Goal: Entertainment & Leisure: Browse casually

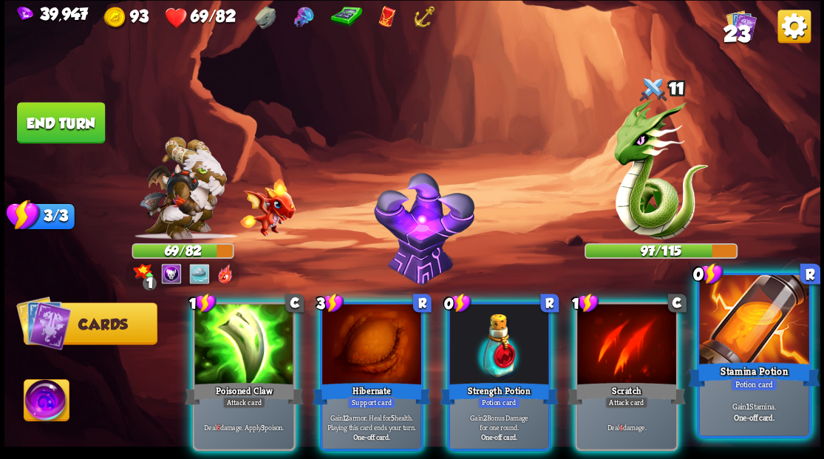
click at [755, 369] on div "Stamina Potion" at bounding box center [754, 374] width 132 height 30
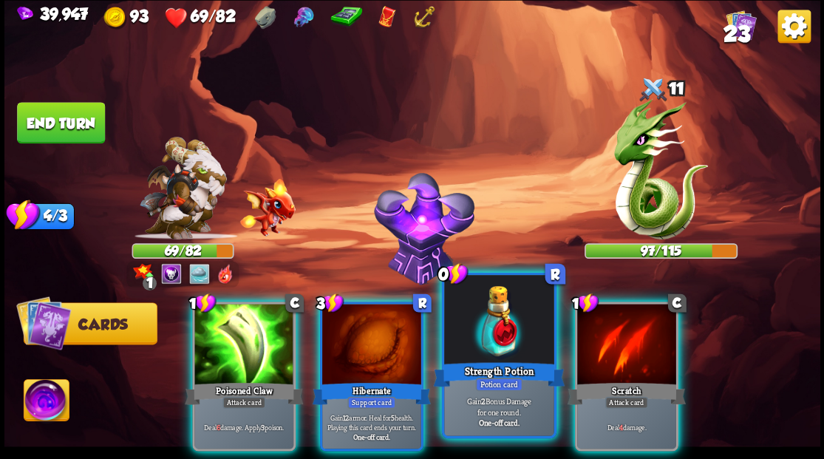
click at [477, 317] on div at bounding box center [498, 321] width 109 height 92
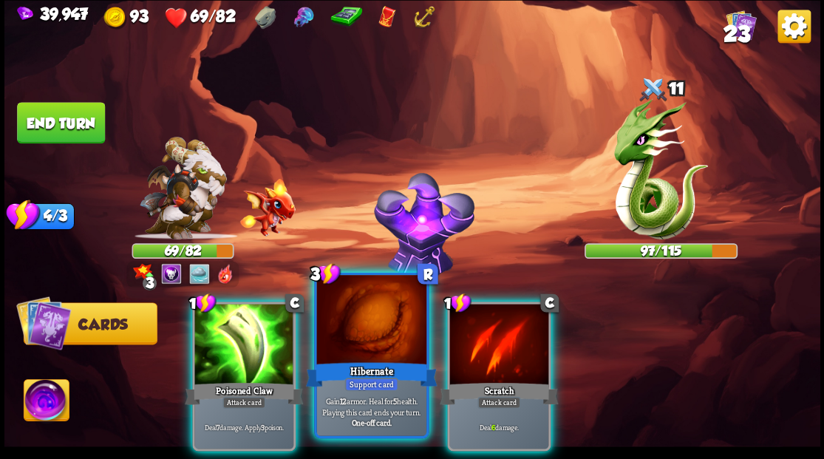
click at [369, 344] on div at bounding box center [370, 321] width 109 height 92
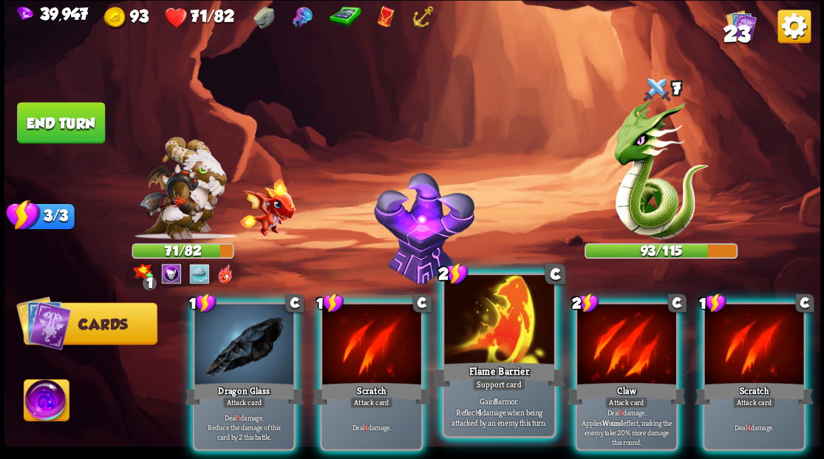
click at [489, 346] on div at bounding box center [498, 321] width 109 height 92
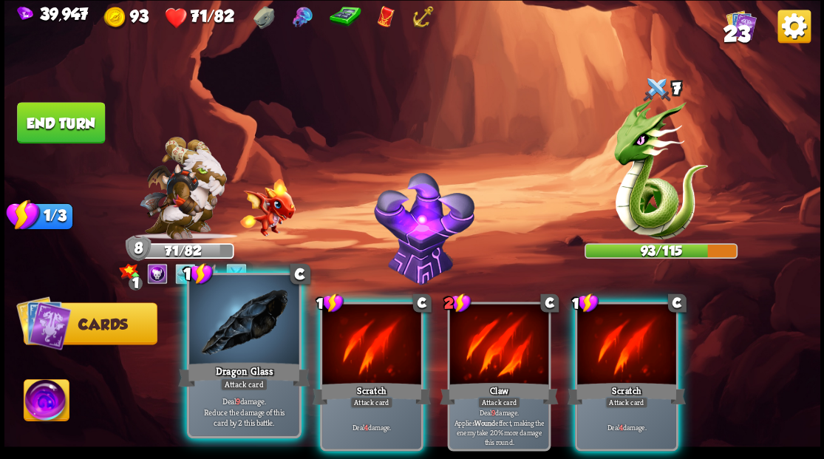
click at [231, 336] on div at bounding box center [243, 321] width 109 height 92
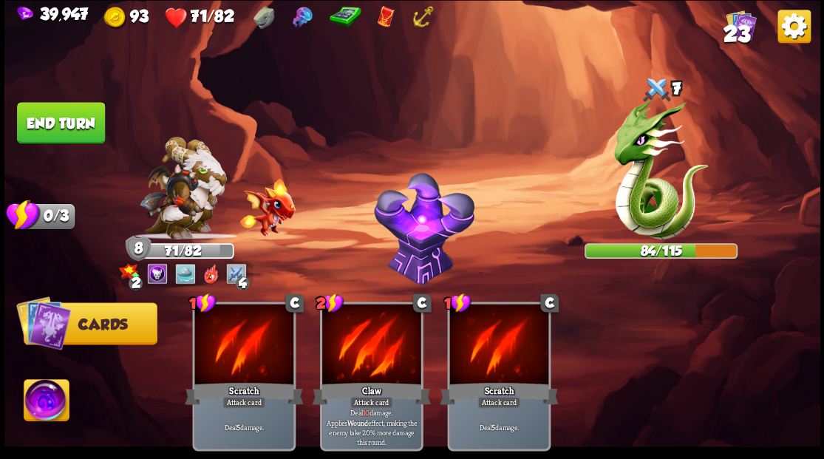
drag, startPoint x: 79, startPoint y: 117, endPoint x: 87, endPoint y: 117, distance: 8.2
click at [79, 117] on button "End turn" at bounding box center [61, 122] width 88 height 41
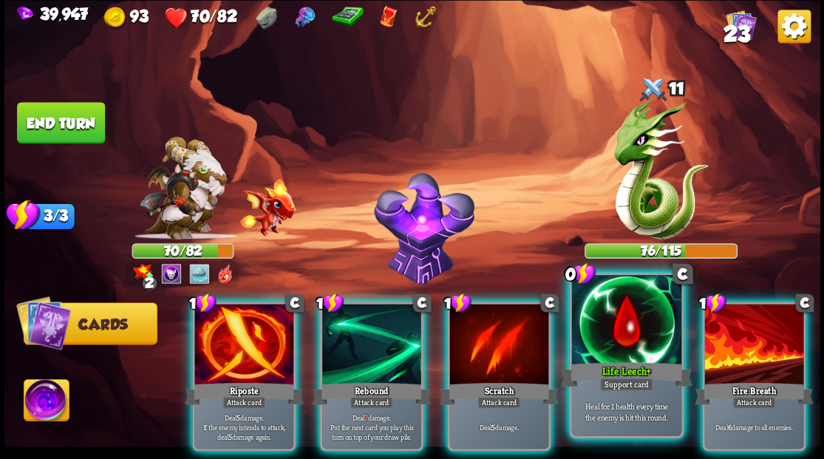
click at [623, 344] on div at bounding box center [625, 321] width 109 height 92
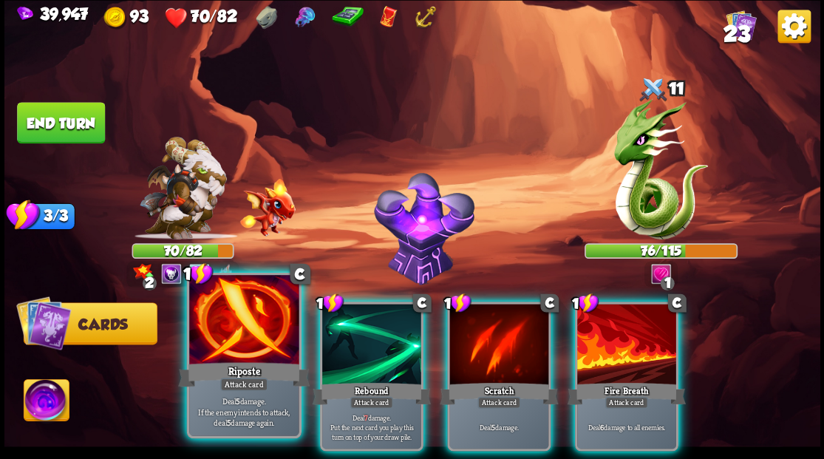
click at [223, 357] on div at bounding box center [243, 321] width 109 height 92
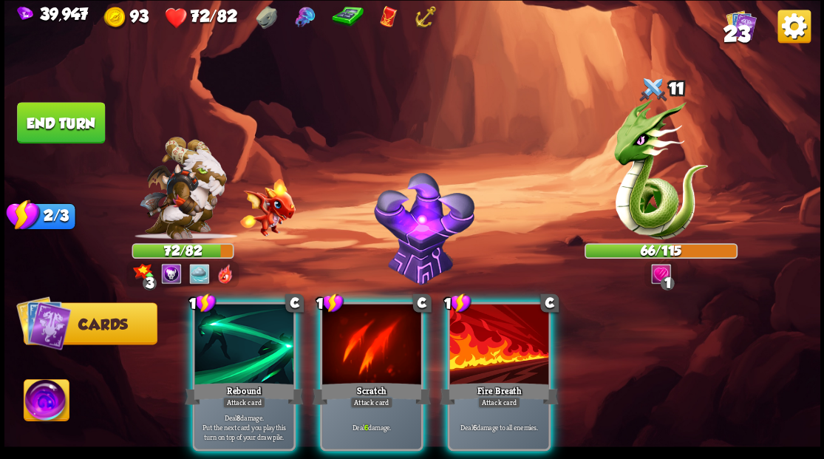
drag, startPoint x: 507, startPoint y: 341, endPoint x: 428, endPoint y: 336, distance: 79.2
click at [507, 343] on div at bounding box center [498, 345] width 99 height 83
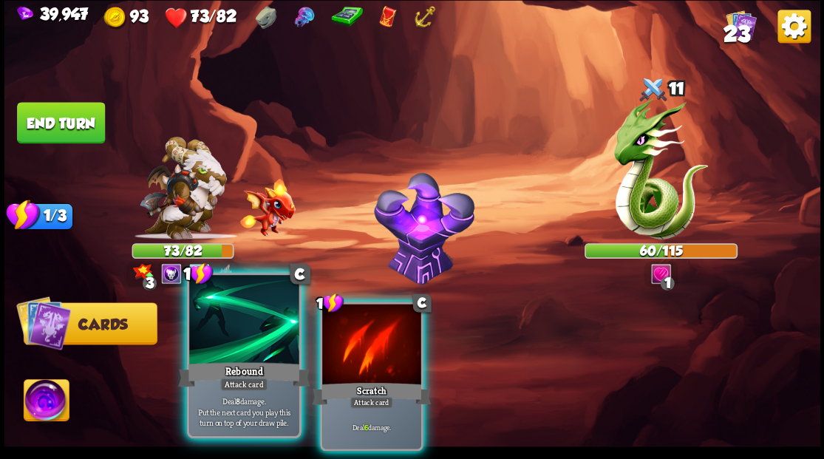
click at [248, 330] on div at bounding box center [243, 321] width 109 height 92
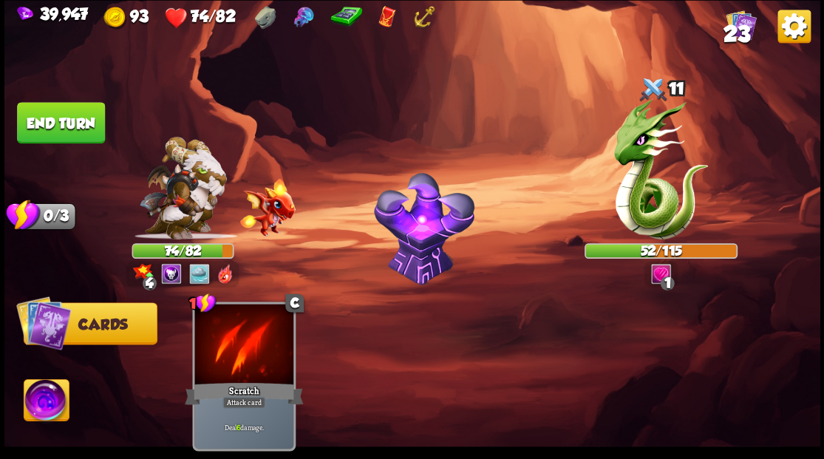
click at [69, 123] on button "End turn" at bounding box center [61, 122] width 88 height 41
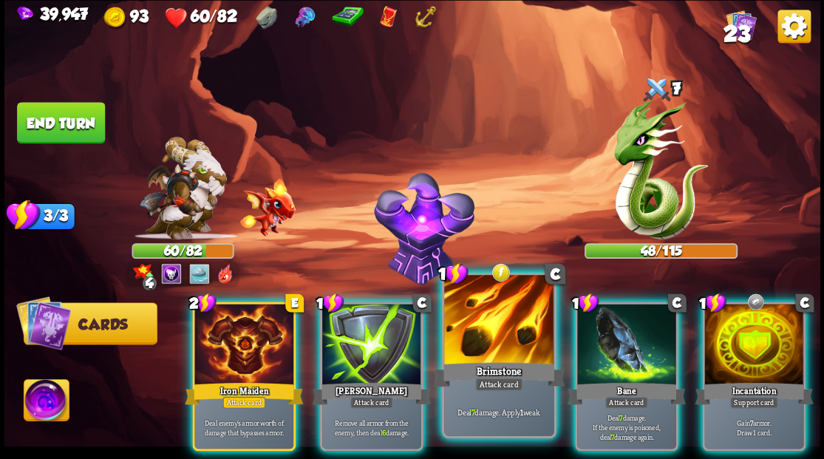
click at [482, 340] on div at bounding box center [498, 321] width 109 height 92
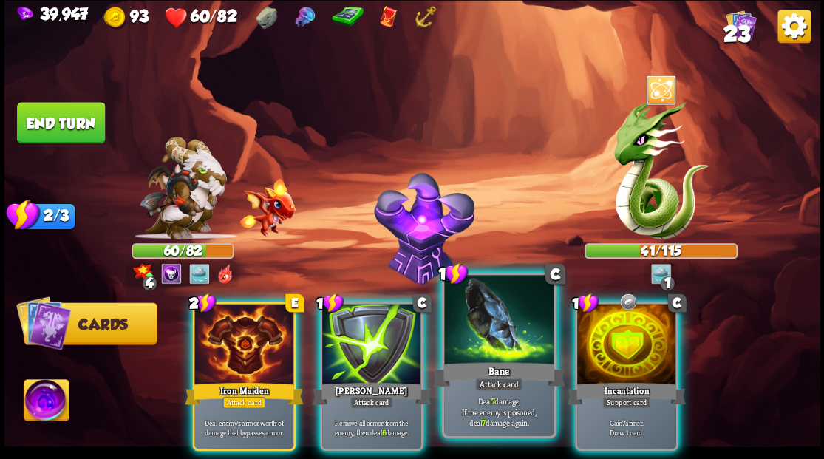
click at [488, 321] on div at bounding box center [498, 321] width 109 height 92
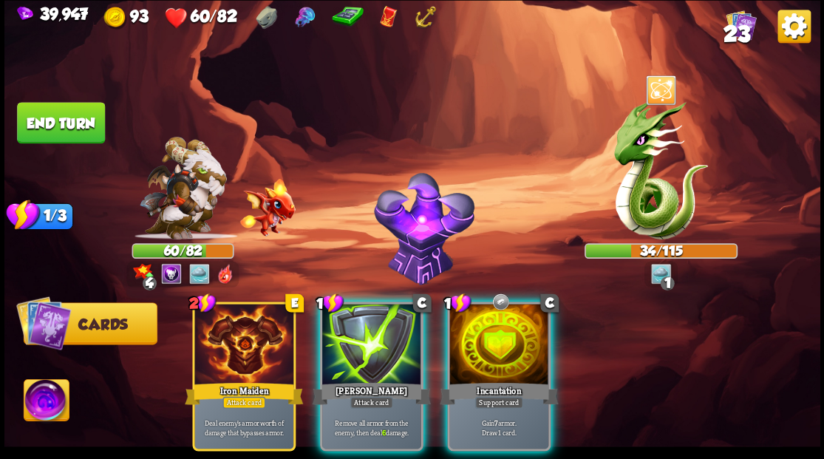
drag, startPoint x: 334, startPoint y: 310, endPoint x: 343, endPoint y: 298, distance: 15.4
click at [338, 307] on div at bounding box center [371, 345] width 99 height 83
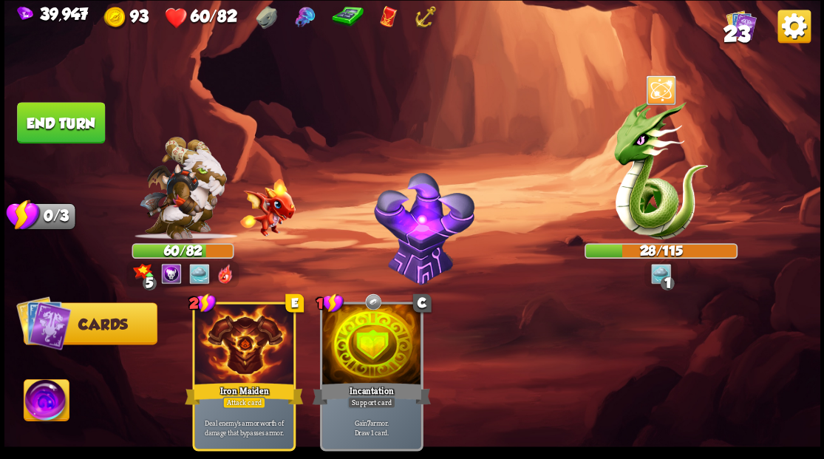
drag, startPoint x: 72, startPoint y: 115, endPoint x: 327, endPoint y: 124, distance: 255.0
click at [77, 117] on button "End turn" at bounding box center [61, 122] width 88 height 41
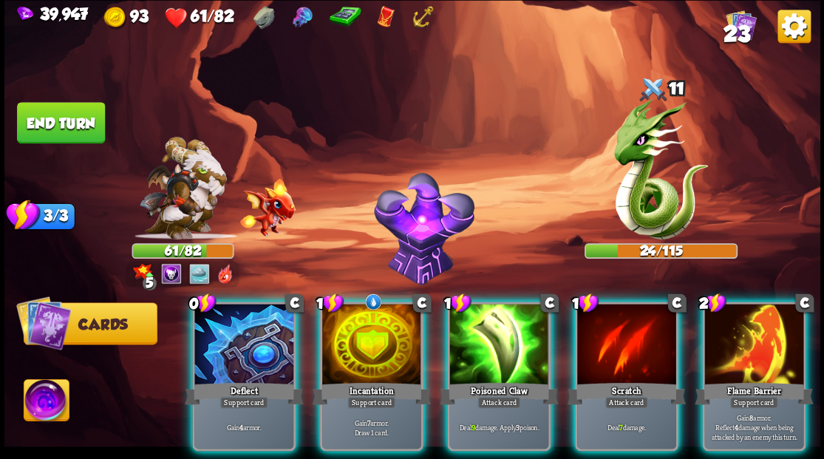
drag, startPoint x: 491, startPoint y: 332, endPoint x: 492, endPoint y: 324, distance: 8.9
click at [492, 332] on div at bounding box center [498, 345] width 99 height 83
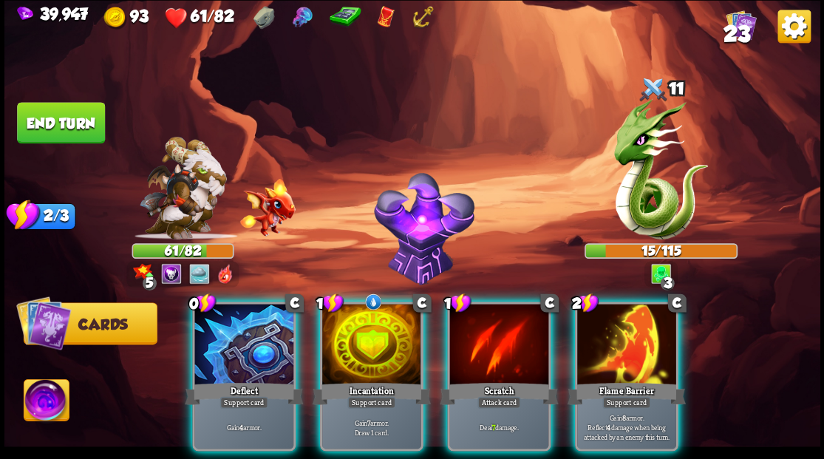
drag, startPoint x: 496, startPoint y: 313, endPoint x: 496, endPoint y: 300, distance: 12.6
click at [496, 311] on div at bounding box center [498, 345] width 99 height 83
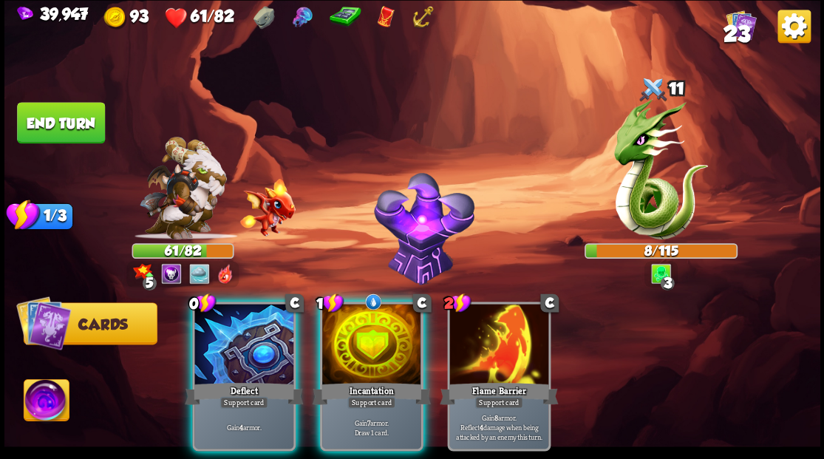
drag, startPoint x: 354, startPoint y: 321, endPoint x: 350, endPoint y: 313, distance: 8.3
click at [355, 318] on div at bounding box center [371, 345] width 99 height 83
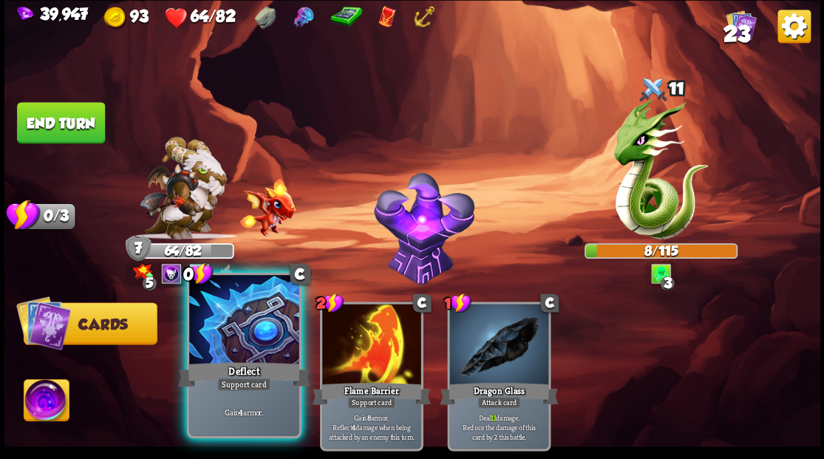
click at [230, 337] on div at bounding box center [243, 321] width 109 height 92
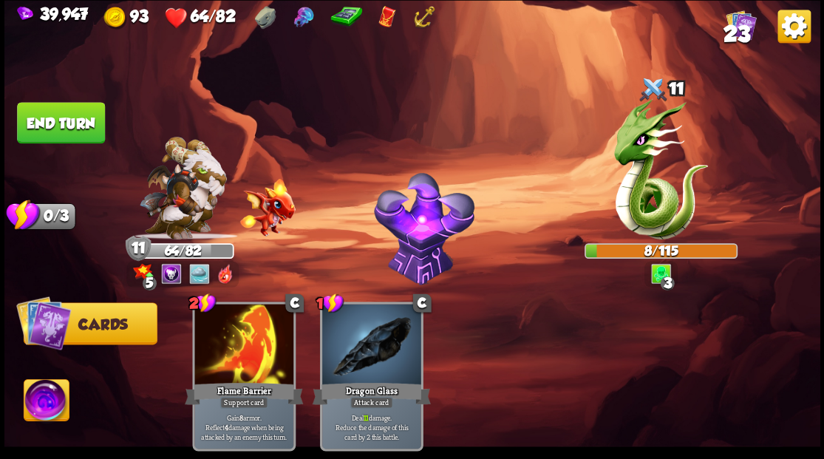
click at [35, 406] on img at bounding box center [46, 402] width 45 height 46
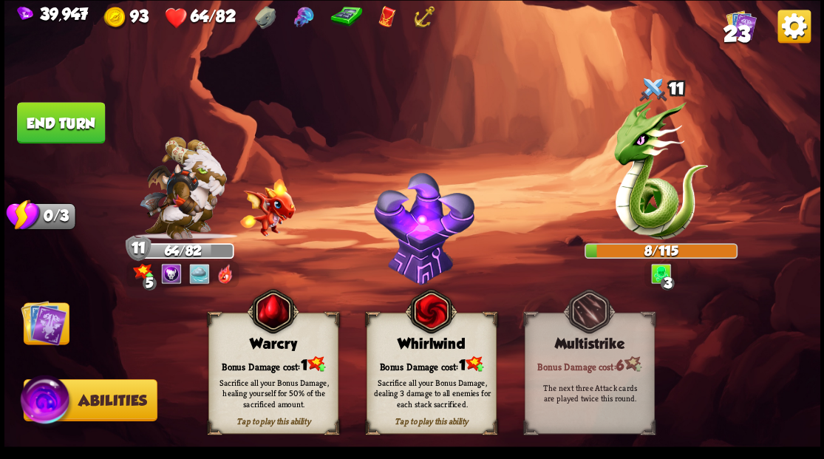
click at [231, 352] on div "Tap to play this ability Warcry Bonus Damage cost: 1 Sacrifice all your Bonus D…" at bounding box center [273, 373] width 130 height 121
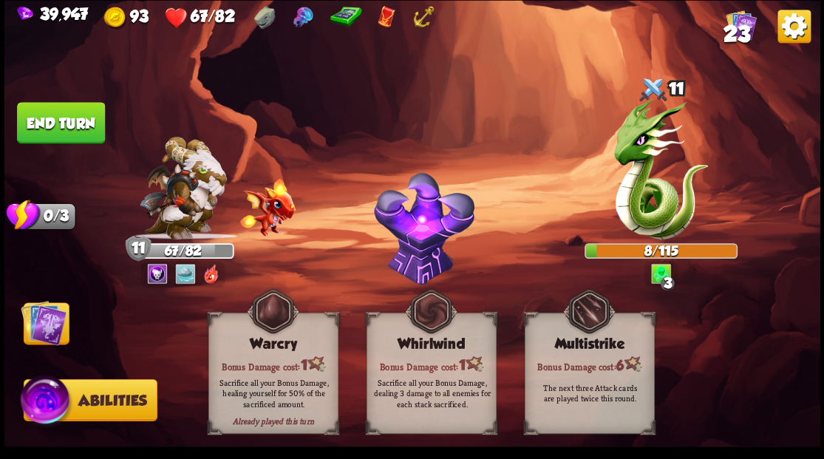
click at [38, 335] on img at bounding box center [44, 322] width 46 height 46
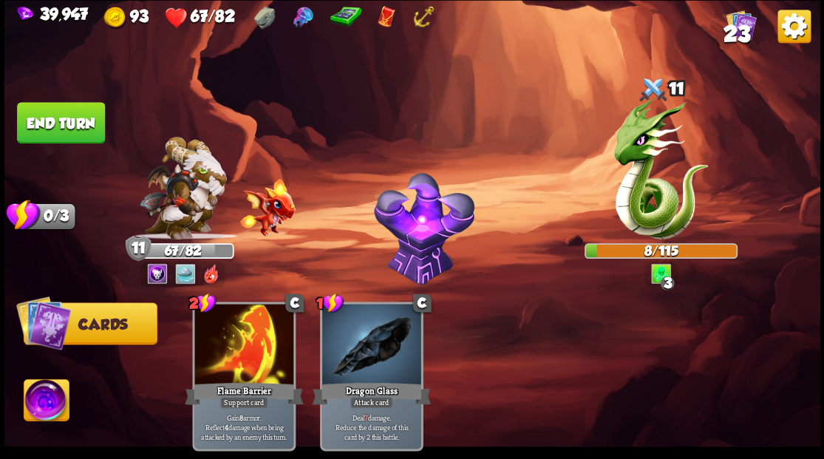
drag, startPoint x: 89, startPoint y: 113, endPoint x: 319, endPoint y: 165, distance: 236.4
click at [105, 116] on button "End turn" at bounding box center [61, 122] width 88 height 41
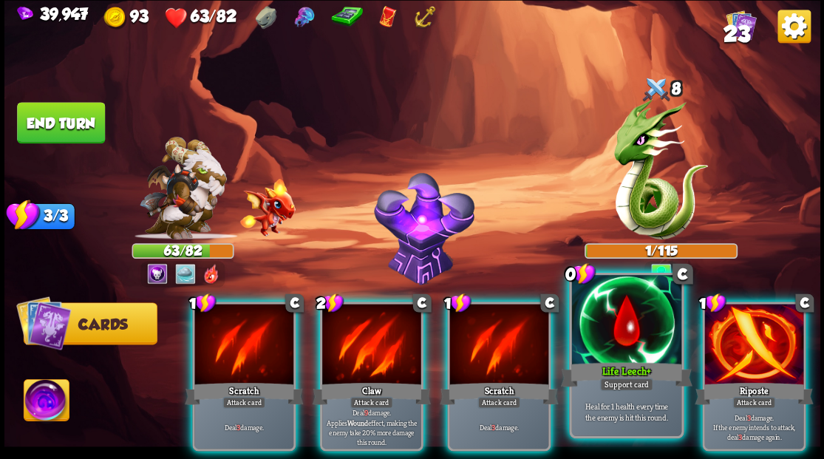
click at [603, 344] on div at bounding box center [625, 321] width 109 height 92
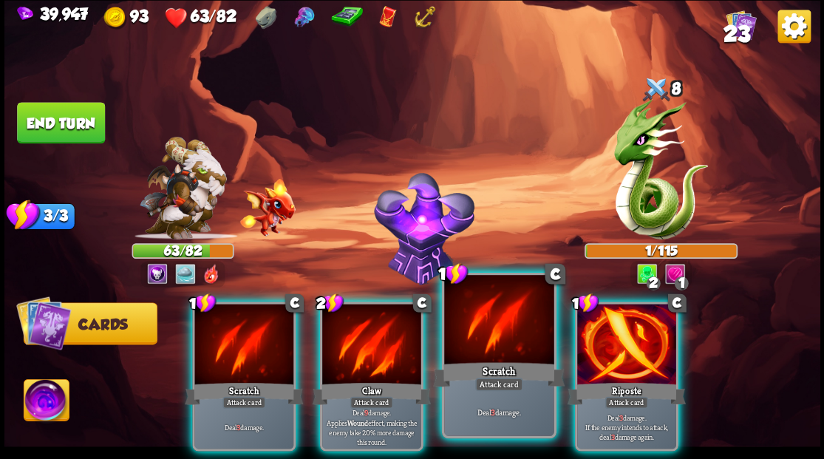
click at [491, 338] on div at bounding box center [498, 321] width 109 height 92
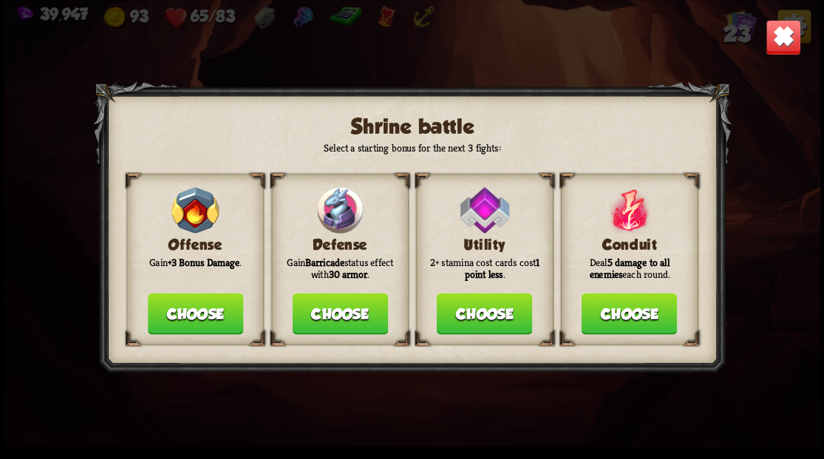
click at [340, 316] on button "Choose" at bounding box center [339, 313] width 95 height 41
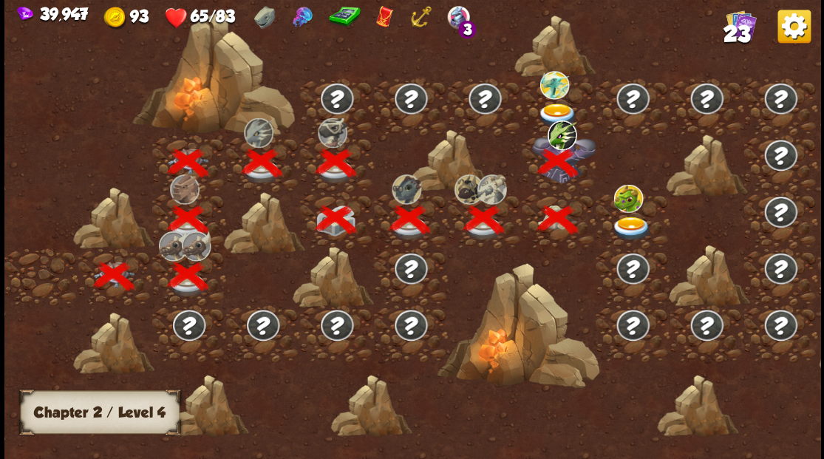
click at [556, 109] on img at bounding box center [557, 115] width 41 height 24
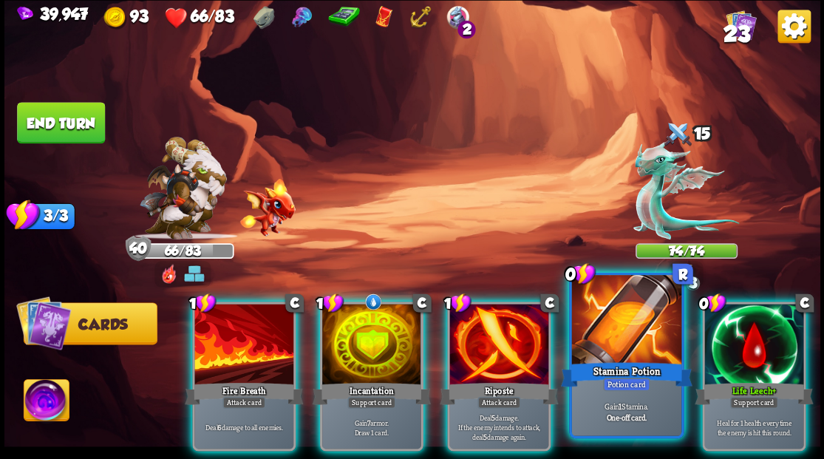
click at [641, 327] on div at bounding box center [625, 321] width 109 height 92
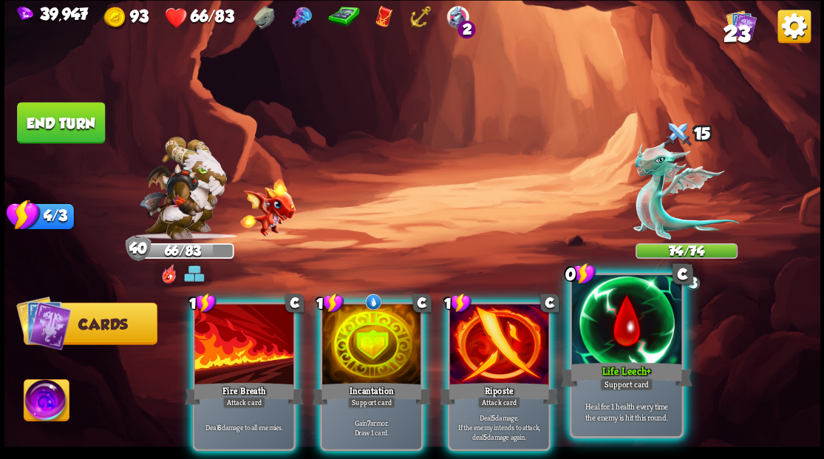
click at [621, 321] on div at bounding box center [625, 321] width 109 height 92
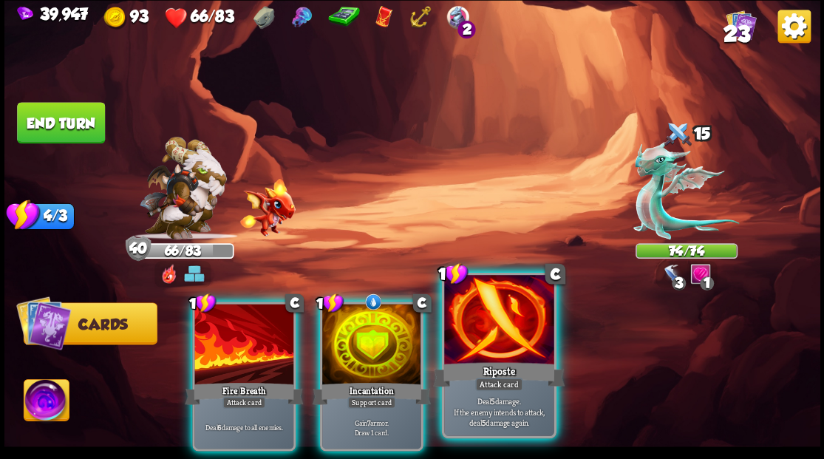
click at [501, 326] on div at bounding box center [498, 321] width 109 height 92
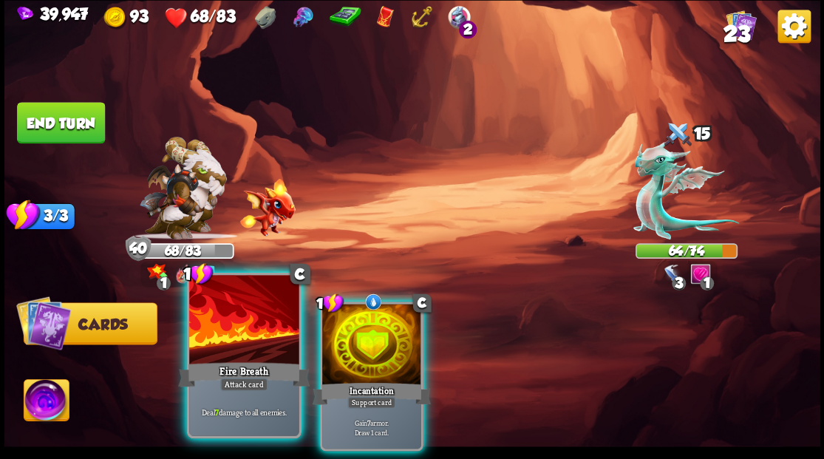
click at [259, 327] on div at bounding box center [243, 321] width 109 height 92
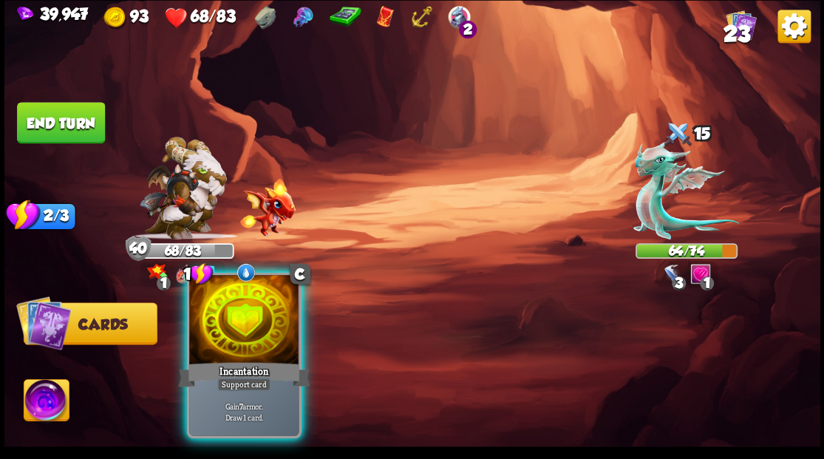
click at [235, 327] on div at bounding box center [243, 321] width 109 height 92
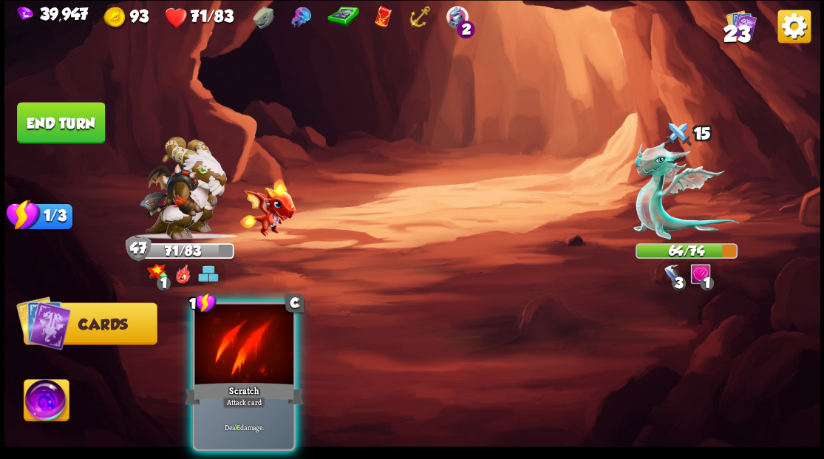
drag, startPoint x: 236, startPoint y: 306, endPoint x: 244, endPoint y: 270, distance: 36.4
click at [236, 304] on div at bounding box center [243, 345] width 99 height 83
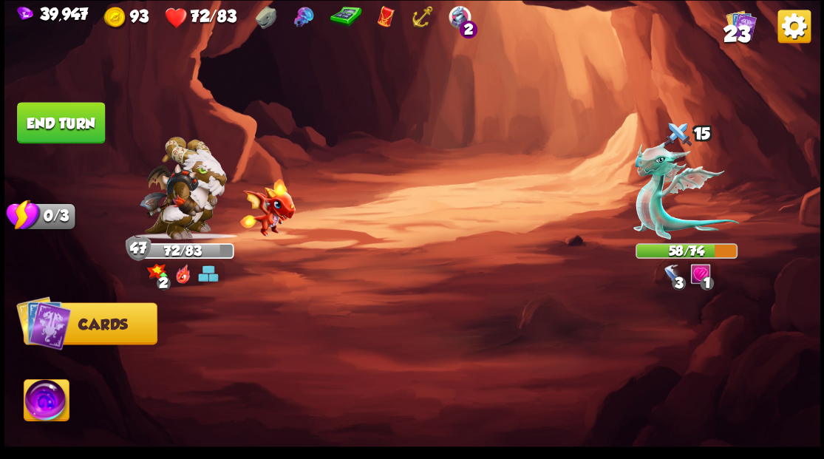
click at [73, 117] on button "End turn" at bounding box center [61, 122] width 88 height 41
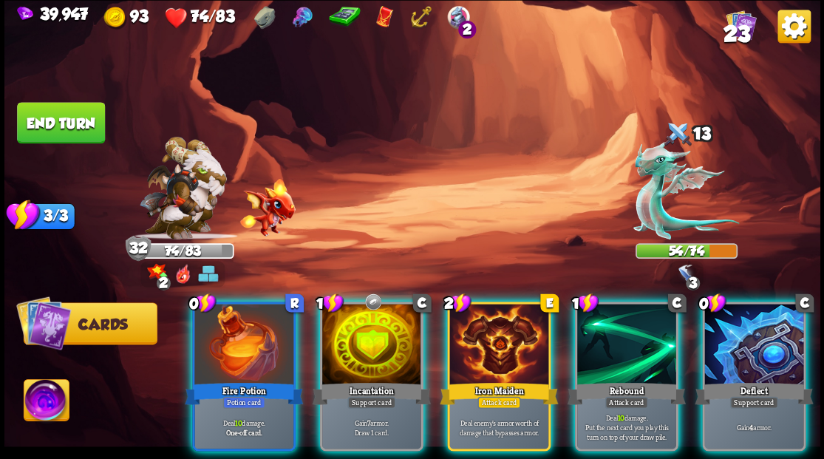
drag, startPoint x: 239, startPoint y: 329, endPoint x: 238, endPoint y: 321, distance: 7.5
click at [239, 325] on div at bounding box center [243, 345] width 99 height 83
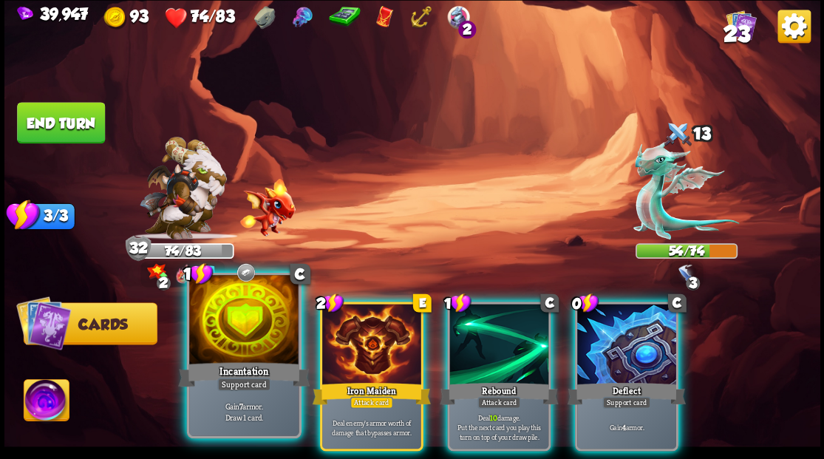
click at [244, 335] on div at bounding box center [243, 321] width 109 height 92
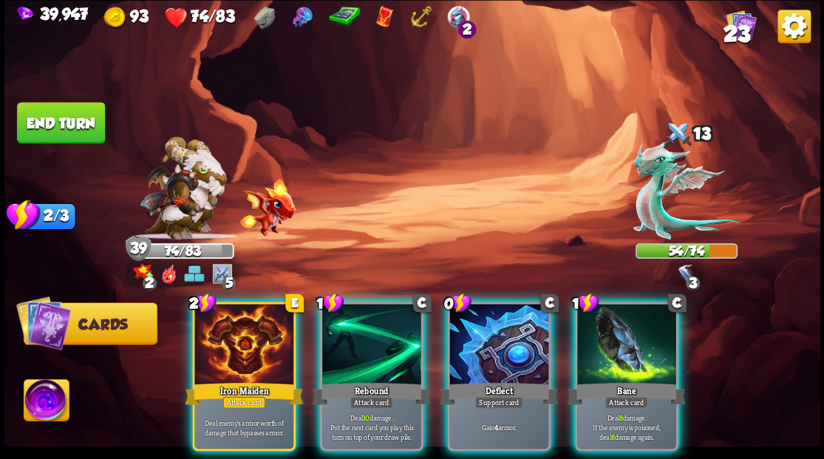
drag, startPoint x: 644, startPoint y: 349, endPoint x: 550, endPoint y: 257, distance: 131.7
click at [644, 346] on div at bounding box center [626, 345] width 99 height 83
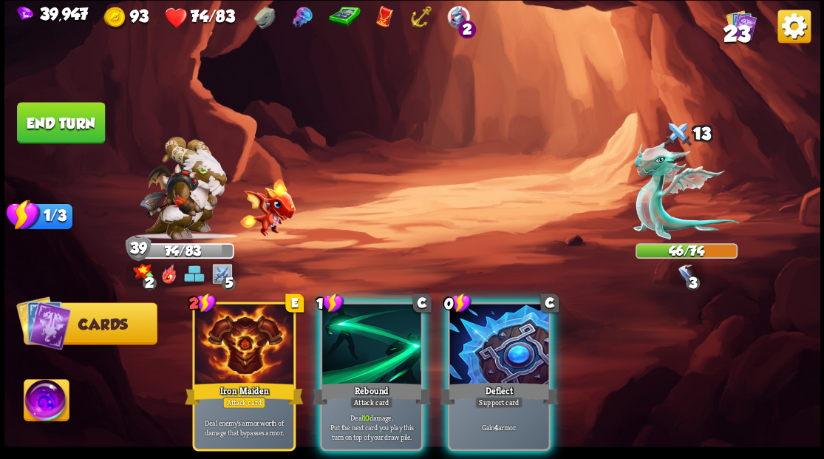
drag, startPoint x: 508, startPoint y: 334, endPoint x: 492, endPoint y: 263, distance: 72.6
click at [508, 326] on div at bounding box center [498, 345] width 99 height 83
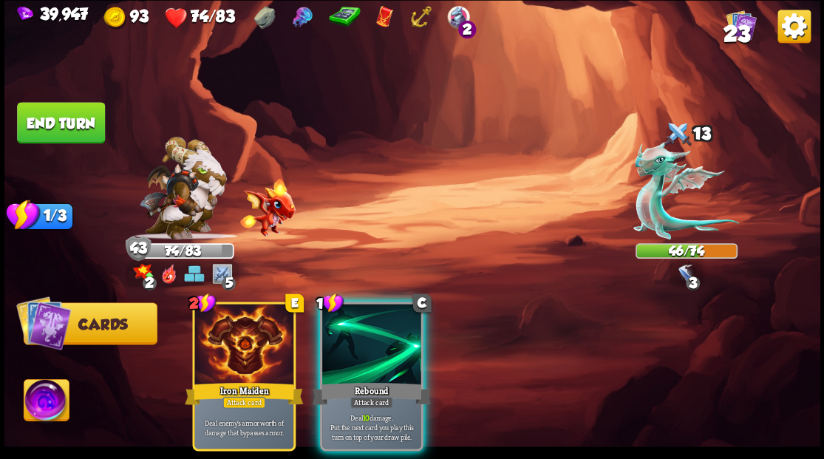
drag, startPoint x: 364, startPoint y: 333, endPoint x: 408, endPoint y: 244, distance: 99.8
click at [364, 334] on div at bounding box center [371, 345] width 99 height 83
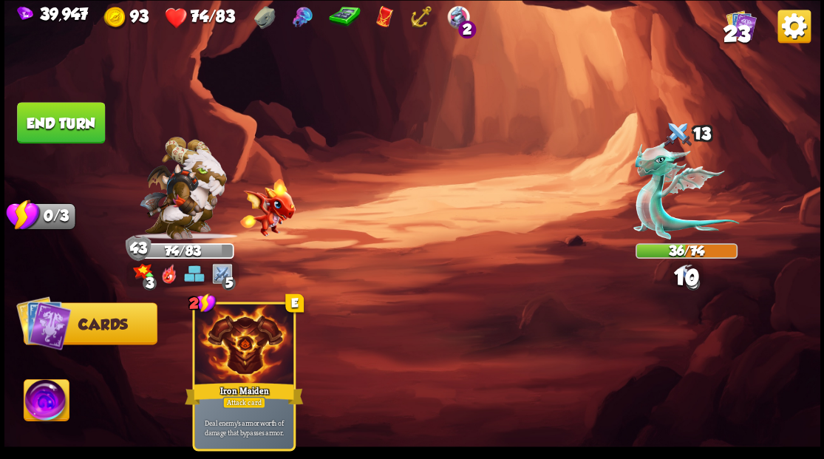
click at [61, 115] on button "End turn" at bounding box center [61, 122] width 88 height 41
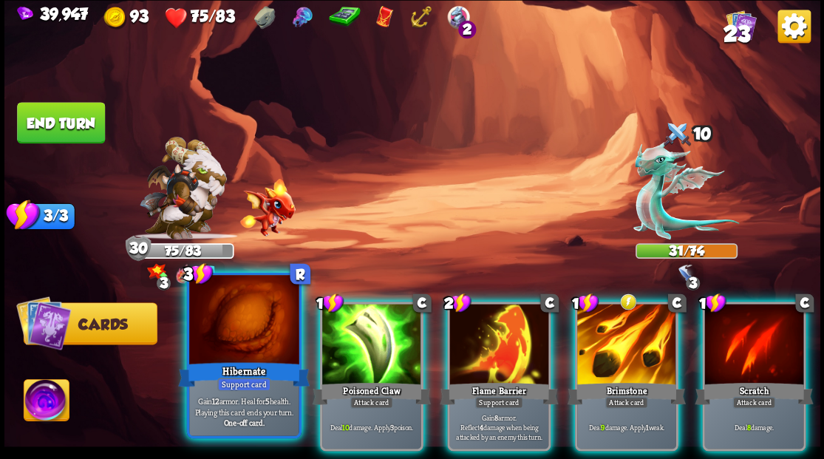
click at [264, 325] on div at bounding box center [243, 321] width 109 height 92
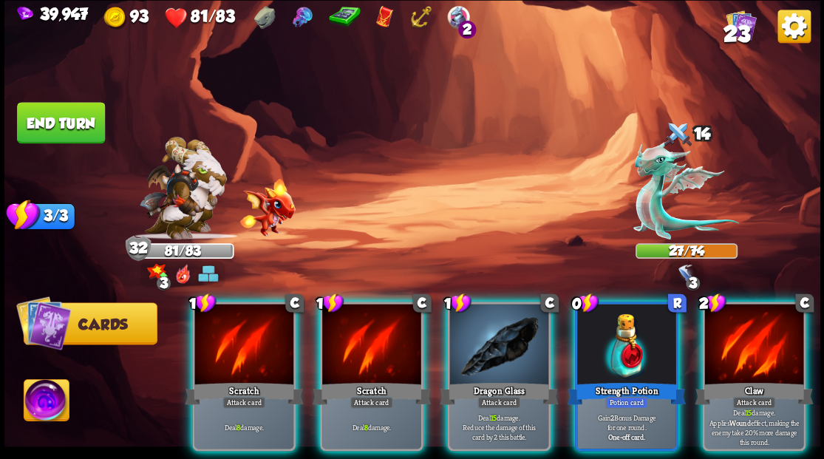
drag, startPoint x: 488, startPoint y: 328, endPoint x: 482, endPoint y: 303, distance: 26.0
click at [488, 328] on div at bounding box center [498, 345] width 99 height 83
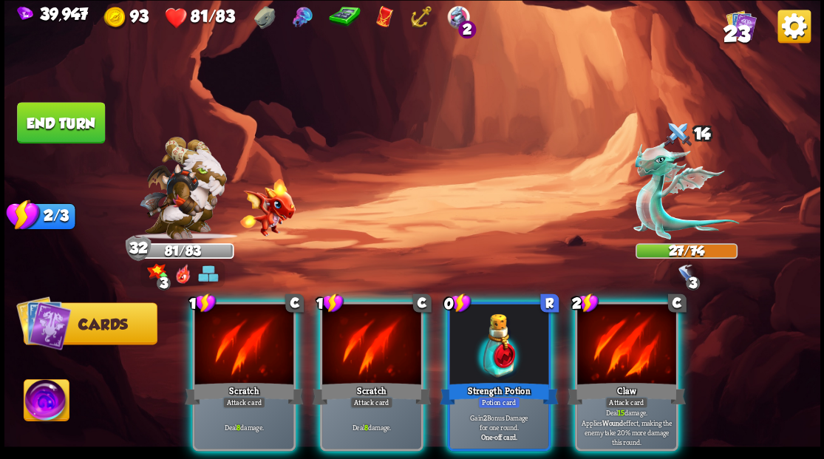
click at [485, 340] on div at bounding box center [498, 345] width 99 height 83
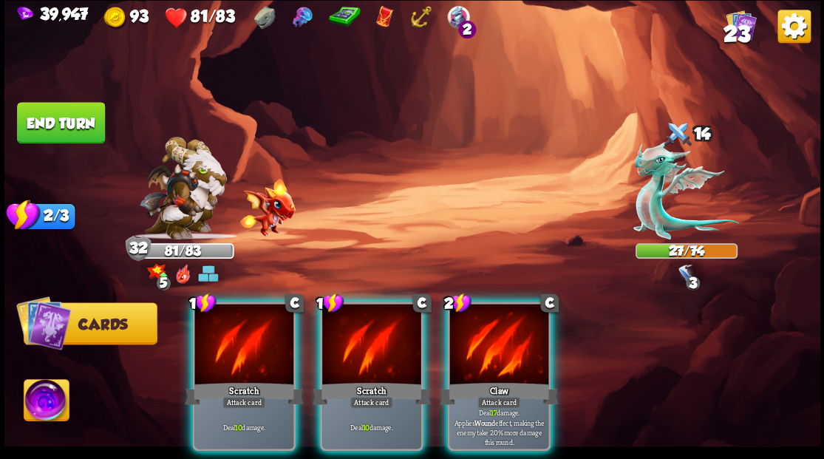
click at [41, 400] on img at bounding box center [46, 402] width 45 height 46
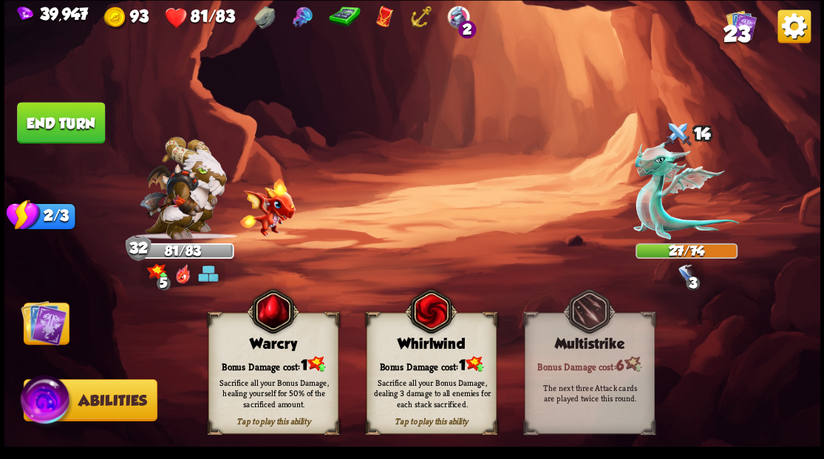
click at [248, 346] on div "Warcry" at bounding box center [272, 343] width 129 height 16
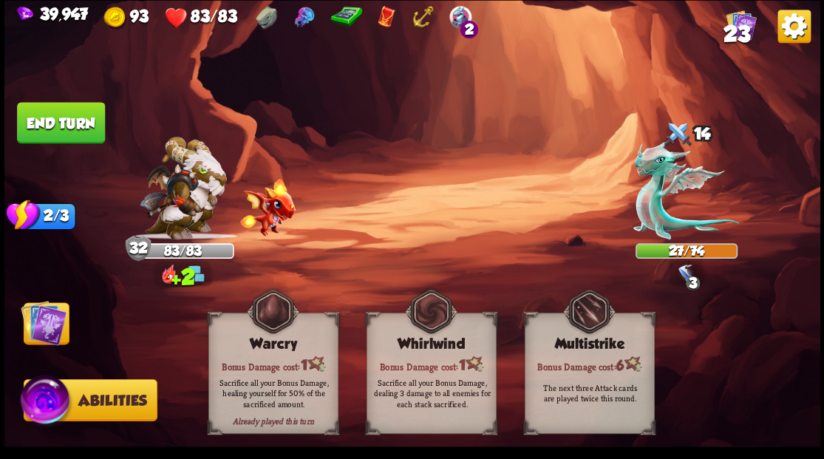
click at [43, 321] on img at bounding box center [44, 322] width 46 height 46
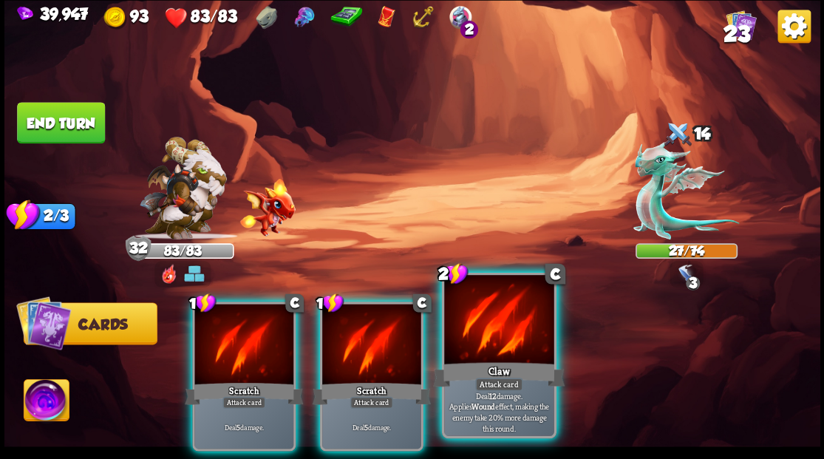
click at [495, 335] on div at bounding box center [498, 321] width 109 height 92
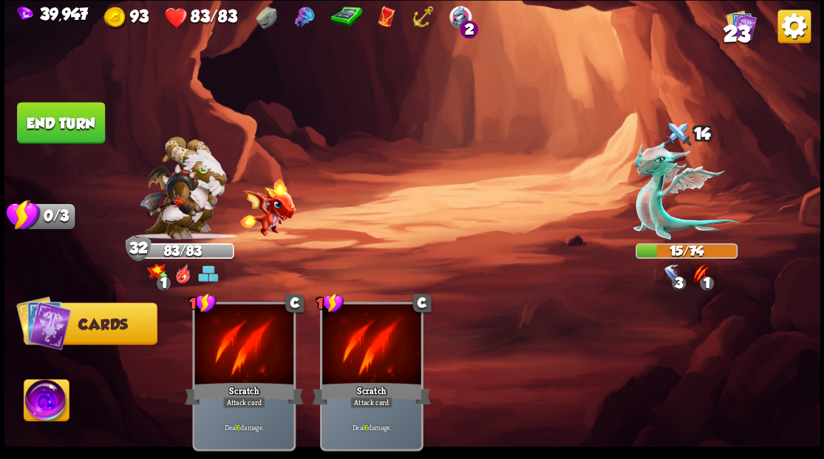
drag, startPoint x: 81, startPoint y: 124, endPoint x: 230, endPoint y: 49, distance: 167.2
click at [81, 123] on button "End turn" at bounding box center [61, 122] width 88 height 41
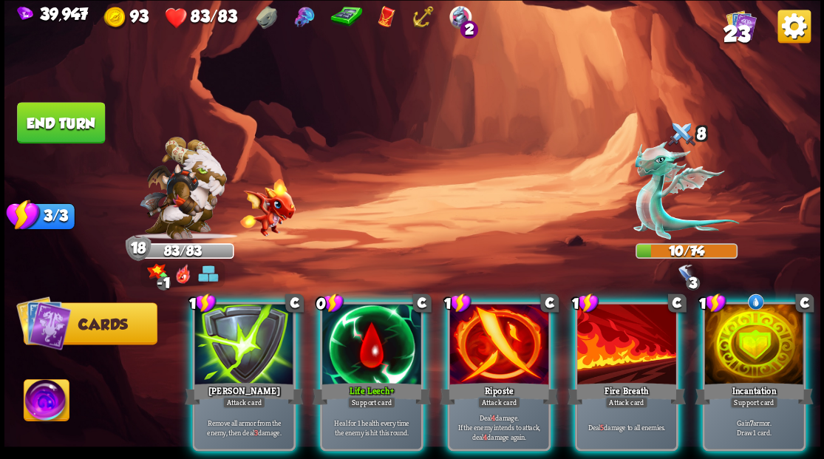
drag, startPoint x: 372, startPoint y: 331, endPoint x: 372, endPoint y: 302, distance: 28.8
click at [372, 324] on div at bounding box center [371, 345] width 99 height 83
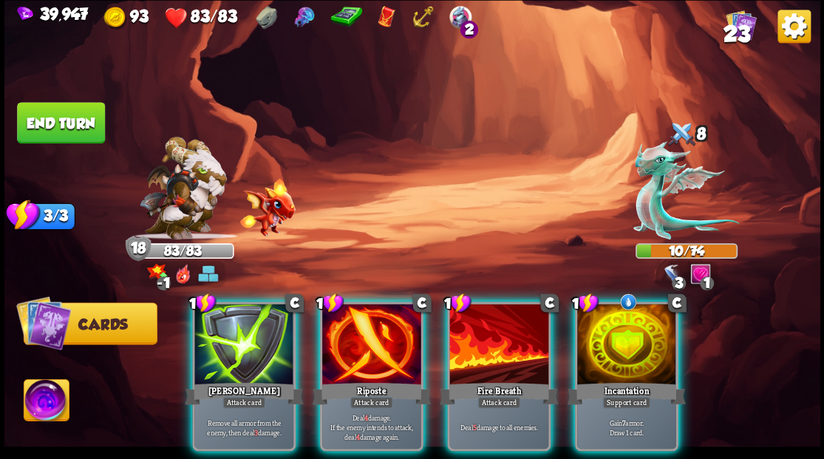
drag, startPoint x: 386, startPoint y: 334, endPoint x: 426, endPoint y: 238, distance: 104.0
click at [386, 331] on div at bounding box center [371, 345] width 99 height 83
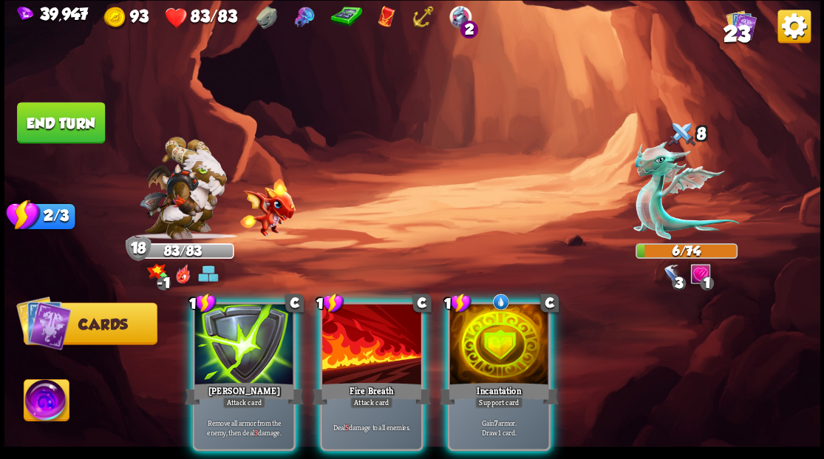
drag, startPoint x: 371, startPoint y: 331, endPoint x: 373, endPoint y: 310, distance: 20.8
click at [372, 319] on div at bounding box center [371, 345] width 99 height 83
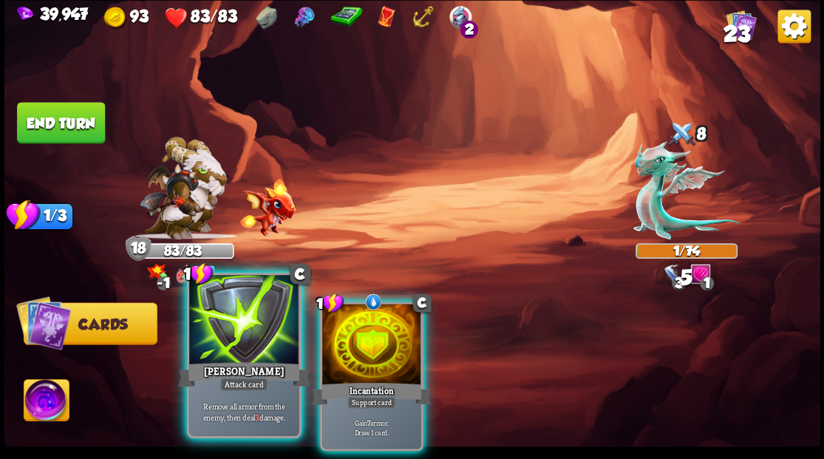
click at [209, 380] on div "[PERSON_NAME]" at bounding box center [244, 374] width 132 height 30
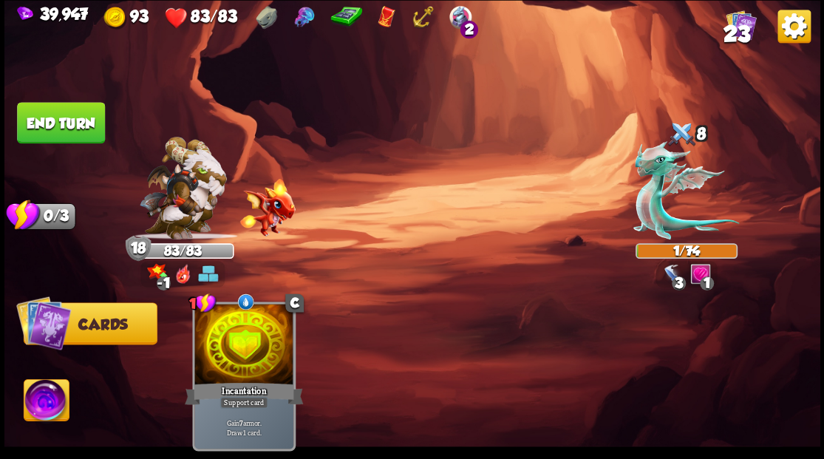
drag, startPoint x: 69, startPoint y: 126, endPoint x: 417, endPoint y: 148, distance: 348.7
click at [69, 125] on button "End turn" at bounding box center [61, 122] width 88 height 41
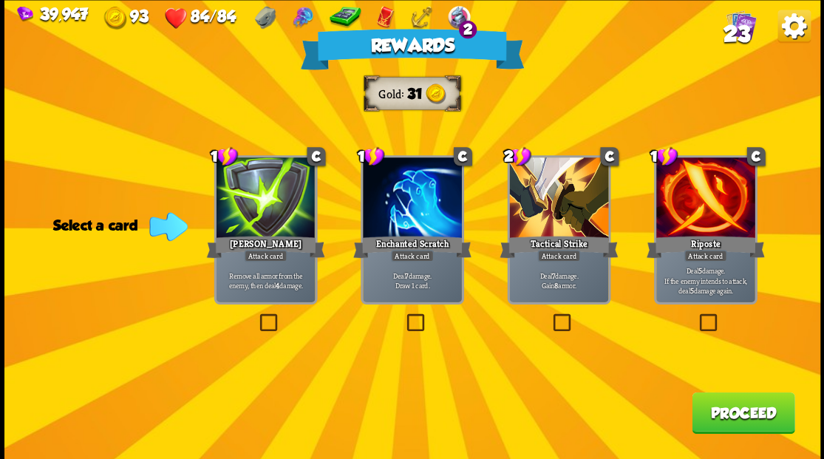
click at [741, 21] on span "23" at bounding box center [736, 33] width 27 height 25
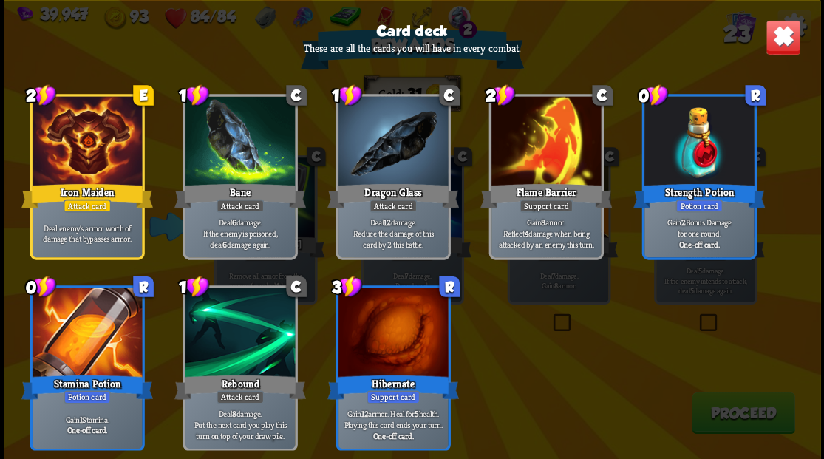
scroll to position [686, 0]
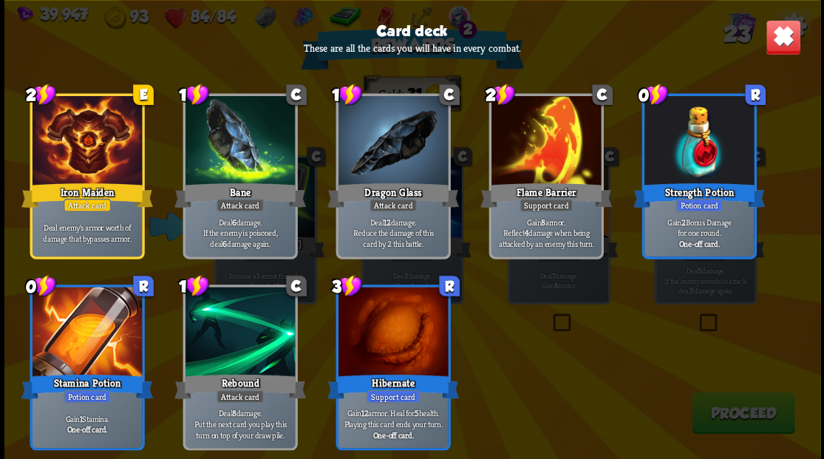
drag, startPoint x: 788, startPoint y: 40, endPoint x: 585, endPoint y: 154, distance: 232.9
click at [788, 40] on img at bounding box center [782, 36] width 35 height 35
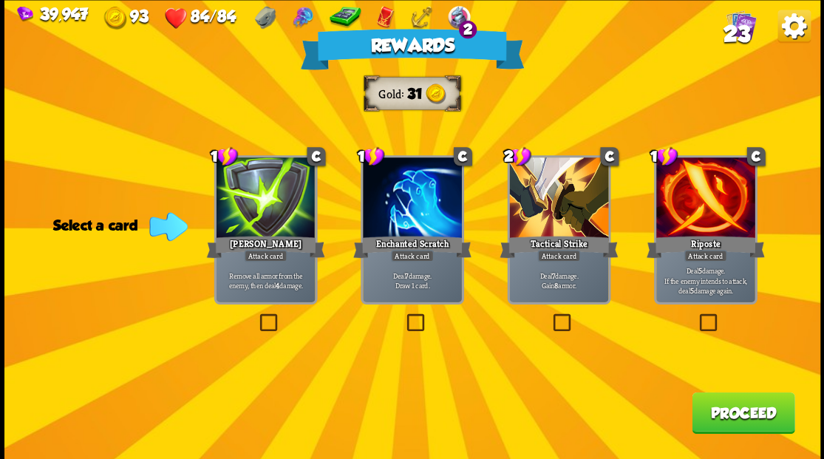
click at [745, 26] on span "23" at bounding box center [736, 33] width 27 height 25
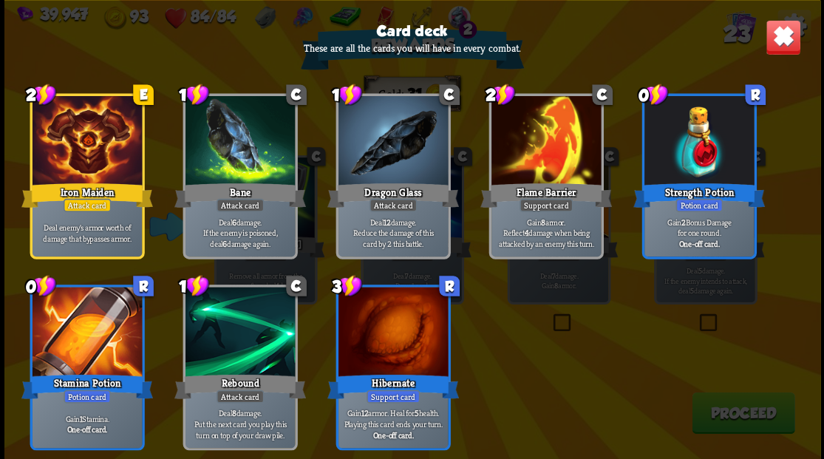
click at [790, 39] on img at bounding box center [782, 36] width 35 height 35
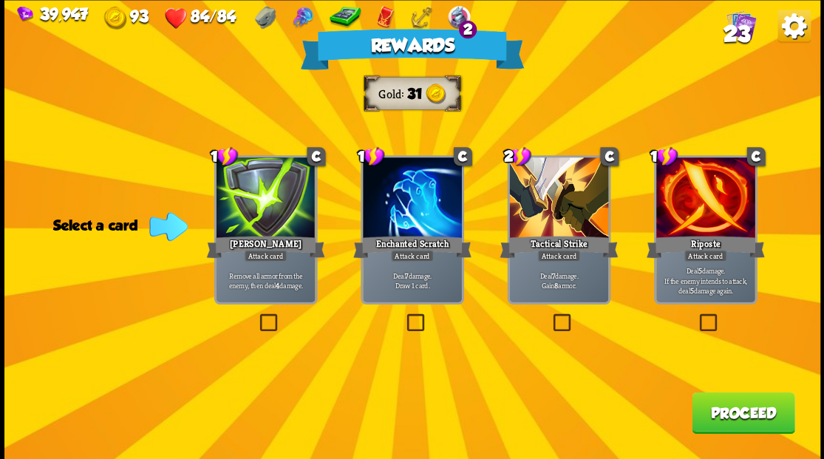
click at [403, 315] on label at bounding box center [403, 315] width 0 height 0
click at [0, 0] on input "checkbox" at bounding box center [0, 0] width 0 height 0
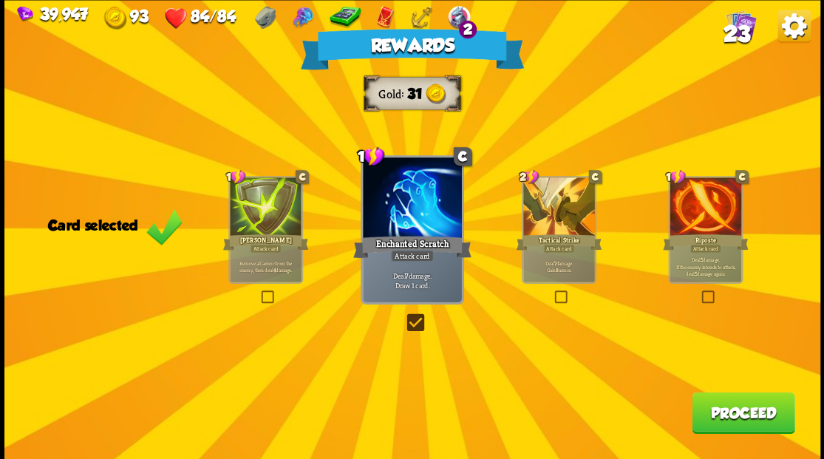
click at [723, 423] on button "Proceed" at bounding box center [743, 412] width 103 height 41
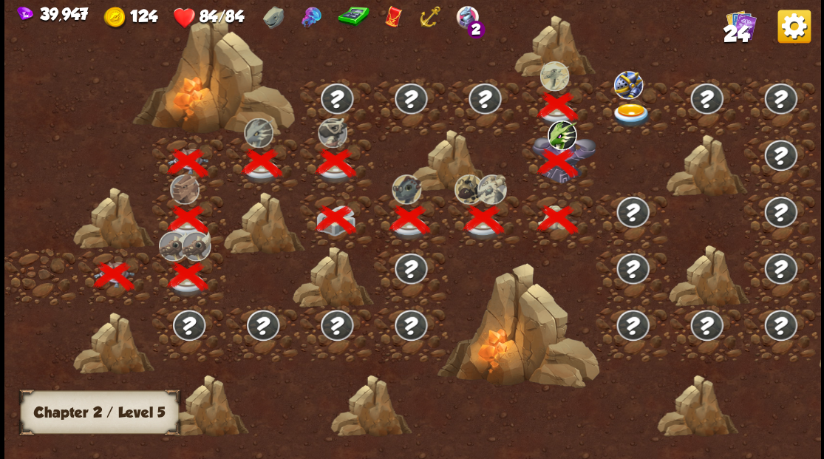
click at [629, 114] on img at bounding box center [631, 115] width 41 height 24
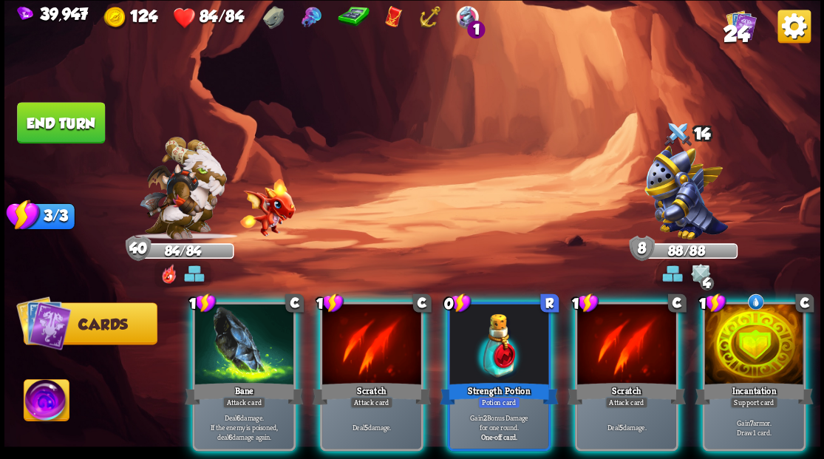
drag, startPoint x: 496, startPoint y: 335, endPoint x: 496, endPoint y: 328, distance: 7.4
click at [496, 333] on div at bounding box center [498, 345] width 99 height 83
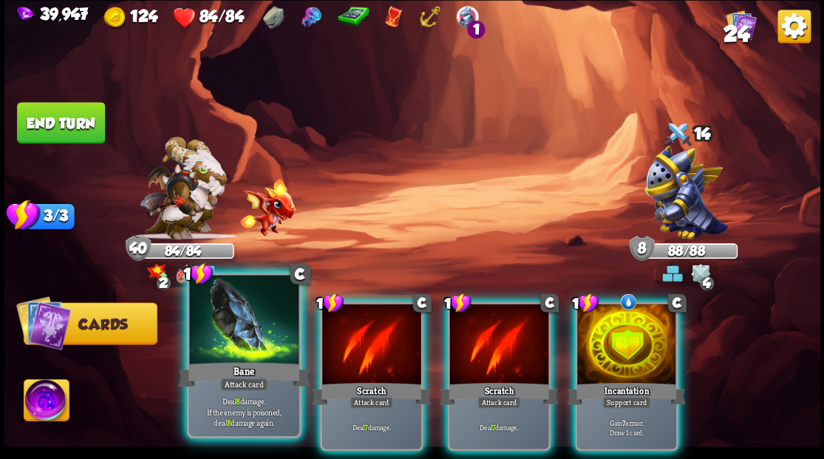
click at [267, 331] on div at bounding box center [243, 321] width 109 height 92
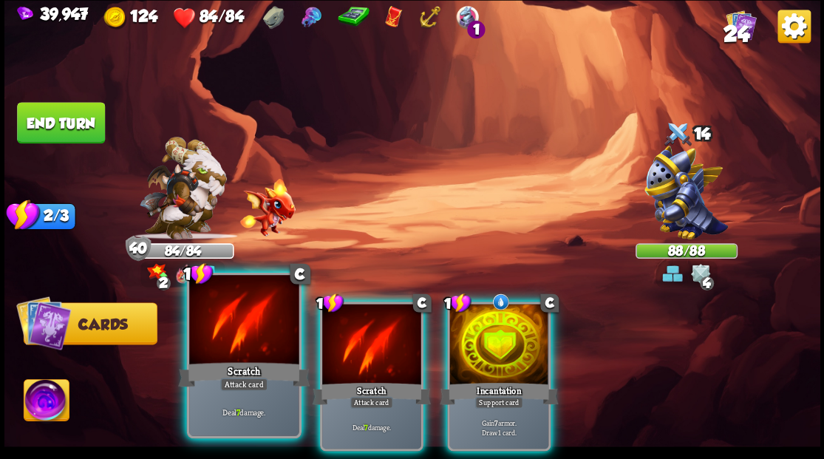
click at [266, 328] on div at bounding box center [243, 321] width 109 height 92
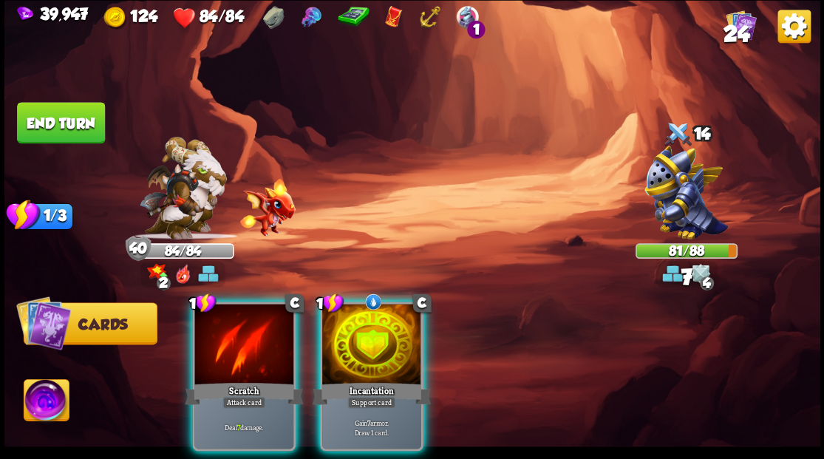
click at [745, 21] on span "24" at bounding box center [736, 33] width 26 height 25
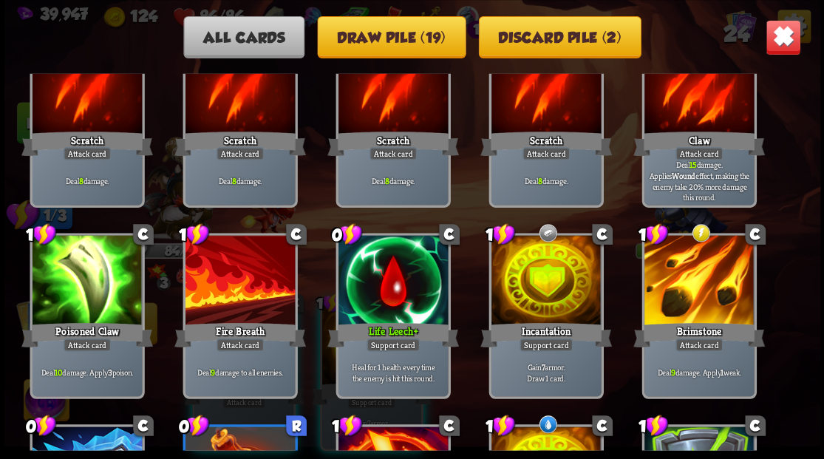
scroll to position [0, 0]
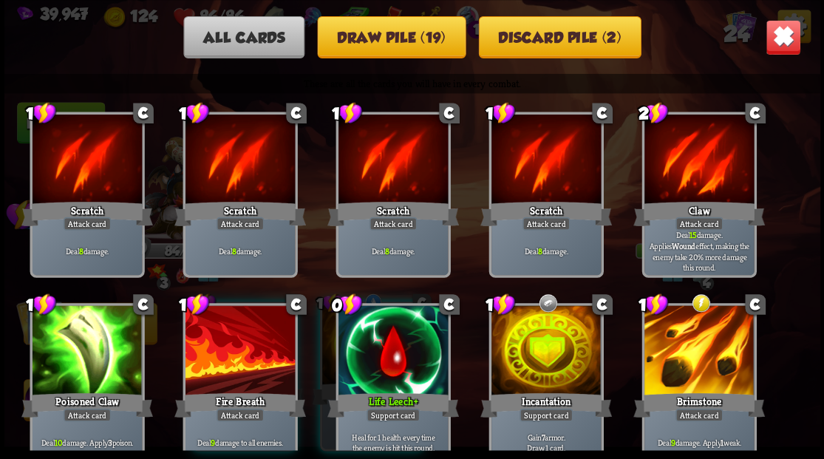
click at [785, 37] on img at bounding box center [782, 36] width 35 height 35
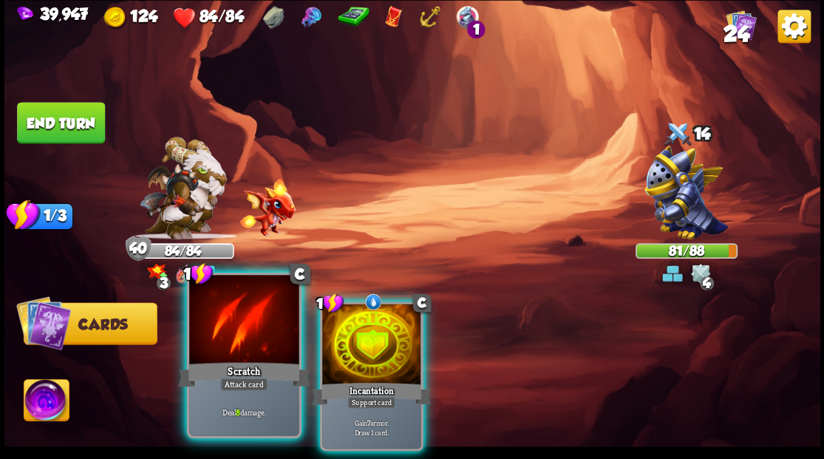
click at [248, 338] on div at bounding box center [243, 321] width 109 height 92
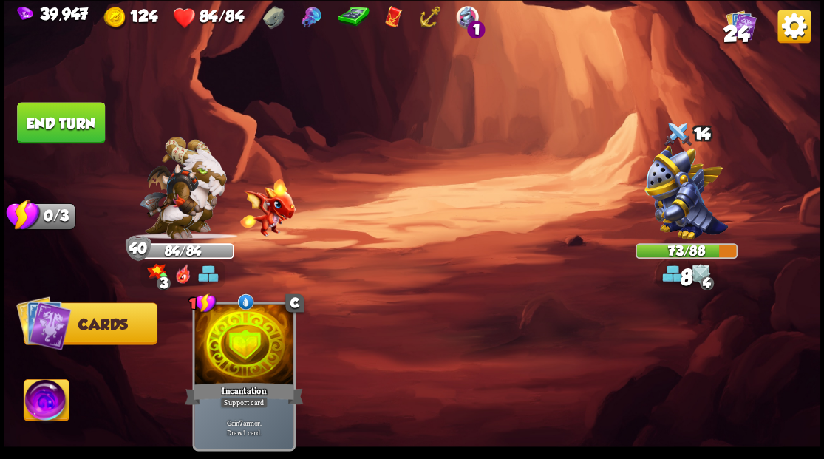
click at [52, 126] on button "End turn" at bounding box center [61, 122] width 88 height 41
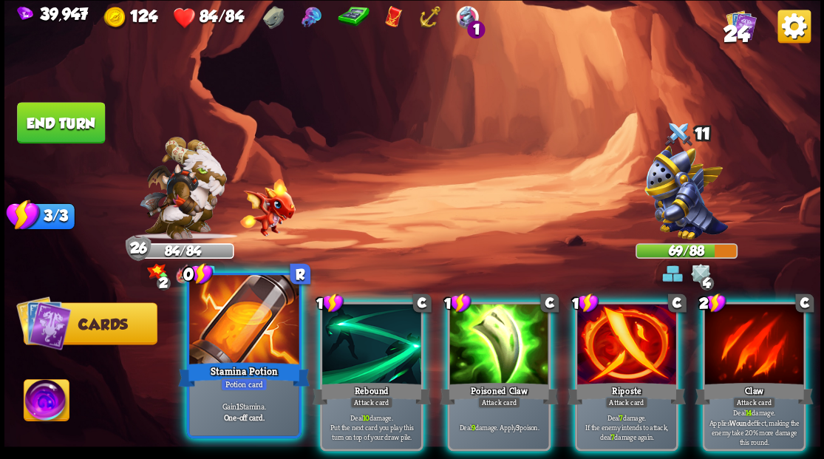
click at [232, 308] on div at bounding box center [243, 321] width 109 height 92
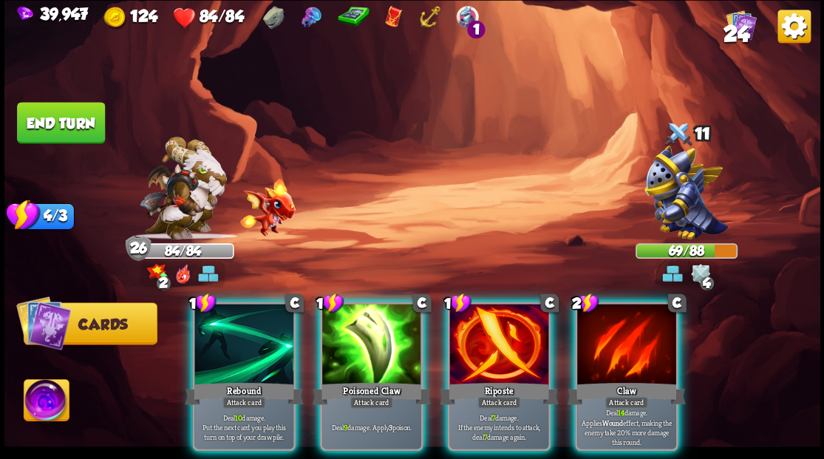
drag, startPoint x: 498, startPoint y: 330, endPoint x: 502, endPoint y: 314, distance: 16.1
click at [500, 327] on div at bounding box center [498, 345] width 99 height 83
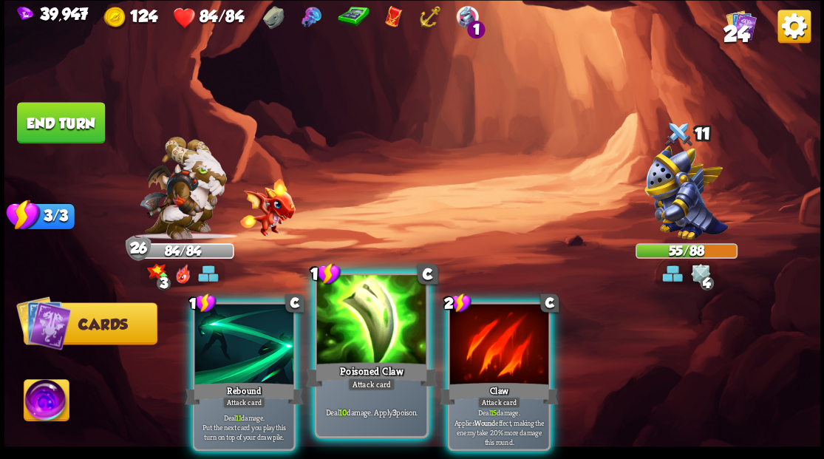
drag, startPoint x: 244, startPoint y: 329, endPoint x: 298, endPoint y: 282, distance: 71.8
click at [244, 328] on div at bounding box center [243, 345] width 99 height 83
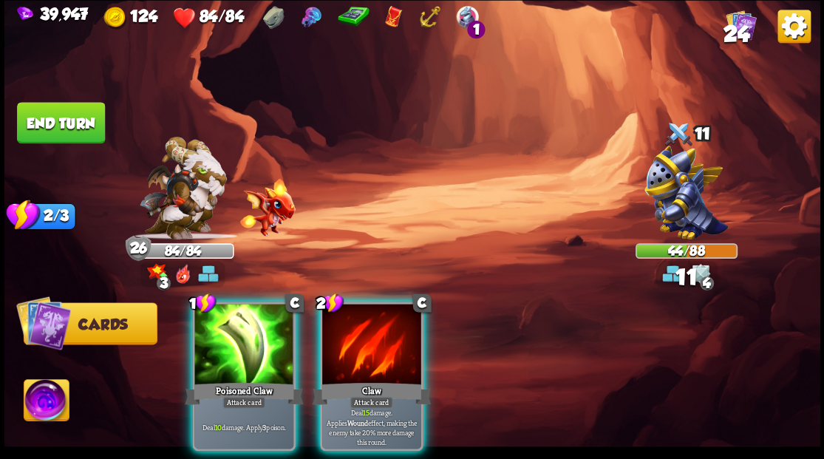
drag, startPoint x: 366, startPoint y: 349, endPoint x: 392, endPoint y: 233, distance: 118.1
click at [366, 347] on div at bounding box center [371, 345] width 99 height 83
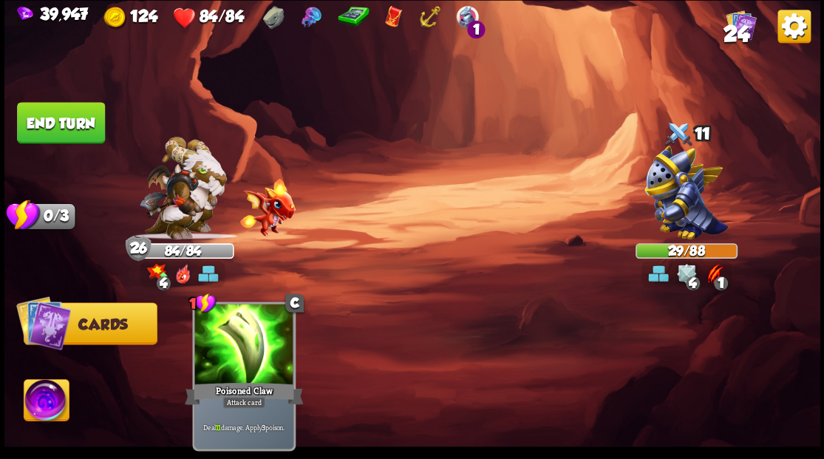
click at [81, 124] on button "End turn" at bounding box center [61, 122] width 88 height 41
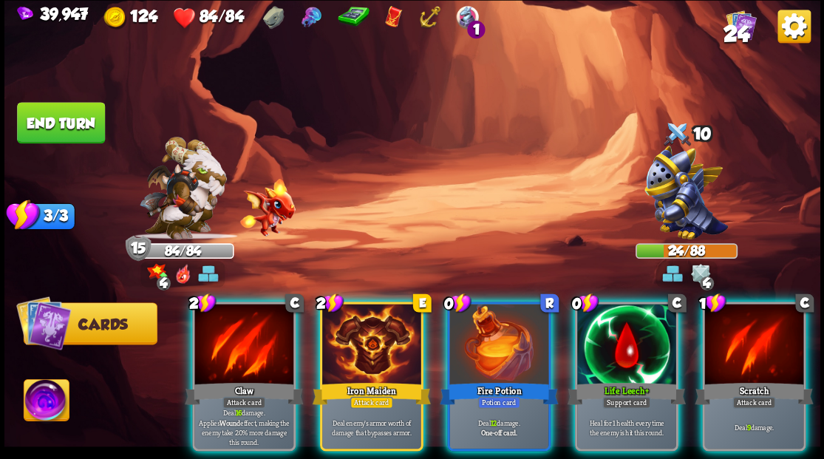
drag, startPoint x: 602, startPoint y: 338, endPoint x: 592, endPoint y: 321, distance: 19.3
click at [598, 331] on div at bounding box center [626, 345] width 99 height 83
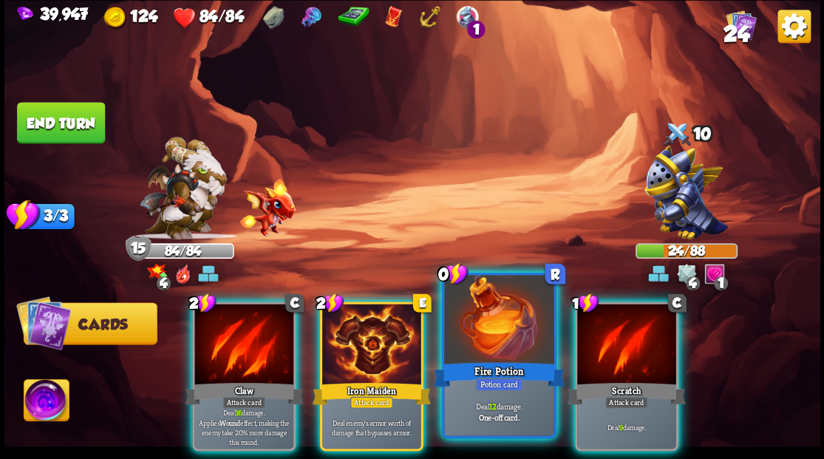
click at [493, 324] on div at bounding box center [498, 321] width 109 height 92
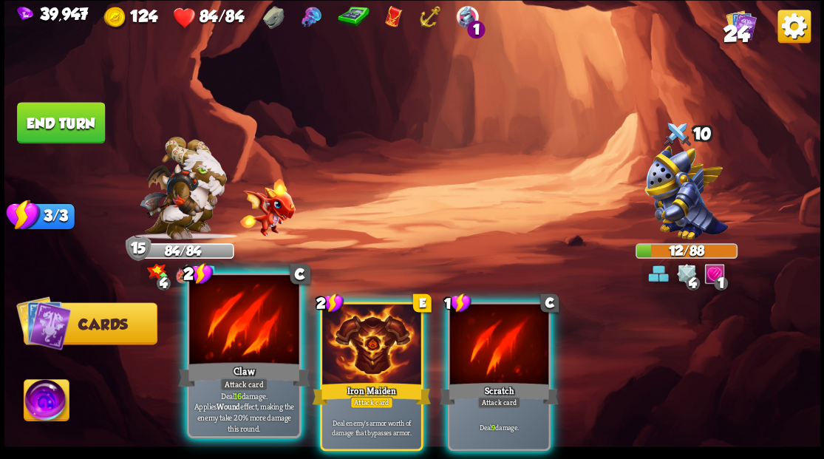
click at [222, 326] on div at bounding box center [243, 321] width 109 height 92
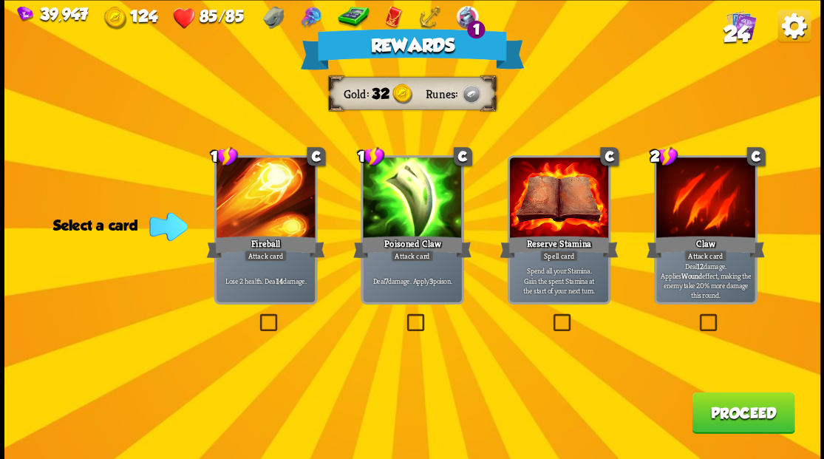
click at [739, 29] on span "24" at bounding box center [736, 33] width 26 height 25
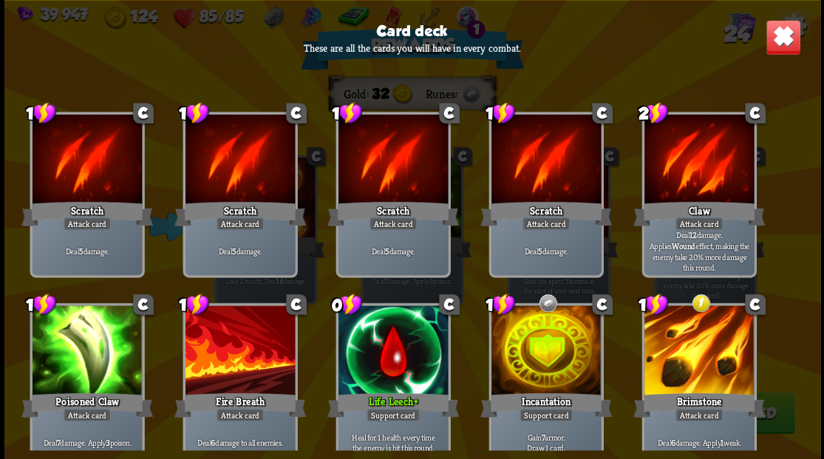
click at [786, 24] on img at bounding box center [782, 36] width 35 height 35
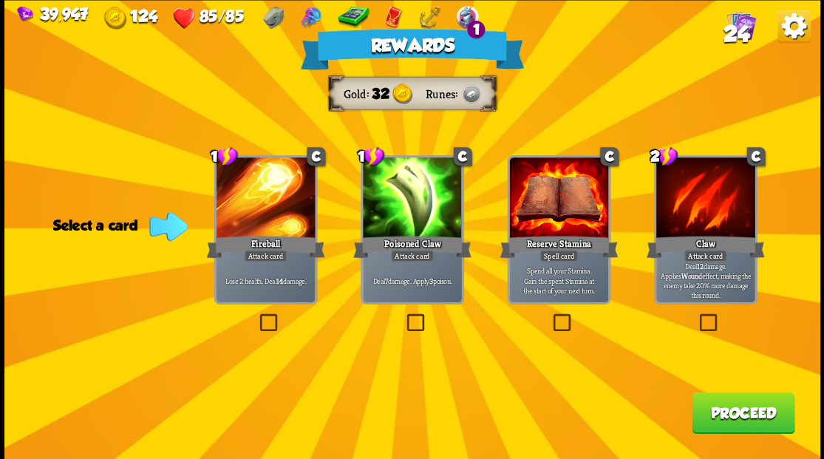
click at [256, 315] on label at bounding box center [256, 315] width 0 height 0
click at [0, 0] on input "checkbox" at bounding box center [0, 0] width 0 height 0
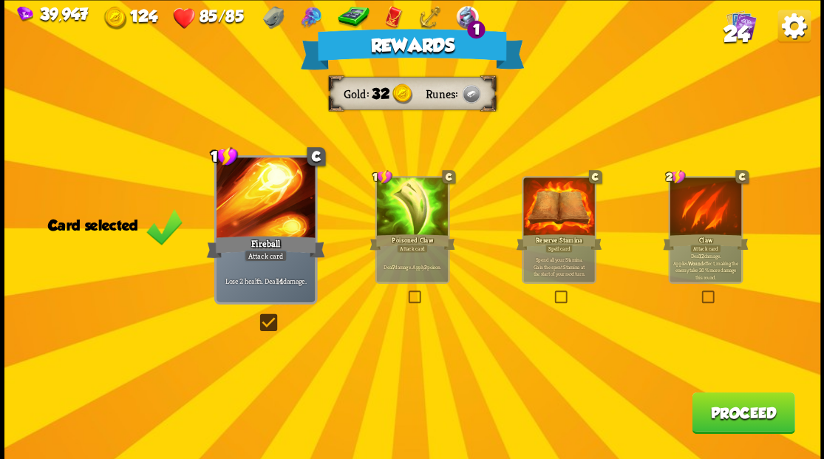
click at [720, 413] on button "Proceed" at bounding box center [743, 412] width 103 height 41
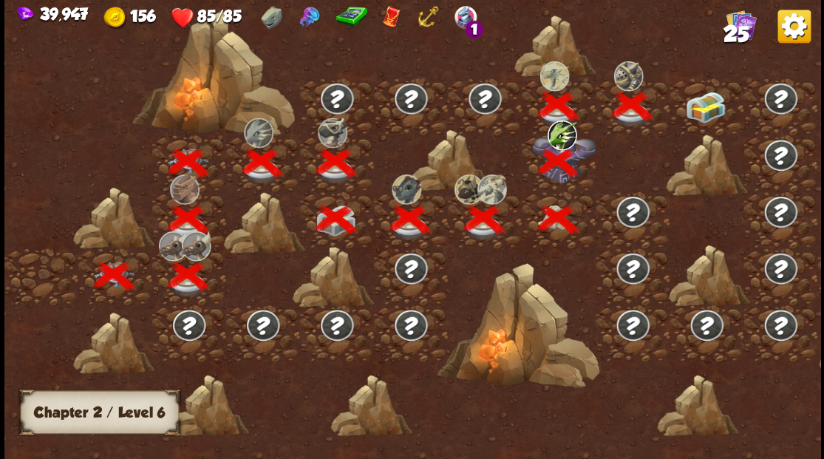
click at [705, 100] on img at bounding box center [705, 106] width 41 height 31
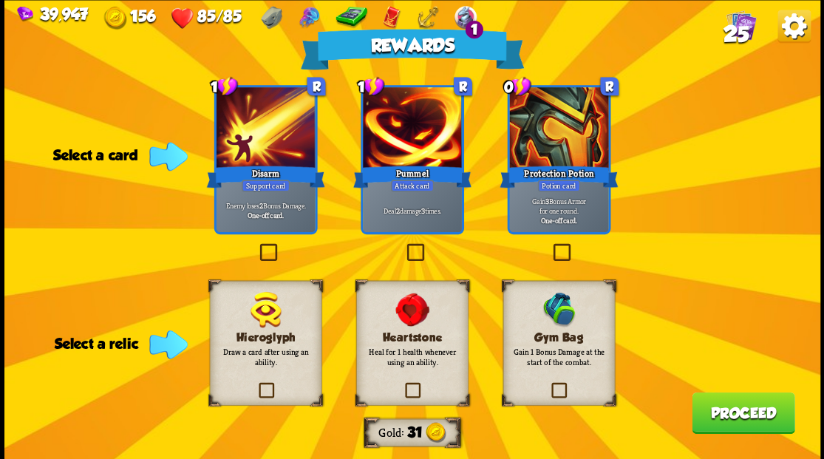
click at [403, 245] on label at bounding box center [403, 245] width 0 height 0
click at [0, 0] on input "checkbox" at bounding box center [0, 0] width 0 height 0
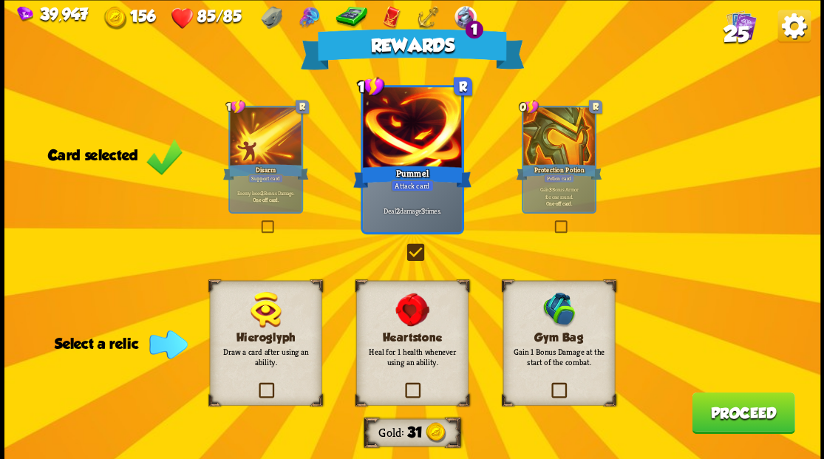
click at [549, 384] on label at bounding box center [549, 384] width 0 height 0
click at [0, 0] on input "checkbox" at bounding box center [0, 0] width 0 height 0
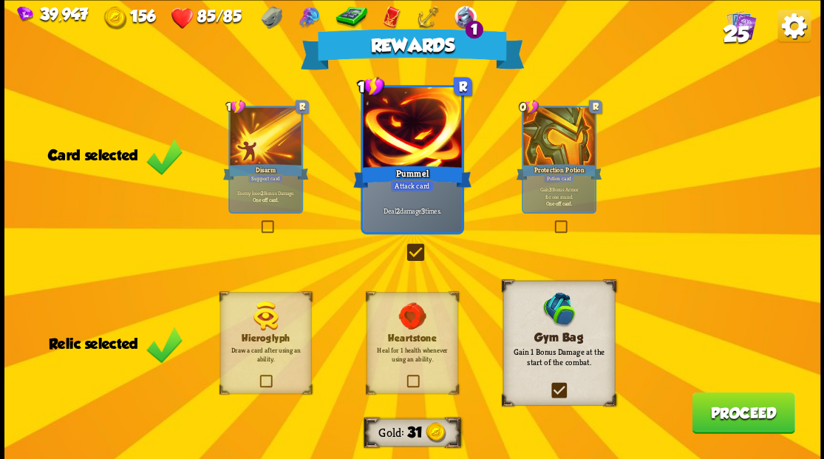
click at [728, 424] on button "Proceed" at bounding box center [743, 412] width 103 height 41
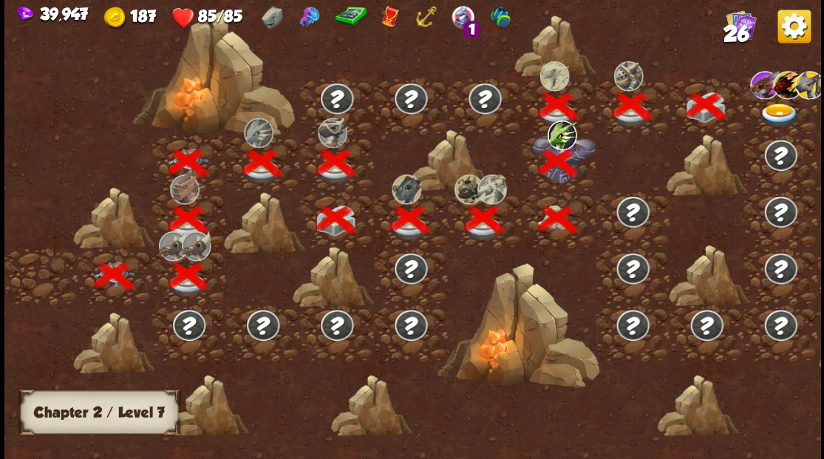
click at [774, 112] on img at bounding box center [779, 115] width 41 height 24
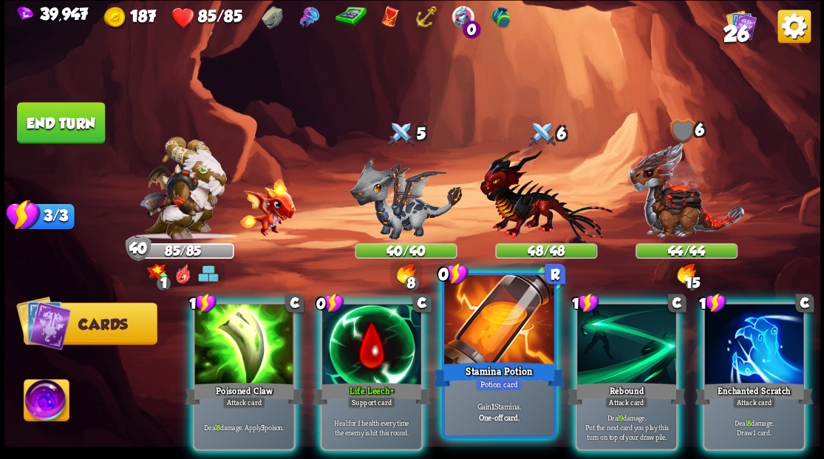
click at [485, 322] on div at bounding box center [498, 321] width 109 height 92
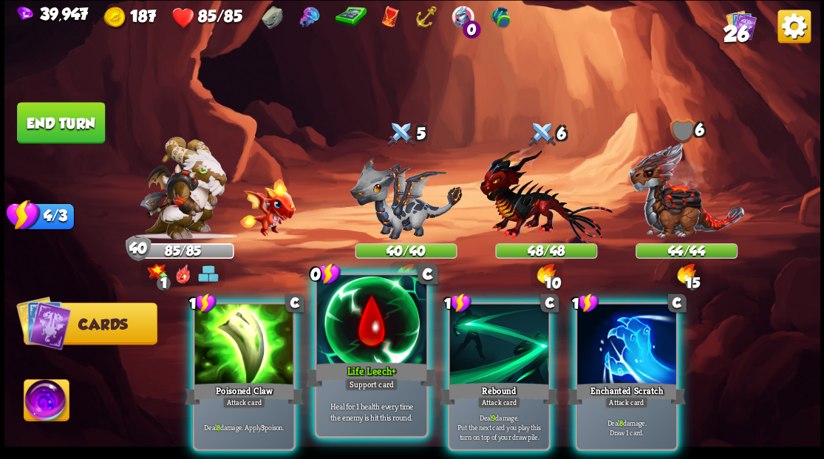
click at [352, 341] on div at bounding box center [370, 321] width 109 height 92
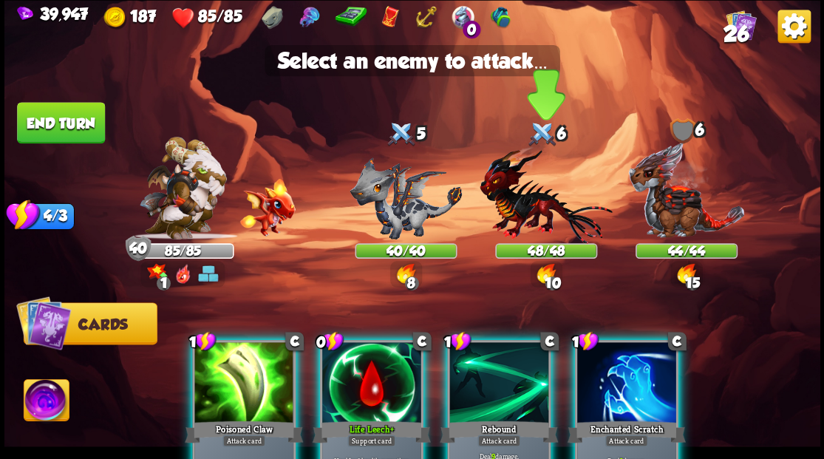
click at [541, 225] on img at bounding box center [545, 195] width 132 height 98
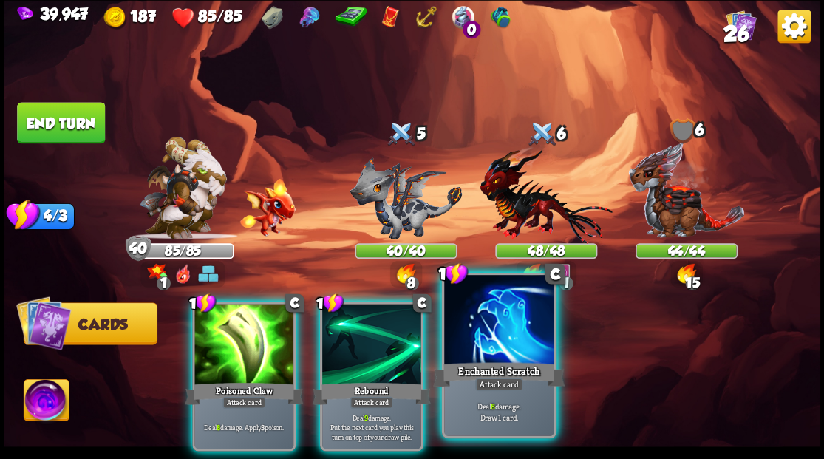
drag, startPoint x: 511, startPoint y: 341, endPoint x: 510, endPoint y: 327, distance: 14.1
click at [511, 340] on div at bounding box center [498, 321] width 109 height 92
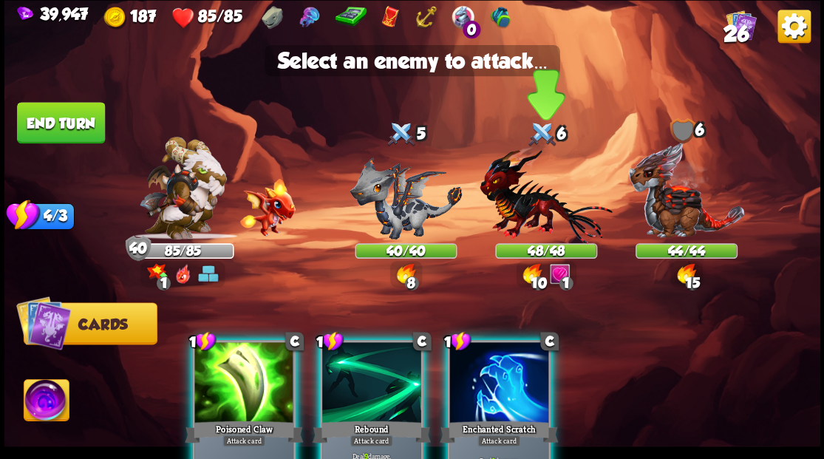
click at [529, 223] on img at bounding box center [545, 195] width 132 height 98
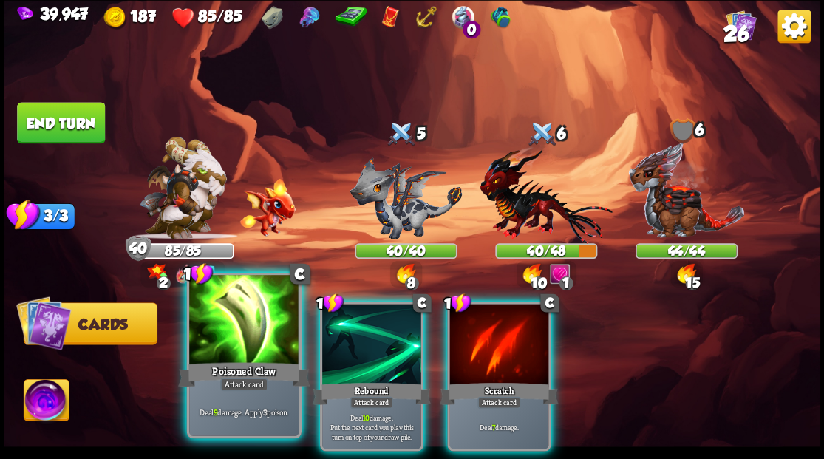
click at [251, 339] on div at bounding box center [243, 321] width 109 height 92
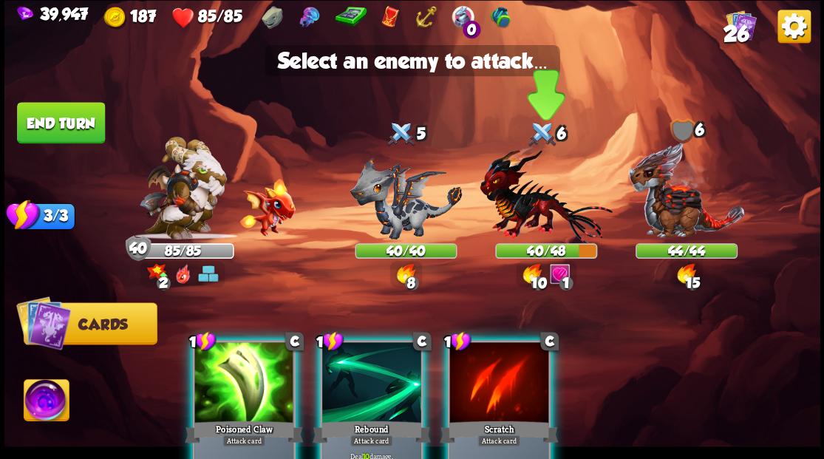
click at [535, 212] on img at bounding box center [545, 195] width 132 height 98
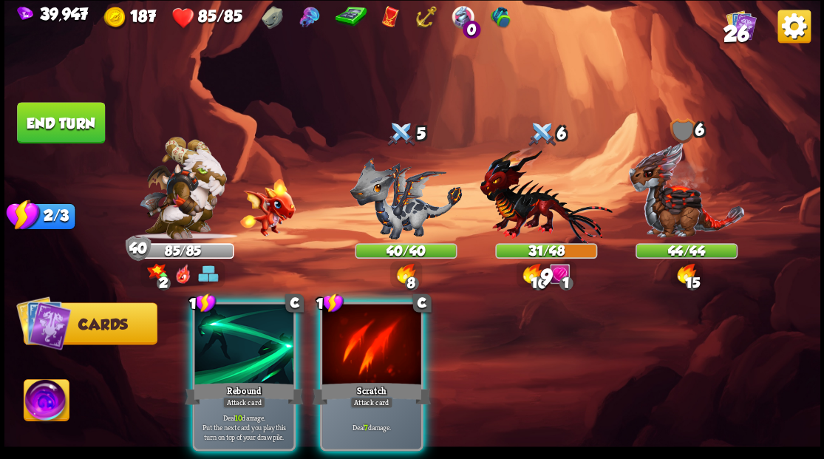
drag, startPoint x: 380, startPoint y: 330, endPoint x: 519, endPoint y: 247, distance: 162.1
click at [380, 330] on div at bounding box center [371, 345] width 99 height 83
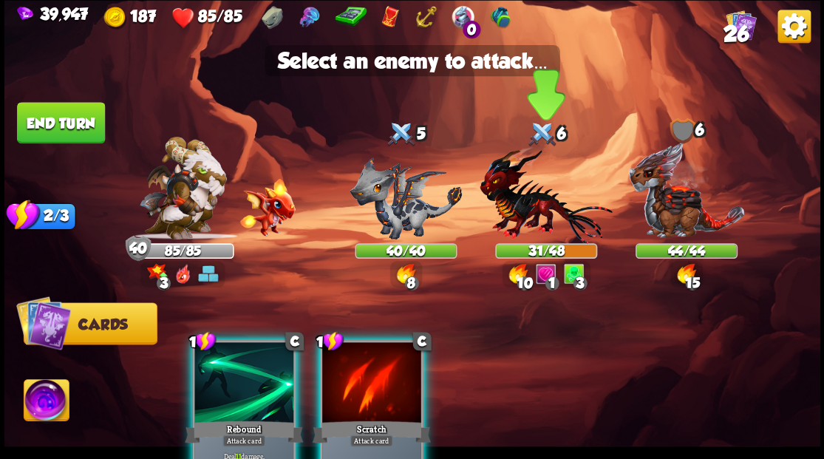
click at [540, 205] on img at bounding box center [545, 195] width 132 height 98
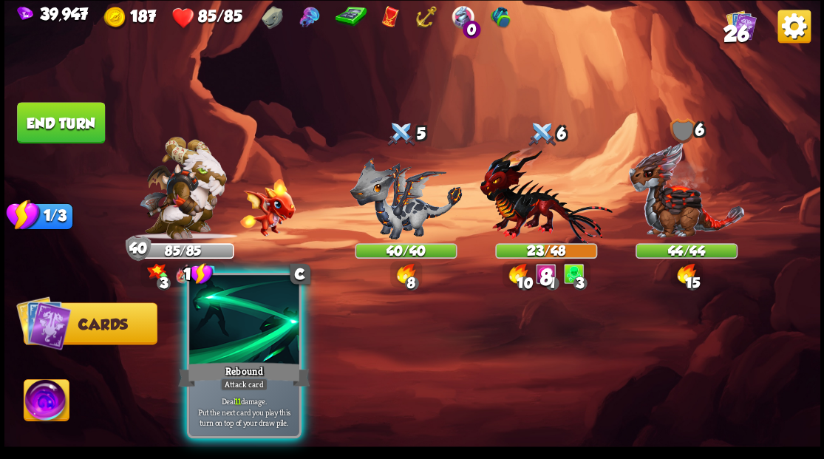
click at [245, 326] on div at bounding box center [243, 321] width 109 height 92
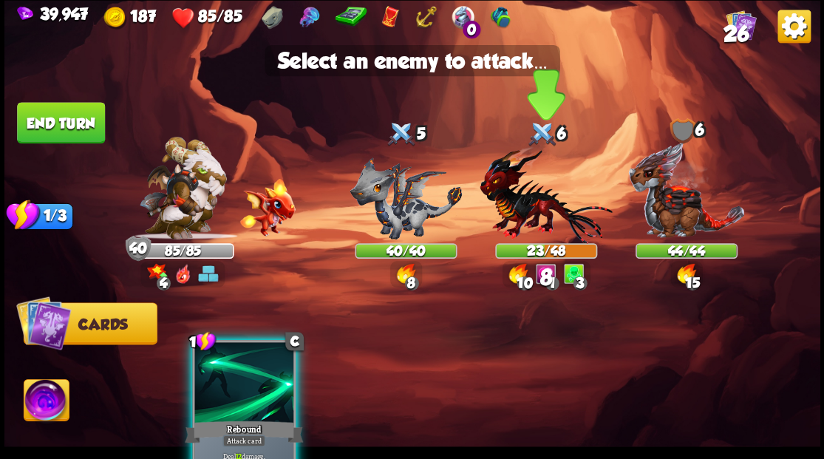
click at [538, 212] on img at bounding box center [545, 195] width 132 height 98
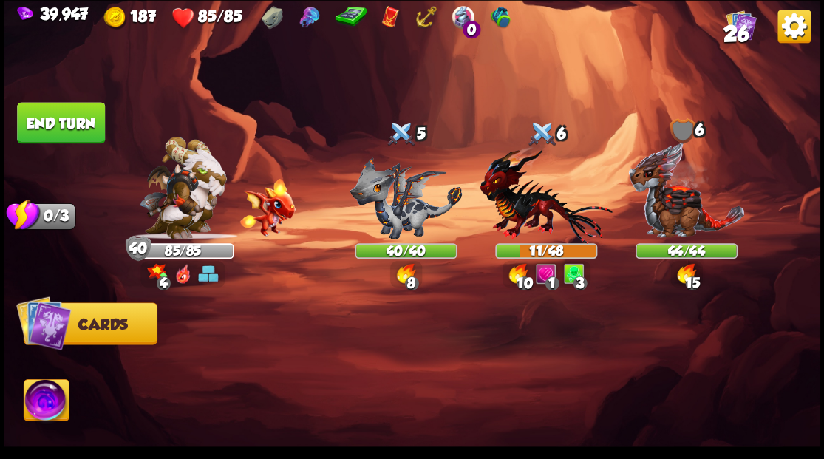
click at [71, 116] on button "End turn" at bounding box center [61, 122] width 88 height 41
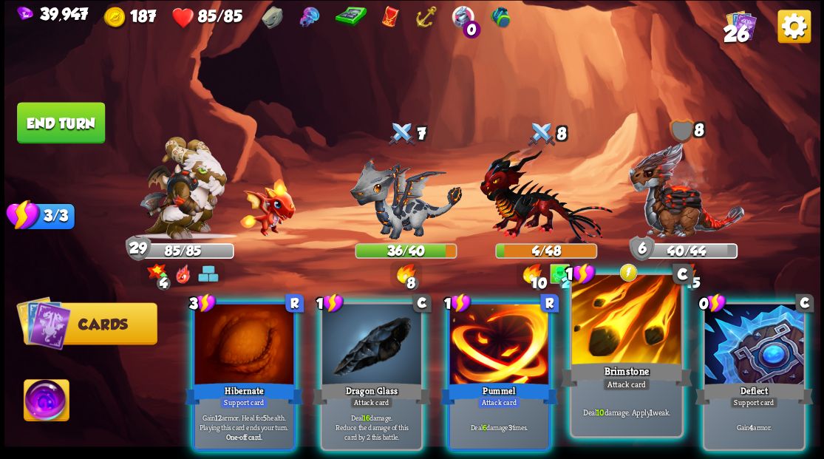
drag, startPoint x: 618, startPoint y: 346, endPoint x: 610, endPoint y: 328, distance: 19.8
click at [618, 345] on div at bounding box center [625, 321] width 109 height 92
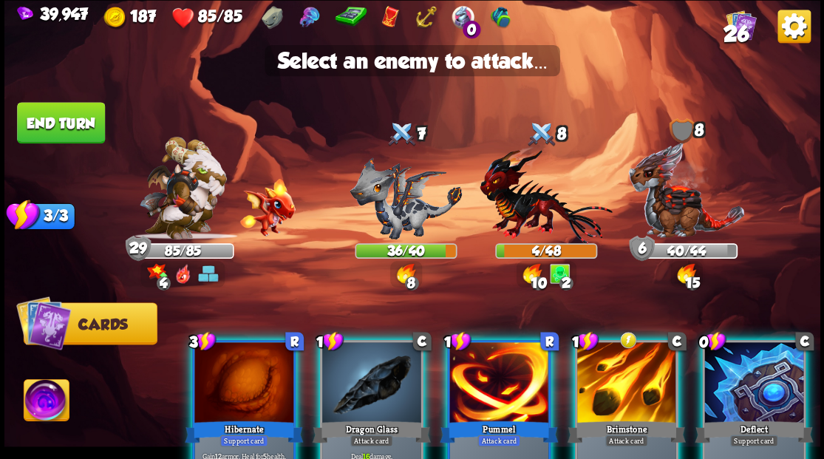
click at [612, 363] on div at bounding box center [626, 383] width 99 height 83
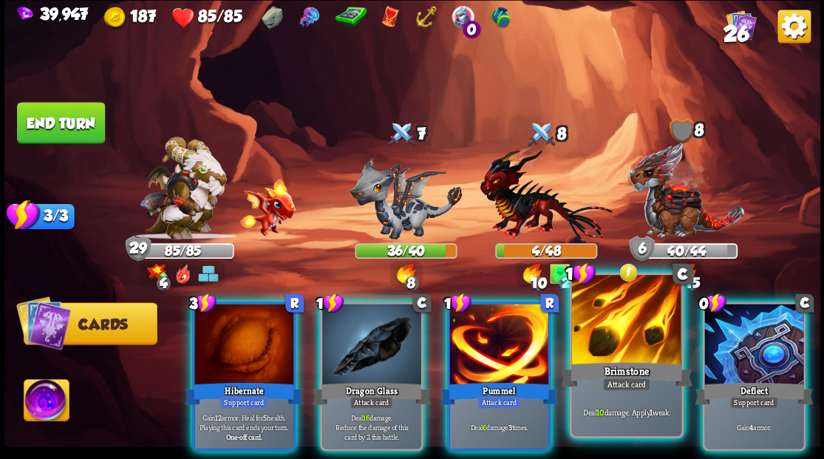
click at [624, 335] on div at bounding box center [625, 321] width 109 height 92
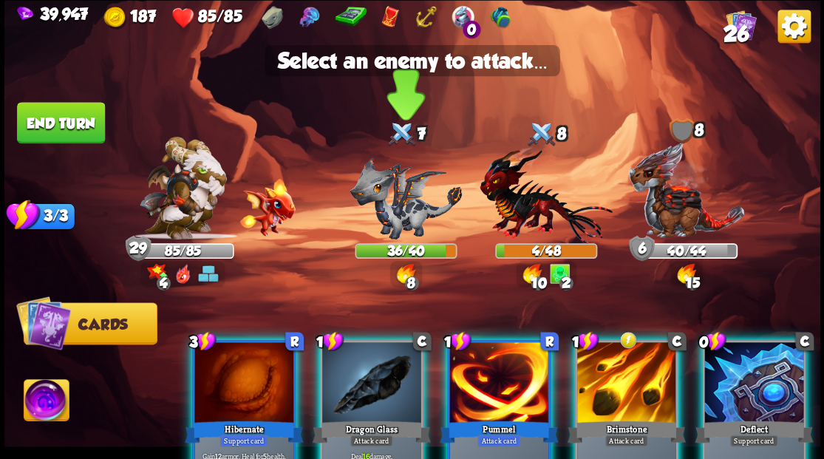
click at [379, 215] on img at bounding box center [405, 198] width 112 height 82
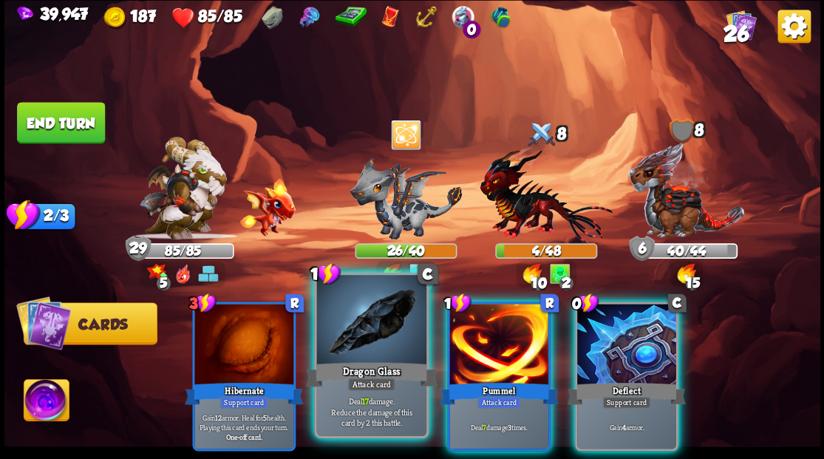
click at [358, 339] on div at bounding box center [370, 321] width 109 height 92
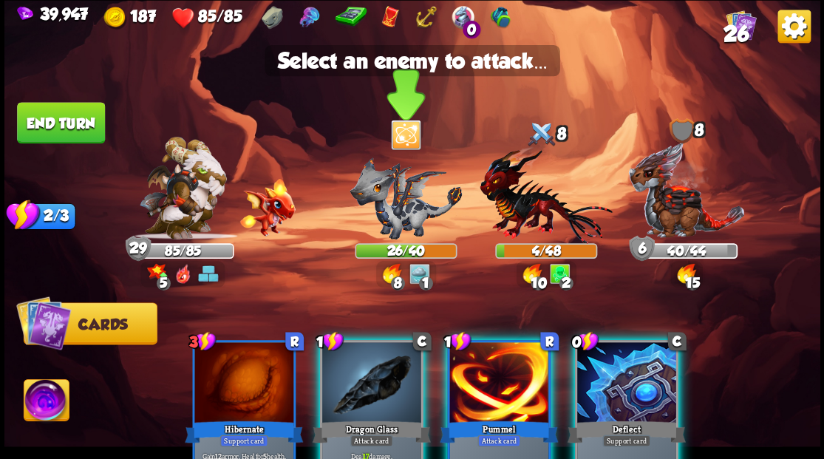
click at [390, 219] on img at bounding box center [405, 198] width 112 height 82
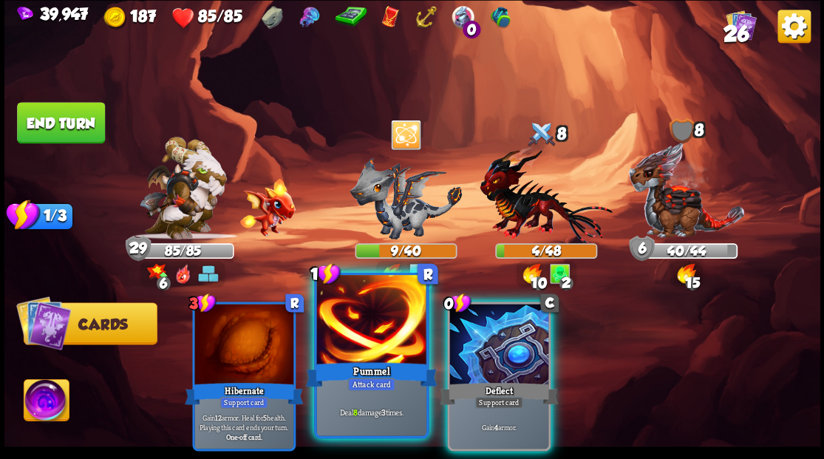
drag, startPoint x: 366, startPoint y: 352, endPoint x: 375, endPoint y: 318, distance: 35.1
click at [365, 352] on div at bounding box center [370, 321] width 109 height 92
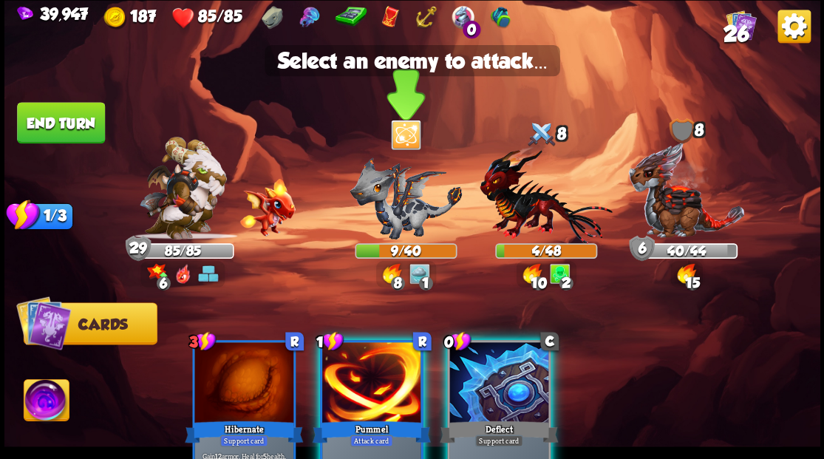
click at [383, 216] on img at bounding box center [405, 198] width 112 height 82
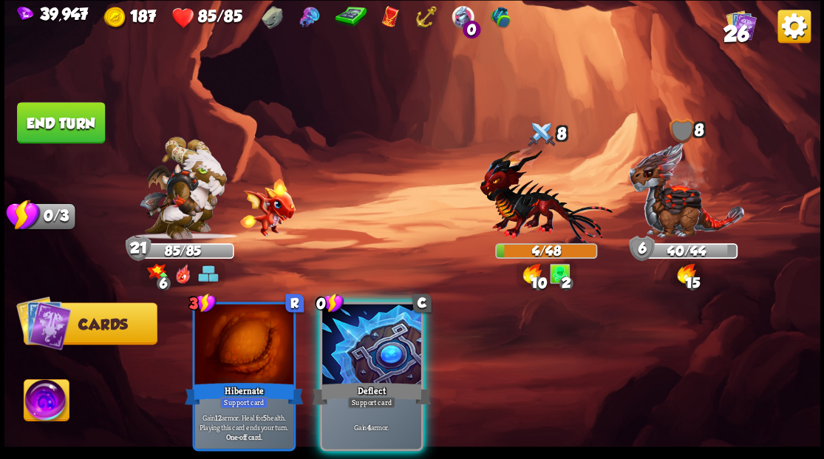
click at [365, 346] on div at bounding box center [371, 345] width 99 height 83
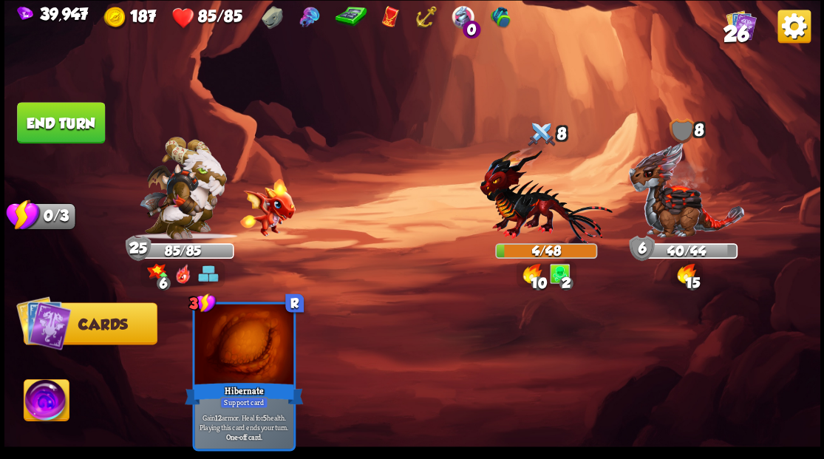
click at [75, 124] on button "End turn" at bounding box center [61, 122] width 90 height 42
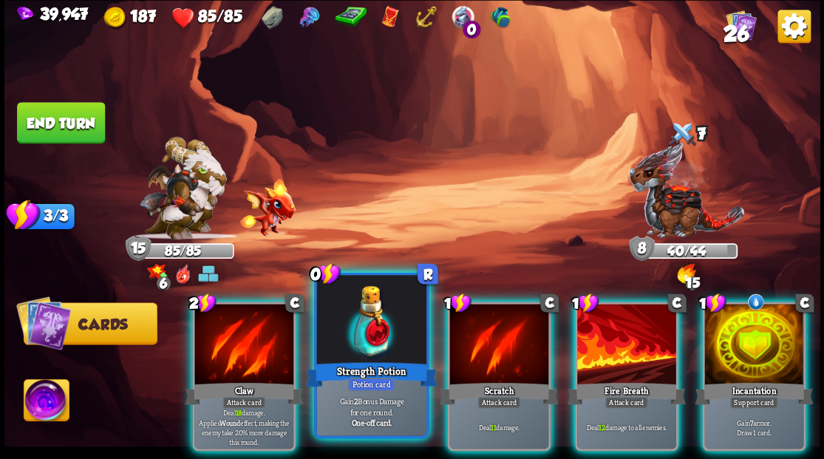
click at [356, 315] on div at bounding box center [370, 321] width 109 height 92
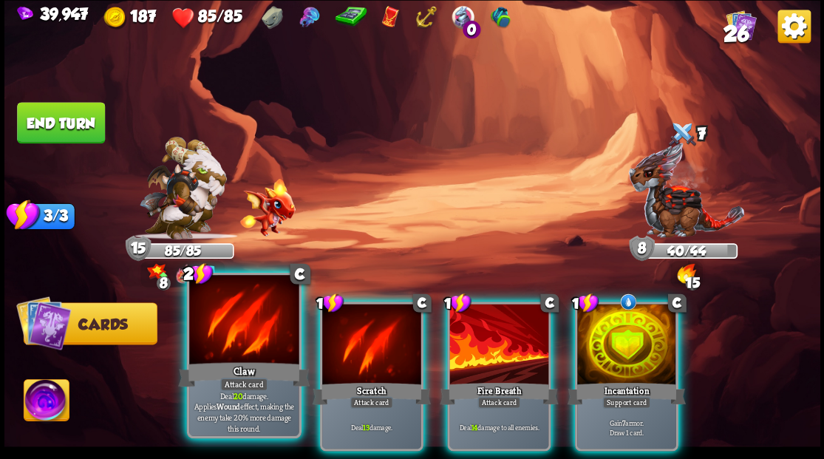
click at [253, 343] on div at bounding box center [243, 321] width 109 height 92
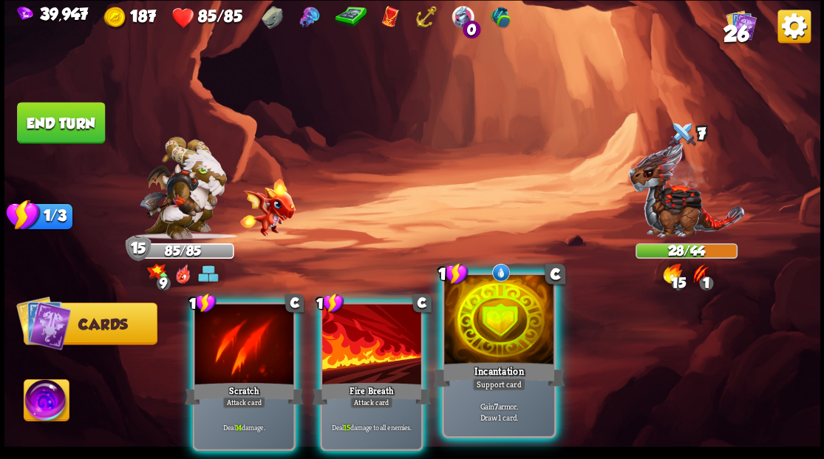
click at [491, 337] on div at bounding box center [498, 321] width 109 height 92
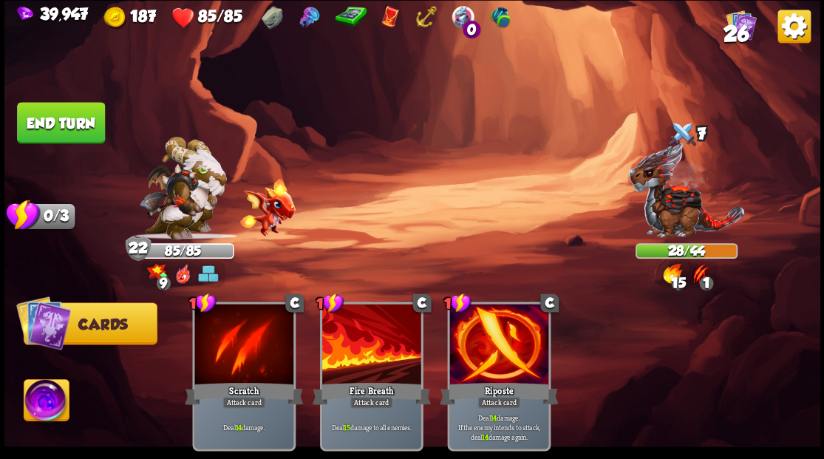
click at [75, 131] on button "End turn" at bounding box center [61, 122] width 88 height 41
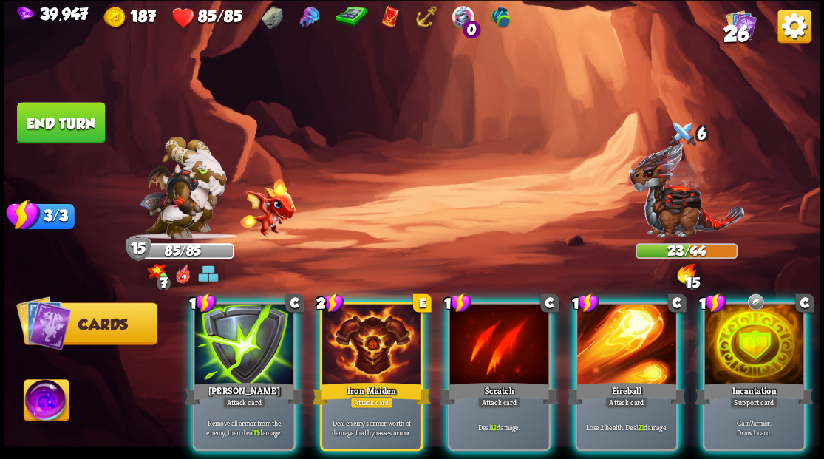
click at [251, 330] on div at bounding box center [243, 345] width 99 height 83
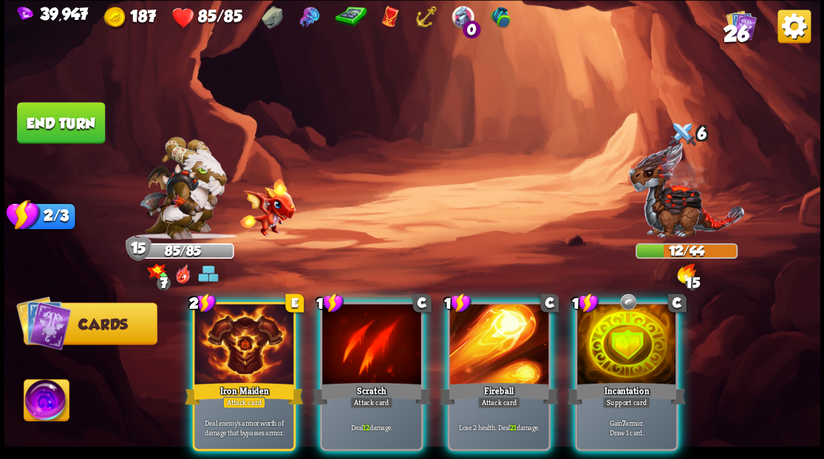
drag, startPoint x: 355, startPoint y: 341, endPoint x: 374, endPoint y: 268, distance: 75.6
click at [355, 340] on div at bounding box center [371, 345] width 99 height 83
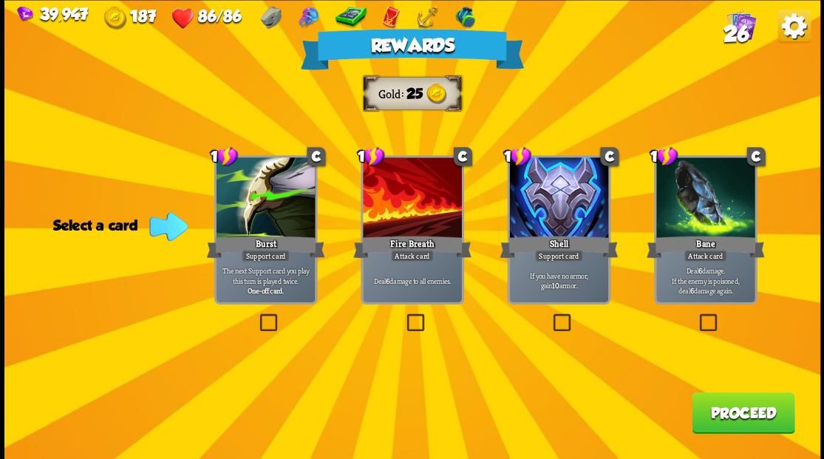
click at [741, 25] on span "26" at bounding box center [736, 33] width 26 height 25
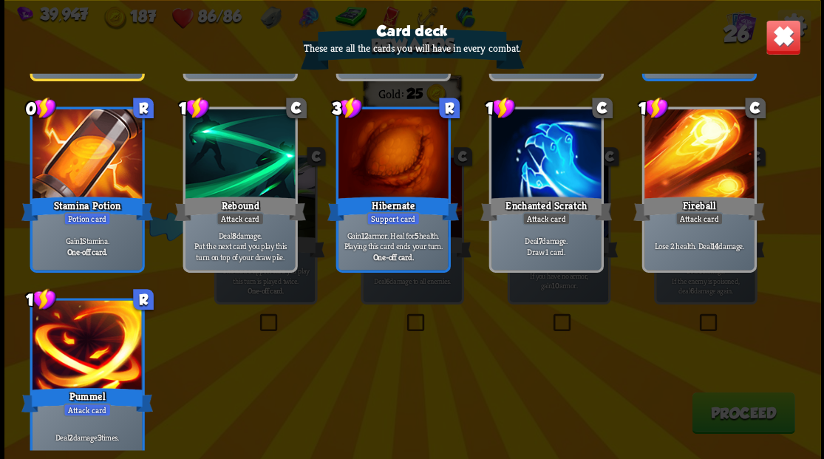
scroll to position [908, 0]
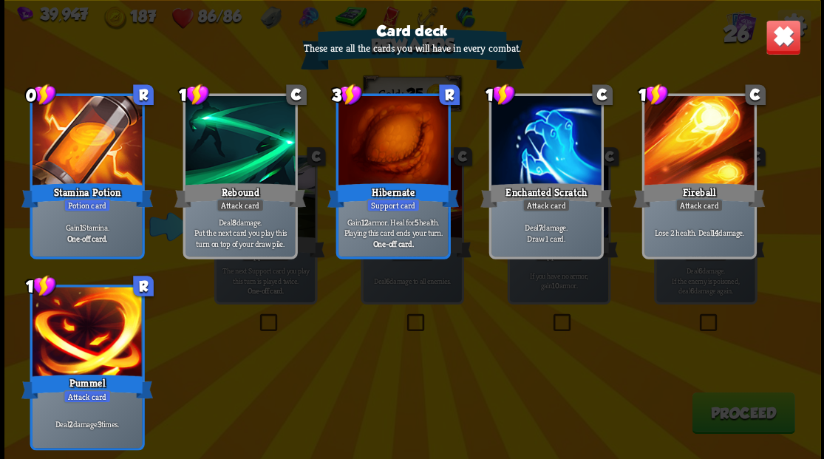
click at [791, 37] on img at bounding box center [782, 36] width 35 height 35
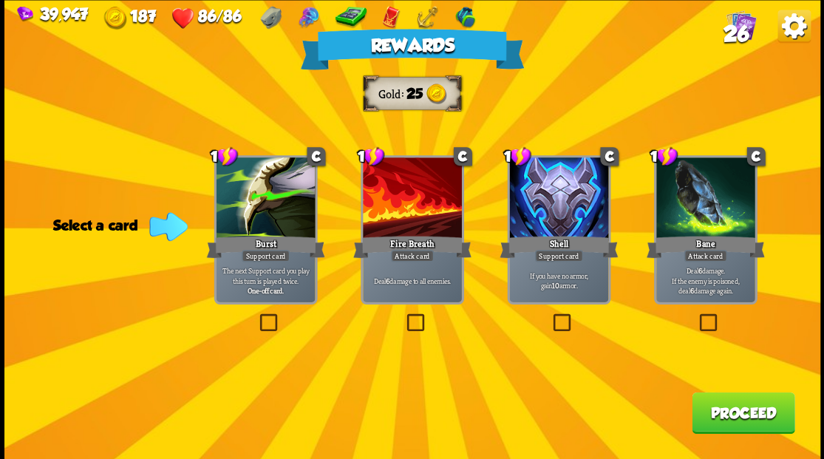
click at [403, 315] on label at bounding box center [403, 315] width 0 height 0
click at [0, 0] on input "checkbox" at bounding box center [0, 0] width 0 height 0
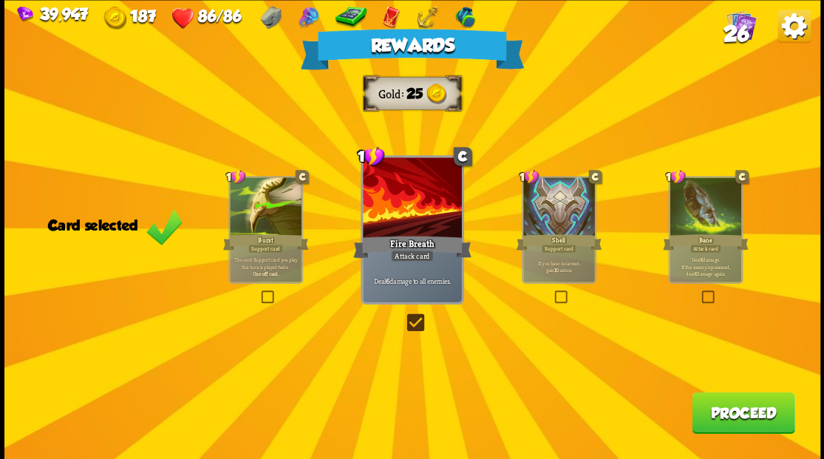
click at [740, 417] on button "Proceed" at bounding box center [743, 412] width 103 height 41
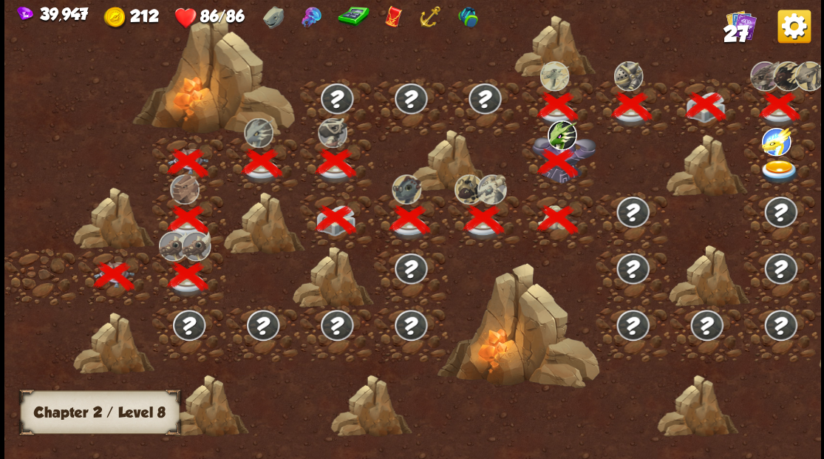
click at [776, 163] on img at bounding box center [779, 172] width 41 height 24
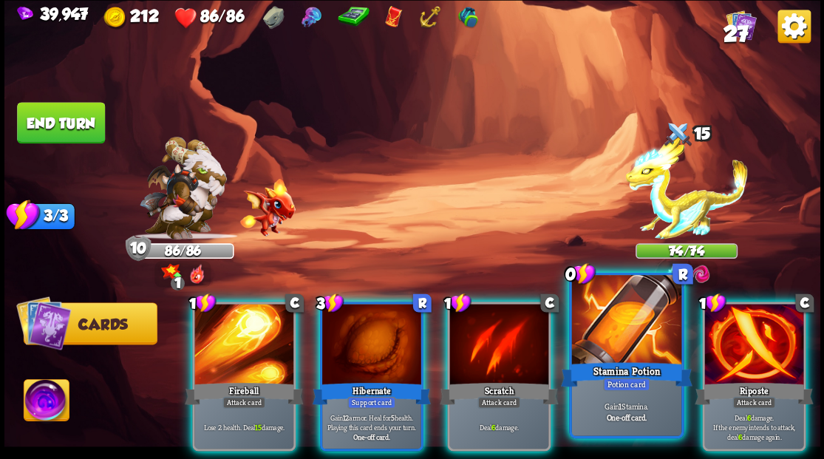
click at [617, 345] on div at bounding box center [625, 321] width 109 height 92
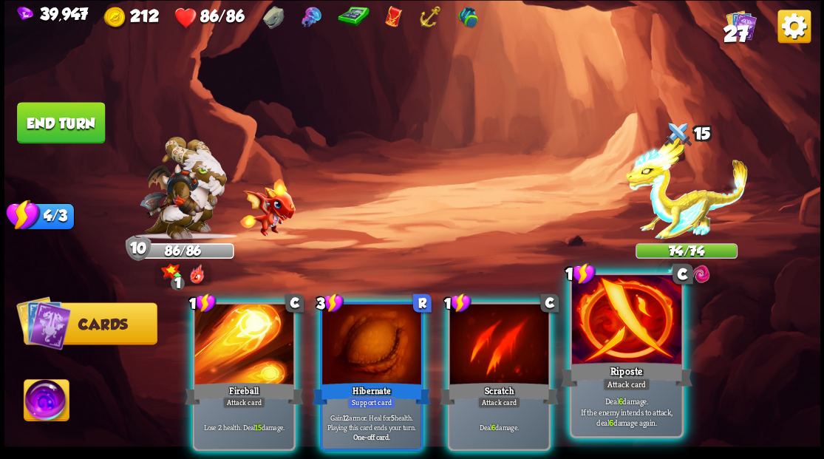
click at [611, 328] on div at bounding box center [625, 321] width 109 height 92
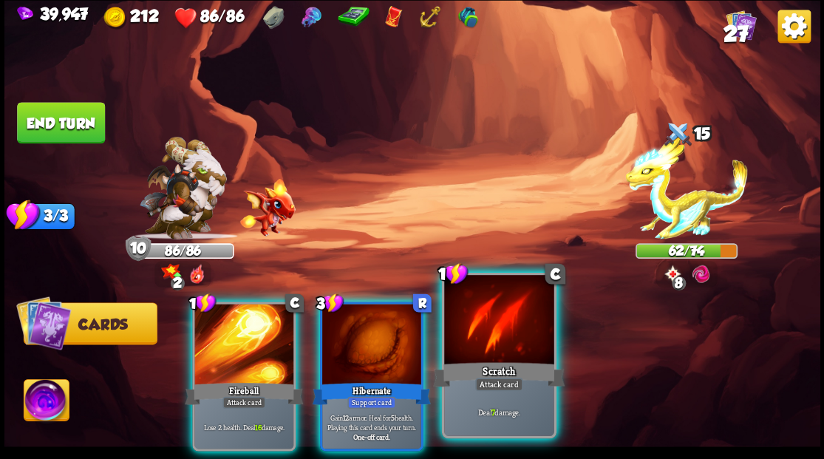
click at [508, 332] on div at bounding box center [498, 321] width 109 height 92
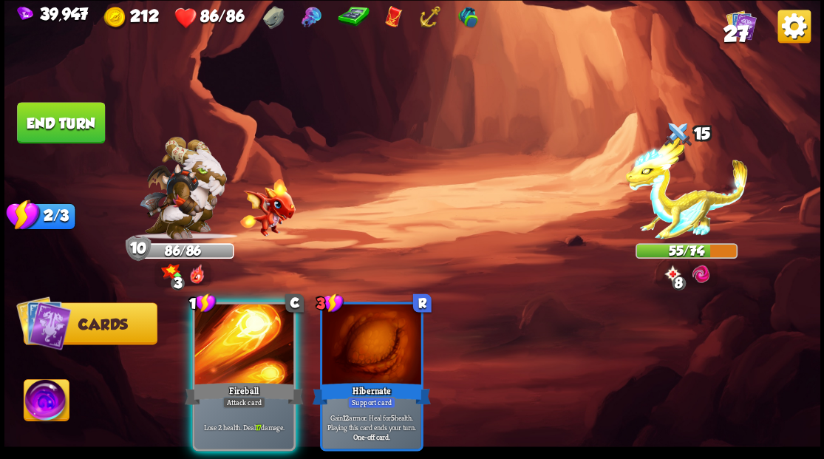
click at [232, 340] on div at bounding box center [243, 345] width 99 height 83
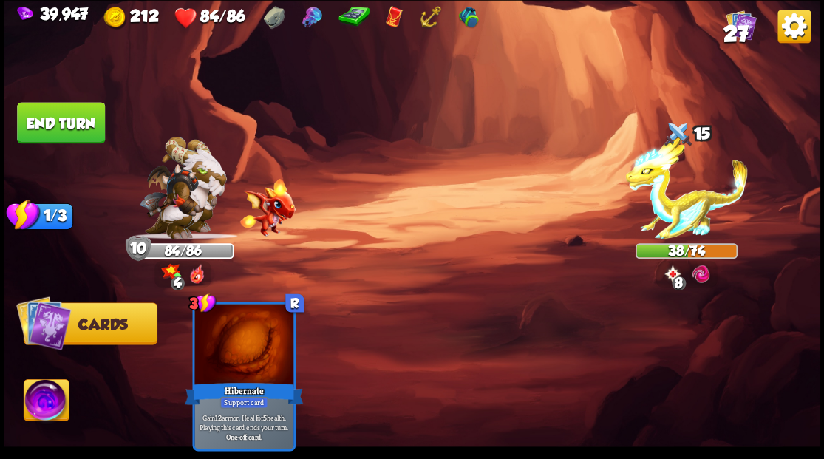
click at [37, 124] on button "End turn" at bounding box center [61, 122] width 88 height 41
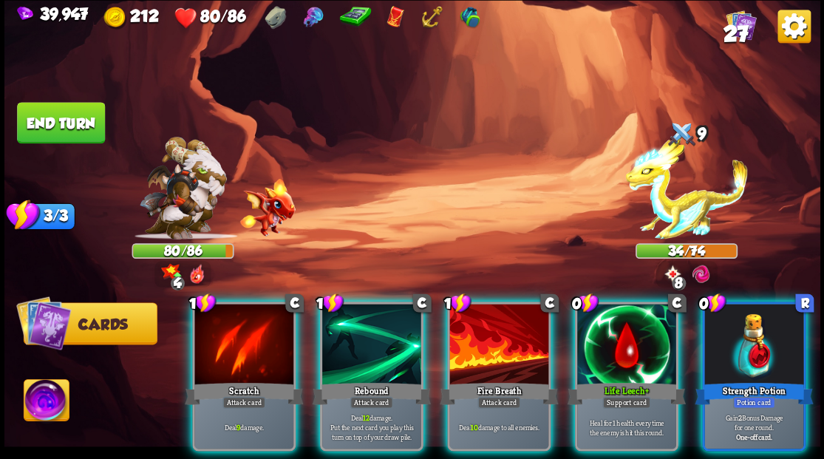
click at [607, 347] on div at bounding box center [626, 345] width 99 height 83
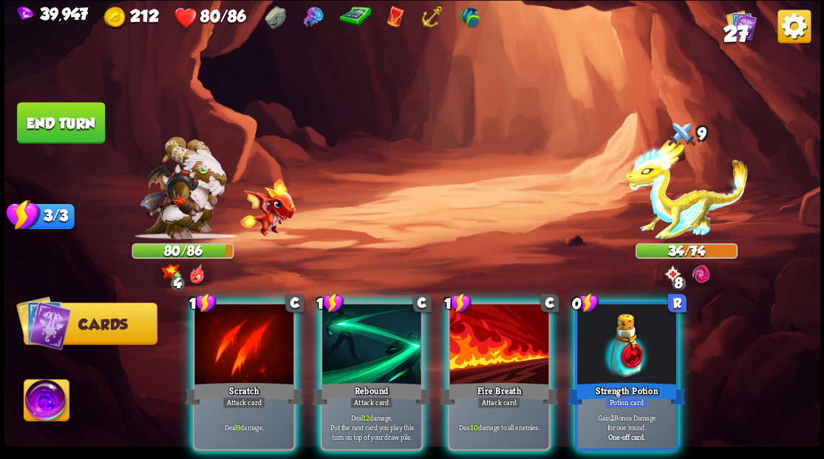
click at [607, 346] on div at bounding box center [626, 345] width 99 height 83
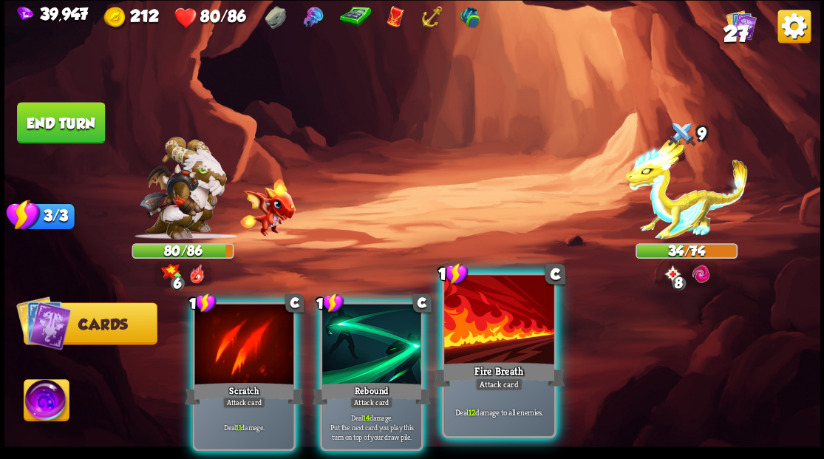
click at [496, 350] on div at bounding box center [498, 321] width 109 height 92
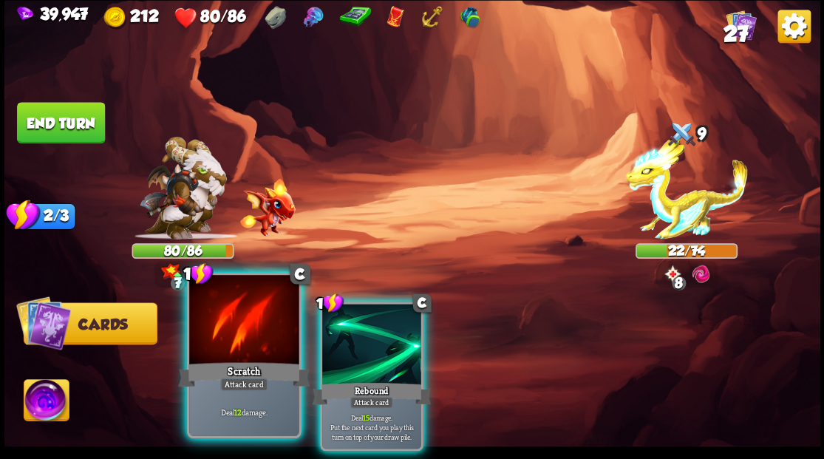
click at [216, 341] on div at bounding box center [243, 321] width 109 height 92
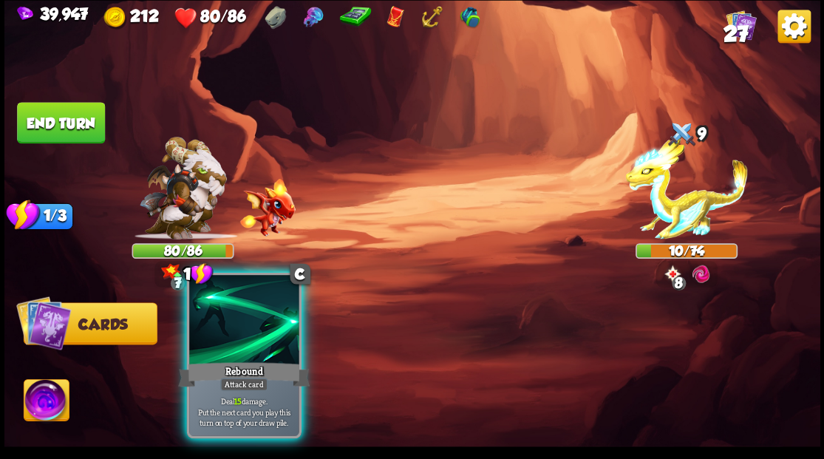
click at [253, 320] on div at bounding box center [243, 321] width 109 height 92
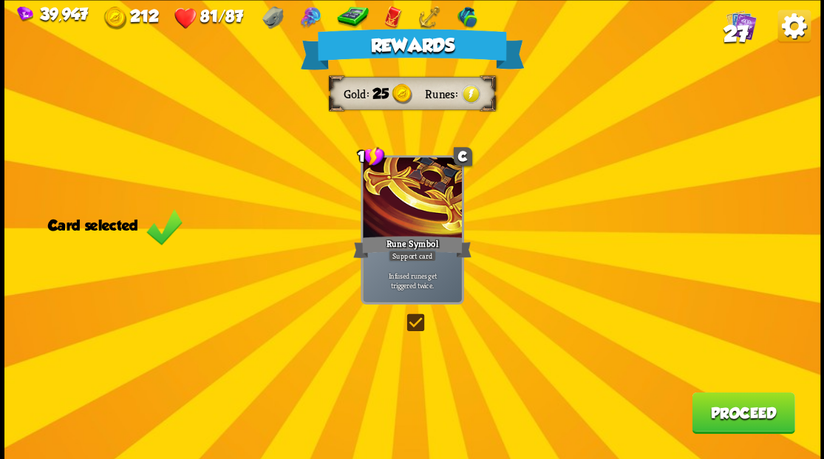
click at [735, 423] on button "Proceed" at bounding box center [743, 412] width 103 height 41
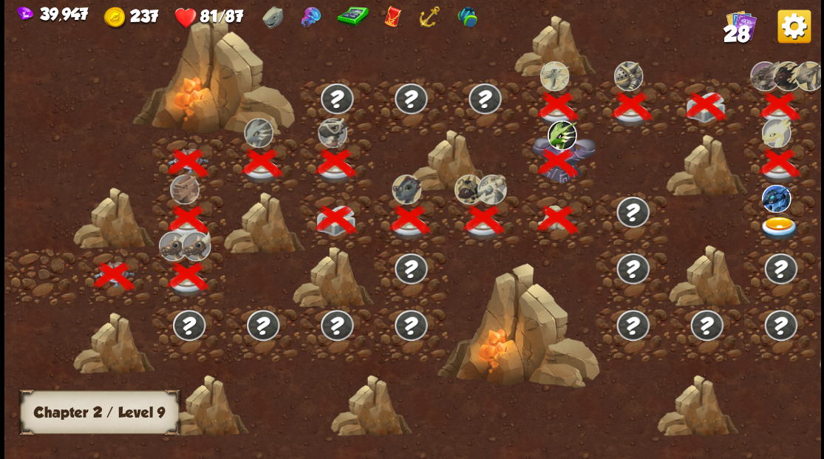
click at [773, 225] on img at bounding box center [779, 228] width 41 height 24
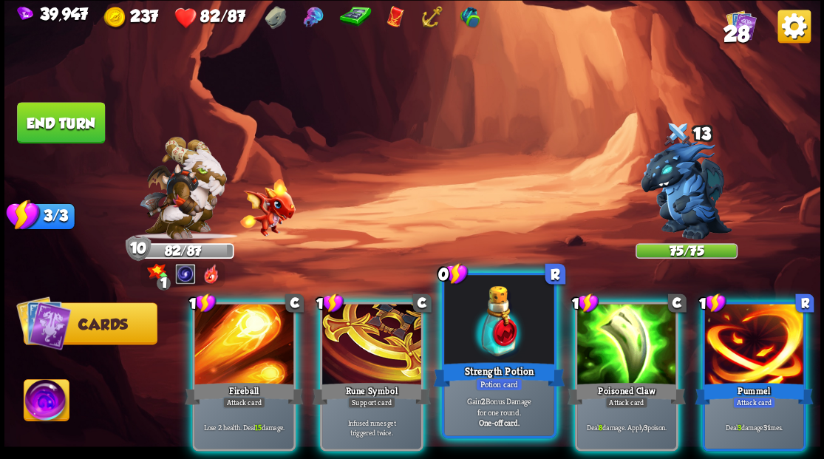
click at [509, 324] on div at bounding box center [498, 321] width 109 height 92
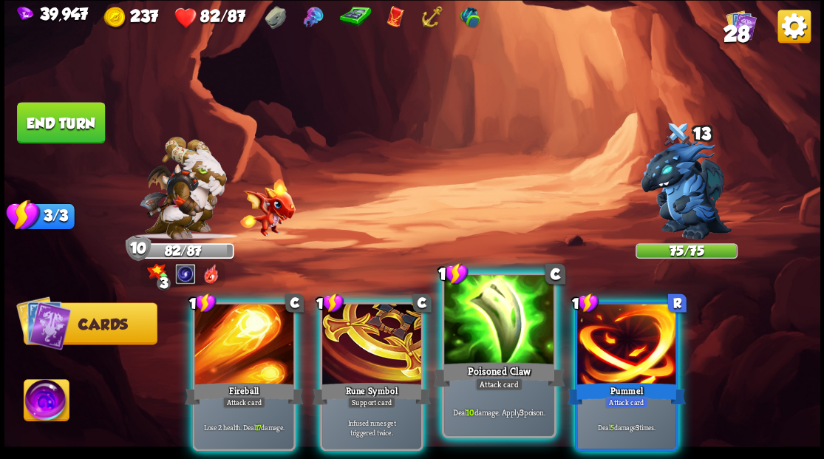
click at [502, 333] on div at bounding box center [498, 321] width 109 height 92
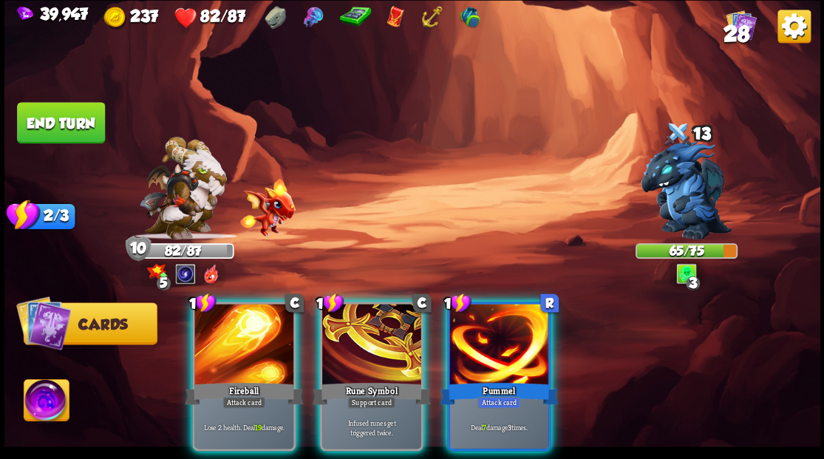
click at [502, 333] on div at bounding box center [498, 345] width 99 height 83
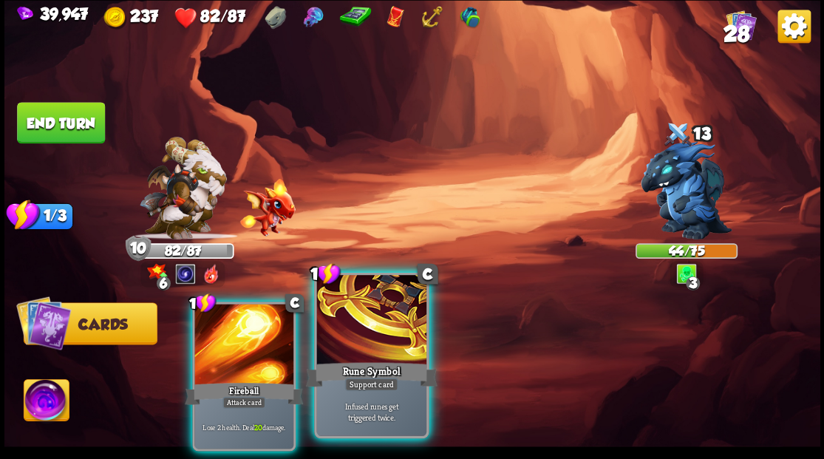
click at [378, 335] on div at bounding box center [370, 321] width 109 height 92
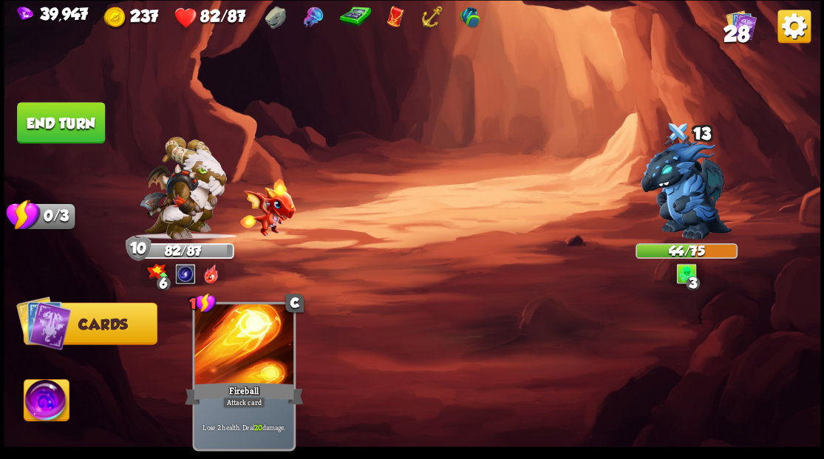
drag, startPoint x: 81, startPoint y: 121, endPoint x: 339, endPoint y: 160, distance: 261.5
click at [82, 121] on button "End turn" at bounding box center [61, 122] width 88 height 41
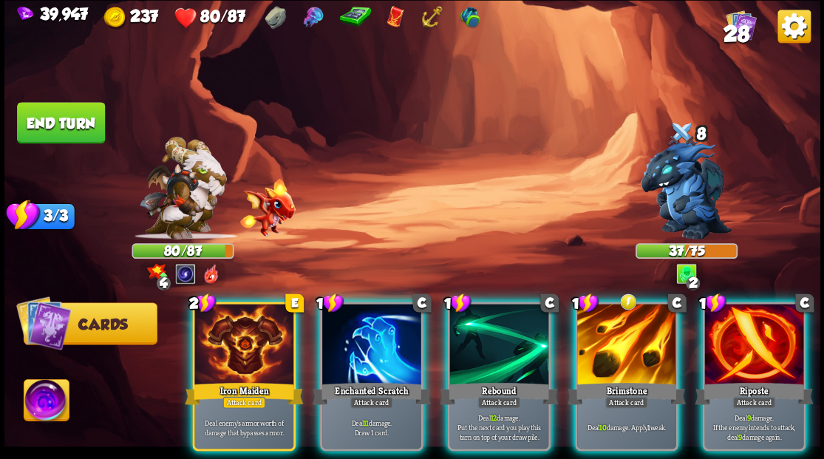
drag, startPoint x: 632, startPoint y: 328, endPoint x: 619, endPoint y: 306, distance: 25.5
click at [630, 324] on div at bounding box center [626, 345] width 99 height 83
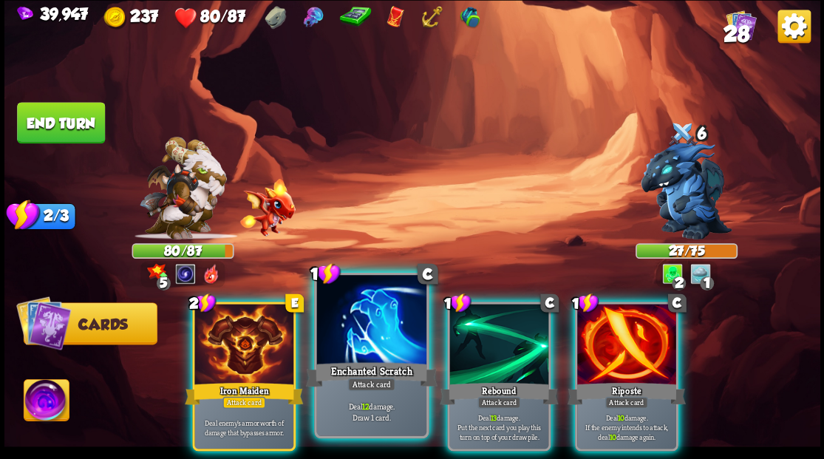
click at [372, 369] on div "Enchanted Scratch" at bounding box center [371, 374] width 132 height 30
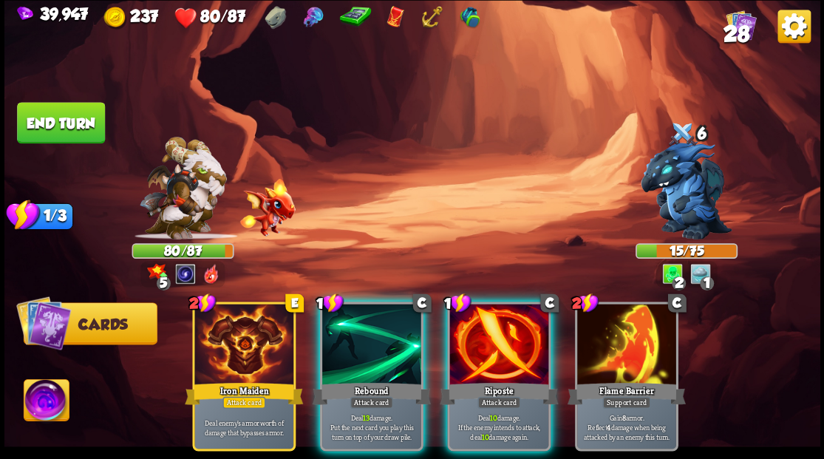
click at [41, 400] on img at bounding box center [46, 402] width 45 height 46
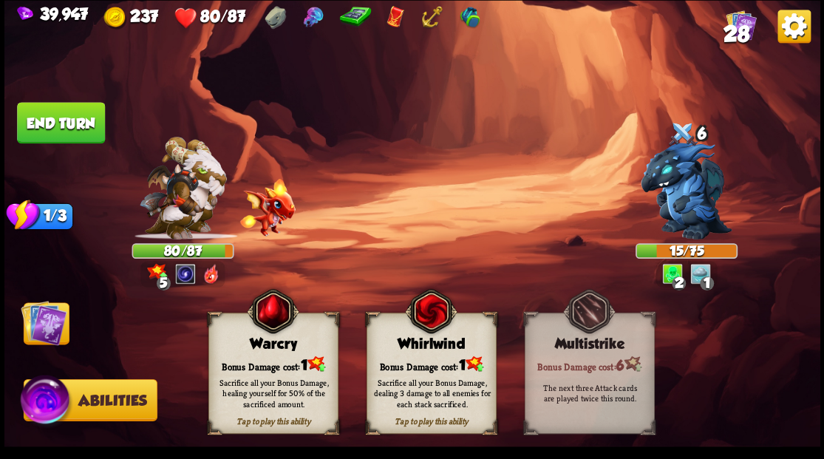
click at [260, 365] on div "Bonus Damage cost: 1" at bounding box center [272, 364] width 129 height 18
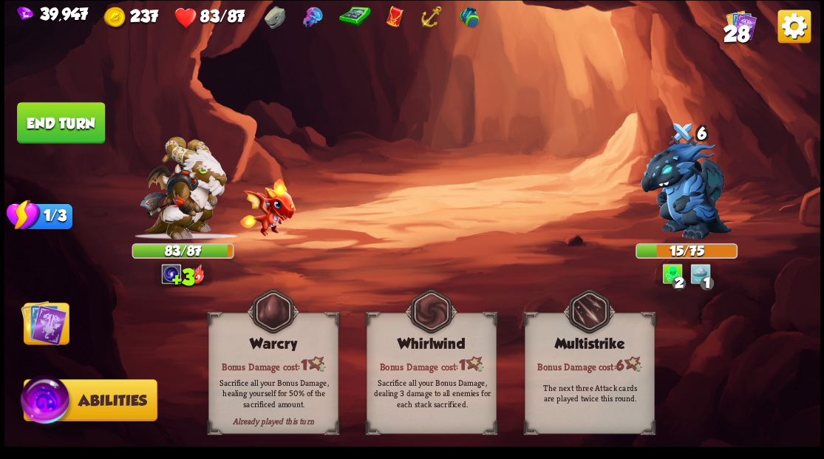
click at [49, 315] on img at bounding box center [44, 322] width 46 height 46
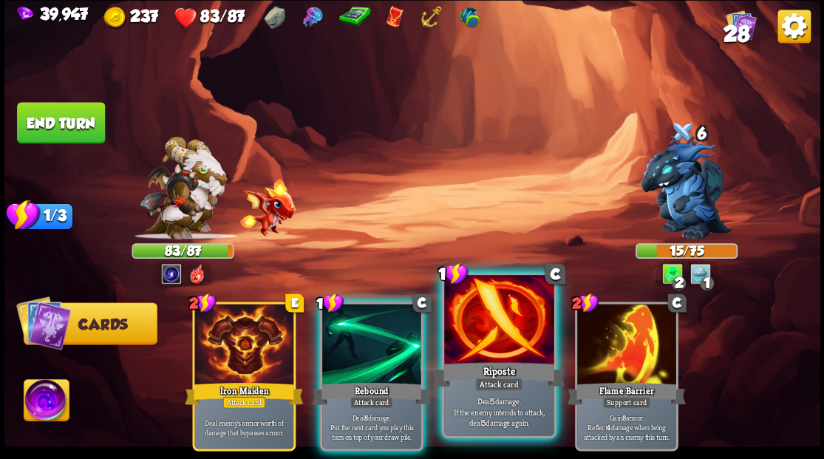
click at [494, 353] on div at bounding box center [498, 321] width 109 height 92
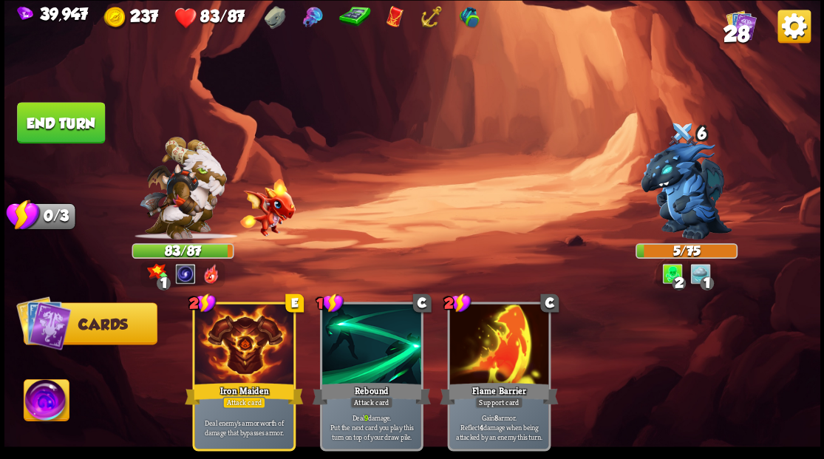
drag, startPoint x: 66, startPoint y: 130, endPoint x: 182, endPoint y: 123, distance: 115.5
click at [67, 130] on button "End turn" at bounding box center [61, 122] width 88 height 41
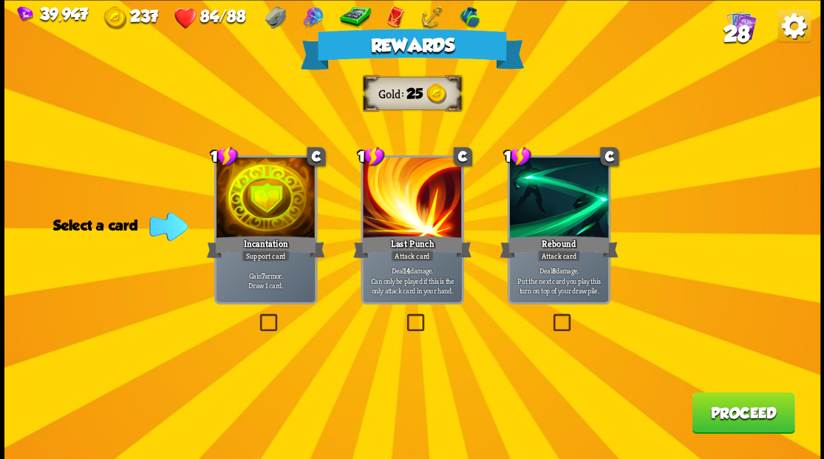
click at [745, 414] on button "Proceed" at bounding box center [743, 412] width 103 height 41
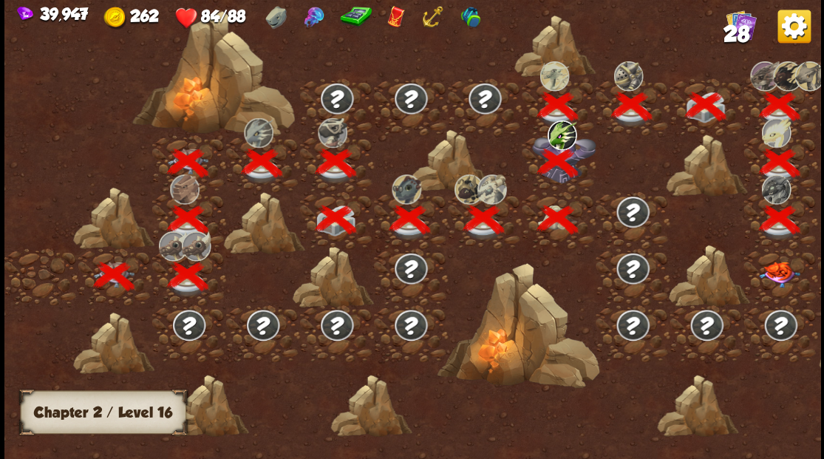
scroll to position [0, 225]
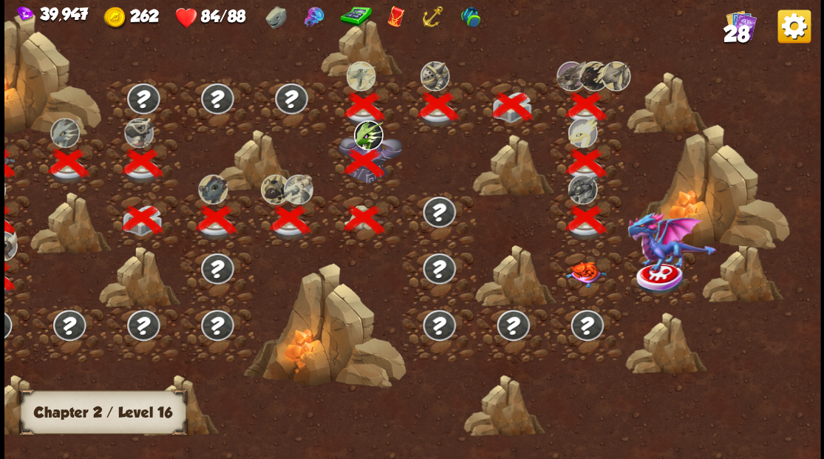
click at [583, 278] on img at bounding box center [585, 274] width 41 height 26
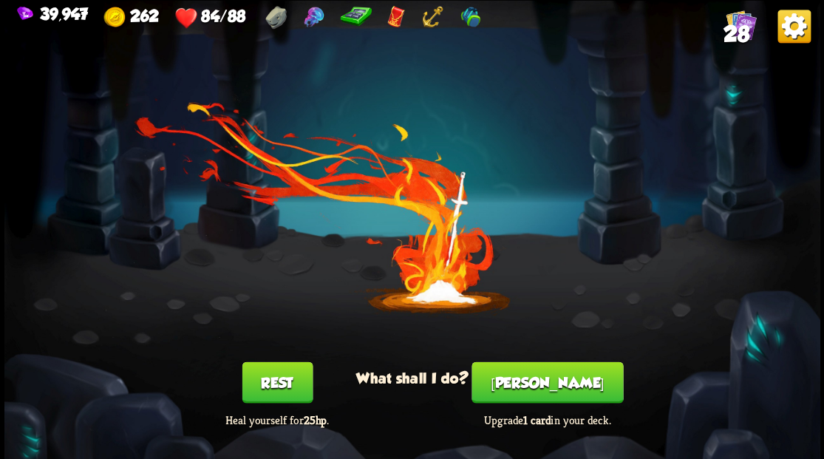
click at [553, 400] on button "[PERSON_NAME]" at bounding box center [546, 381] width 151 height 41
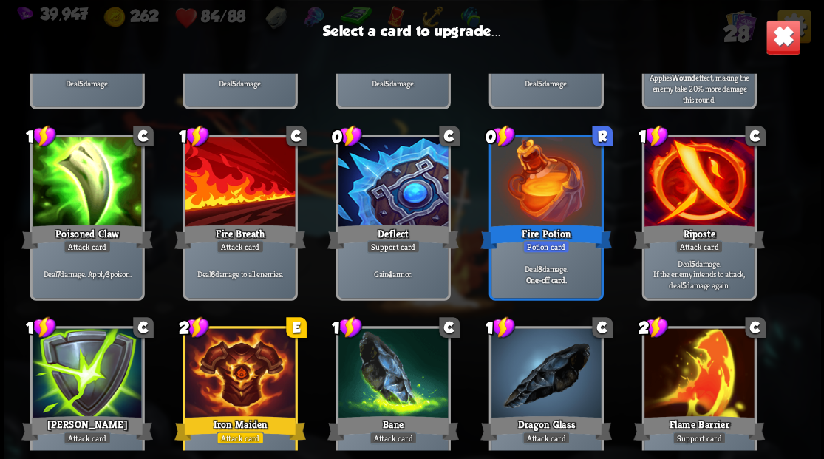
scroll to position [197, 0]
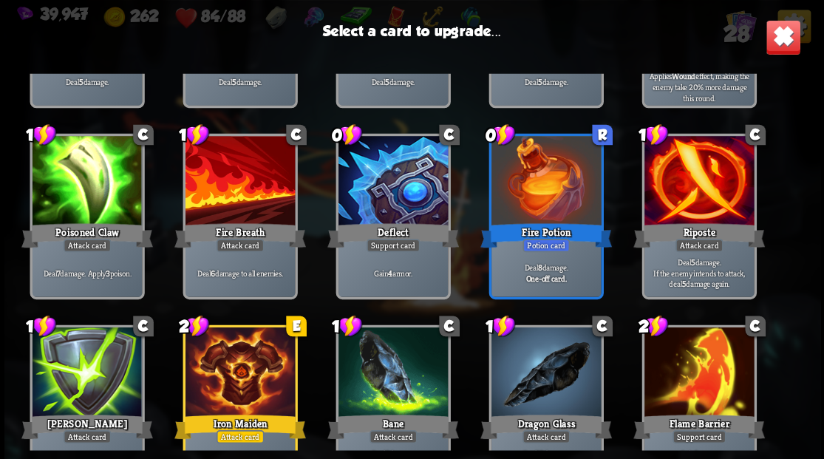
click at [779, 44] on img at bounding box center [782, 36] width 35 height 35
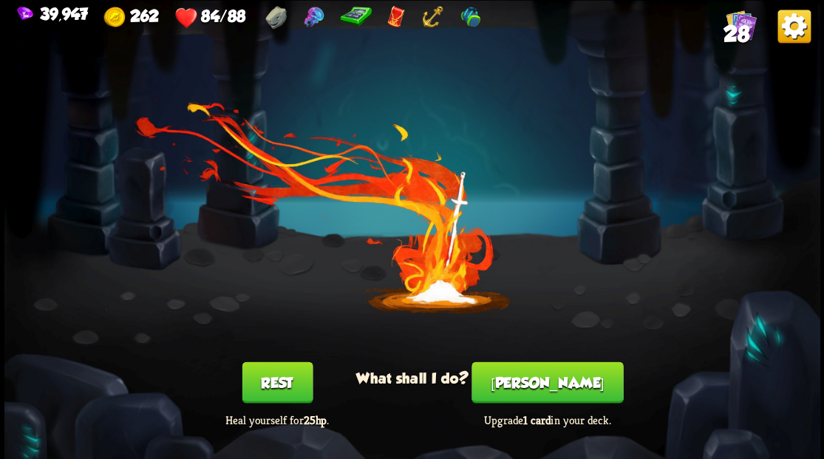
click at [743, 27] on span "28" at bounding box center [736, 33] width 26 height 25
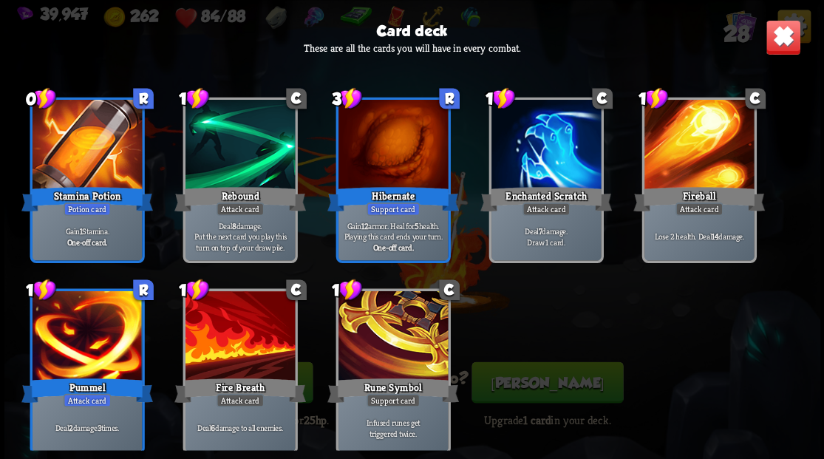
scroll to position [908, 0]
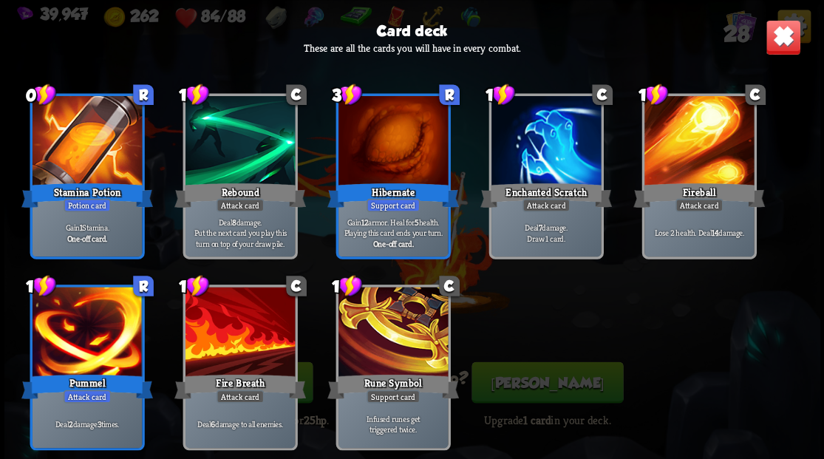
click at [780, 34] on img at bounding box center [782, 36] width 35 height 35
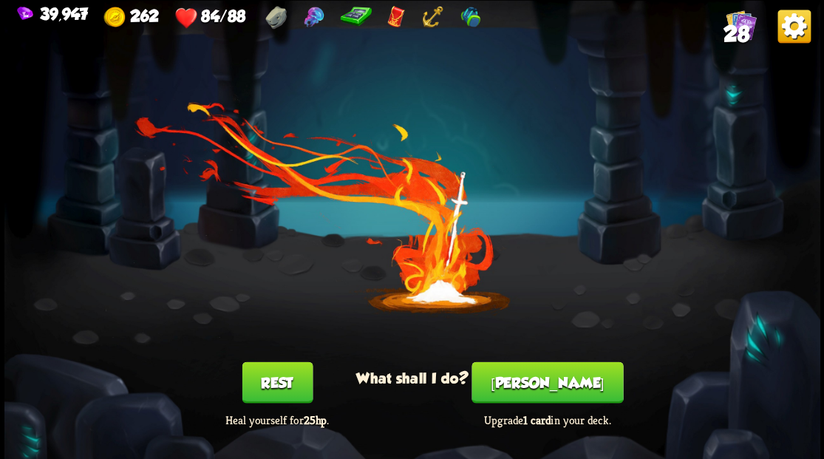
click at [555, 389] on button "[PERSON_NAME]" at bounding box center [546, 381] width 151 height 41
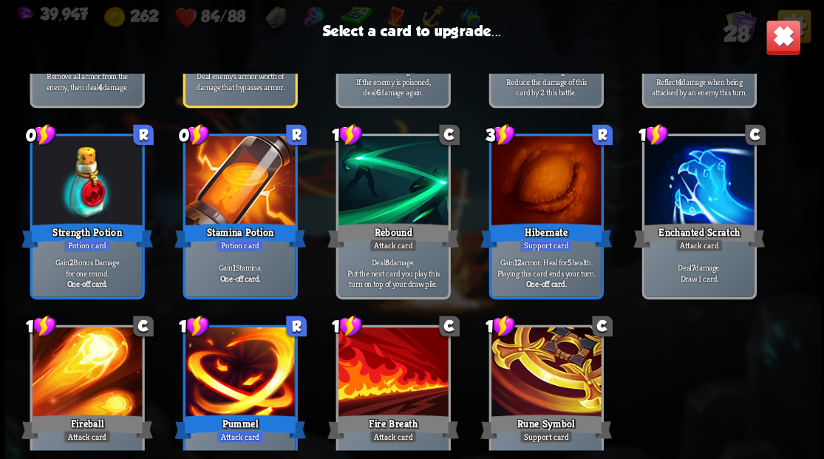
scroll to position [686, 0]
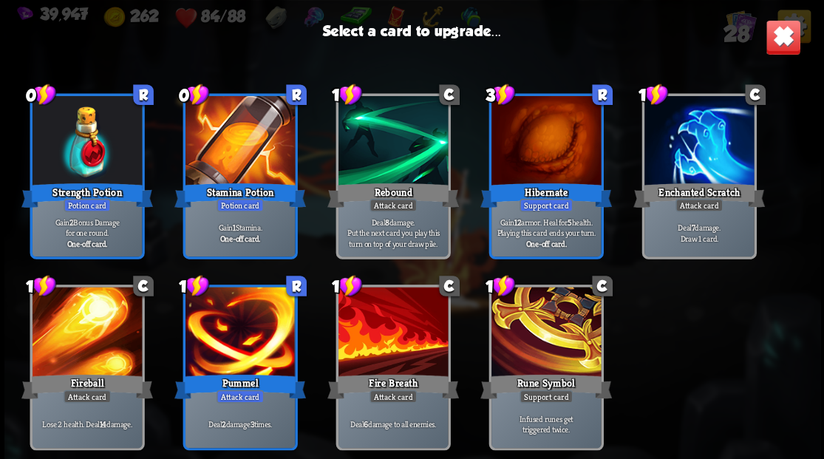
click at [544, 322] on div at bounding box center [545, 333] width 109 height 92
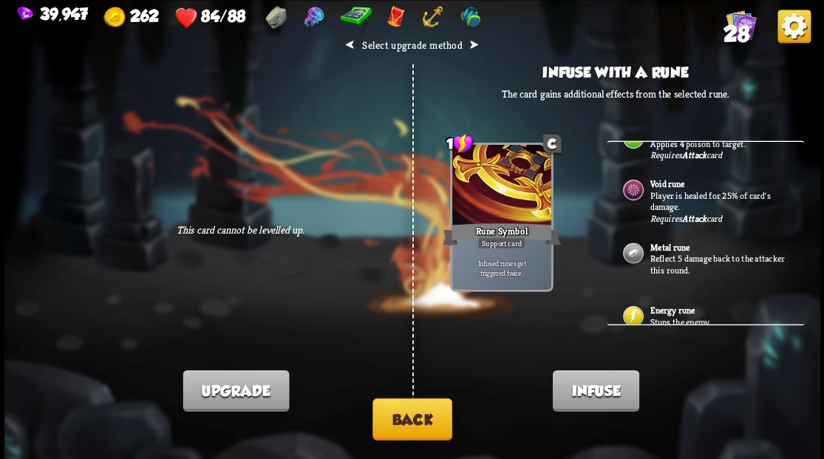
scroll to position [50, 0]
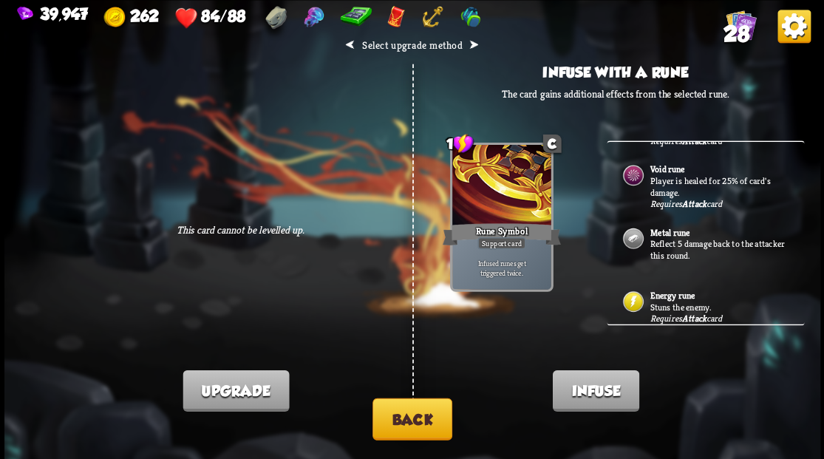
drag, startPoint x: 669, startPoint y: 297, endPoint x: 653, endPoint y: 282, distance: 22.0
click at [669, 296] on div "Energy rune Stuns the enemy. Requires Attack card" at bounding box center [705, 302] width 197 height 52
click at [665, 301] on p "Stuns the enemy." at bounding box center [718, 307] width 138 height 12
click at [417, 418] on button "Back" at bounding box center [412, 418] width 80 height 42
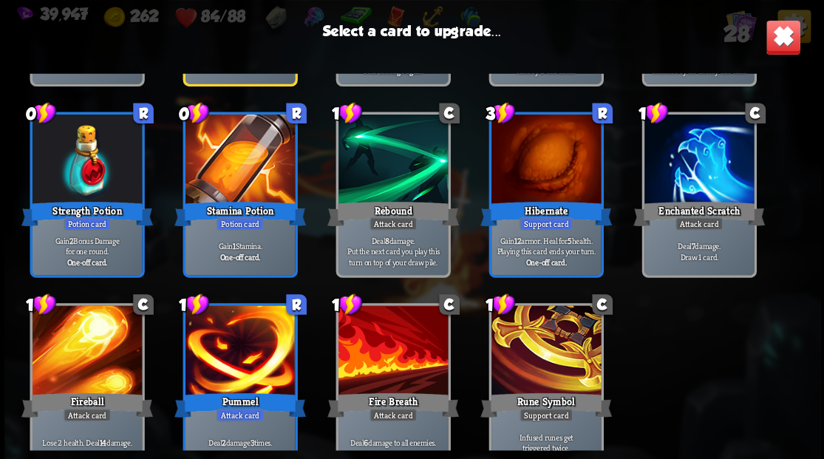
scroll to position [686, 0]
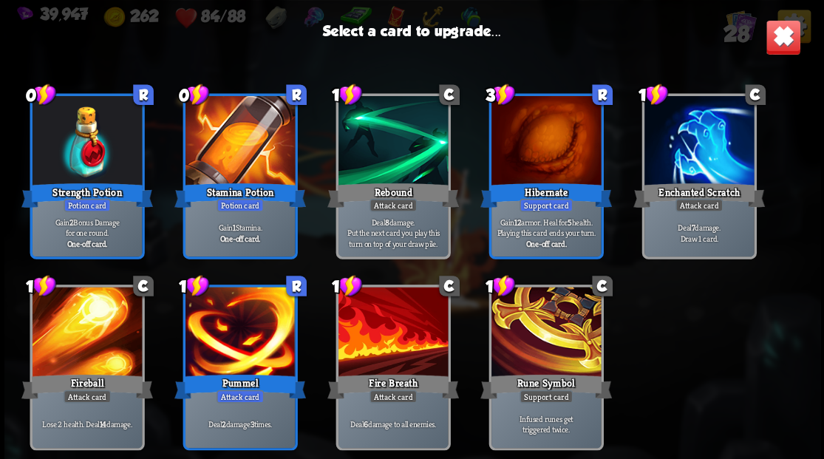
click at [542, 332] on div at bounding box center [545, 333] width 109 height 92
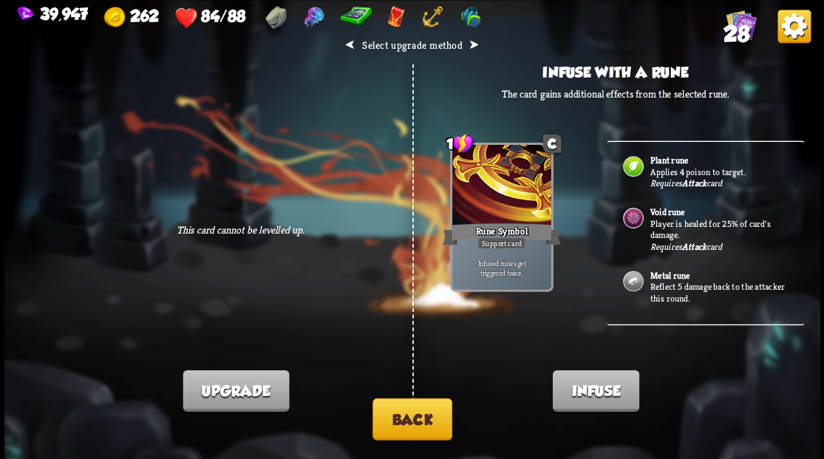
click at [661, 287] on p "Reflect 5 damage back to the attacker this round." at bounding box center [718, 292] width 138 height 23
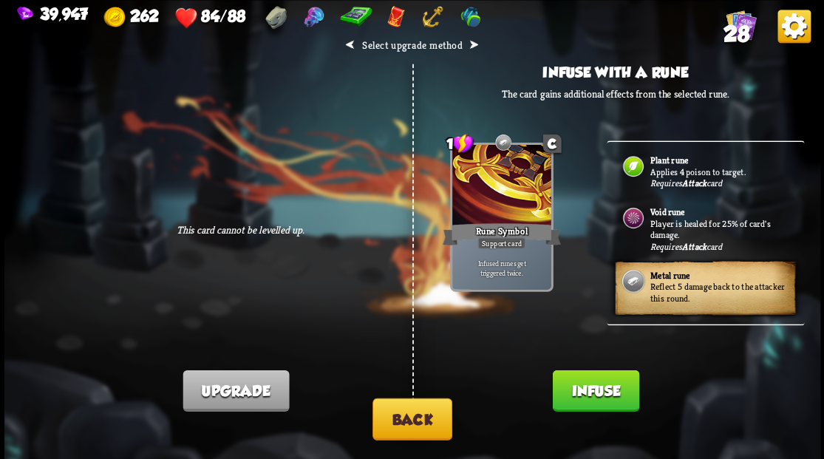
drag, startPoint x: 579, startPoint y: 402, endPoint x: 539, endPoint y: 367, distance: 52.9
click at [577, 401] on button "Infuse" at bounding box center [595, 389] width 86 height 41
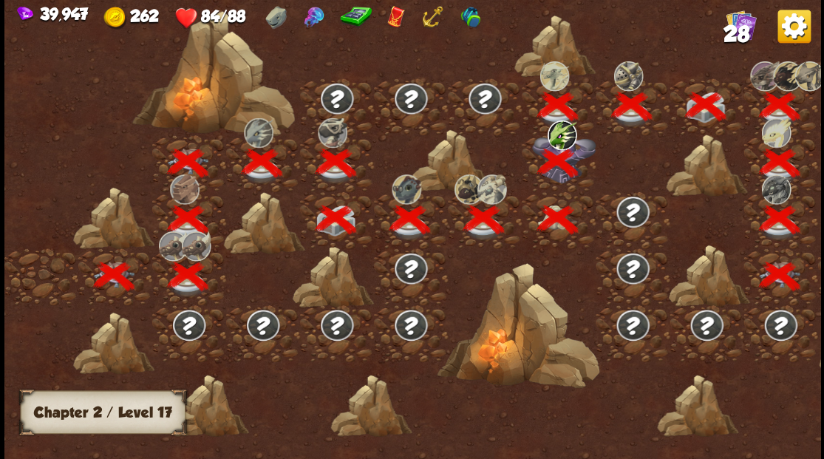
scroll to position [0, 225]
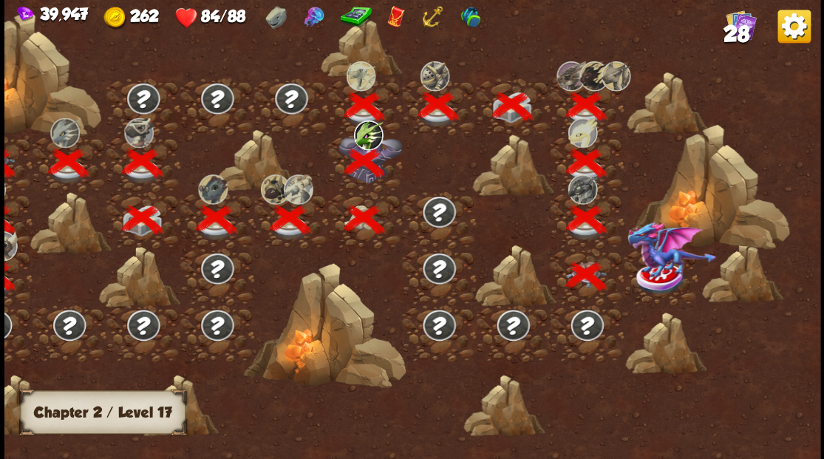
click at [663, 266] on img at bounding box center [671, 249] width 89 height 57
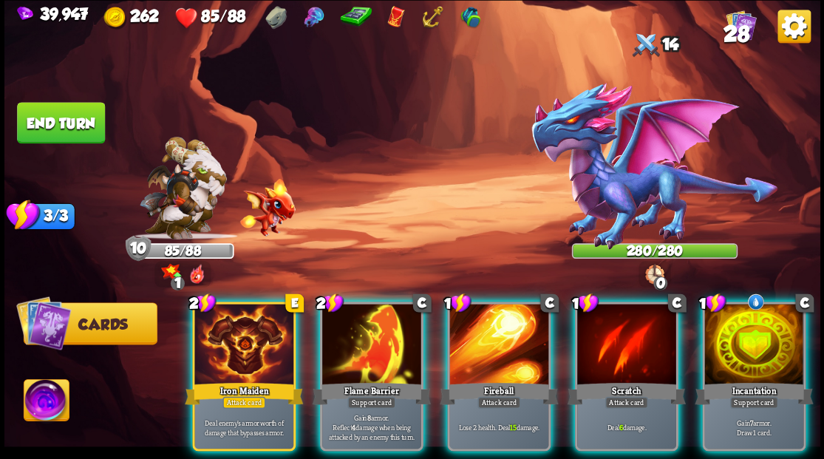
click at [463, 319] on div at bounding box center [498, 345] width 99 height 83
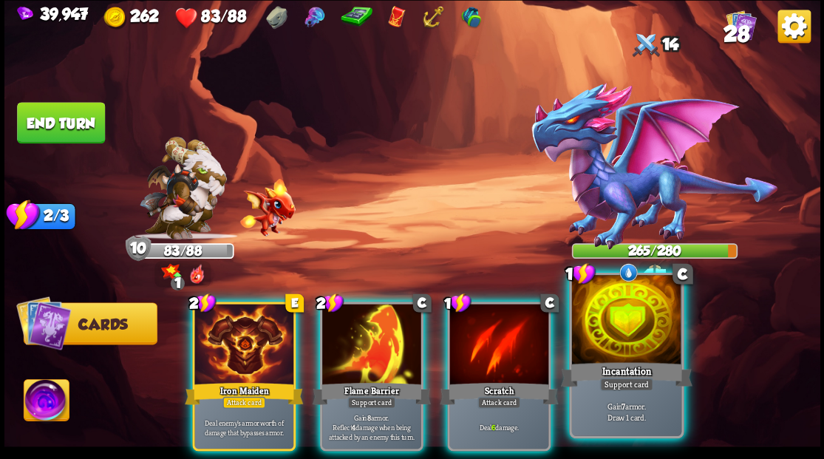
click at [629, 330] on div at bounding box center [625, 321] width 109 height 92
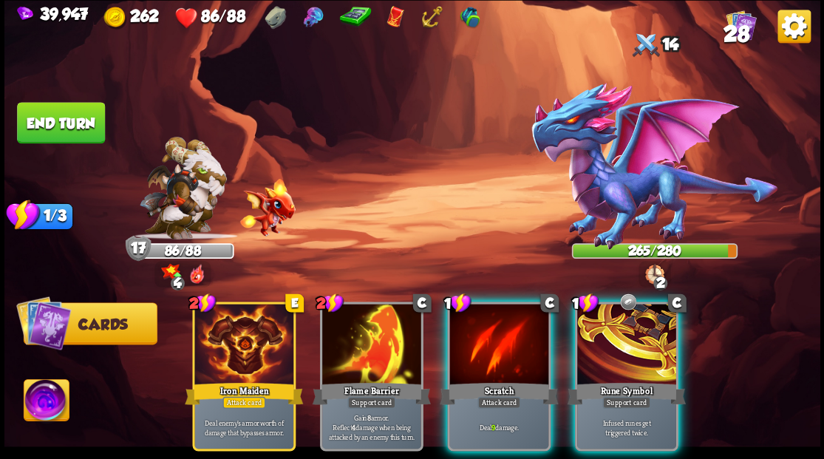
drag, startPoint x: 610, startPoint y: 327, endPoint x: 593, endPoint y: 313, distance: 22.2
click at [612, 325] on div at bounding box center [626, 345] width 99 height 83
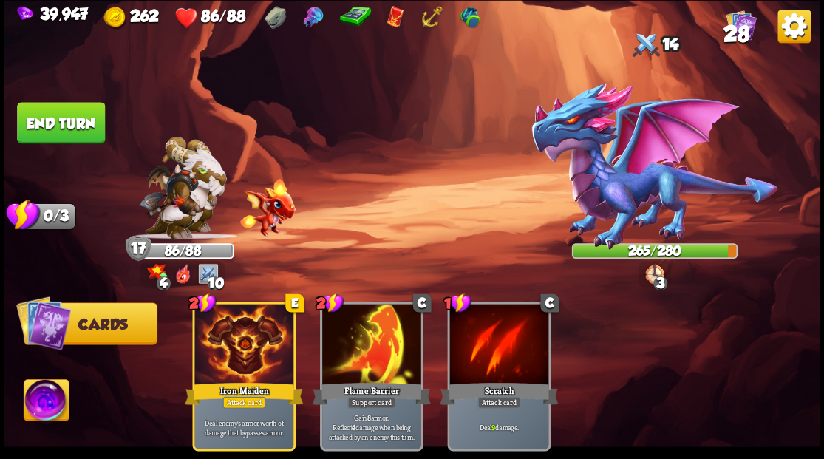
click at [61, 120] on button "End turn" at bounding box center [61, 122] width 88 height 41
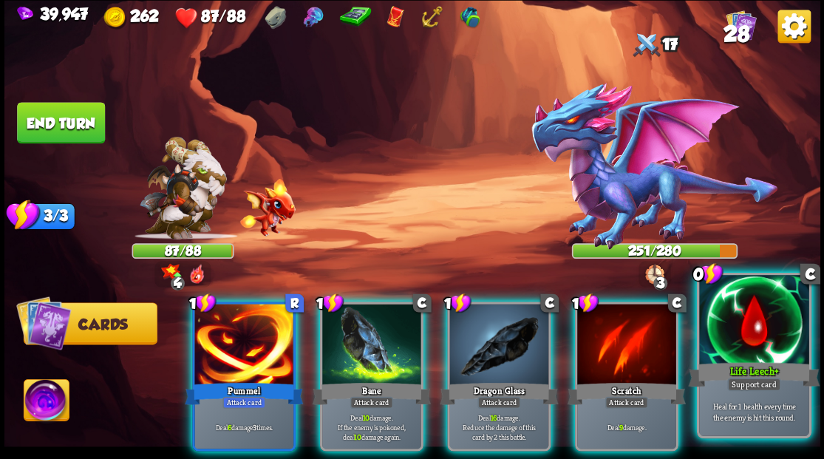
click at [733, 329] on div at bounding box center [753, 321] width 109 height 92
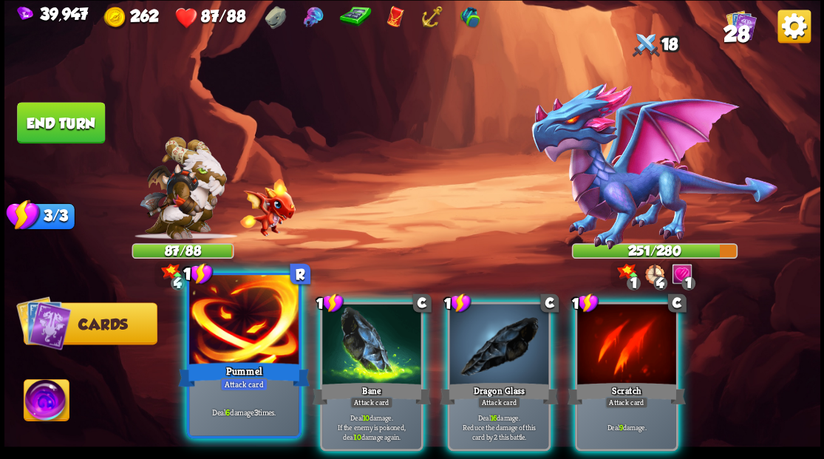
click at [245, 334] on div at bounding box center [243, 321] width 109 height 92
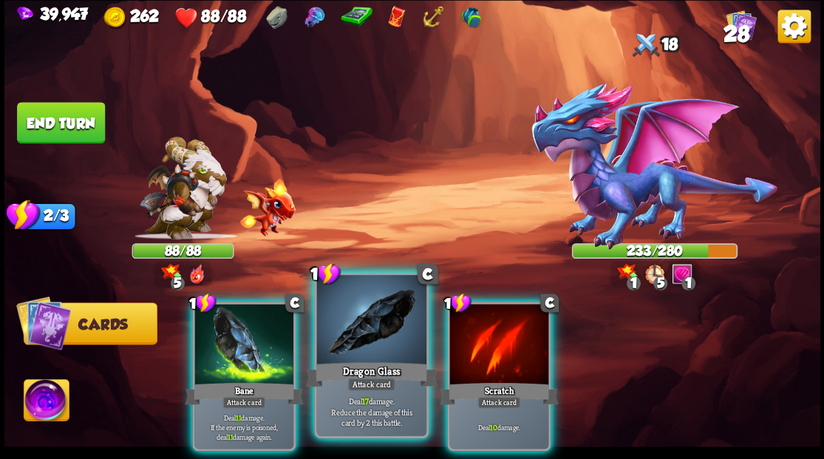
click at [375, 330] on div at bounding box center [370, 321] width 109 height 92
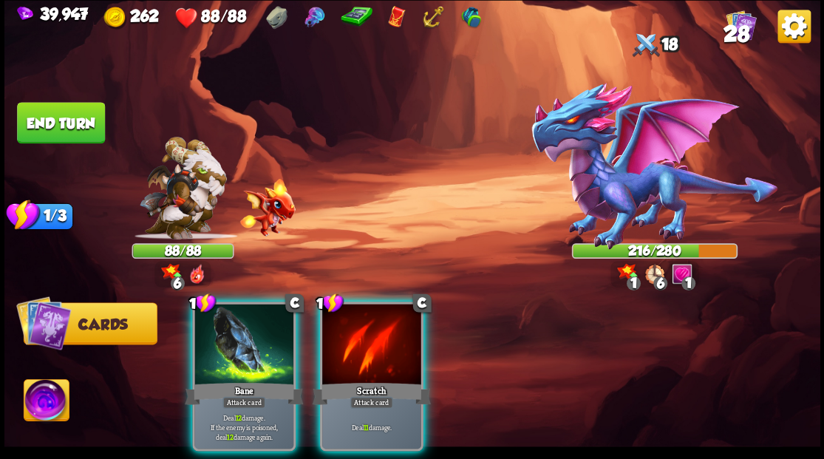
click at [254, 357] on div at bounding box center [243, 345] width 99 height 83
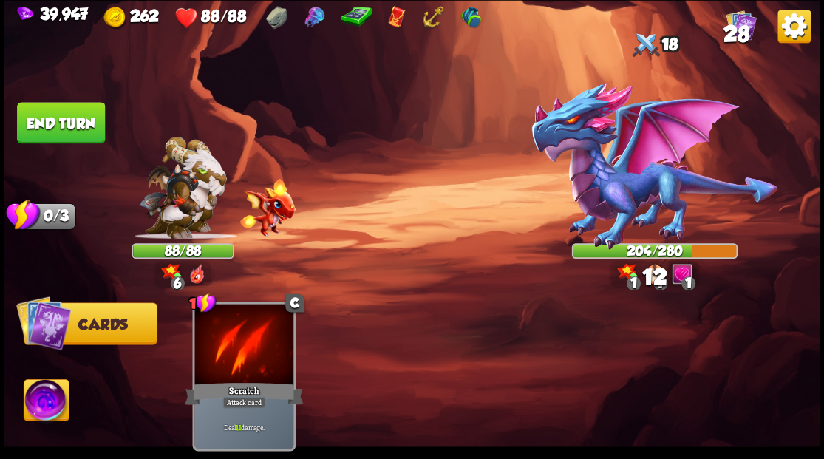
click at [68, 124] on button "End turn" at bounding box center [61, 122] width 88 height 41
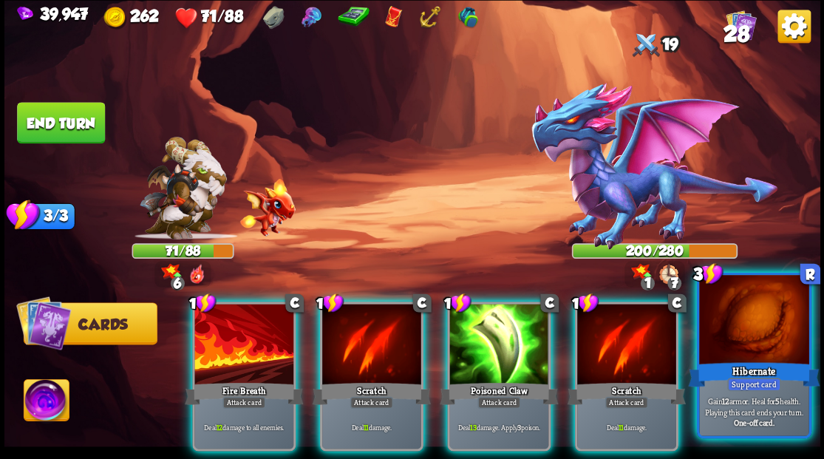
click at [749, 337] on div at bounding box center [753, 321] width 109 height 92
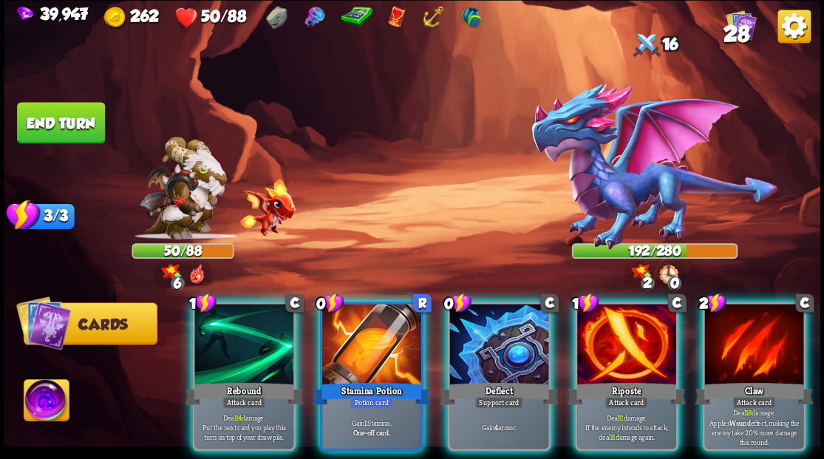
drag, startPoint x: 353, startPoint y: 334, endPoint x: 364, endPoint y: 284, distance: 51.3
click at [352, 334] on div at bounding box center [371, 345] width 99 height 83
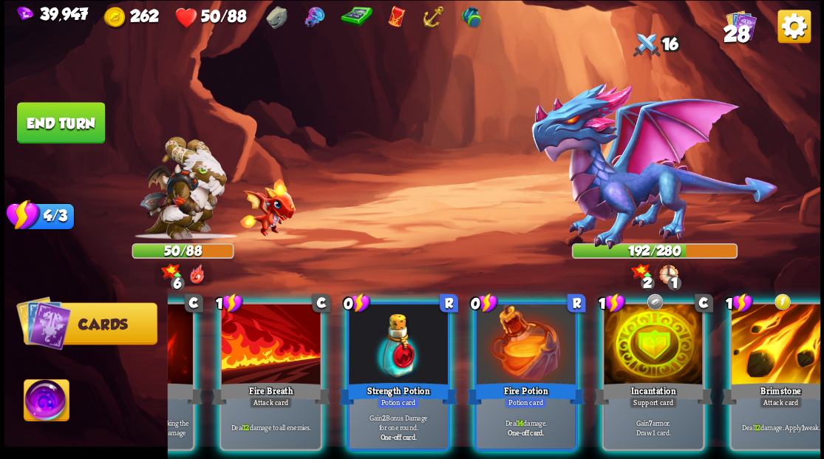
scroll to position [0, 583]
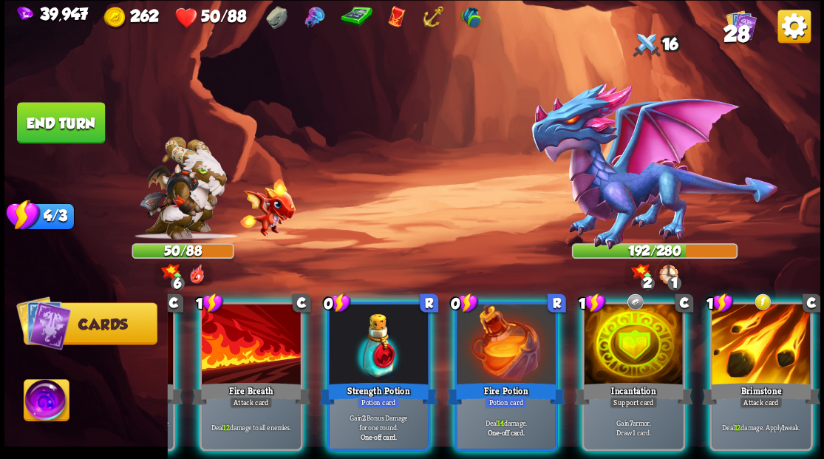
click at [487, 304] on div at bounding box center [506, 345] width 99 height 83
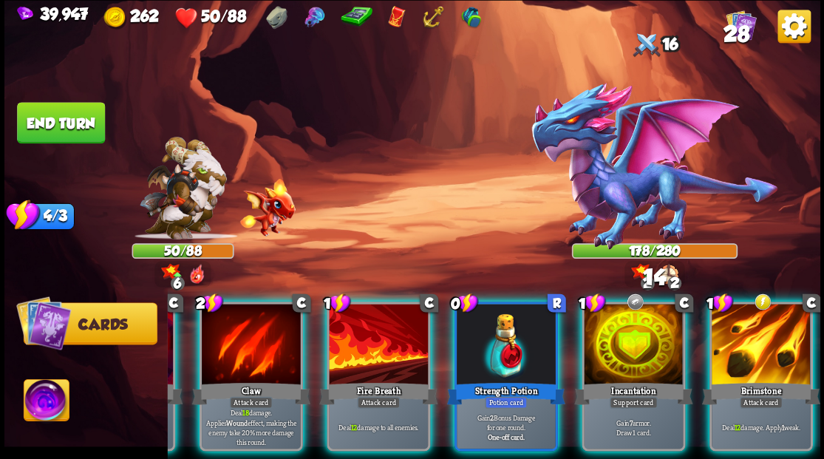
click at [501, 312] on div at bounding box center [506, 345] width 99 height 83
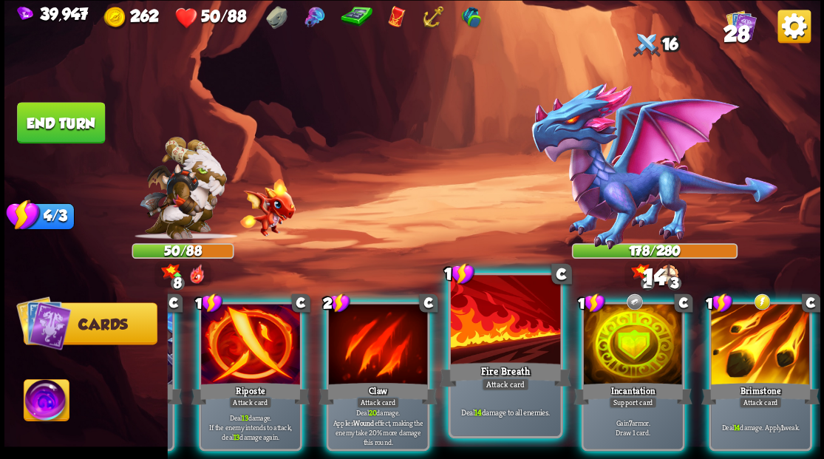
scroll to position [0, 287]
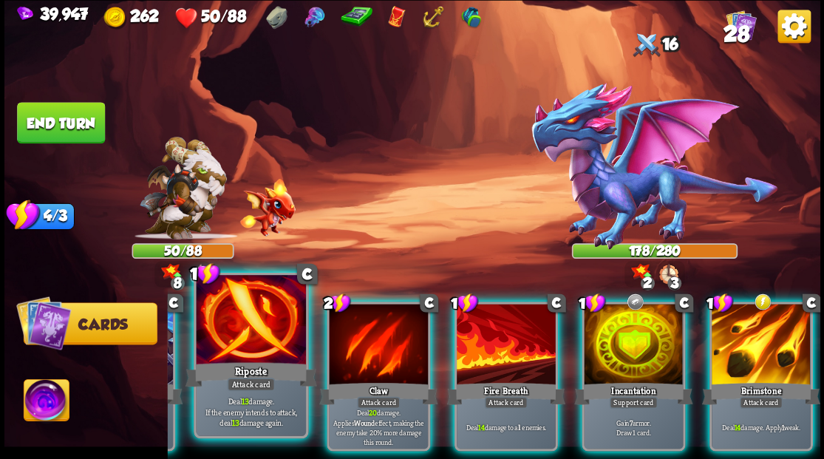
click at [245, 319] on div at bounding box center [250, 321] width 109 height 92
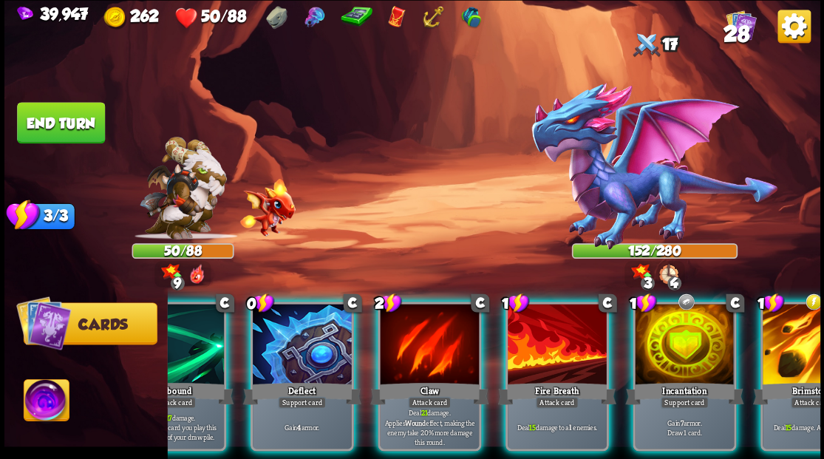
scroll to position [0, 0]
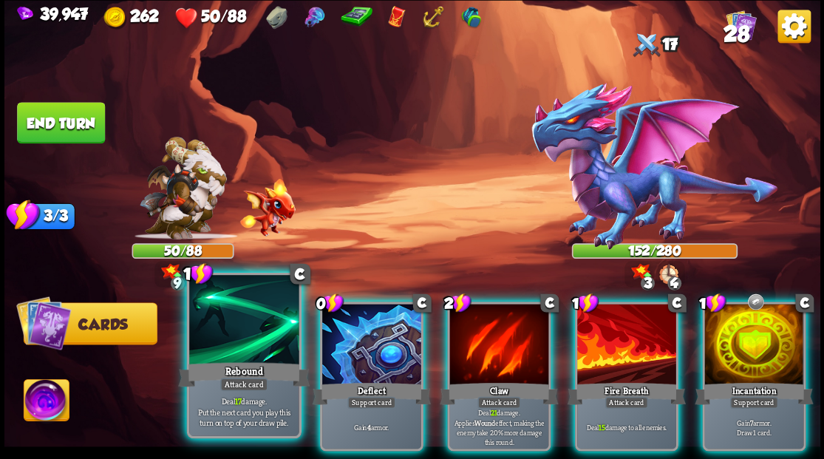
click at [232, 346] on div at bounding box center [243, 321] width 109 height 92
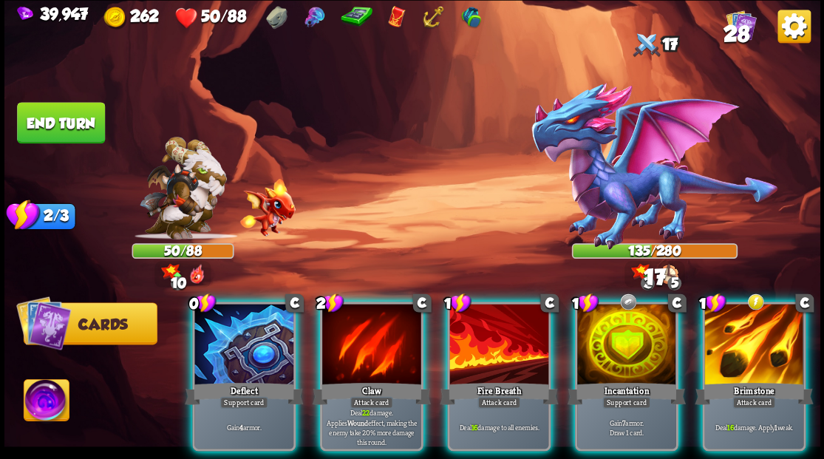
click at [752, 336] on div at bounding box center [753, 345] width 99 height 83
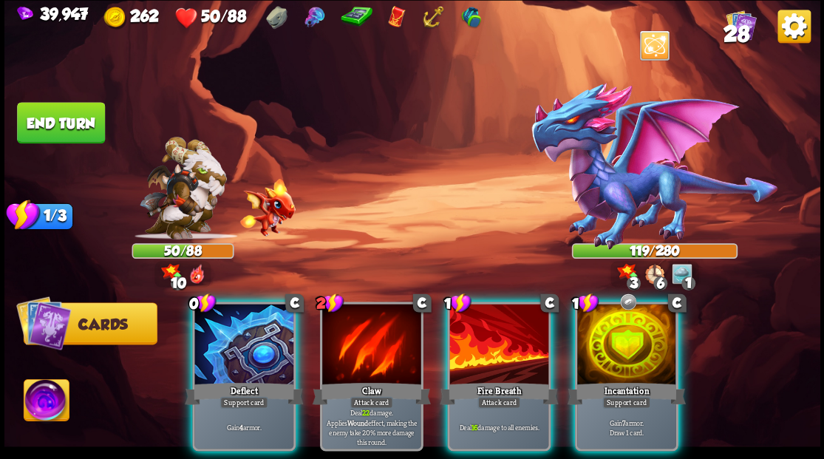
drag, startPoint x: 494, startPoint y: 327, endPoint x: 417, endPoint y: 213, distance: 138.3
click at [493, 325] on div at bounding box center [498, 345] width 99 height 83
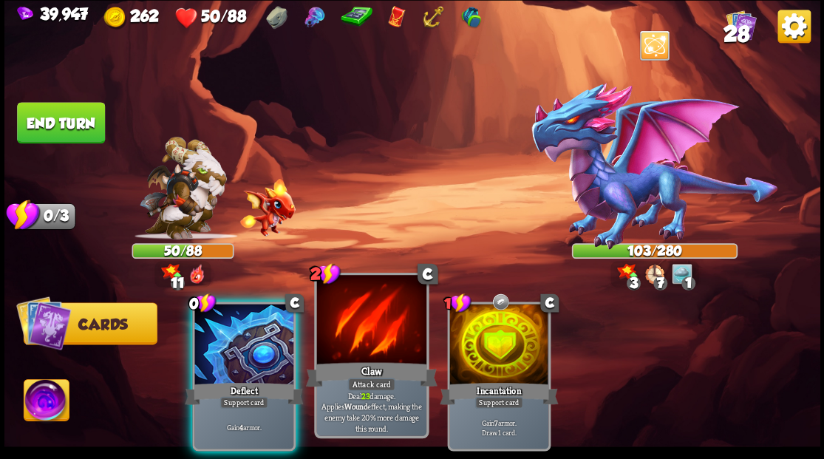
drag, startPoint x: 262, startPoint y: 352, endPoint x: 248, endPoint y: 318, distance: 36.5
click at [262, 350] on div at bounding box center [243, 345] width 99 height 83
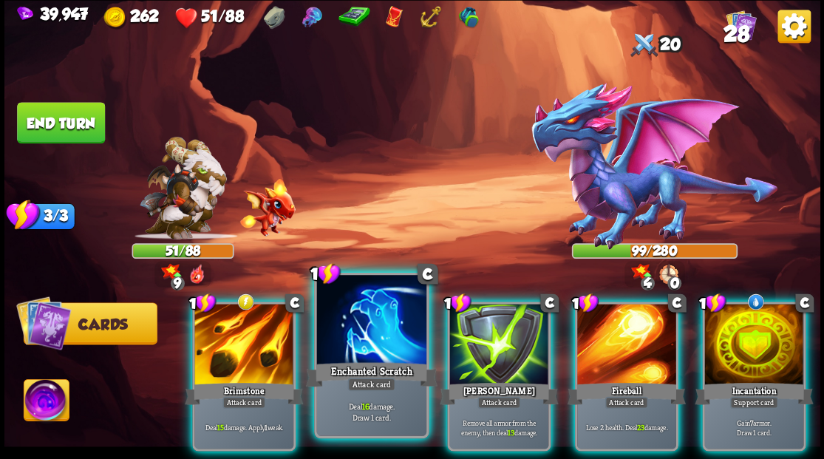
click at [372, 322] on div at bounding box center [370, 321] width 109 height 92
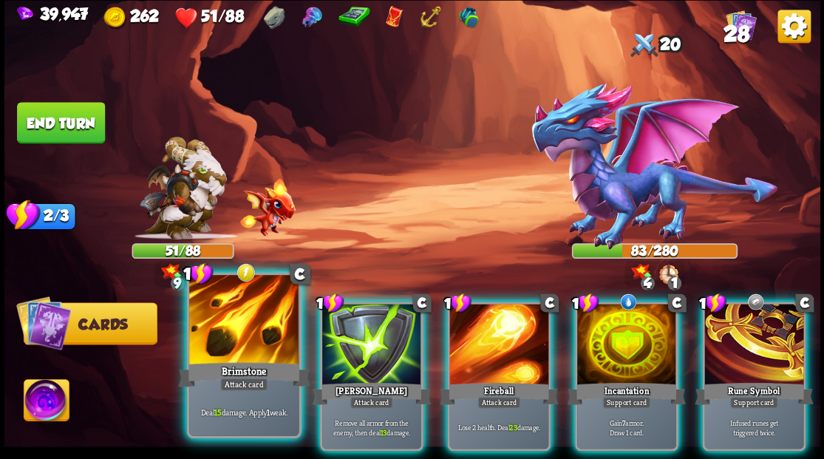
click at [227, 344] on div at bounding box center [243, 321] width 109 height 92
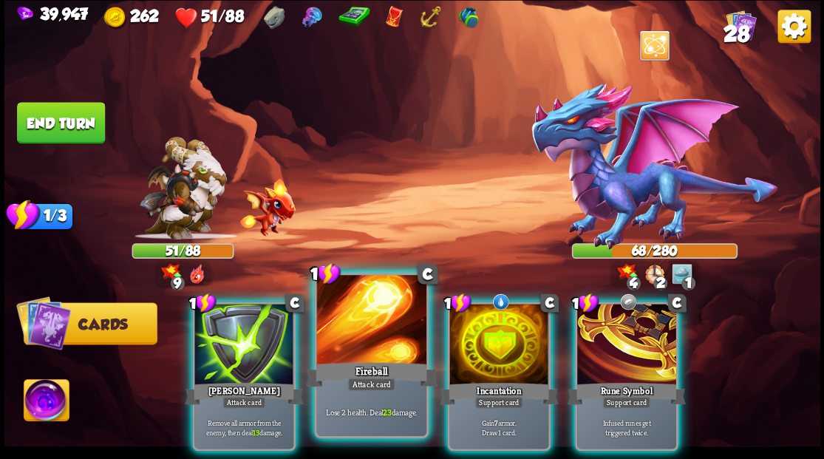
click at [365, 337] on div at bounding box center [370, 321] width 109 height 92
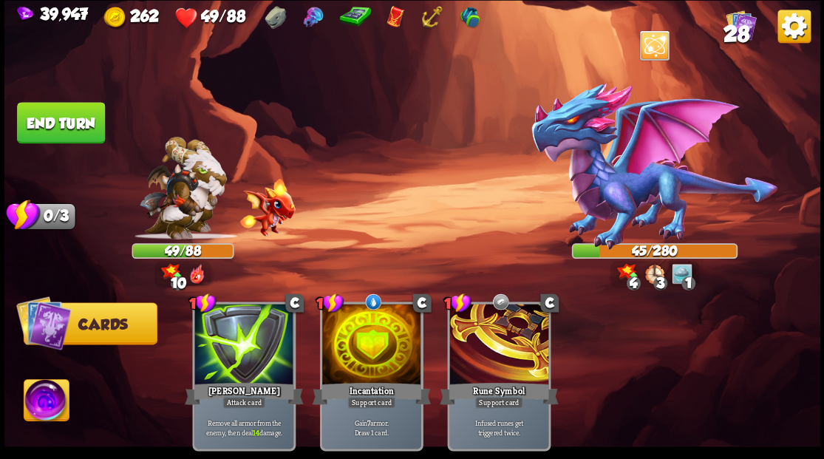
drag, startPoint x: 69, startPoint y: 117, endPoint x: 105, endPoint y: 123, distance: 36.1
click at [70, 116] on button "End turn" at bounding box center [61, 122] width 88 height 41
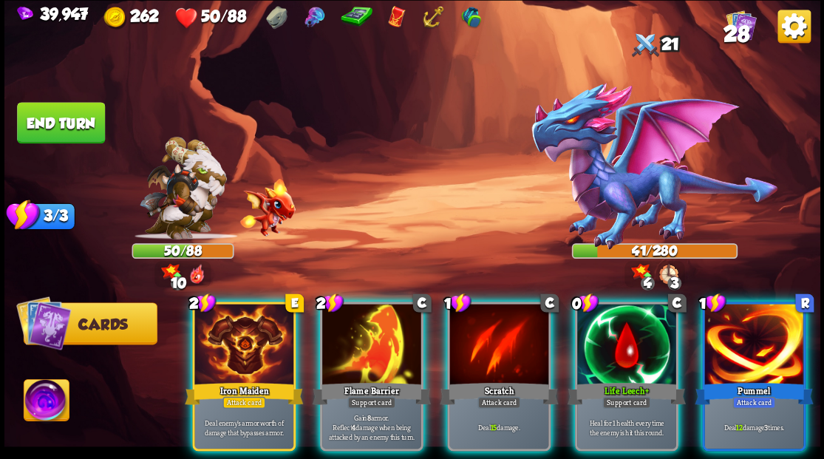
drag, startPoint x: 634, startPoint y: 344, endPoint x: 624, endPoint y: 340, distance: 11.3
click at [624, 341] on div at bounding box center [626, 345] width 99 height 83
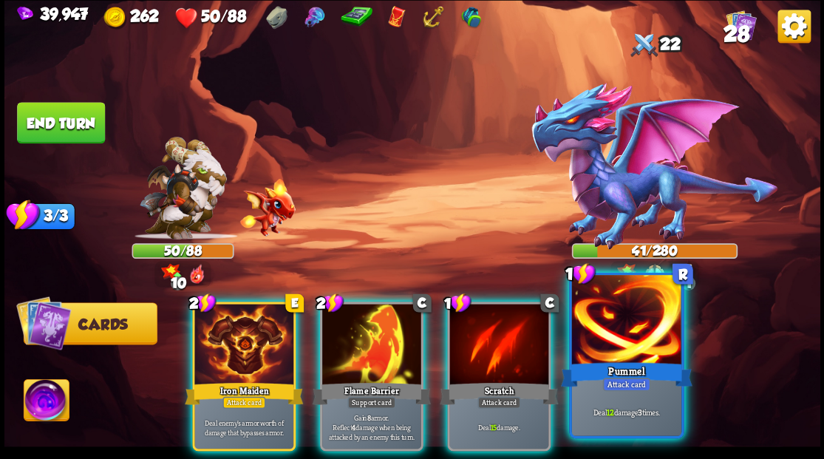
click at [622, 332] on div at bounding box center [625, 321] width 109 height 92
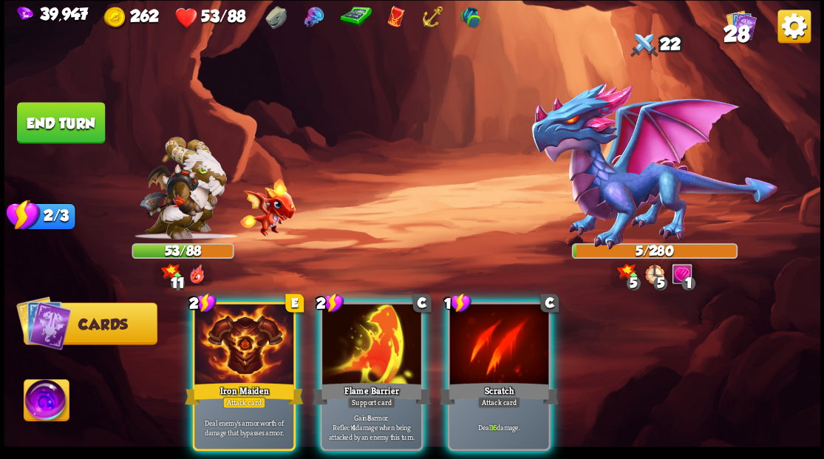
click at [54, 404] on img at bounding box center [46, 402] width 45 height 46
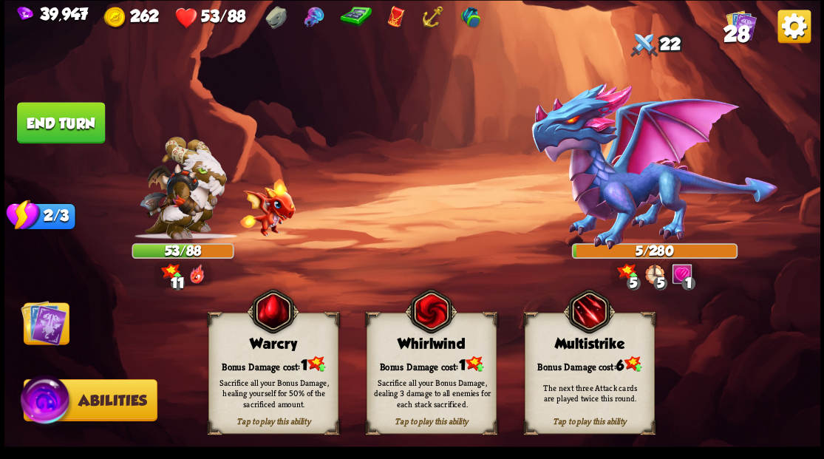
click at [249, 355] on div "Bonus Damage cost: 1" at bounding box center [272, 364] width 129 height 18
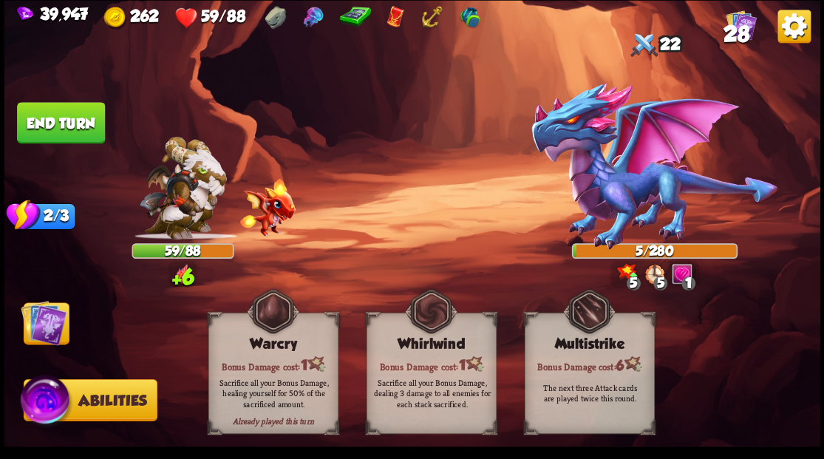
click at [38, 315] on img at bounding box center [44, 322] width 46 height 46
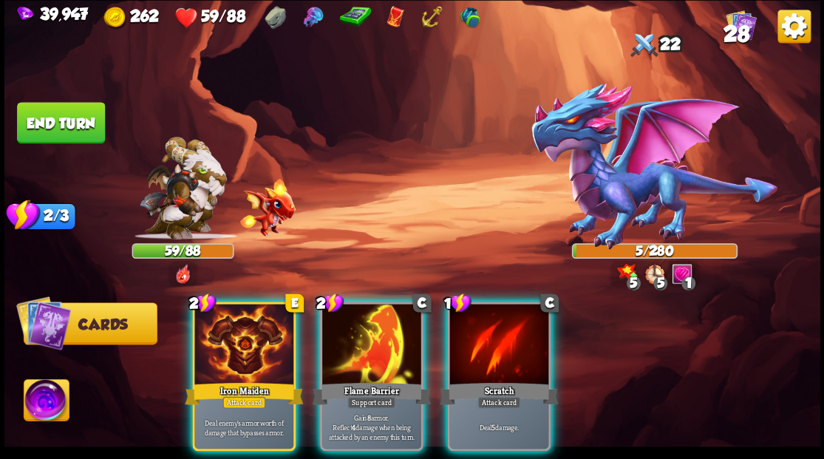
drag, startPoint x: 500, startPoint y: 339, endPoint x: 533, endPoint y: 237, distance: 107.0
click at [500, 338] on div at bounding box center [498, 345] width 99 height 83
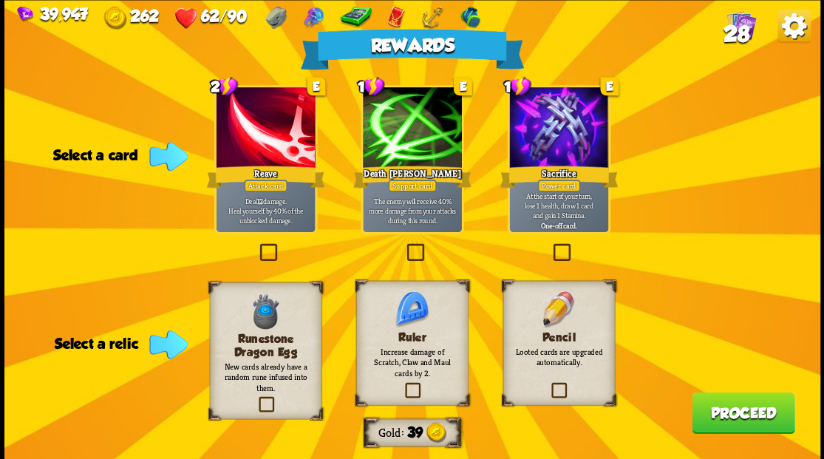
click at [402, 384] on label at bounding box center [402, 384] width 0 height 0
click at [0, 0] on input "checkbox" at bounding box center [0, 0] width 0 height 0
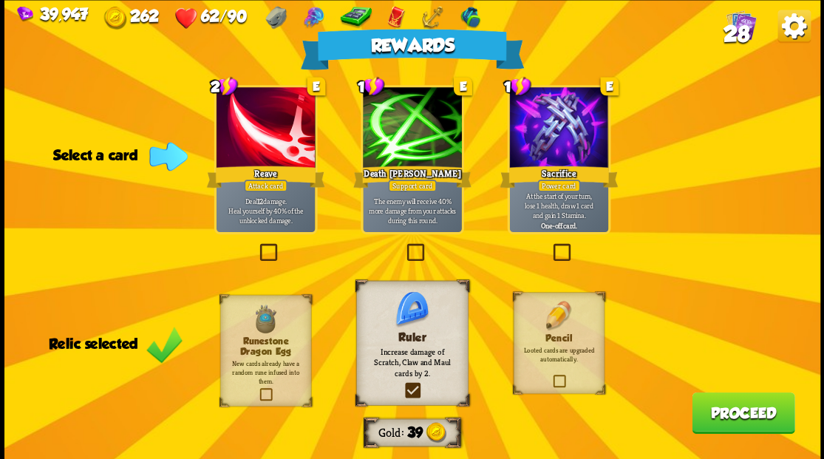
click at [749, 414] on button "Proceed" at bounding box center [743, 412] width 103 height 41
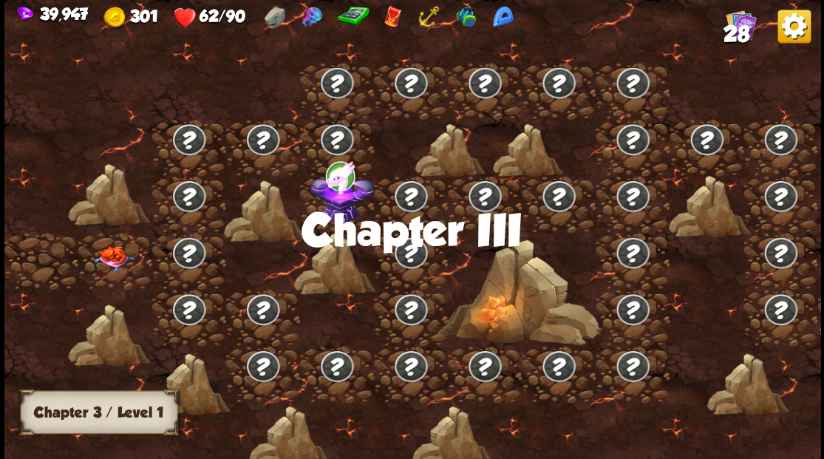
click at [109, 257] on img at bounding box center [113, 258] width 41 height 26
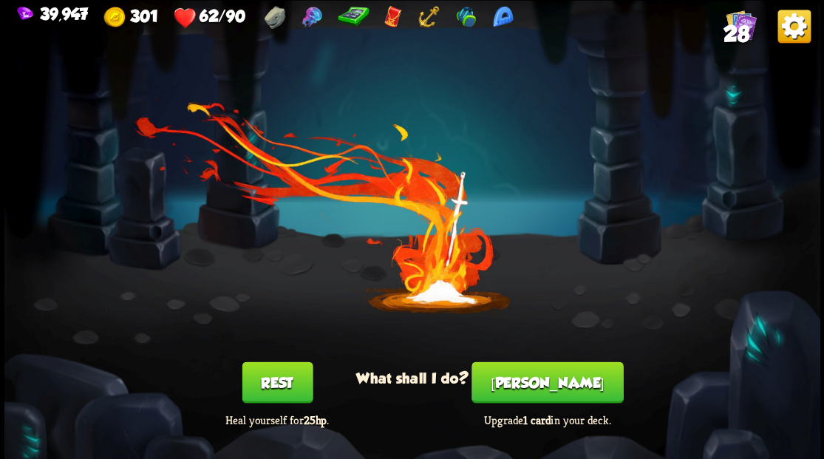
drag, startPoint x: 543, startPoint y: 380, endPoint x: 542, endPoint y: 371, distance: 8.9
click at [542, 371] on button "[PERSON_NAME]" at bounding box center [546, 381] width 151 height 41
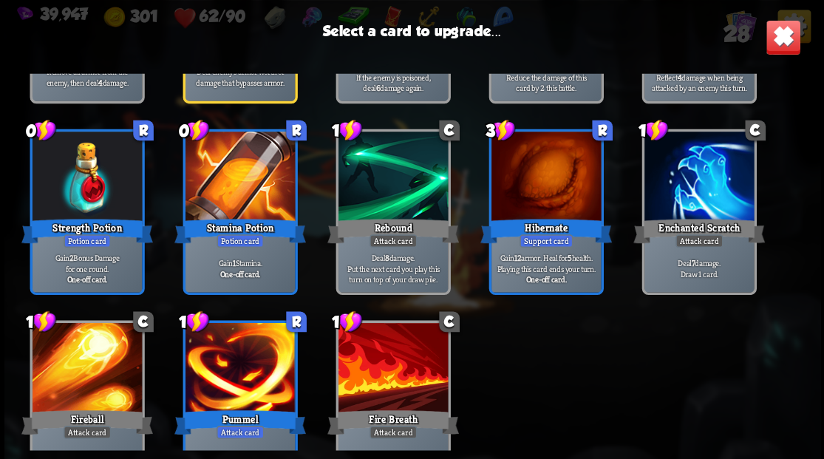
scroll to position [686, 0]
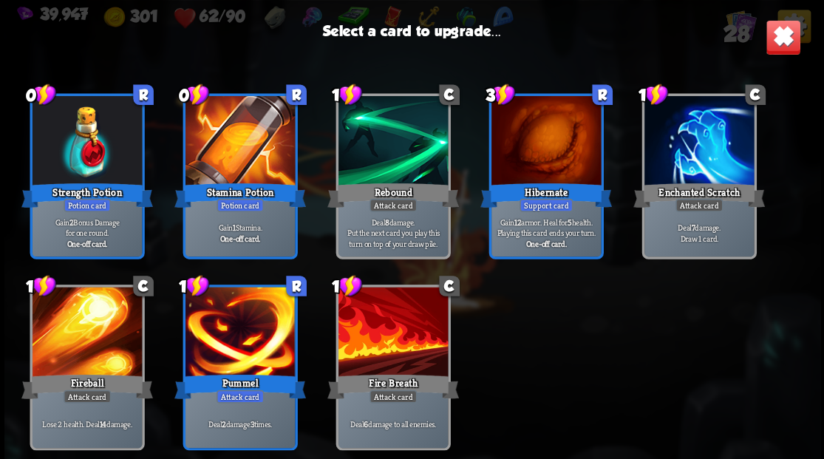
click at [531, 152] on div at bounding box center [545, 142] width 109 height 92
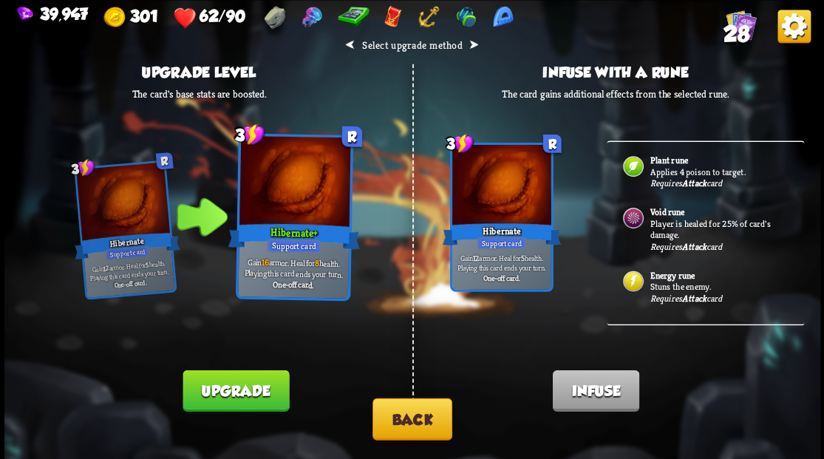
click at [403, 434] on button "Back" at bounding box center [412, 418] width 80 height 42
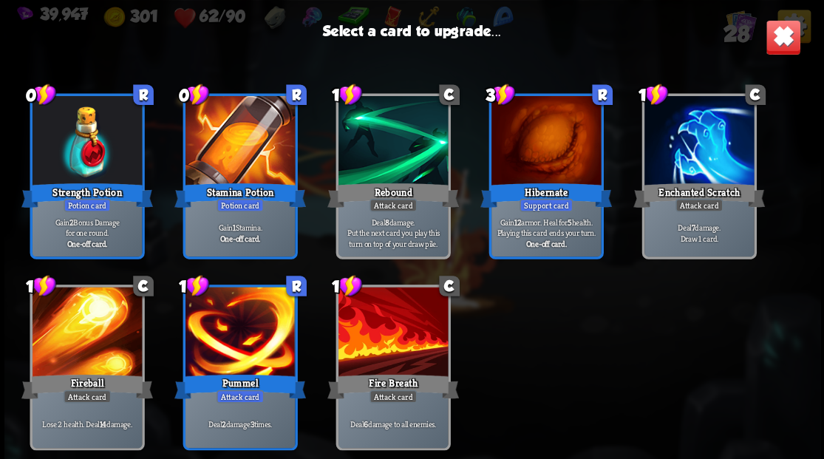
click at [89, 336] on div at bounding box center [86, 333] width 109 height 92
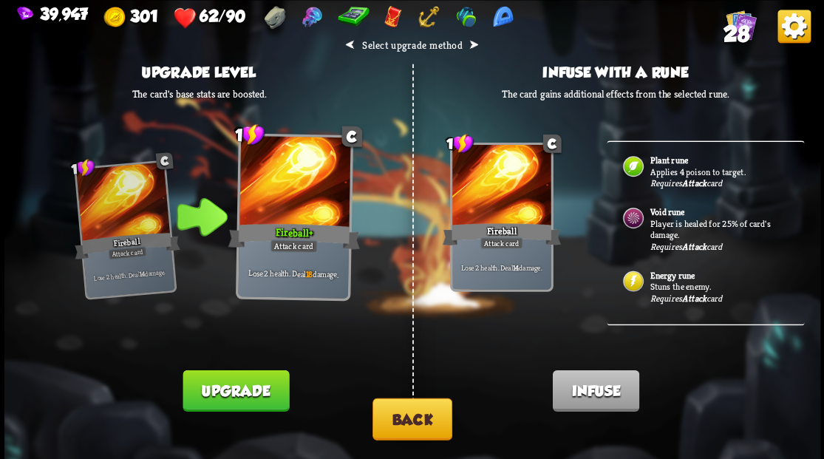
click at [411, 417] on button "Back" at bounding box center [412, 418] width 80 height 42
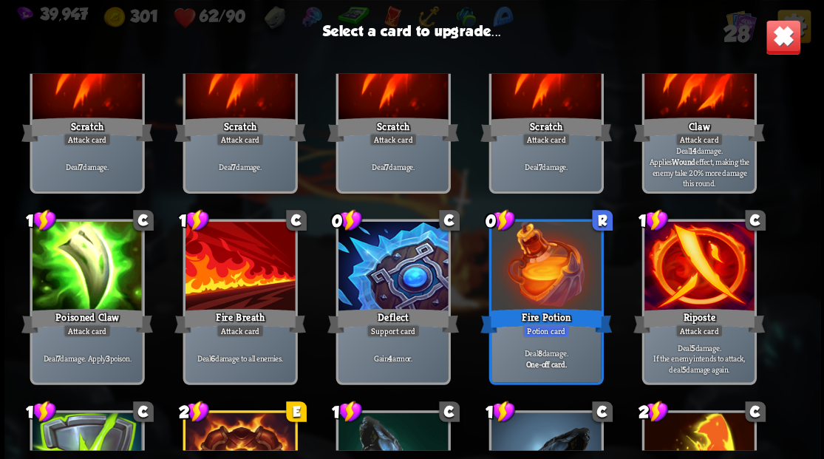
scroll to position [98, 0]
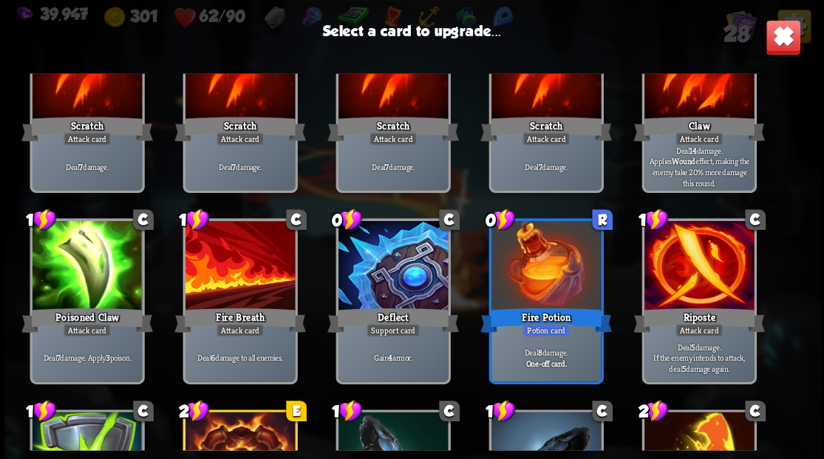
click at [393, 282] on div at bounding box center [392, 267] width 109 height 92
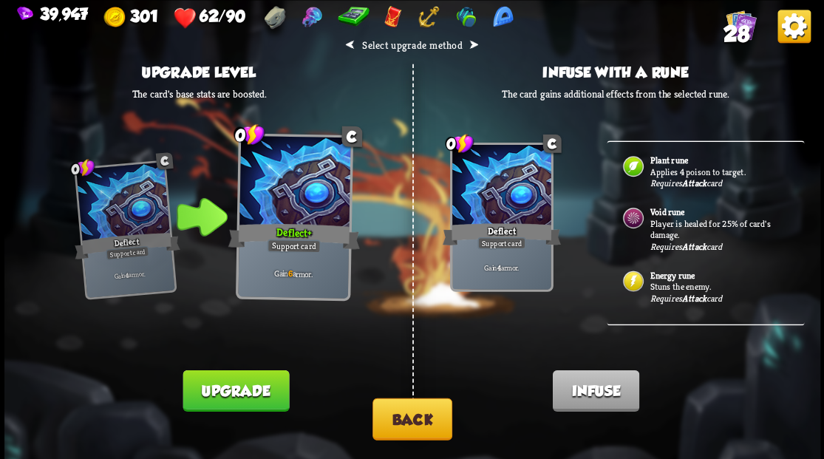
click at [402, 422] on button "Back" at bounding box center [412, 418] width 80 height 42
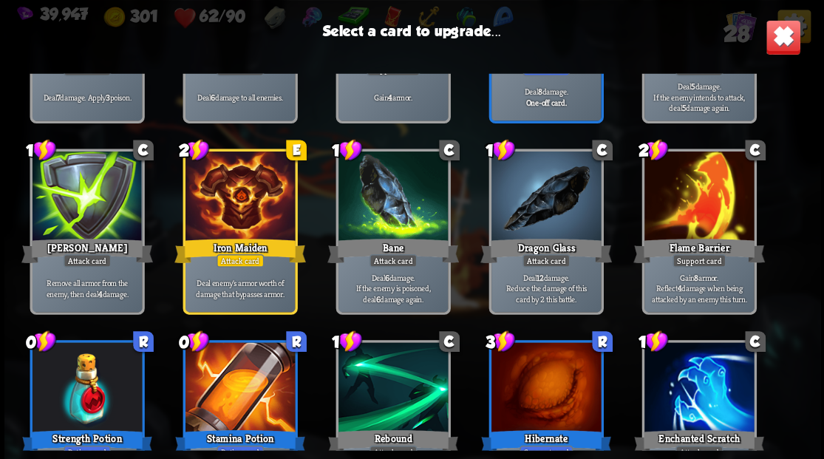
scroll to position [443, 0]
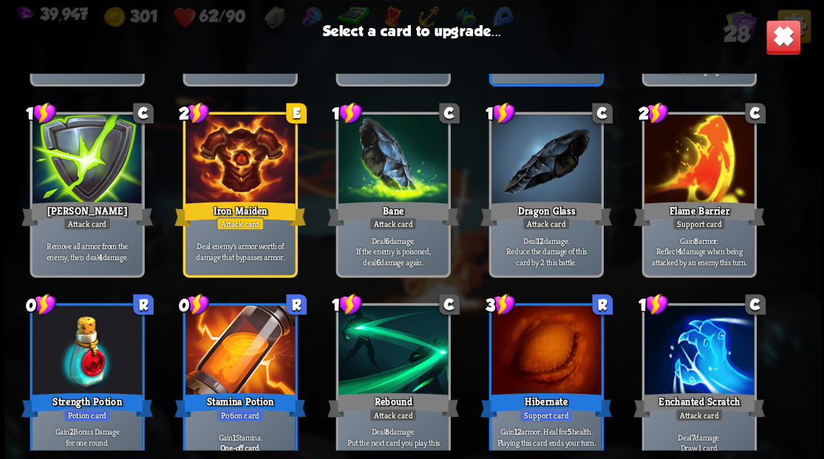
click at [234, 148] on div at bounding box center [239, 161] width 109 height 92
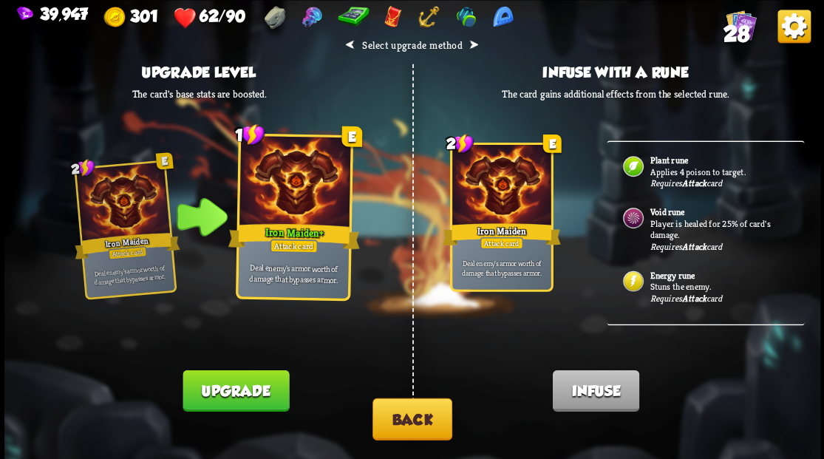
click at [236, 400] on button "Upgrade" at bounding box center [235, 389] width 106 height 41
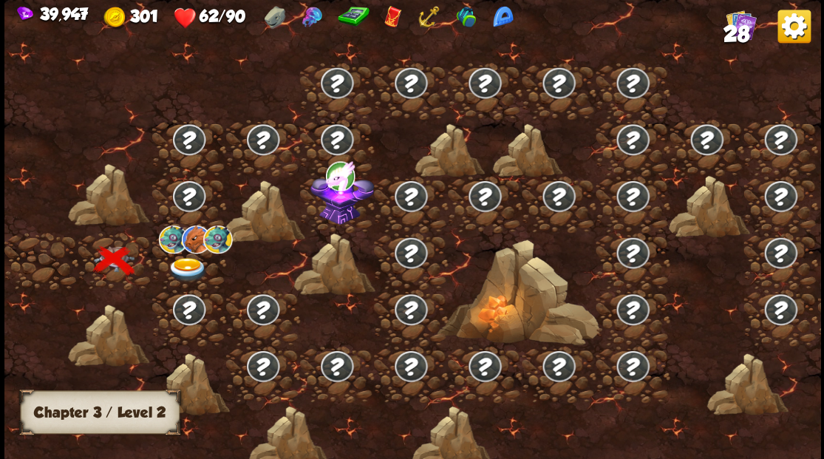
click at [180, 259] on img at bounding box center [187, 269] width 41 height 24
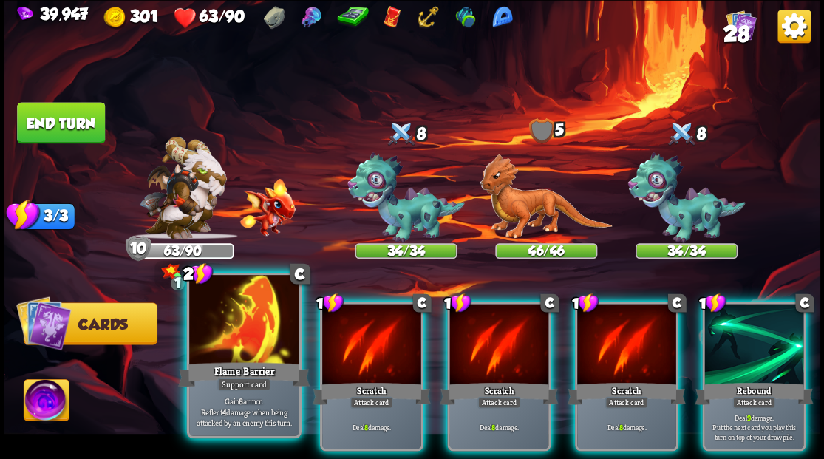
click at [241, 338] on div at bounding box center [243, 321] width 109 height 92
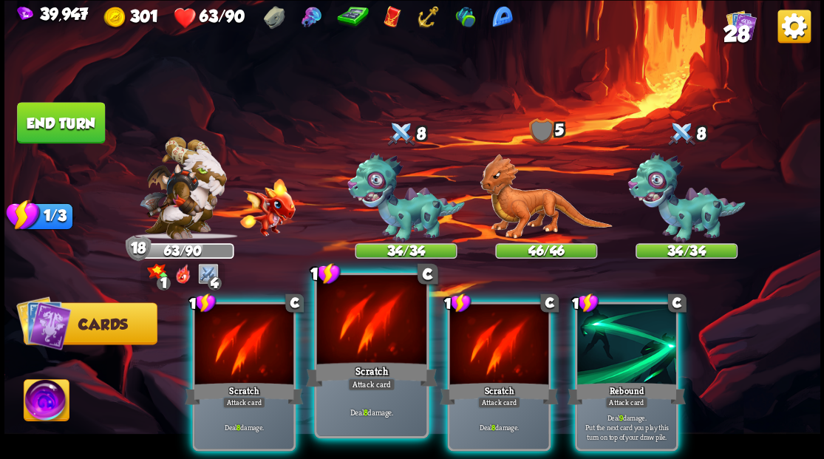
click at [375, 322] on div at bounding box center [370, 321] width 109 height 92
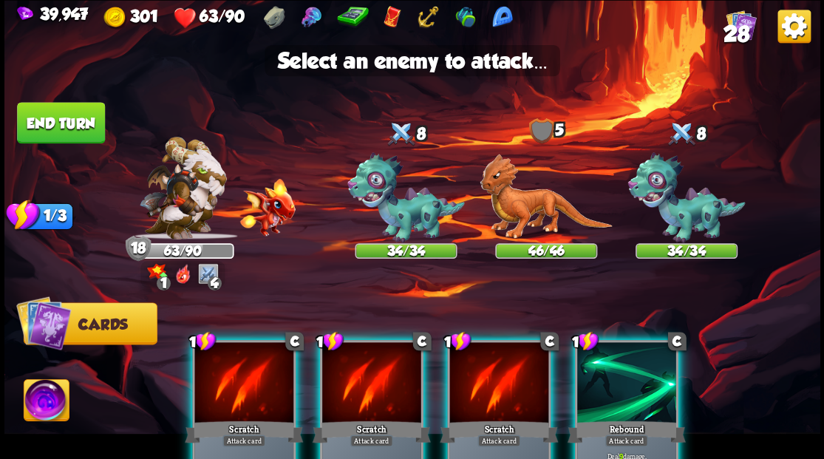
drag, startPoint x: 368, startPoint y: 372, endPoint x: 396, endPoint y: 352, distance: 34.4
click at [368, 373] on div at bounding box center [371, 383] width 99 height 83
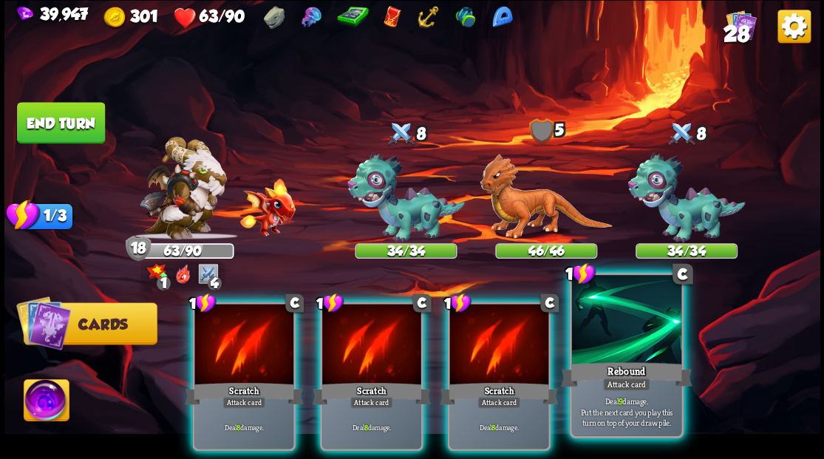
click at [639, 347] on div at bounding box center [625, 321] width 109 height 92
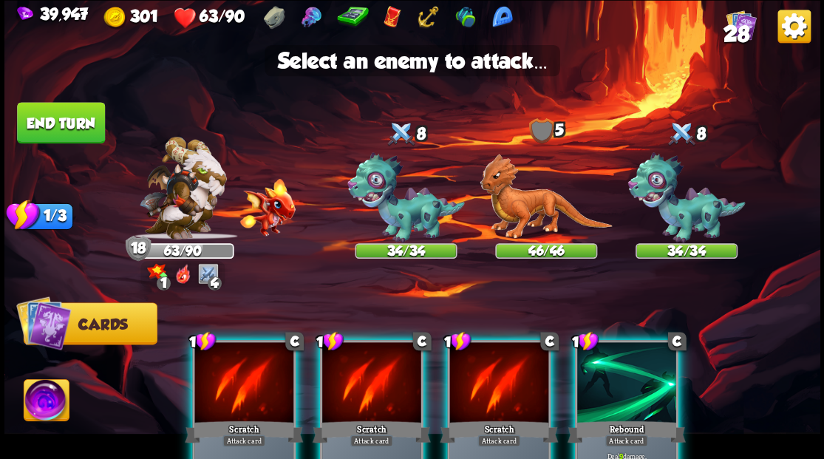
drag, startPoint x: 385, startPoint y: 214, endPoint x: 334, endPoint y: 214, distance: 51.0
click at [386, 214] on img at bounding box center [405, 197] width 117 height 91
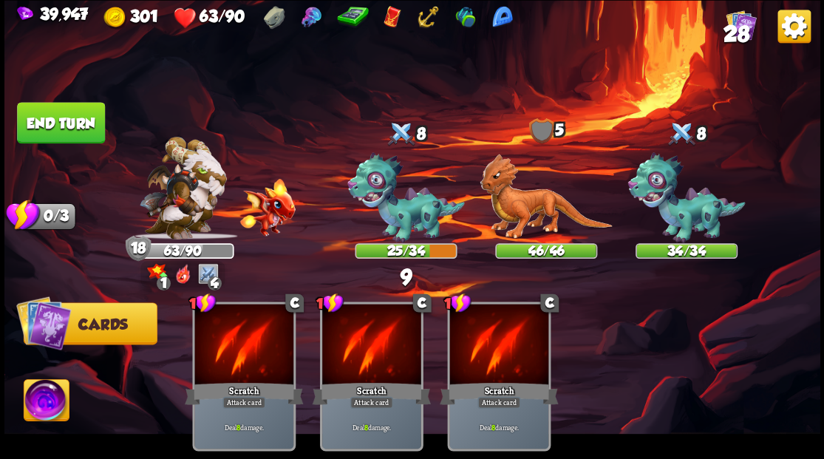
click at [78, 127] on button "End turn" at bounding box center [61, 122] width 90 height 42
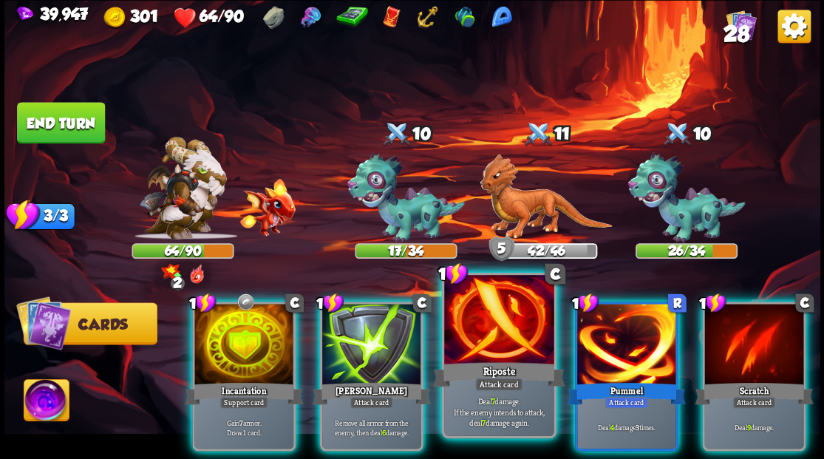
click at [491, 367] on div "Riposte" at bounding box center [499, 374] width 132 height 30
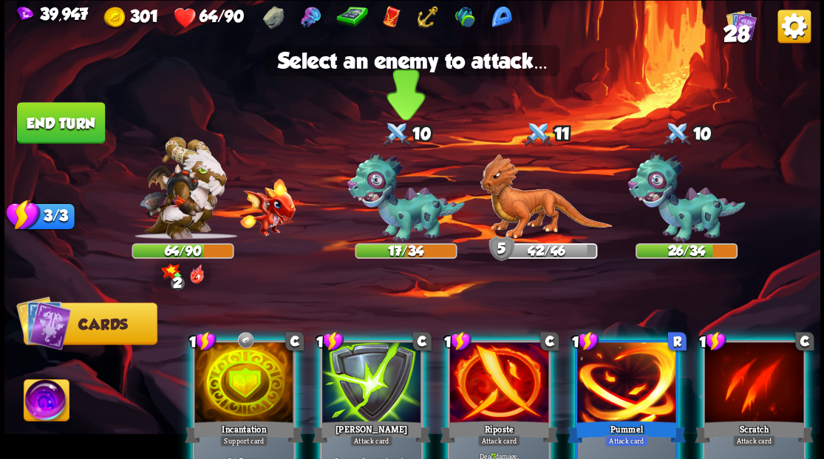
click at [405, 216] on img at bounding box center [405, 197] width 117 height 91
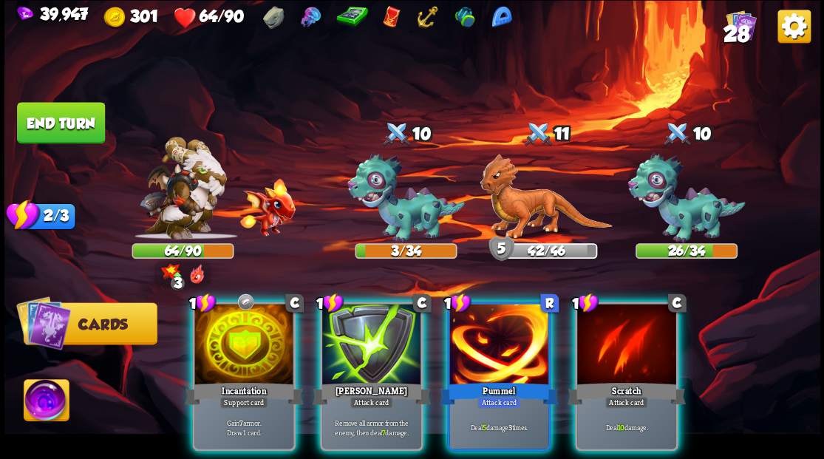
drag, startPoint x: 349, startPoint y: 341, endPoint x: 374, endPoint y: 271, distance: 73.9
click at [348, 336] on div at bounding box center [371, 345] width 99 height 83
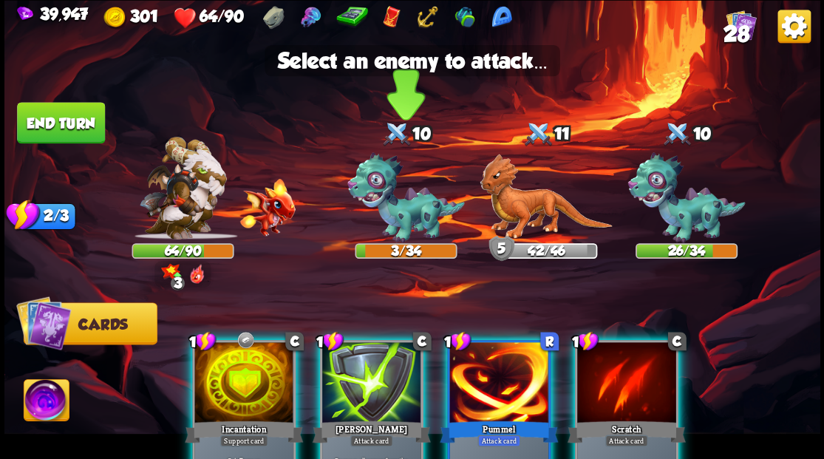
click at [386, 207] on img at bounding box center [405, 197] width 117 height 91
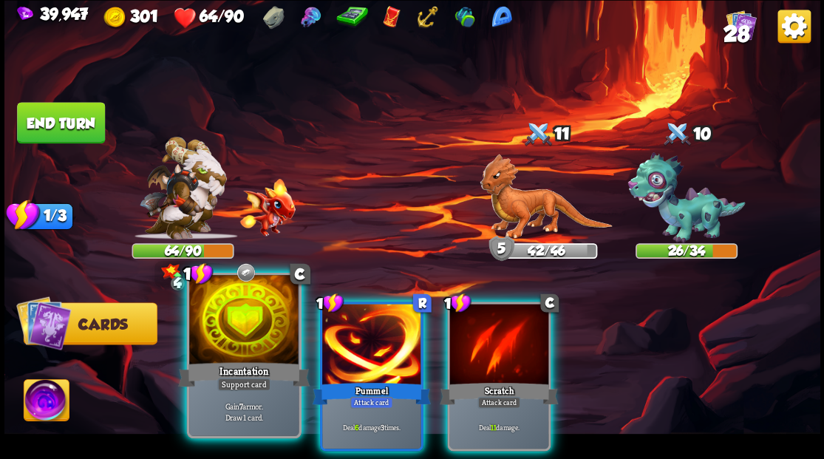
click at [225, 326] on div at bounding box center [243, 321] width 109 height 92
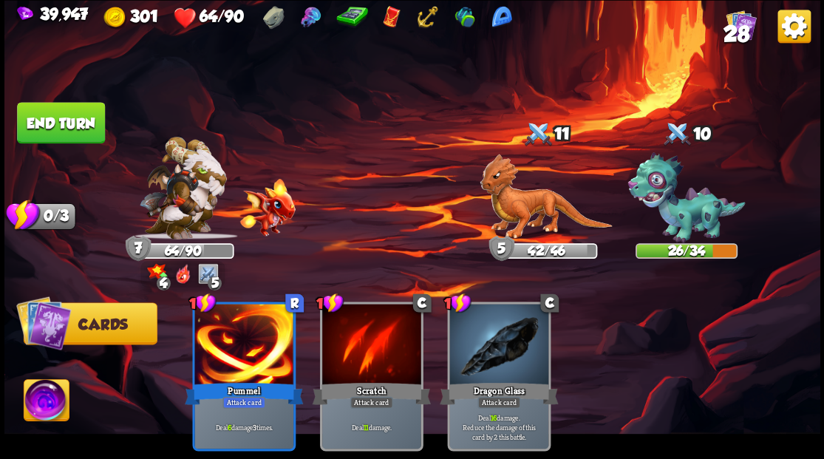
click at [64, 109] on button "End turn" at bounding box center [61, 122] width 88 height 41
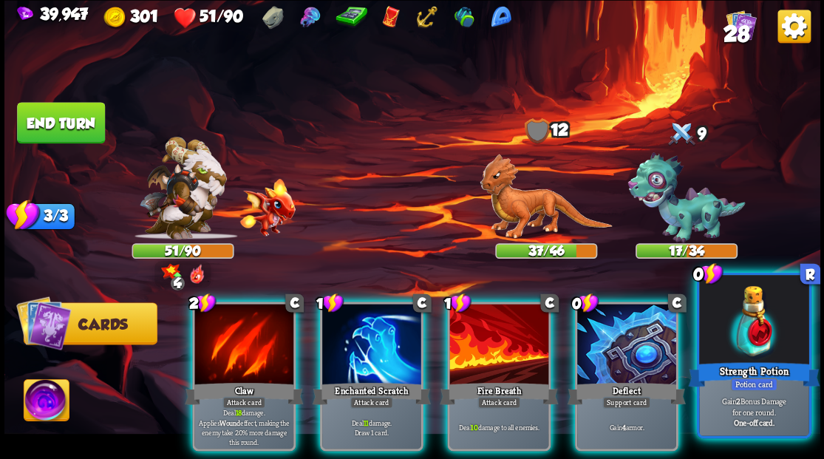
click at [746, 341] on div at bounding box center [753, 321] width 109 height 92
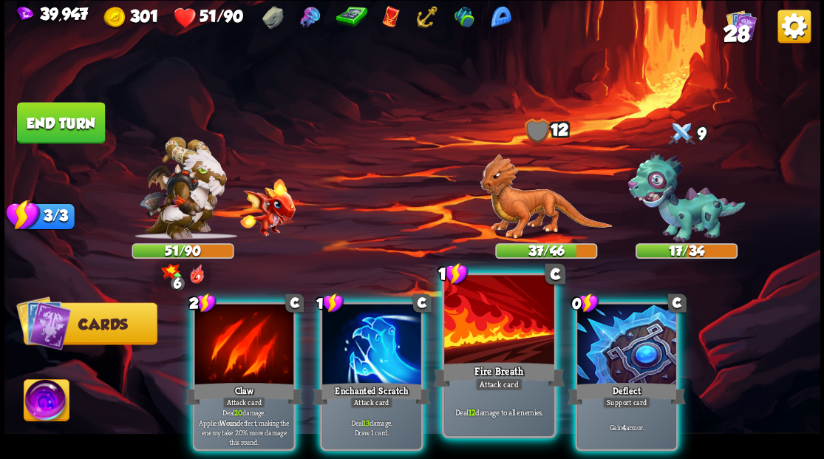
click at [499, 327] on div at bounding box center [498, 321] width 109 height 92
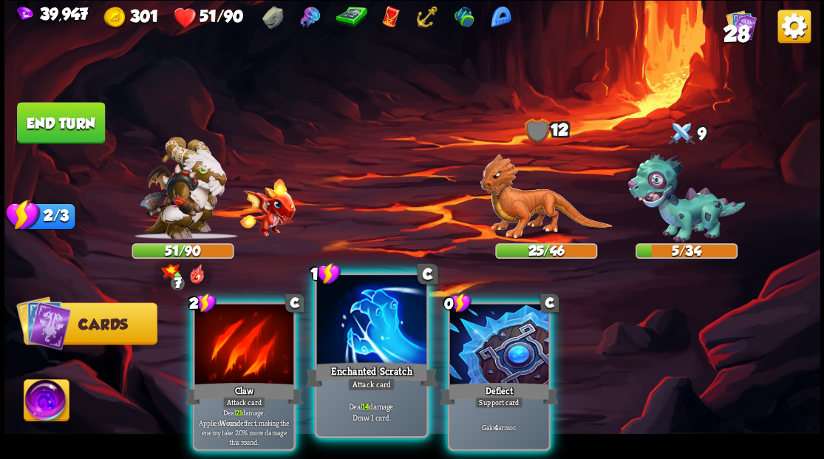
click at [361, 321] on div at bounding box center [370, 321] width 109 height 92
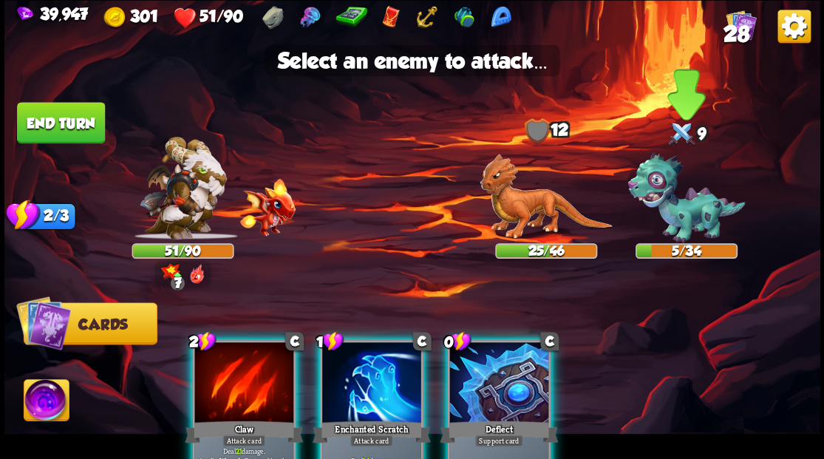
click at [684, 214] on img at bounding box center [685, 197] width 117 height 91
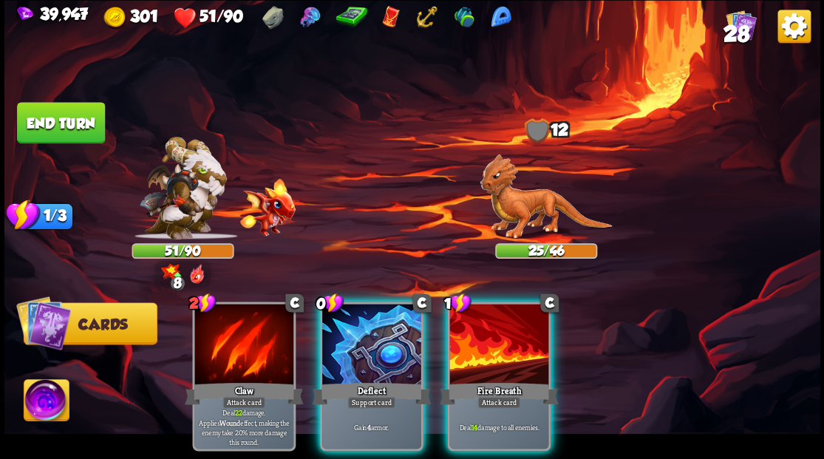
click at [545, 207] on img at bounding box center [545, 197] width 132 height 86
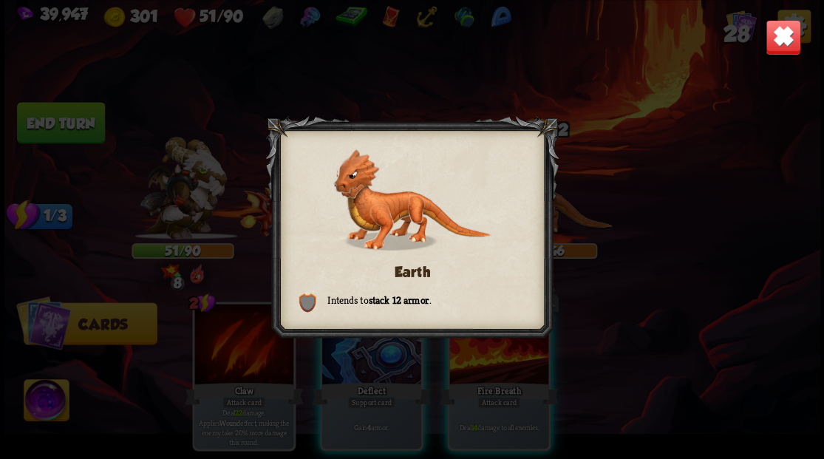
click at [785, 34] on img at bounding box center [782, 36] width 35 height 35
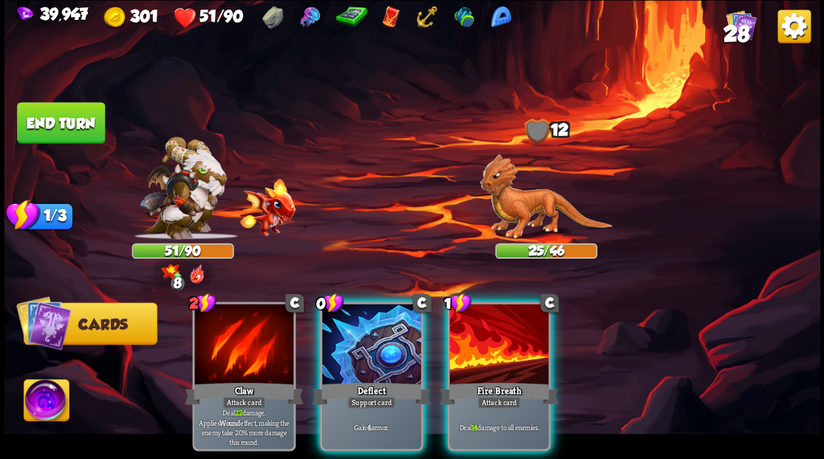
click at [494, 327] on div at bounding box center [498, 345] width 99 height 83
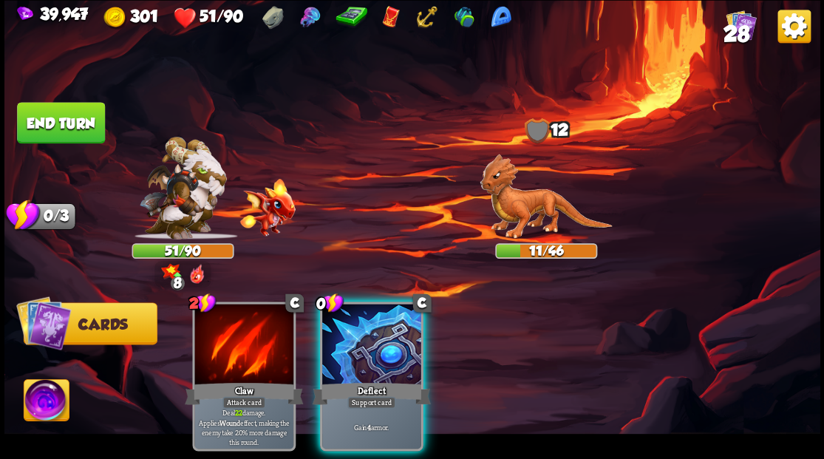
drag, startPoint x: 363, startPoint y: 348, endPoint x: 353, endPoint y: 337, distance: 14.7
click at [362, 346] on div at bounding box center [371, 345] width 99 height 83
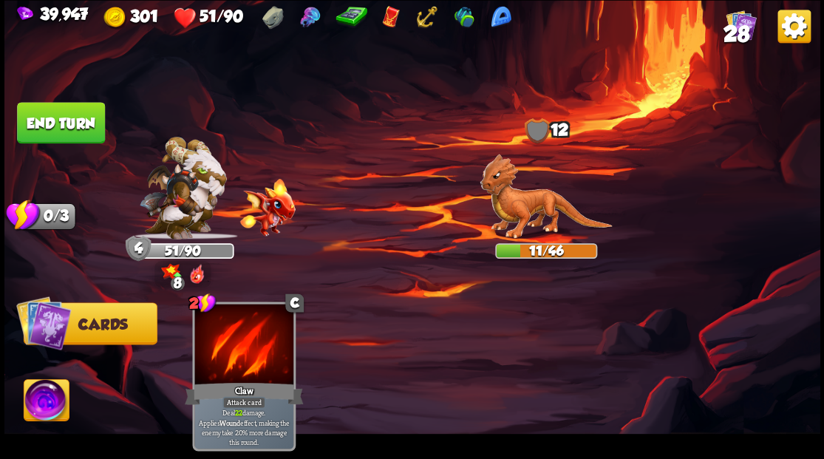
drag, startPoint x: 78, startPoint y: 111, endPoint x: 119, endPoint y: 120, distance: 42.5
click at [77, 111] on button "End turn" at bounding box center [61, 122] width 88 height 41
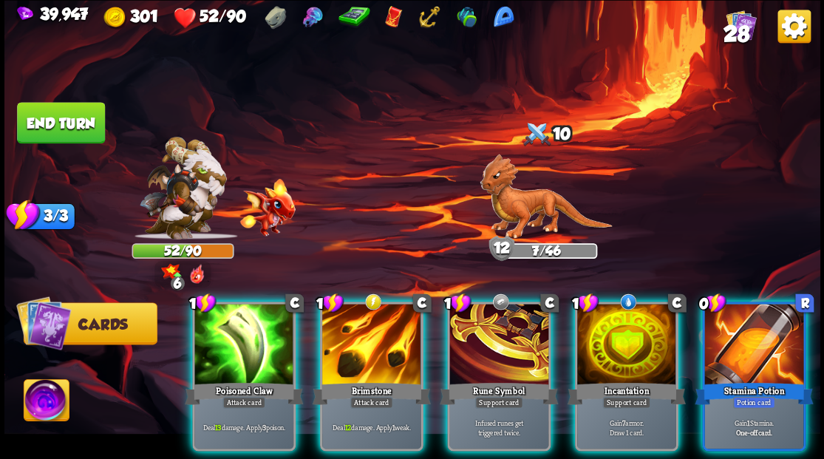
drag, startPoint x: 771, startPoint y: 321, endPoint x: 811, endPoint y: 227, distance: 102.0
click at [772, 319] on div at bounding box center [753, 345] width 99 height 83
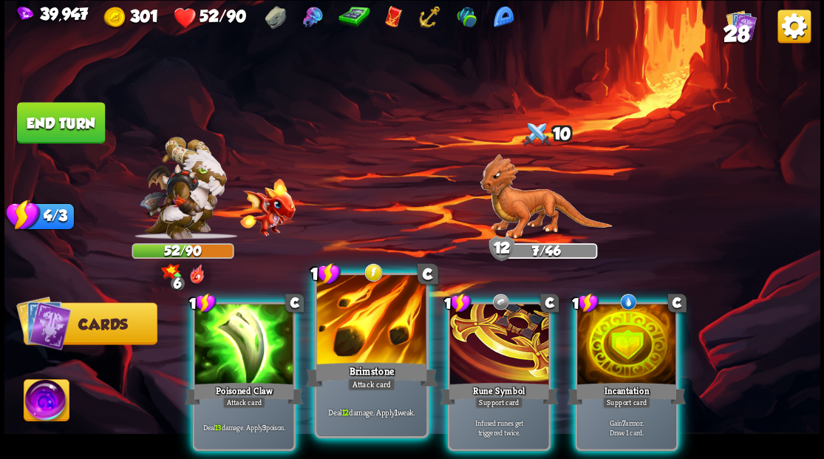
click at [360, 296] on div at bounding box center [370, 321] width 109 height 92
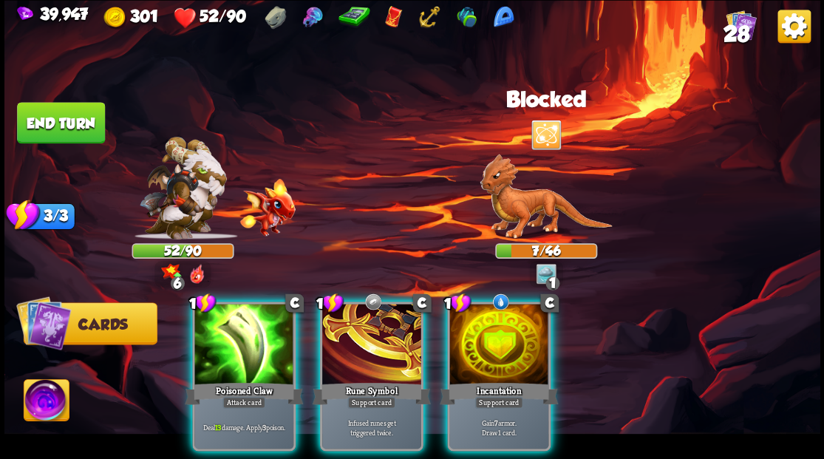
click at [52, 407] on img at bounding box center [46, 402] width 45 height 46
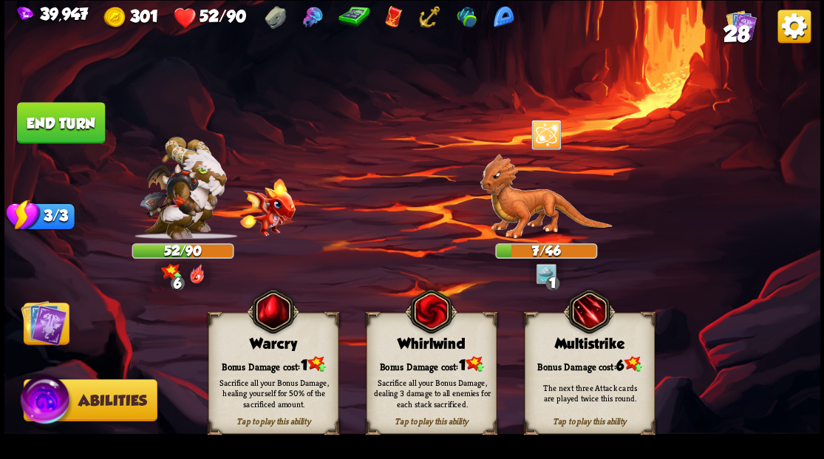
click at [263, 375] on div "Sacrifice all your Bonus Damage, healing yourself for 50% of the sacrificed amo…" at bounding box center [273, 392] width 130 height 51
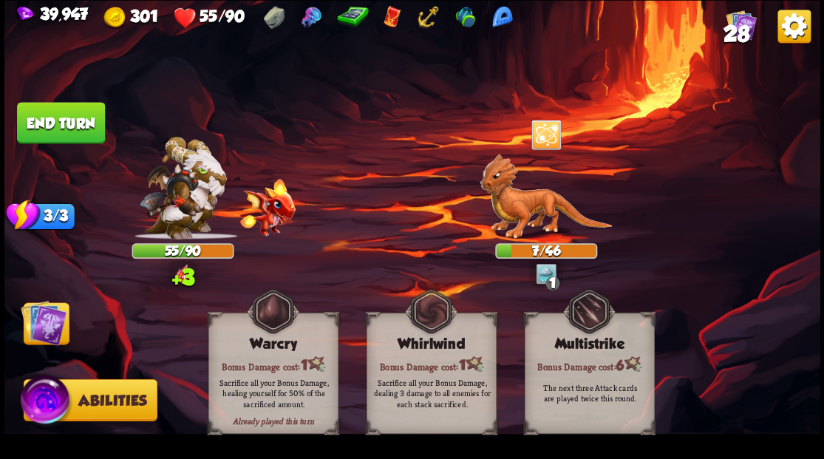
click at [40, 330] on img at bounding box center [44, 322] width 46 height 46
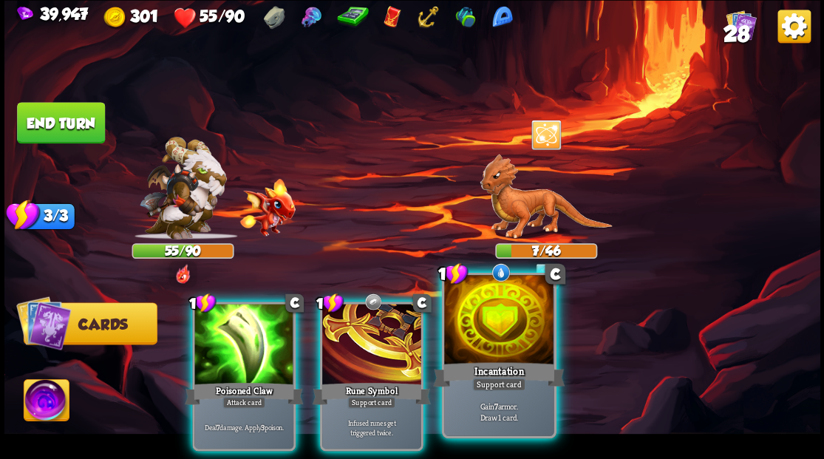
click at [508, 364] on div "Incantation" at bounding box center [499, 374] width 132 height 30
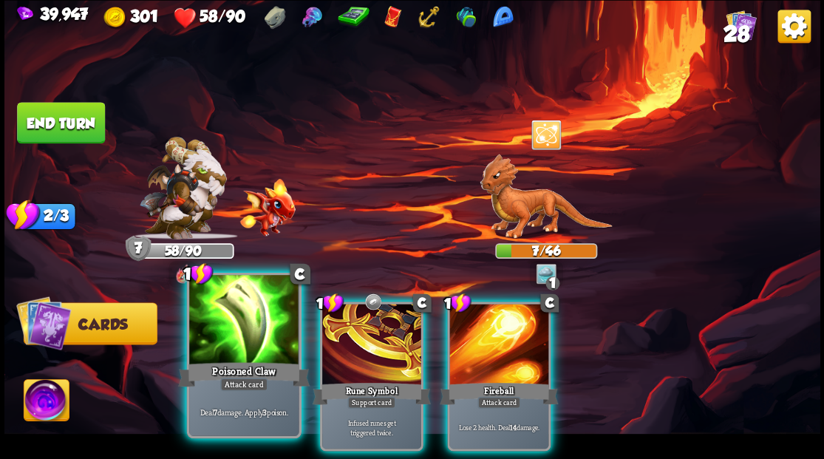
drag, startPoint x: 239, startPoint y: 335, endPoint x: 370, endPoint y: 212, distance: 179.3
click at [239, 334] on div at bounding box center [243, 321] width 109 height 92
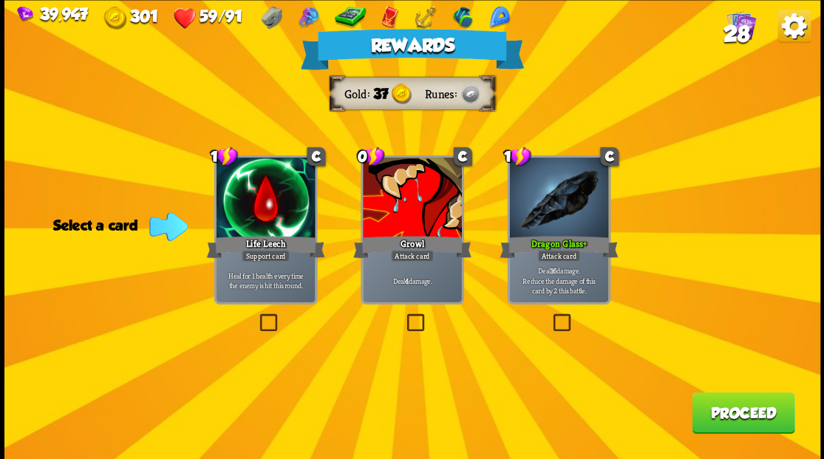
click at [741, 21] on span "28" at bounding box center [736, 33] width 26 height 25
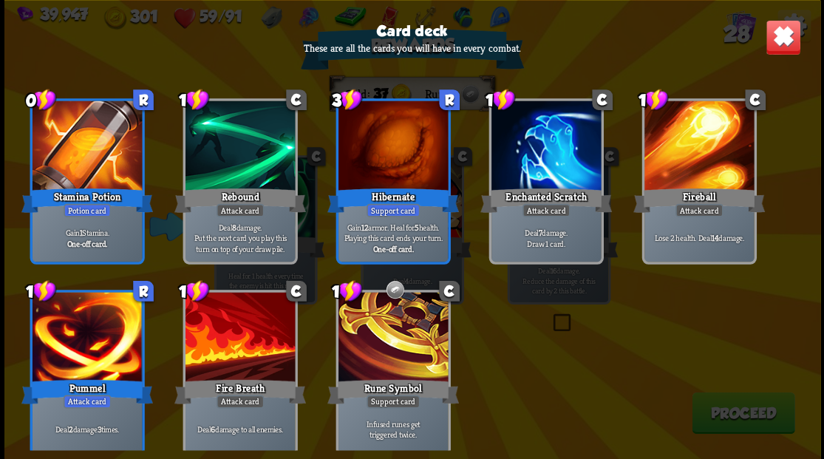
scroll to position [908, 0]
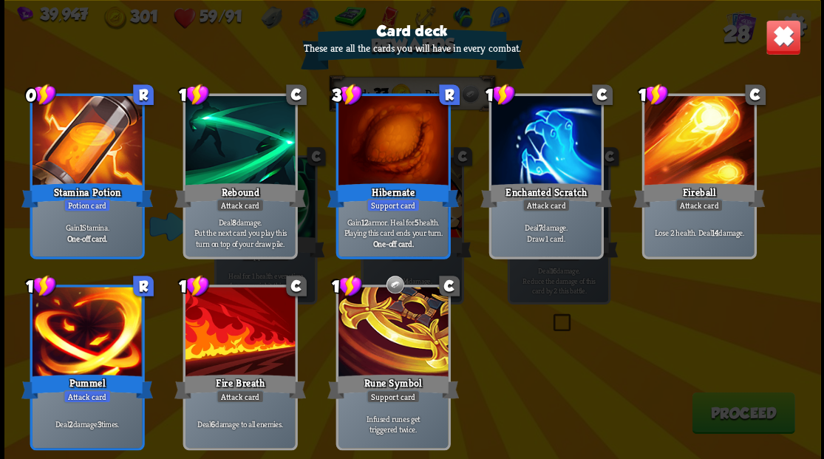
click at [778, 44] on img at bounding box center [782, 36] width 35 height 35
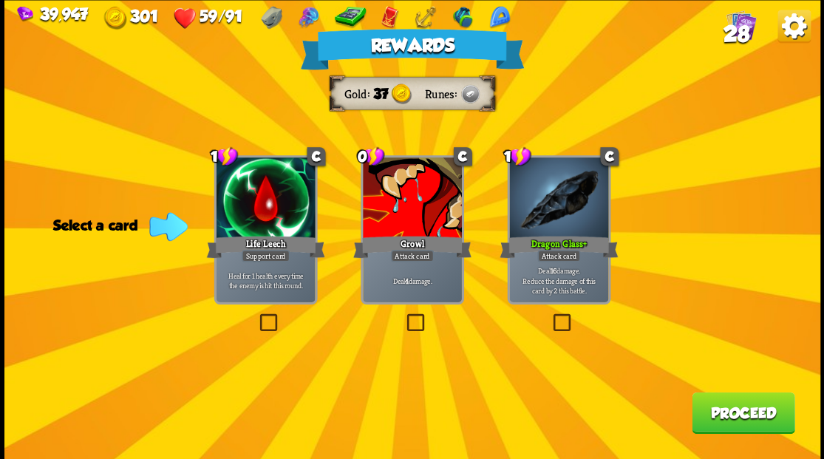
click at [724, 420] on button "Proceed" at bounding box center [743, 412] width 103 height 41
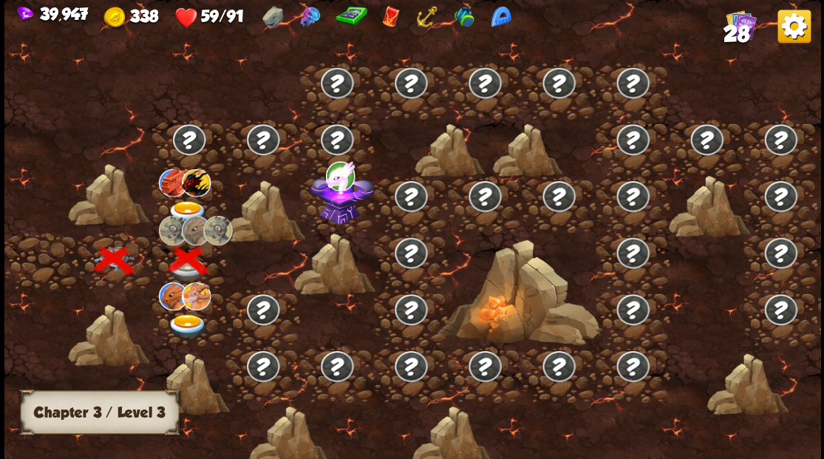
click at [186, 205] on img at bounding box center [187, 212] width 41 height 24
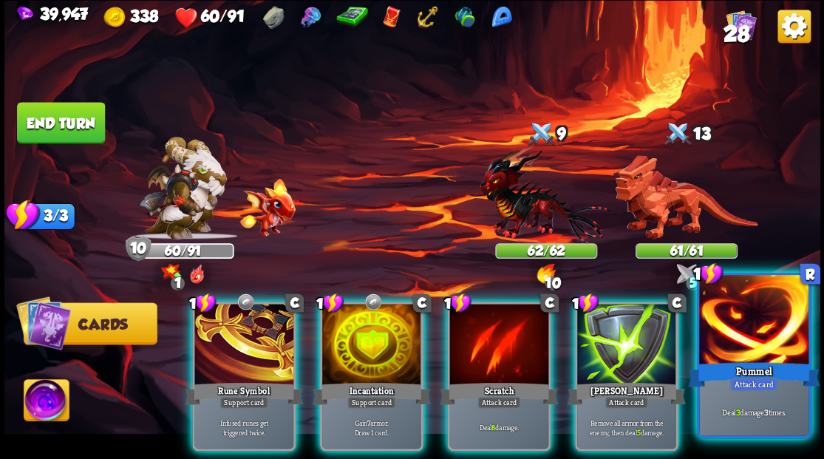
drag, startPoint x: 757, startPoint y: 341, endPoint x: 738, endPoint y: 322, distance: 27.2
click at [757, 341] on div at bounding box center [753, 321] width 109 height 92
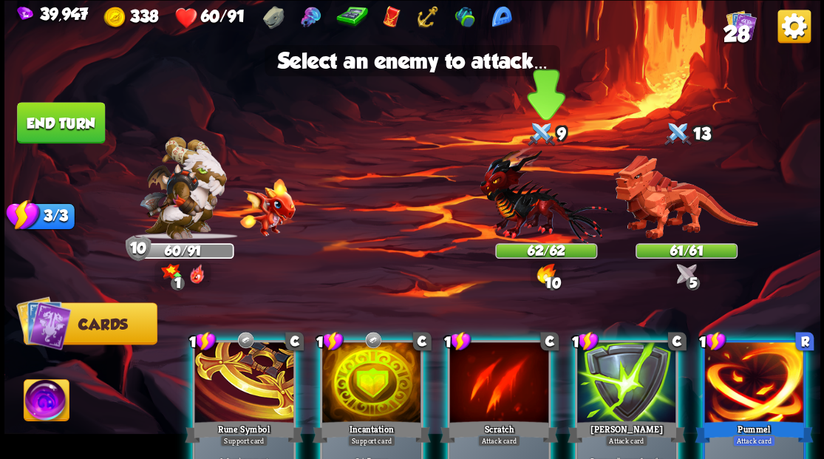
click at [536, 203] on img at bounding box center [545, 195] width 132 height 98
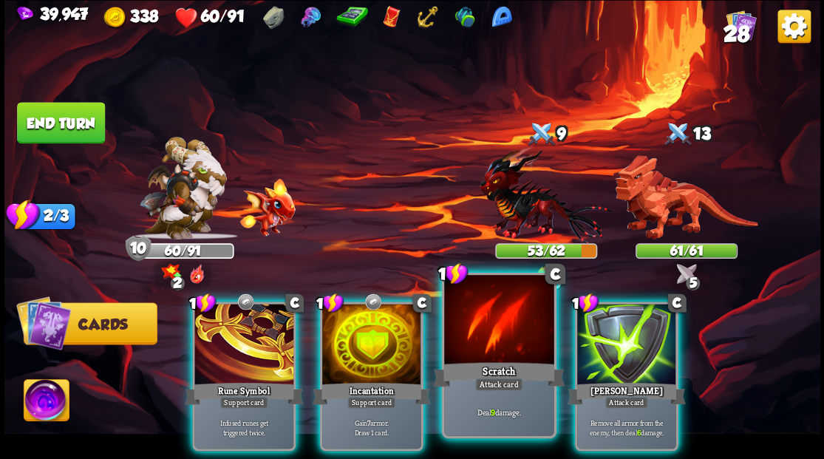
click at [496, 327] on div at bounding box center [498, 321] width 109 height 92
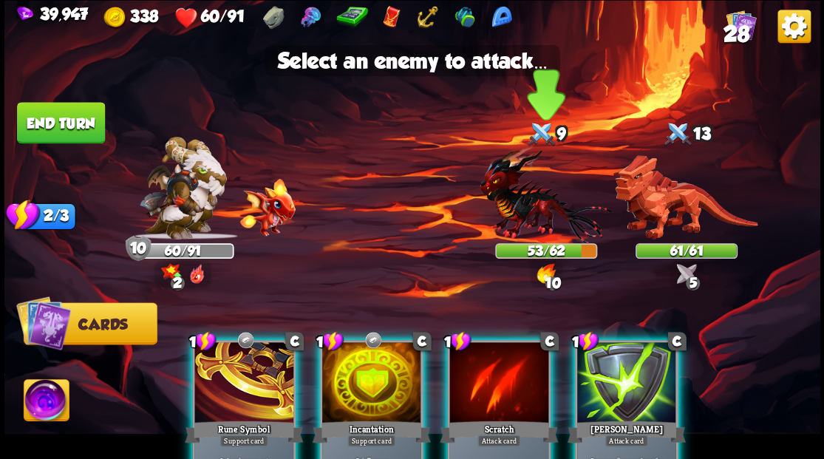
click at [538, 198] on img at bounding box center [545, 195] width 132 height 98
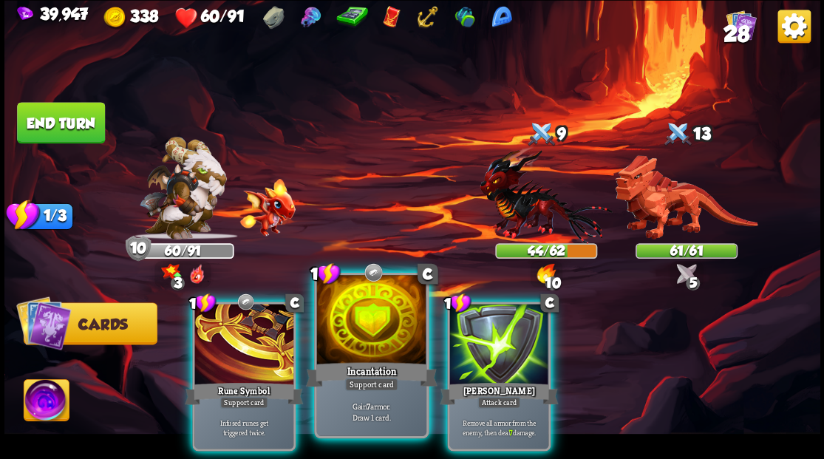
click at [361, 323] on div at bounding box center [370, 321] width 109 height 92
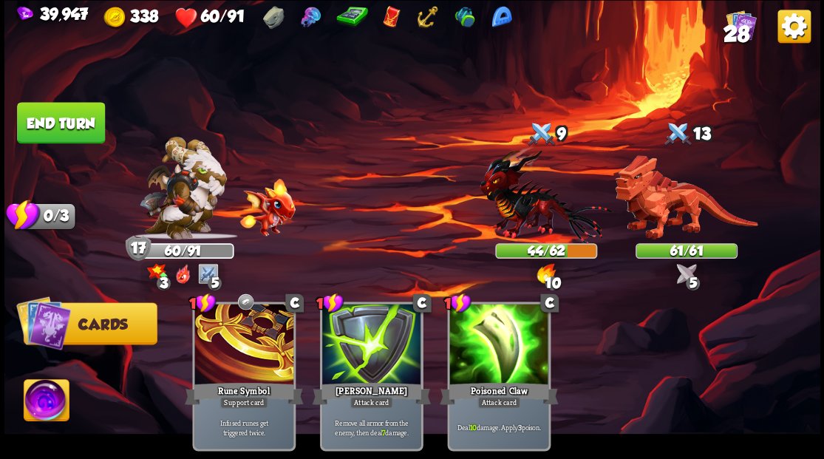
click at [49, 132] on button "End turn" at bounding box center [61, 122] width 88 height 41
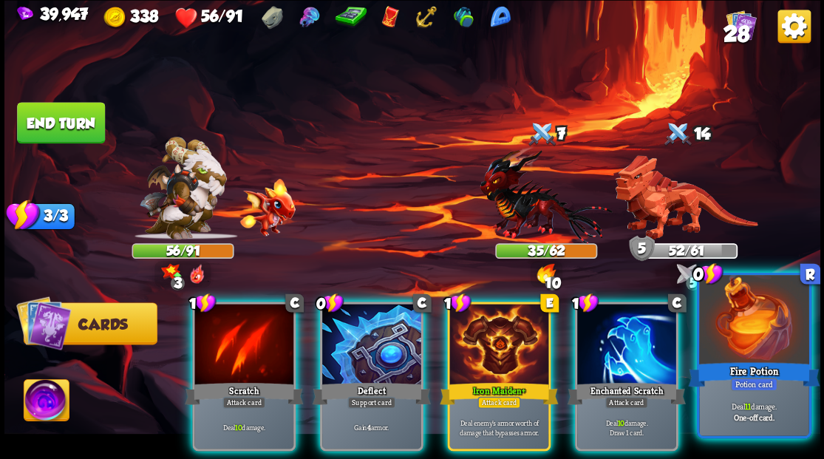
click at [760, 338] on div at bounding box center [753, 321] width 109 height 92
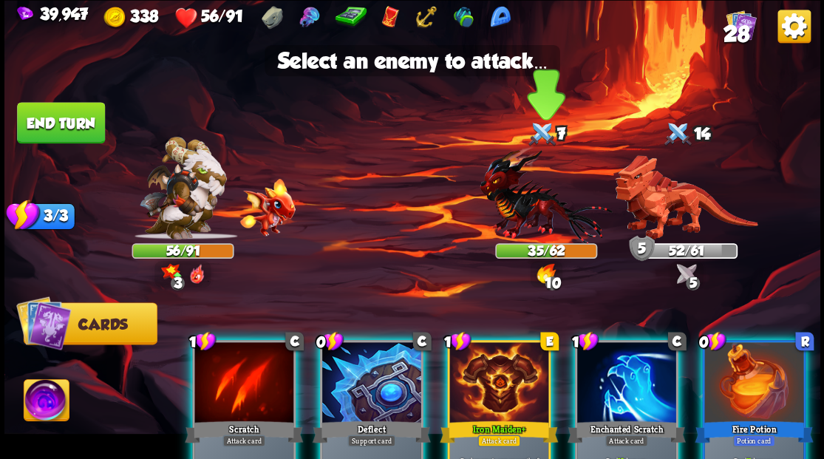
click at [528, 220] on img at bounding box center [545, 195] width 132 height 98
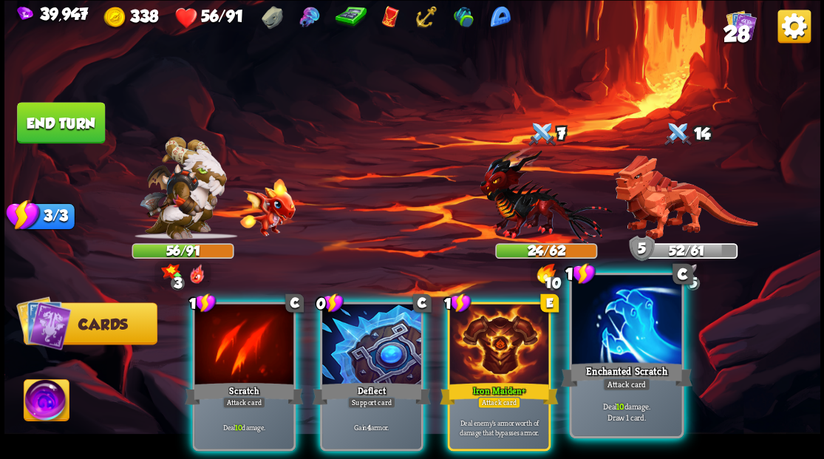
click at [624, 361] on div "Enchanted Scratch" at bounding box center [626, 374] width 132 height 30
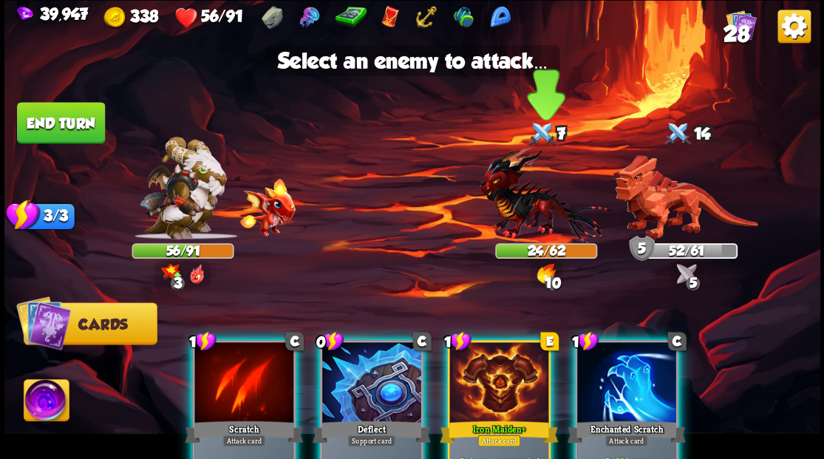
click at [536, 217] on img at bounding box center [545, 195] width 132 height 98
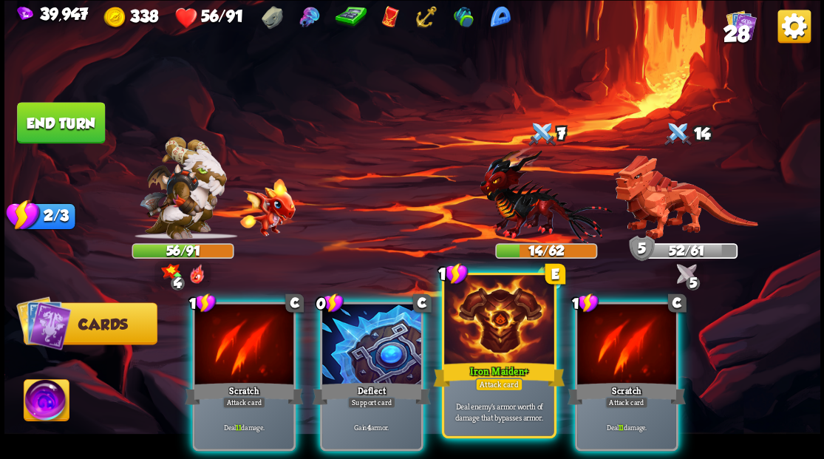
click at [492, 329] on div at bounding box center [498, 321] width 109 height 92
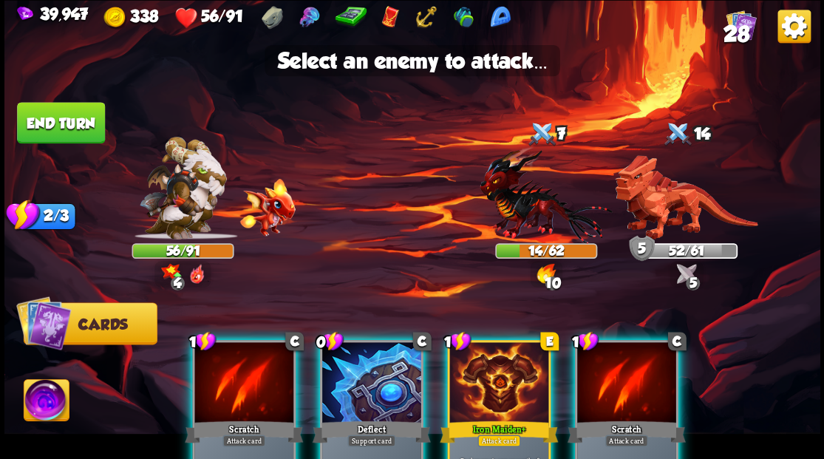
click at [474, 392] on div at bounding box center [498, 383] width 99 height 83
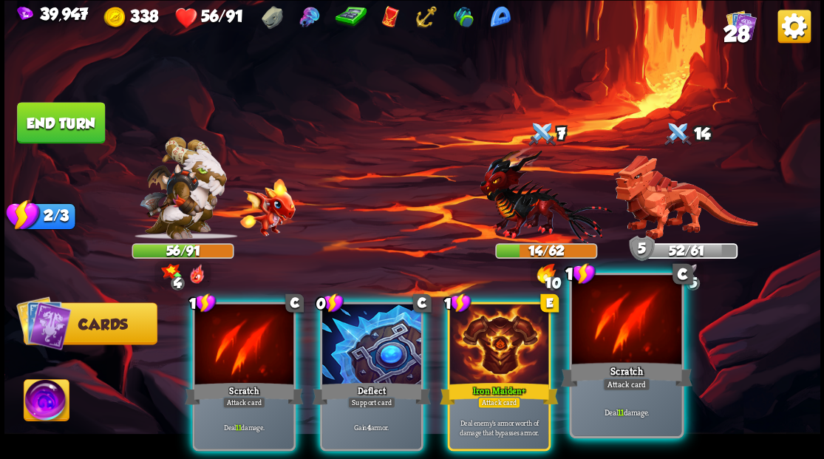
click at [628, 329] on div at bounding box center [625, 321] width 109 height 92
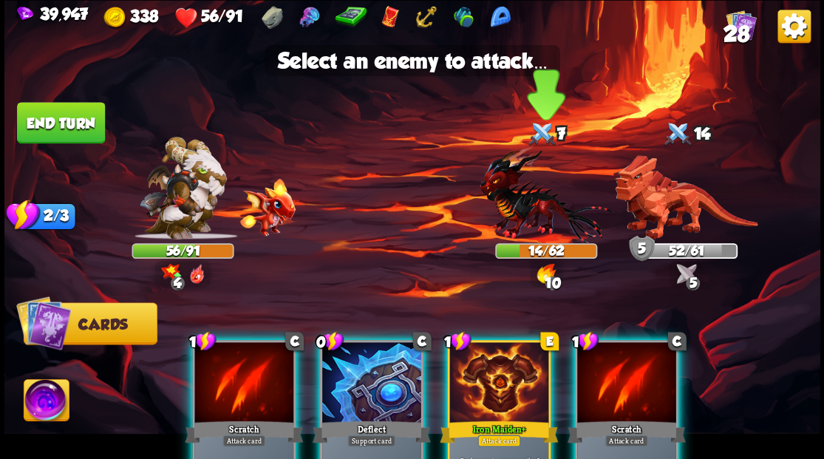
click at [525, 199] on img at bounding box center [545, 195] width 132 height 98
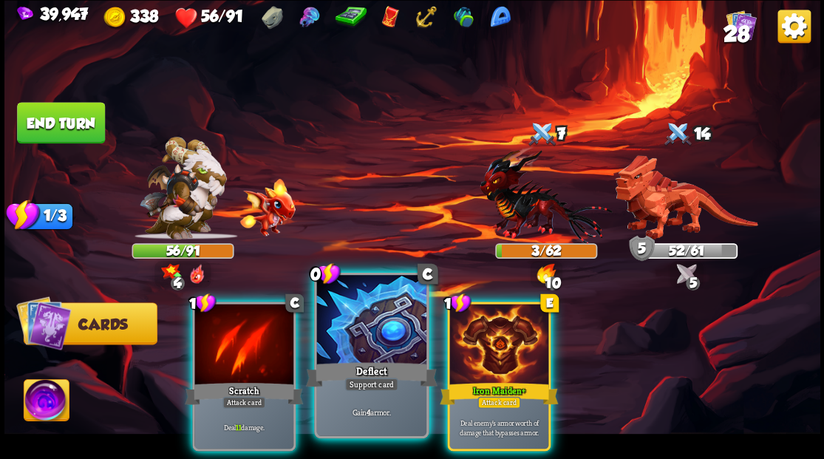
click at [374, 338] on div at bounding box center [370, 321] width 109 height 92
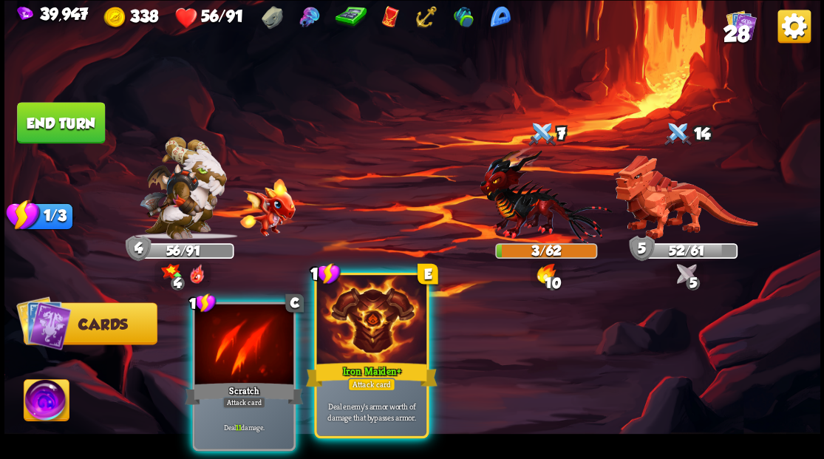
click at [386, 344] on div at bounding box center [370, 321] width 109 height 92
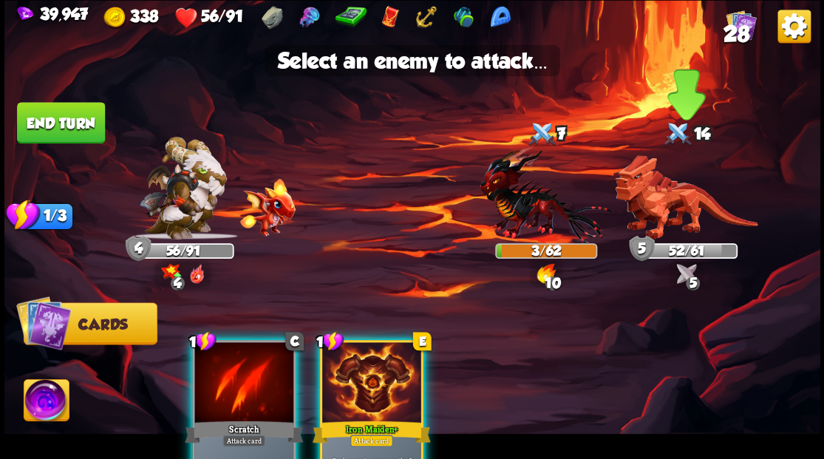
click at [686, 198] on img at bounding box center [686, 197] width 143 height 84
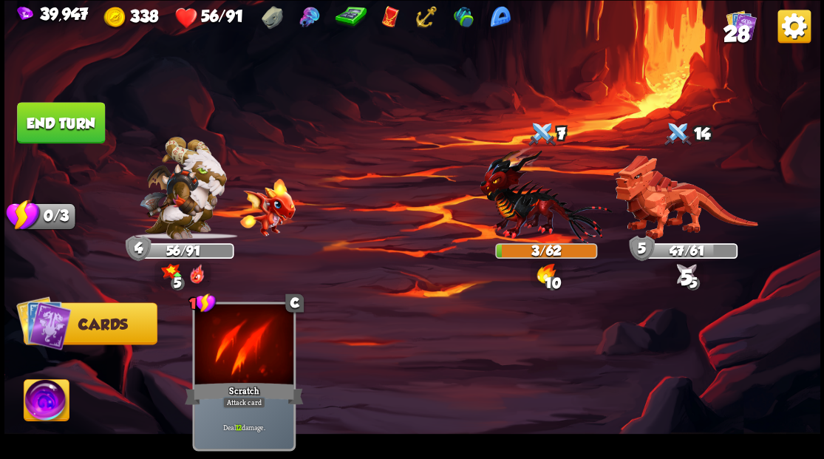
click at [56, 114] on button "End turn" at bounding box center [61, 122] width 90 height 42
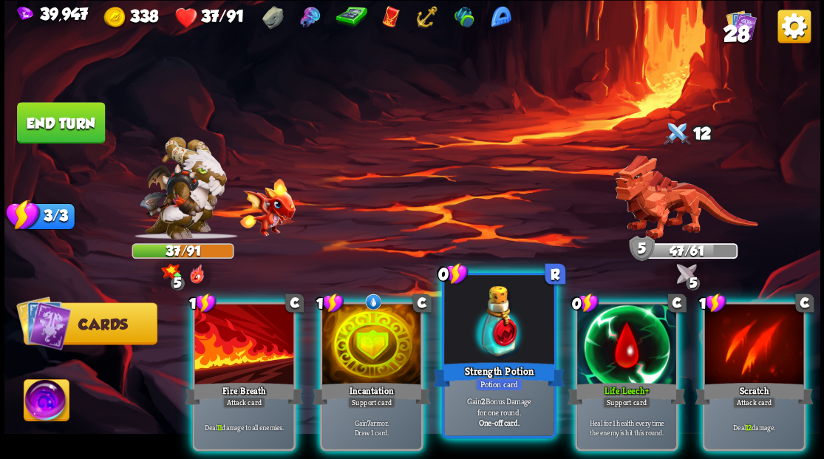
click at [473, 298] on div at bounding box center [498, 321] width 109 height 92
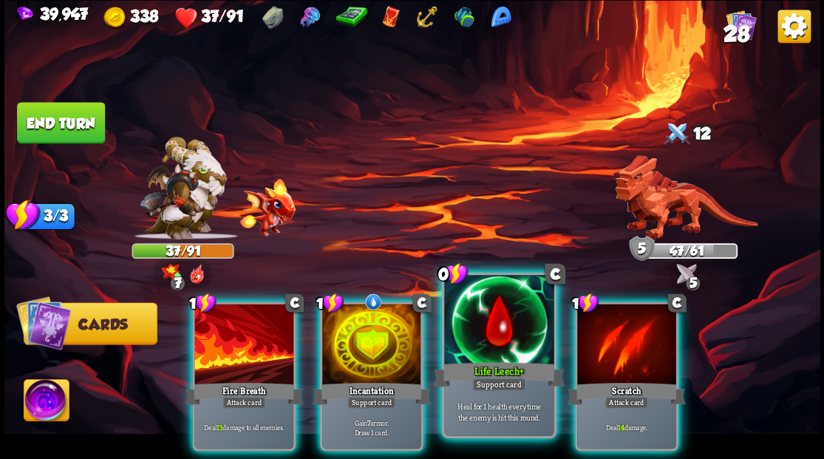
click at [471, 297] on div at bounding box center [498, 321] width 109 height 92
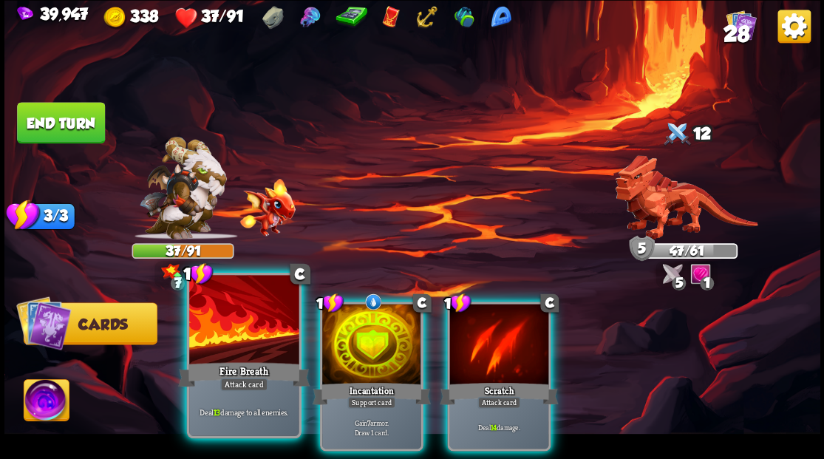
click at [208, 338] on div at bounding box center [243, 321] width 109 height 92
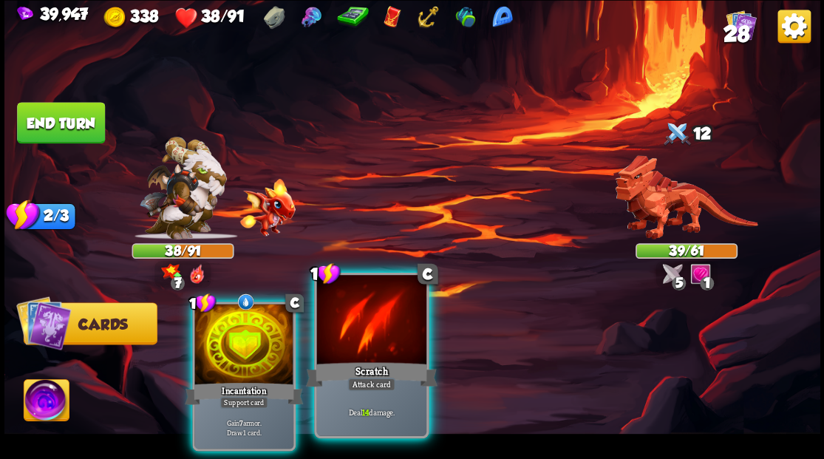
click at [375, 341] on div at bounding box center [370, 321] width 109 height 92
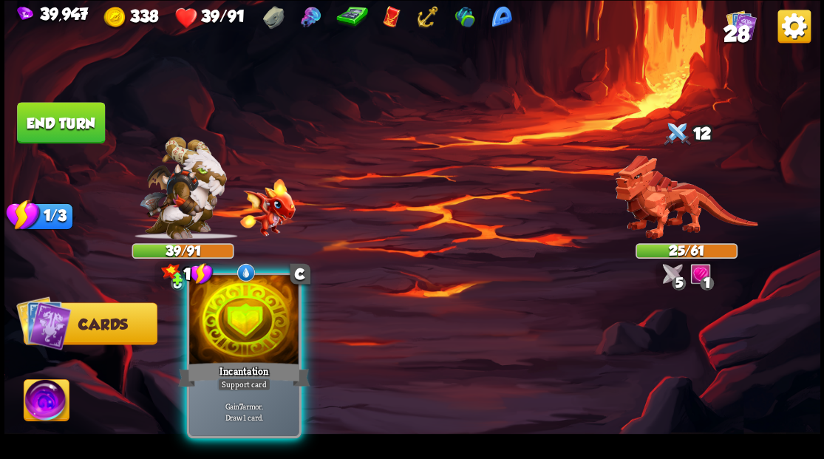
click at [225, 330] on div at bounding box center [243, 321] width 109 height 92
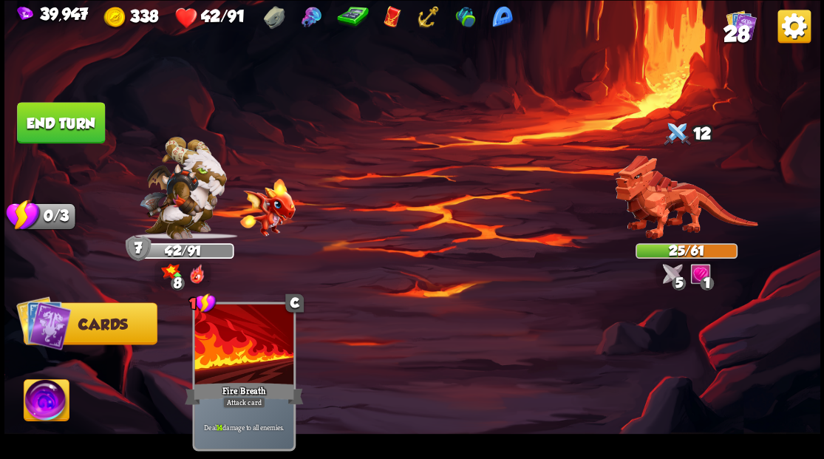
click at [75, 115] on button "End turn" at bounding box center [61, 122] width 88 height 41
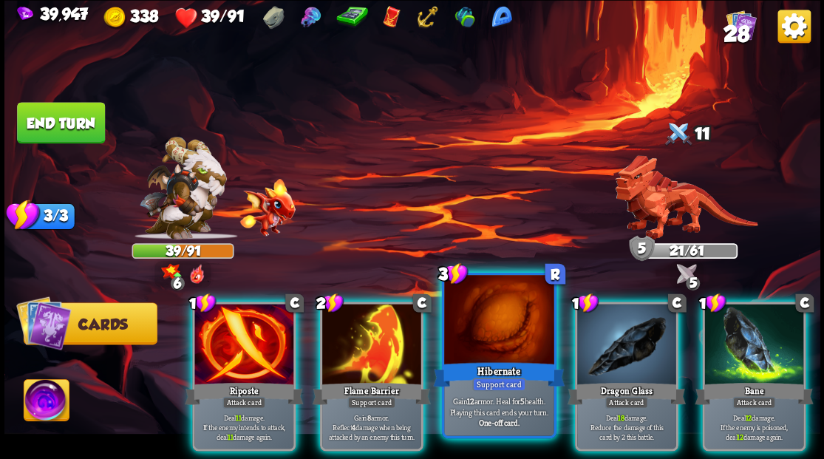
click at [483, 355] on div at bounding box center [498, 321] width 109 height 92
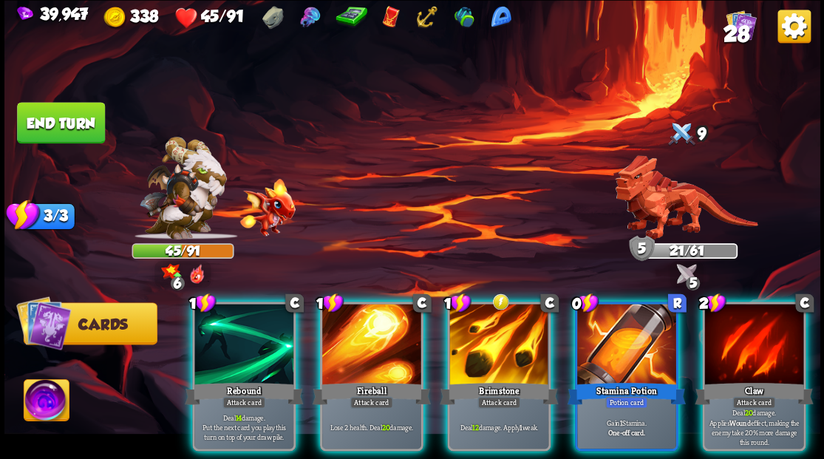
drag, startPoint x: 620, startPoint y: 318, endPoint x: 584, endPoint y: 239, distance: 86.9
click at [613, 304] on div at bounding box center [626, 345] width 99 height 83
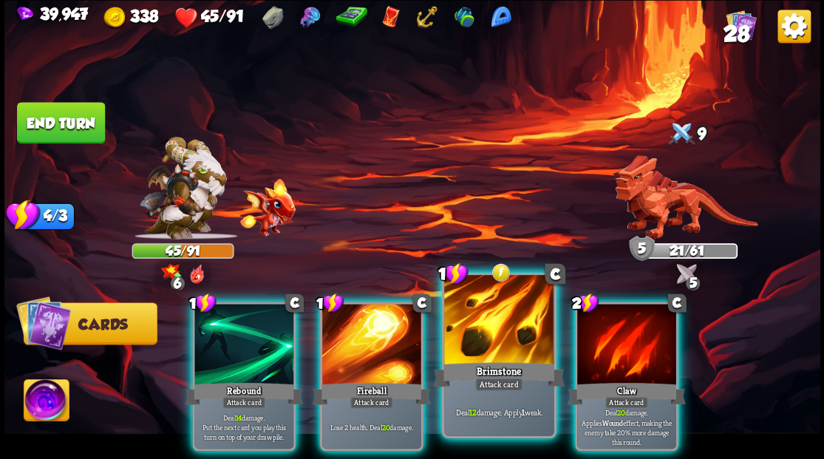
click at [502, 318] on div at bounding box center [498, 321] width 109 height 92
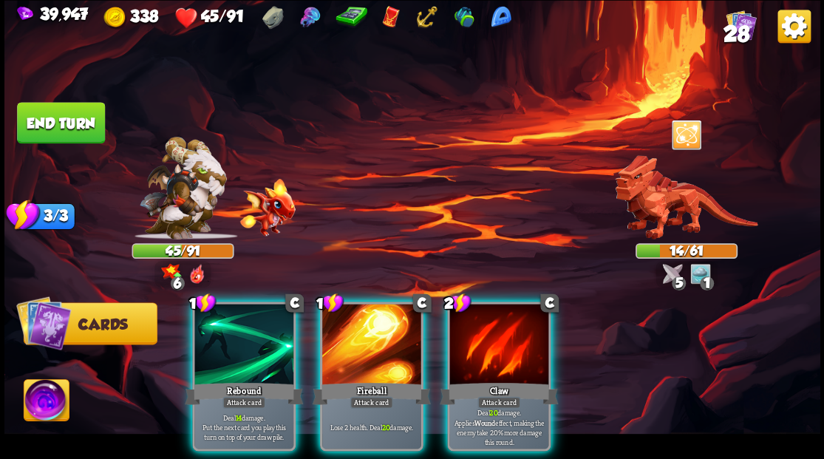
click at [44, 399] on img at bounding box center [46, 402] width 45 height 46
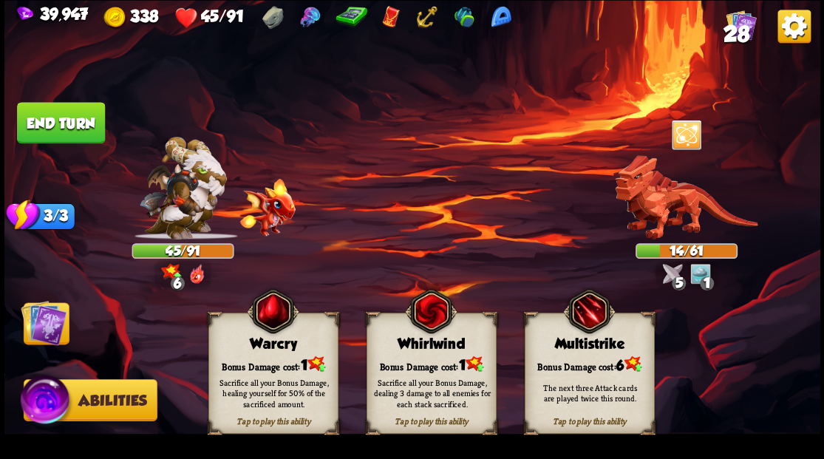
click at [257, 371] on div "Sacrifice all your Bonus Damage, healing yourself for 50% of the sacrificed amo…" at bounding box center [273, 392] width 130 height 51
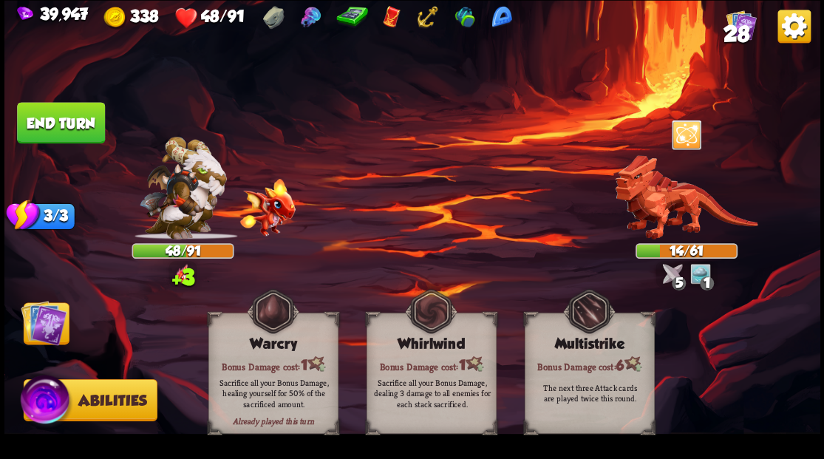
click at [37, 324] on img at bounding box center [44, 322] width 46 height 46
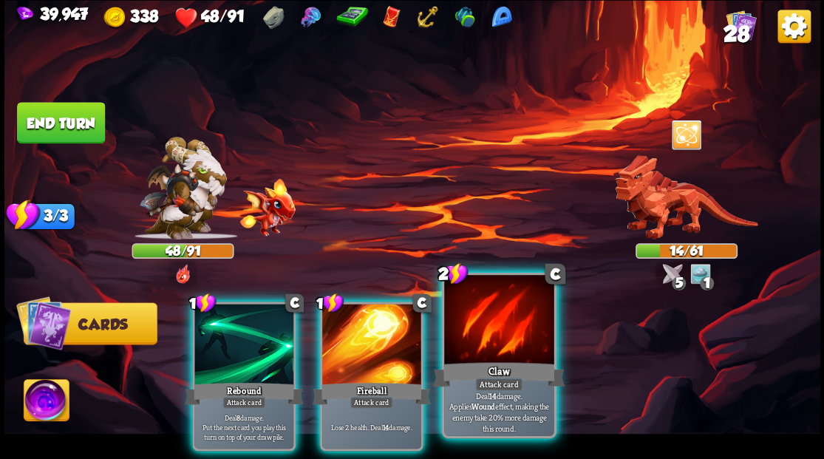
click at [481, 335] on div at bounding box center [498, 321] width 109 height 92
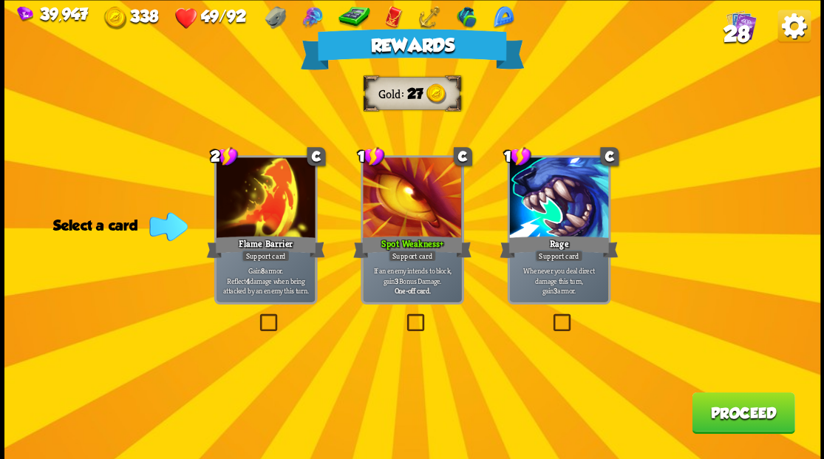
click at [743, 409] on button "Proceed" at bounding box center [743, 412] width 103 height 41
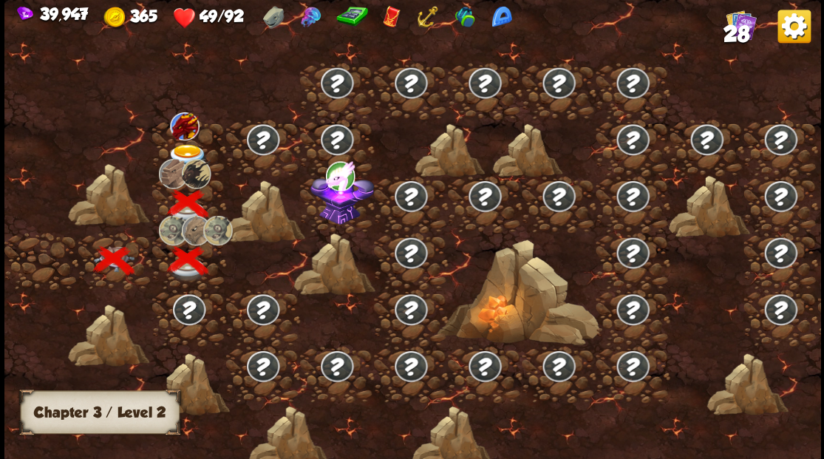
click at [185, 144] on img at bounding box center [187, 156] width 41 height 24
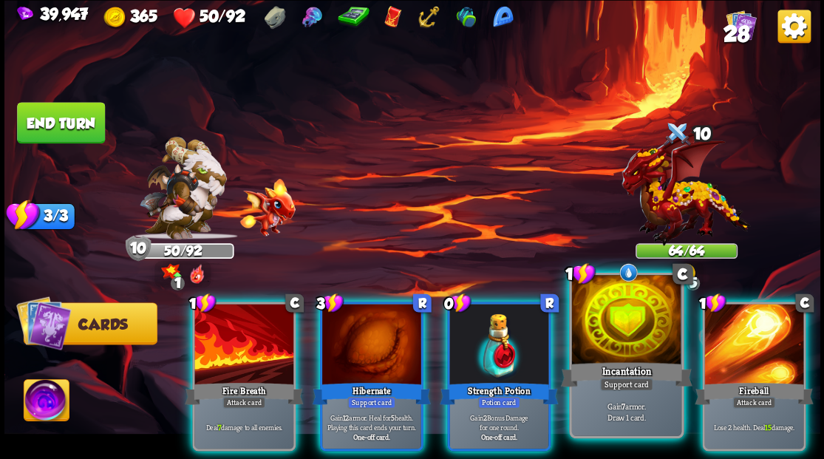
click at [612, 327] on div at bounding box center [625, 321] width 109 height 92
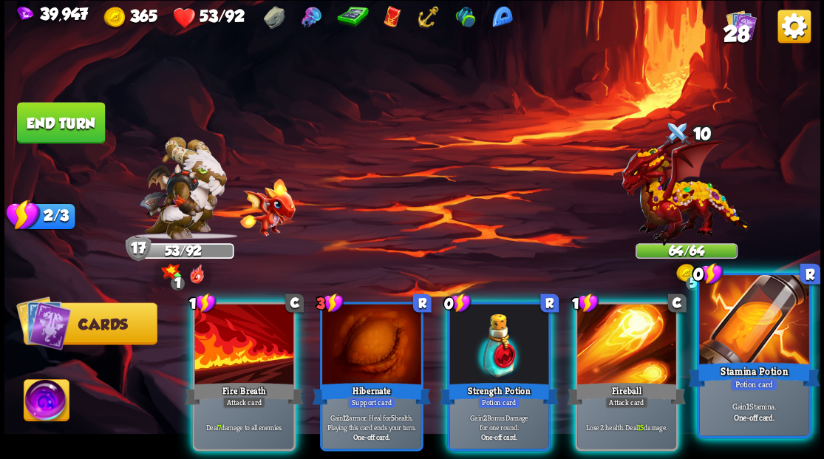
drag, startPoint x: 767, startPoint y: 352, endPoint x: 582, endPoint y: 264, distance: 204.2
click at [765, 351] on div at bounding box center [753, 321] width 109 height 92
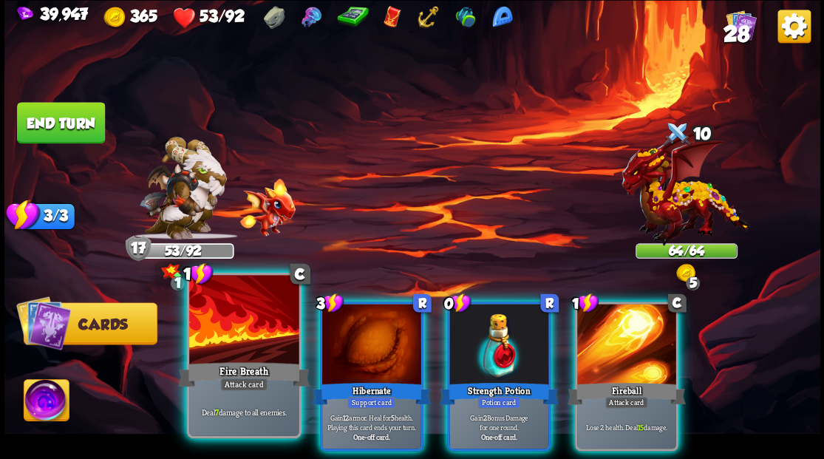
click at [228, 345] on div at bounding box center [243, 321] width 109 height 92
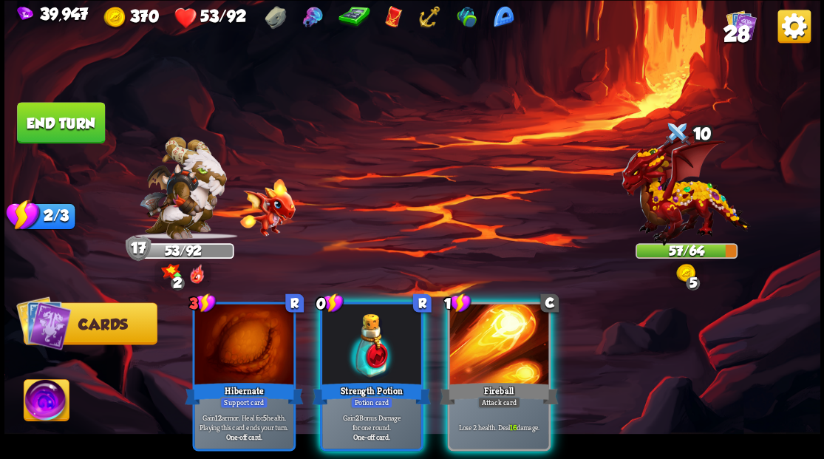
click at [77, 117] on button "End turn" at bounding box center [61, 122] width 88 height 41
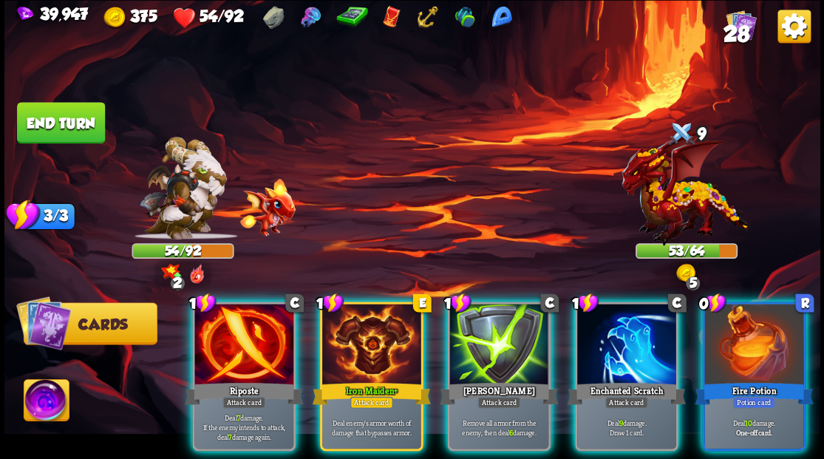
click at [44, 405] on img at bounding box center [46, 402] width 45 height 46
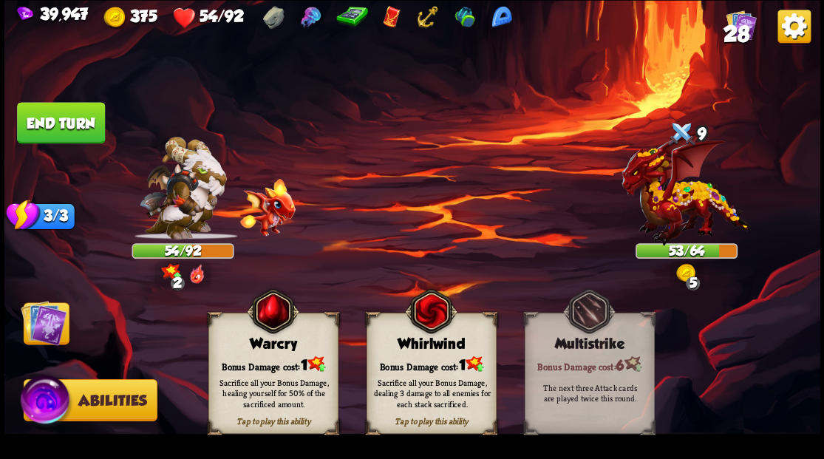
click at [256, 364] on div "Bonus Damage cost: 1" at bounding box center [272, 364] width 129 height 18
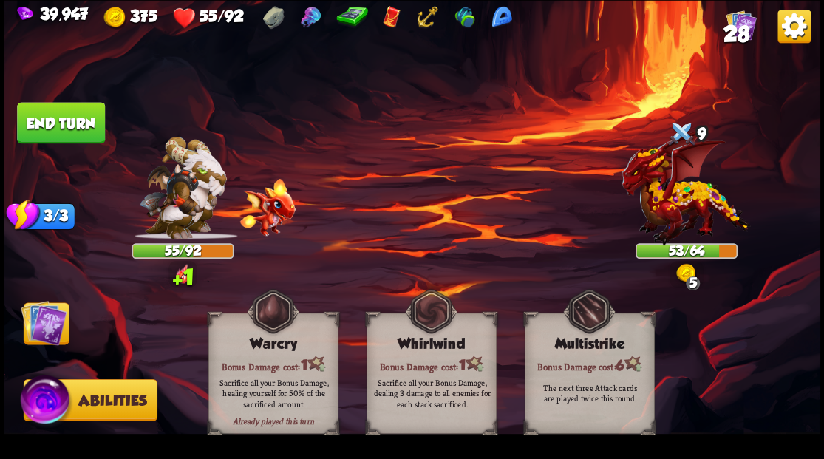
click at [51, 332] on img at bounding box center [44, 322] width 46 height 46
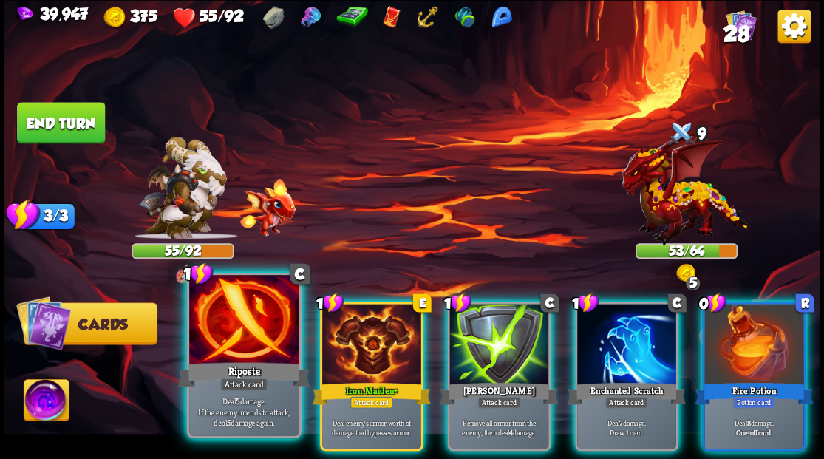
click at [233, 327] on div at bounding box center [243, 321] width 109 height 92
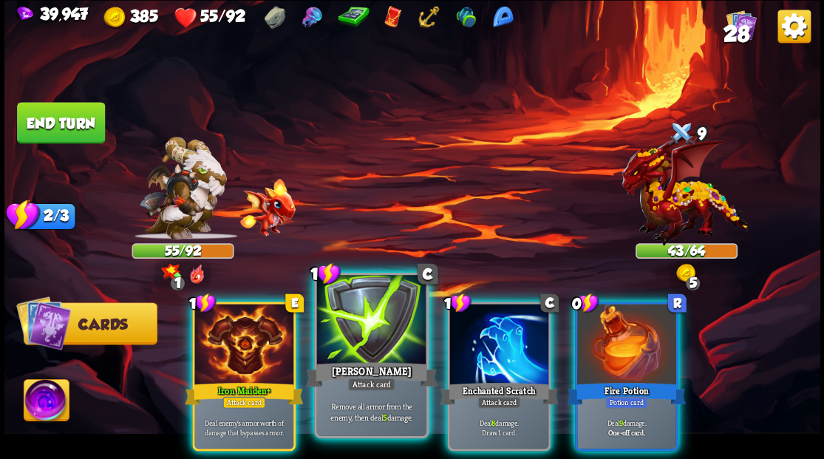
click at [361, 324] on div at bounding box center [370, 321] width 109 height 92
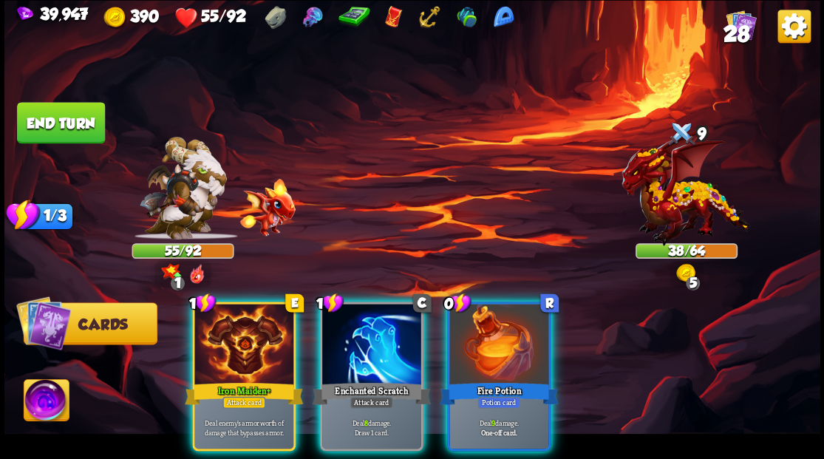
drag, startPoint x: 356, startPoint y: 310, endPoint x: 359, endPoint y: 299, distance: 11.5
click at [357, 307] on div at bounding box center [371, 345] width 99 height 83
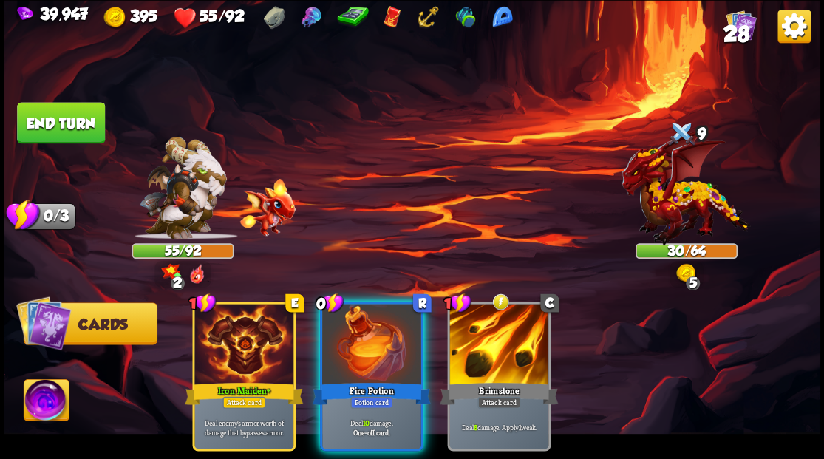
click at [381, 332] on div at bounding box center [371, 345] width 99 height 83
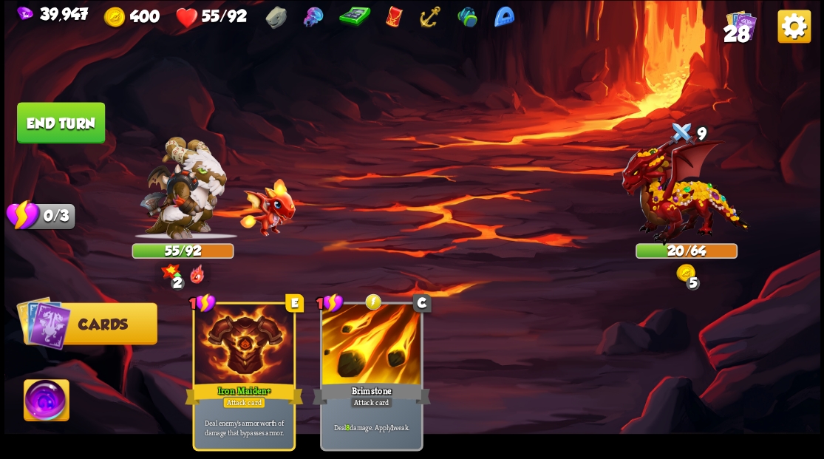
drag, startPoint x: 95, startPoint y: 120, endPoint x: 157, endPoint y: 112, distance: 62.6
click at [96, 120] on button "End turn" at bounding box center [61, 122] width 88 height 41
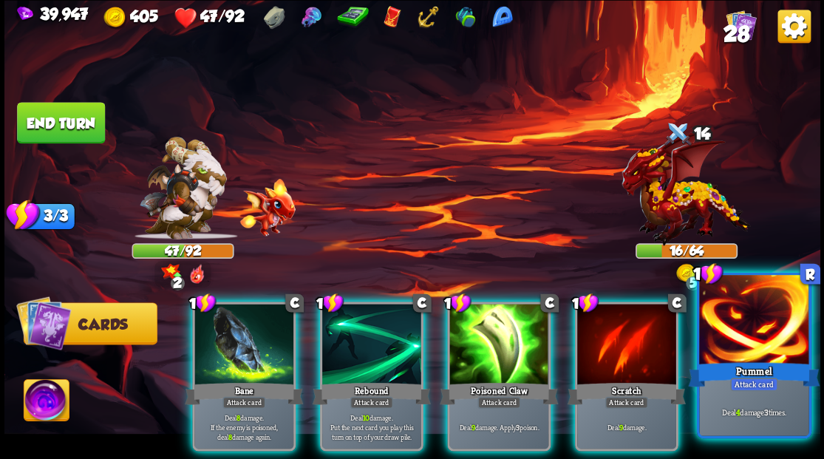
click at [754, 338] on div at bounding box center [753, 321] width 109 height 92
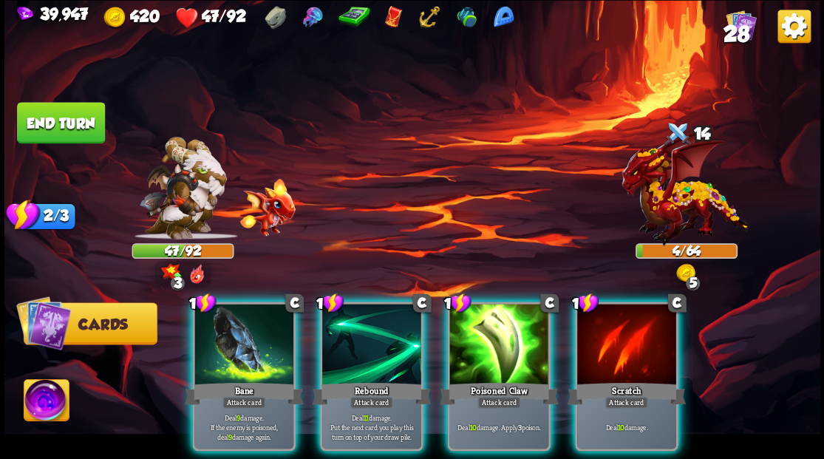
click at [39, 397] on img at bounding box center [46, 402] width 45 height 46
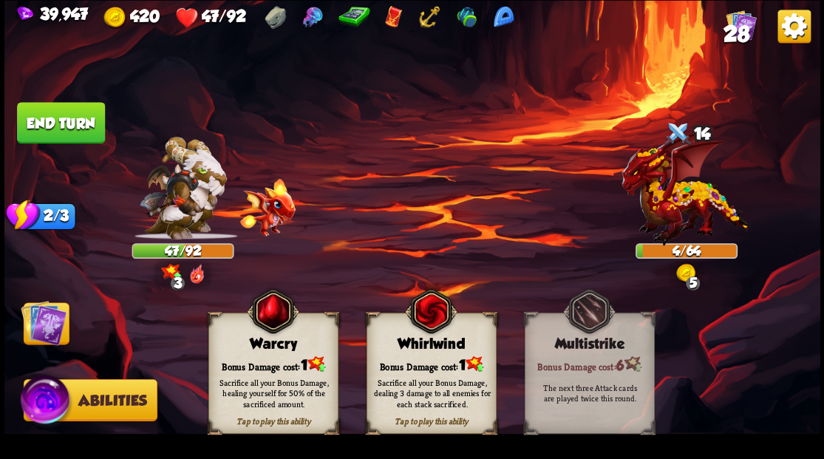
drag, startPoint x: 297, startPoint y: 352, endPoint x: 284, endPoint y: 352, distance: 13.3
click at [284, 352] on div "Tap to play this ability Warcry Bonus Damage cost: 1 Sacrifice all your Bonus D…" at bounding box center [273, 373] width 130 height 121
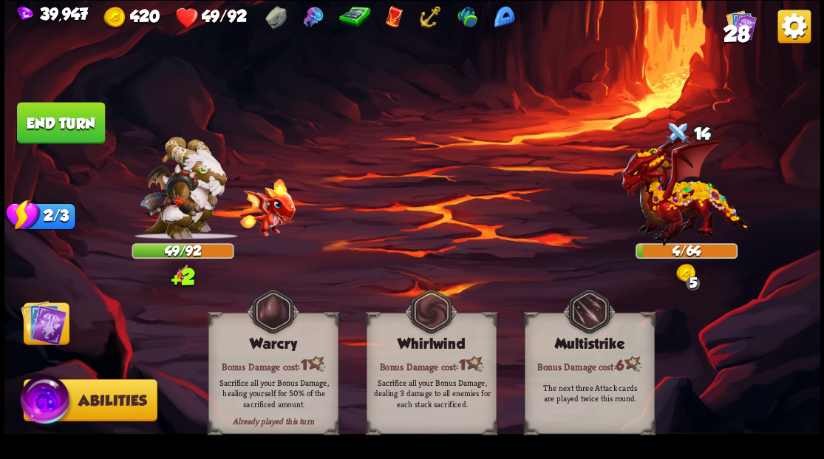
drag, startPoint x: 50, startPoint y: 327, endPoint x: 144, endPoint y: 305, distance: 97.0
click at [50, 327] on img at bounding box center [44, 322] width 46 height 46
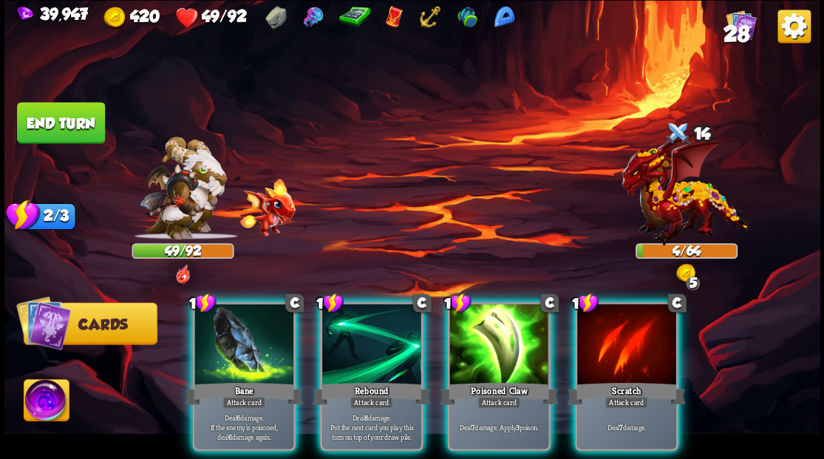
drag, startPoint x: 372, startPoint y: 354, endPoint x: 430, endPoint y: 255, distance: 114.6
click at [372, 346] on div at bounding box center [371, 345] width 99 height 83
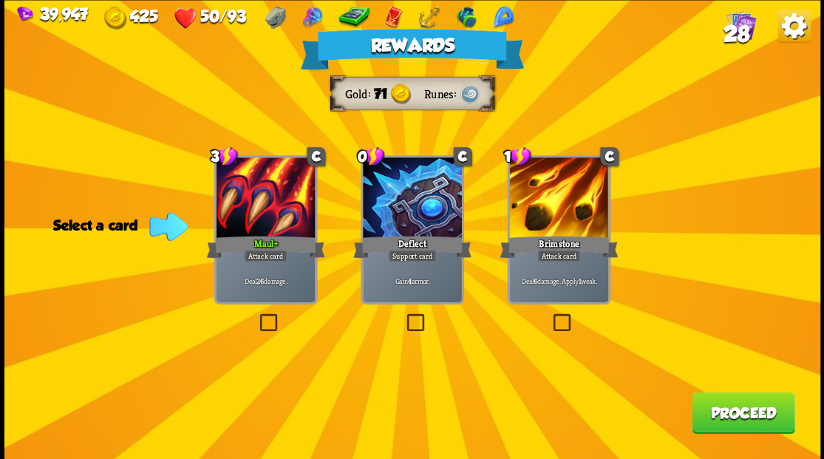
click at [739, 28] on span "28" at bounding box center [736, 33] width 26 height 25
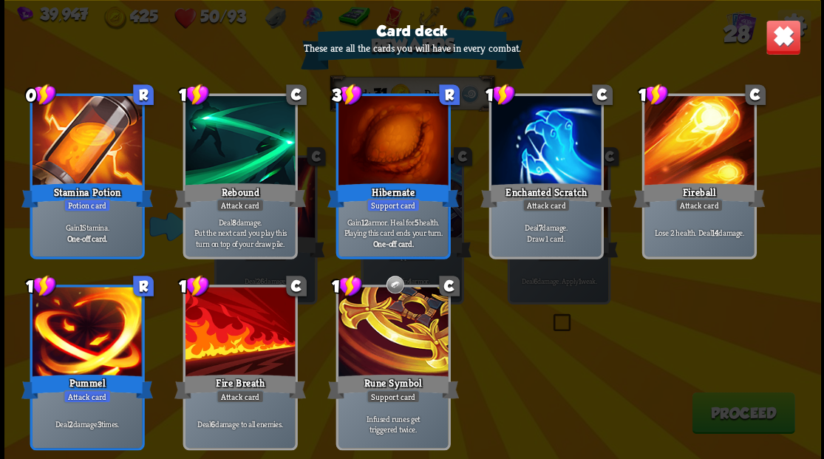
click at [779, 38] on img at bounding box center [782, 36] width 35 height 35
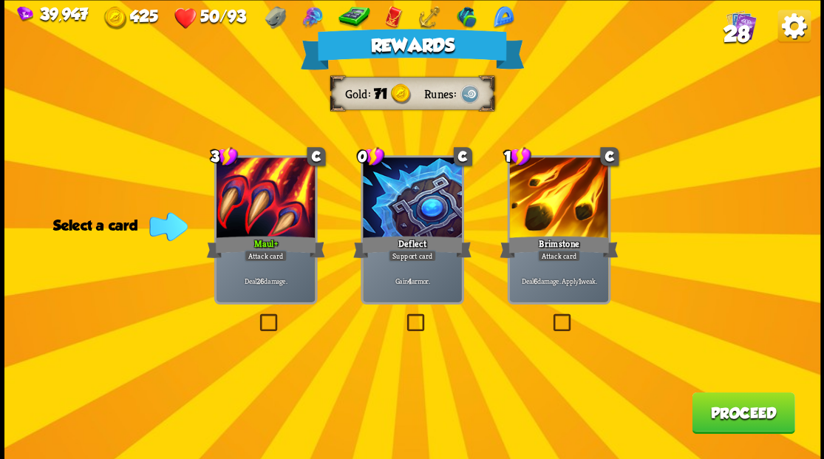
click at [403, 315] on label at bounding box center [403, 315] width 0 height 0
click at [0, 0] on input "checkbox" at bounding box center [0, 0] width 0 height 0
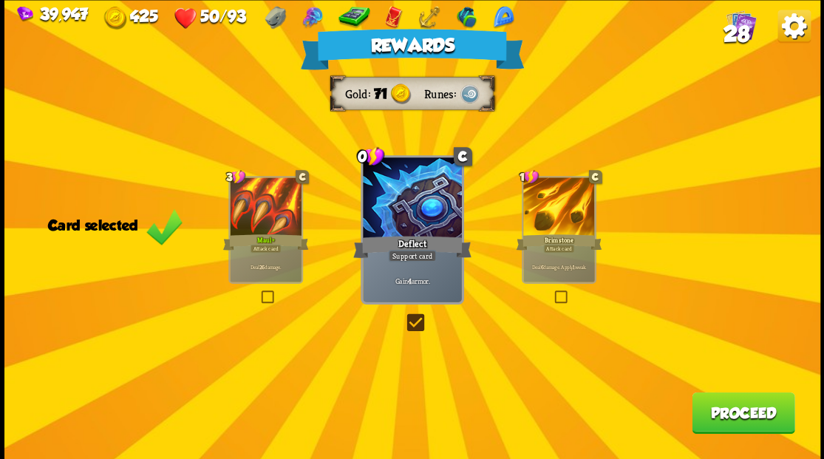
drag, startPoint x: 723, startPoint y: 417, endPoint x: 712, endPoint y: 398, distance: 21.2
click at [712, 398] on button "Proceed" at bounding box center [743, 412] width 103 height 41
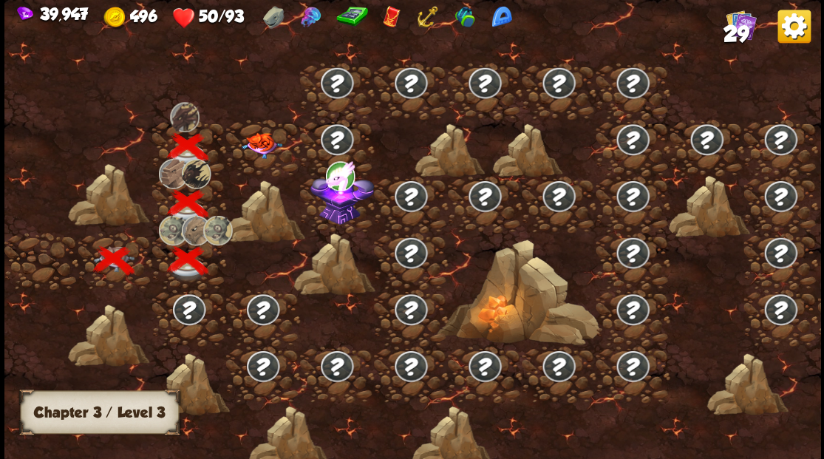
click at [257, 142] on img at bounding box center [261, 145] width 41 height 26
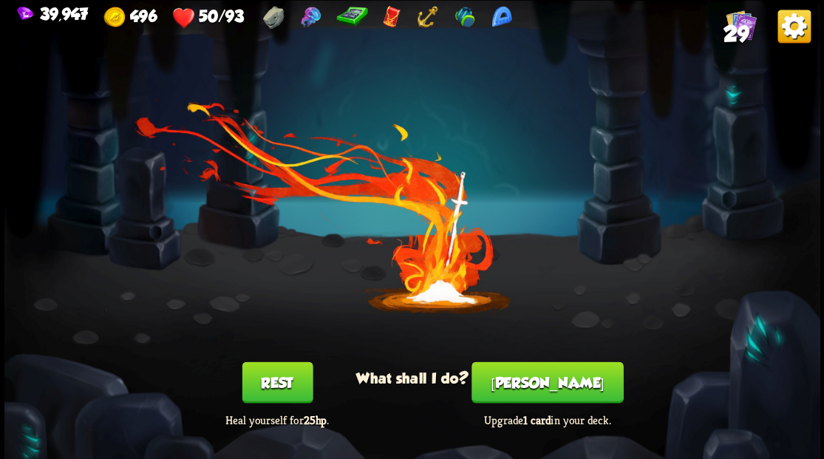
click at [545, 389] on button "[PERSON_NAME]" at bounding box center [546, 381] width 151 height 41
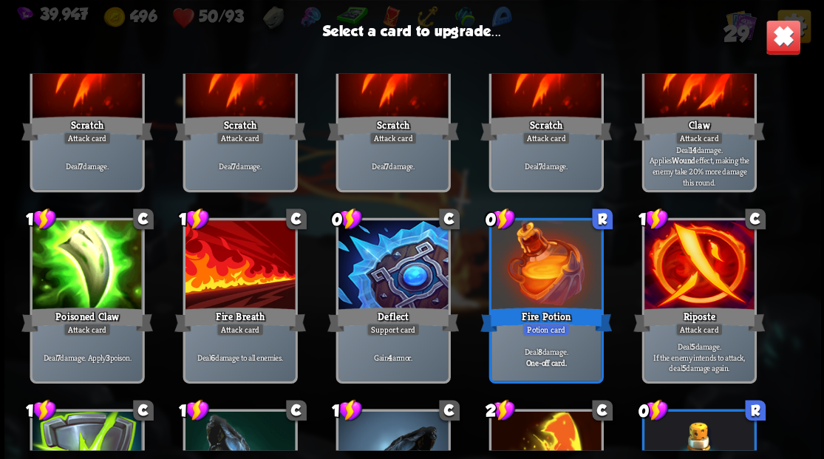
scroll to position [148, 0]
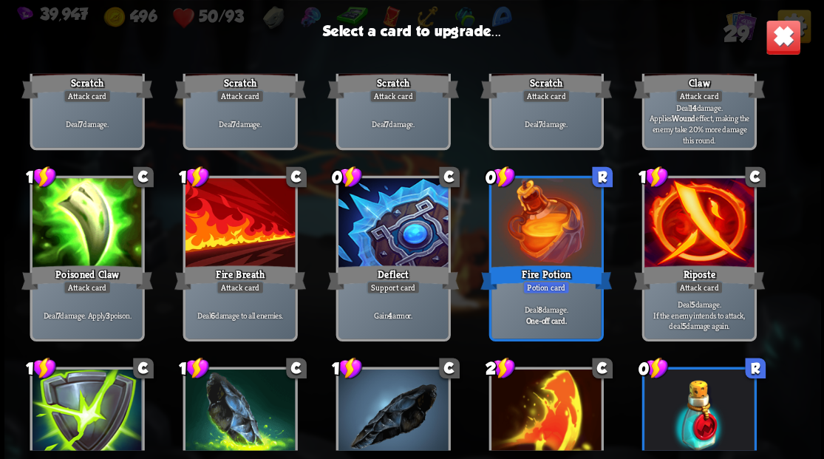
click at [386, 232] on div at bounding box center [392, 224] width 109 height 92
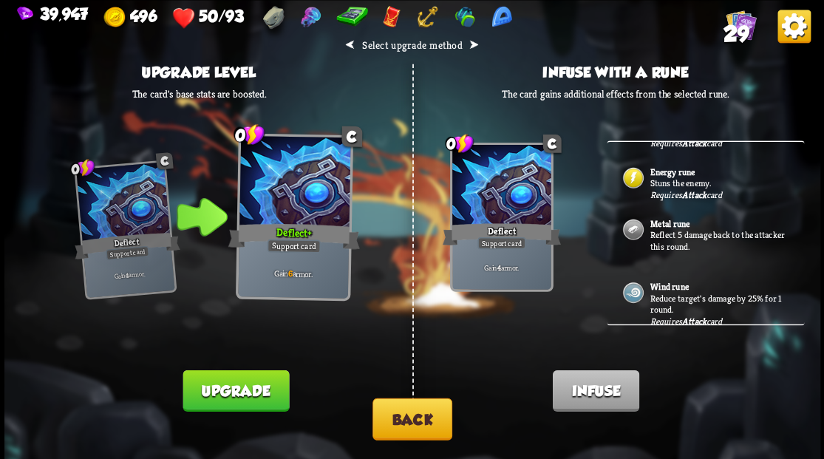
scroll to position [121, 0]
click at [412, 421] on button "Back" at bounding box center [412, 418] width 80 height 42
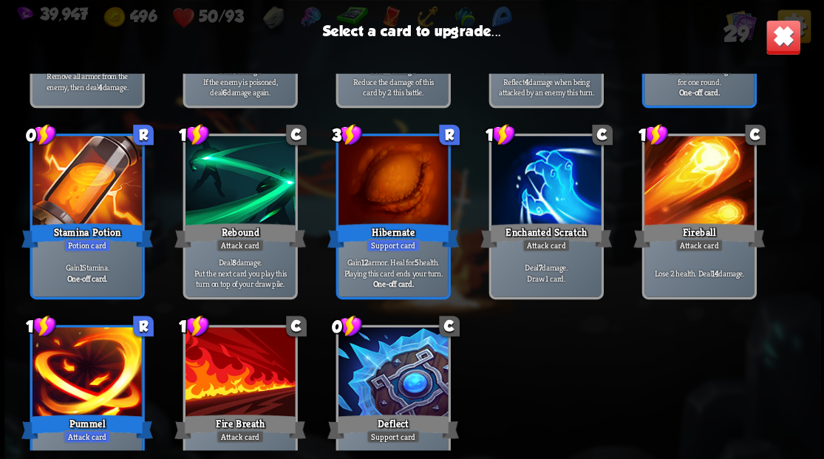
scroll to position [686, 0]
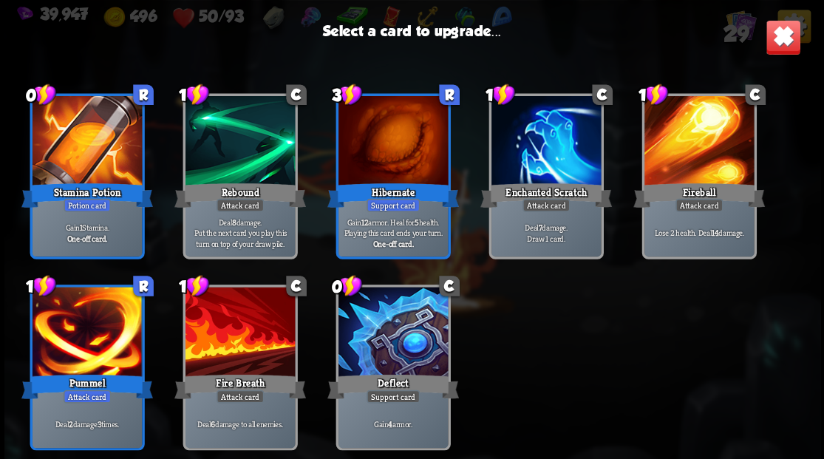
click at [106, 330] on div at bounding box center [86, 333] width 109 height 92
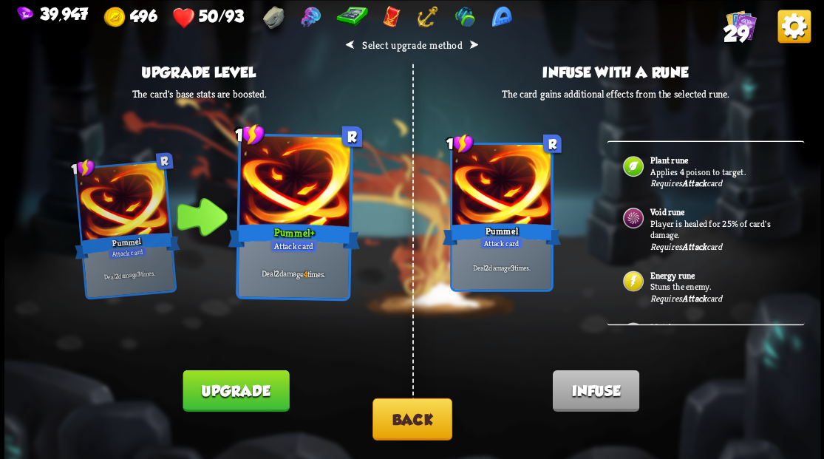
click at [672, 287] on p "Stuns the enemy." at bounding box center [718, 287] width 138 height 12
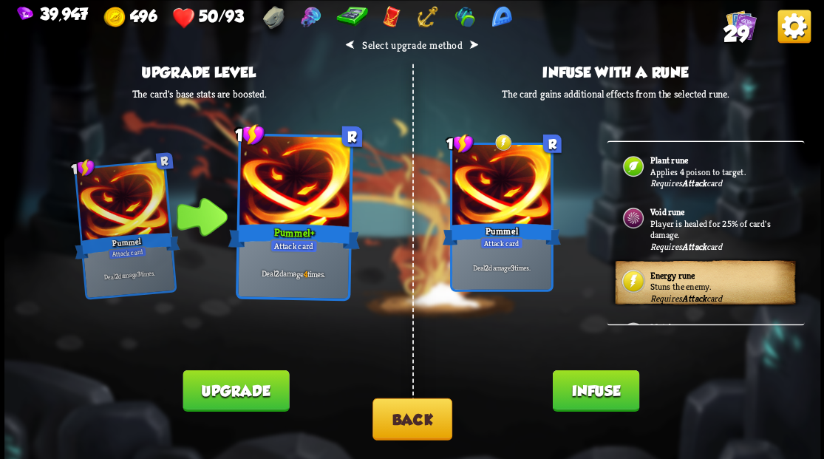
click at [593, 395] on button "Infuse" at bounding box center [595, 389] width 86 height 41
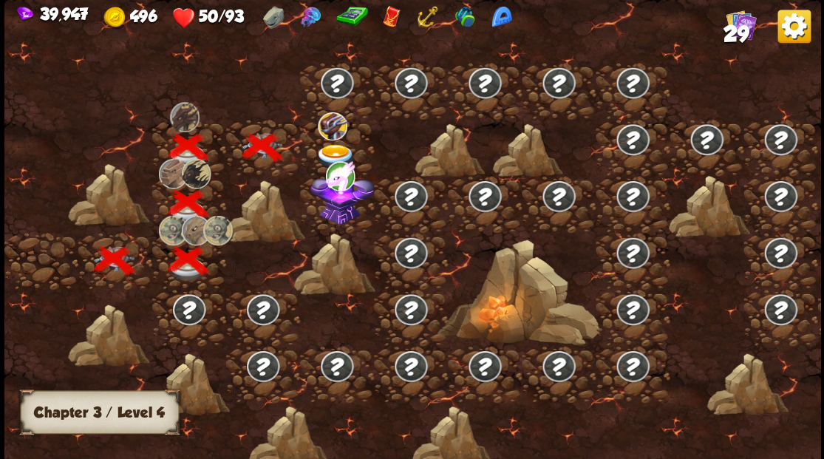
click at [343, 214] on img at bounding box center [342, 196] width 64 height 55
click at [336, 146] on img at bounding box center [335, 156] width 41 height 24
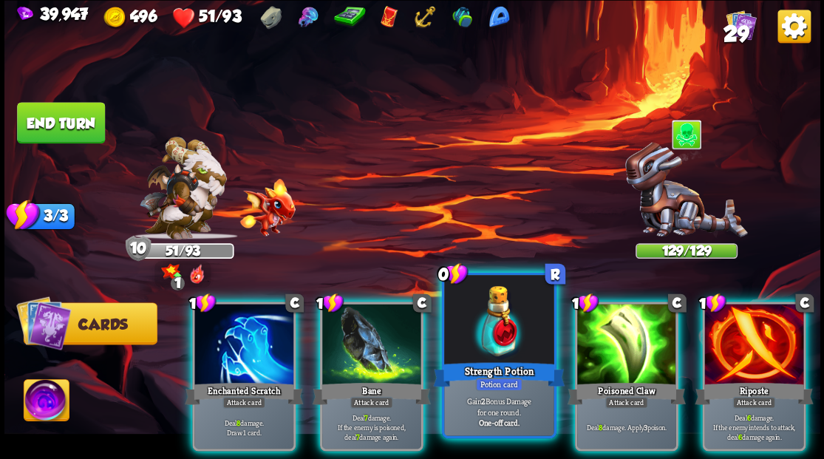
click at [486, 346] on div at bounding box center [498, 321] width 109 height 92
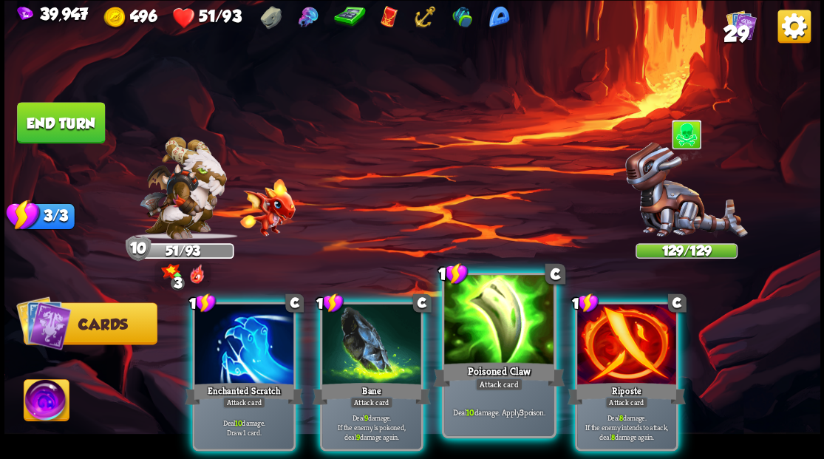
click at [485, 343] on div at bounding box center [498, 321] width 109 height 92
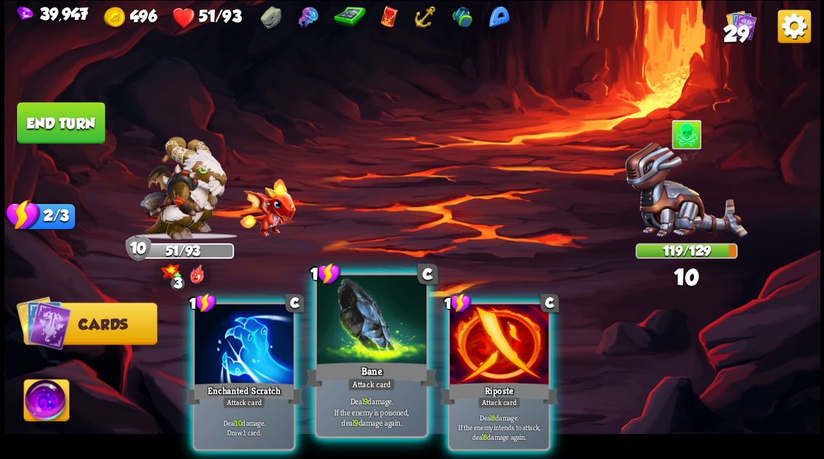
click at [372, 343] on div at bounding box center [370, 321] width 109 height 92
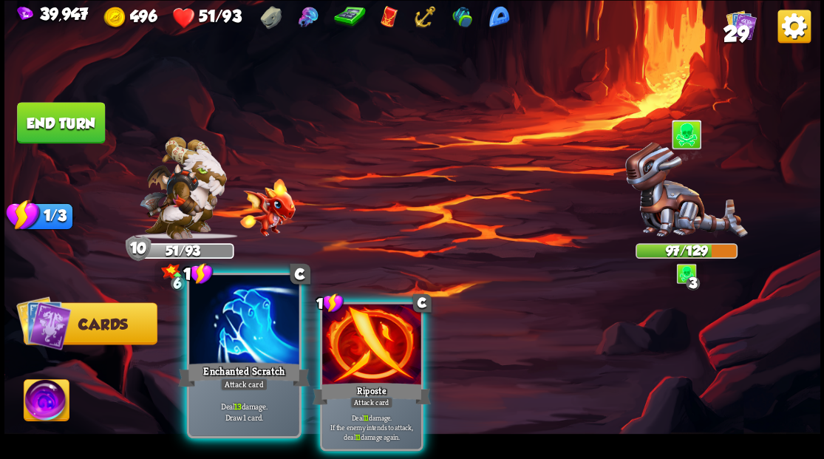
click at [229, 348] on div at bounding box center [243, 321] width 109 height 92
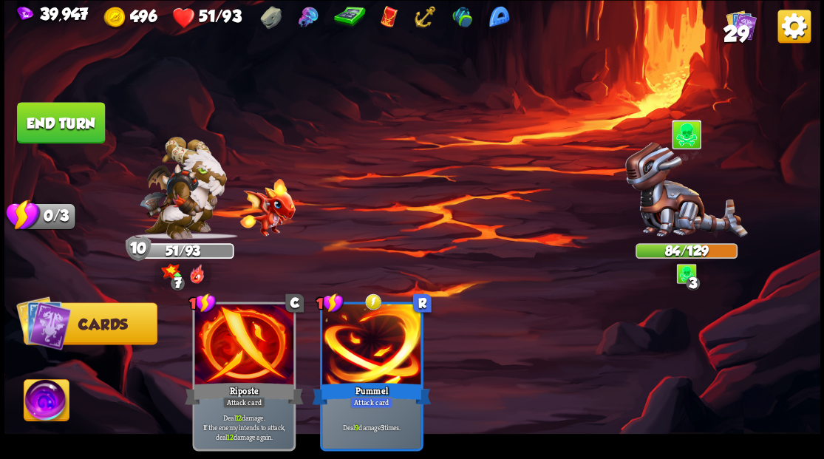
click at [48, 109] on button "End turn" at bounding box center [61, 122] width 88 height 41
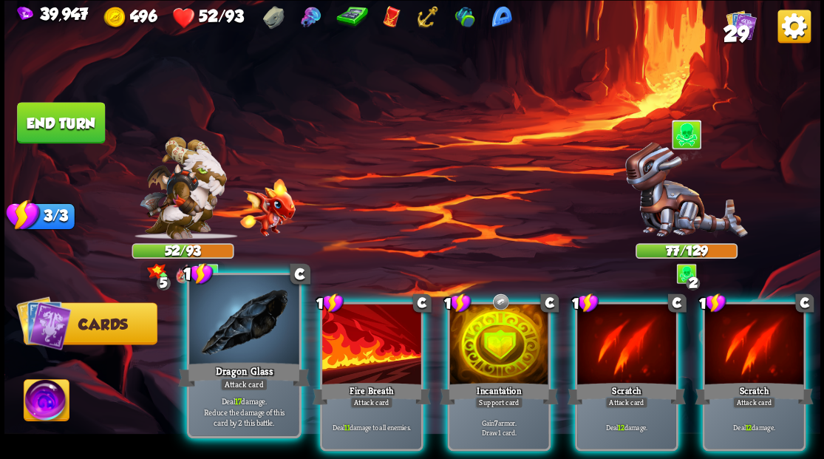
click at [256, 321] on div at bounding box center [243, 321] width 109 height 92
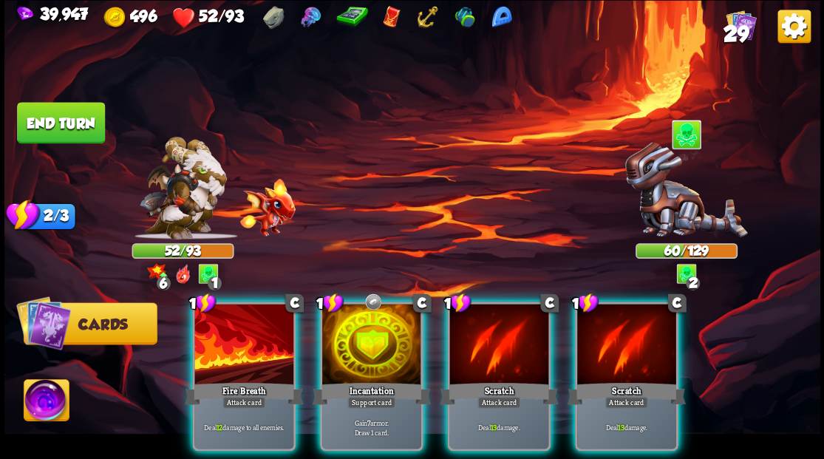
drag, startPoint x: 624, startPoint y: 360, endPoint x: 615, endPoint y: 356, distance: 8.9
click at [618, 357] on div "1 C Scratch Attack card Deal 13 damage." at bounding box center [625, 375] width 103 height 149
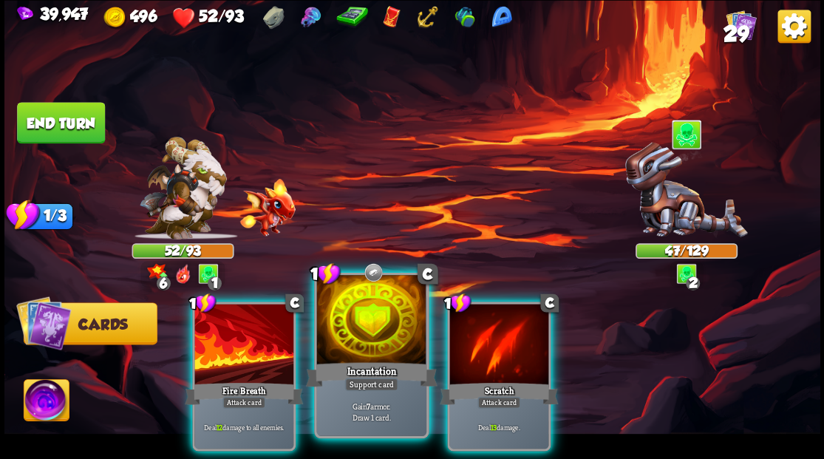
click at [352, 330] on div at bounding box center [370, 321] width 109 height 92
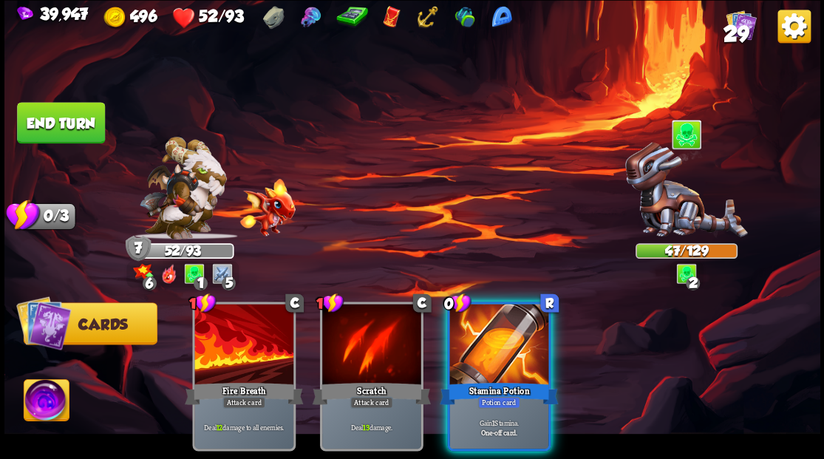
drag, startPoint x: 506, startPoint y: 342, endPoint x: 466, endPoint y: 333, distance: 40.9
click at [502, 340] on div at bounding box center [498, 345] width 99 height 83
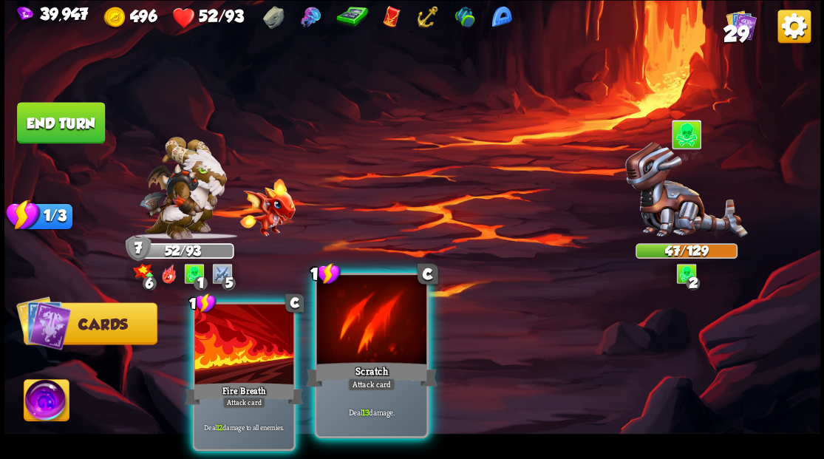
click at [364, 330] on div at bounding box center [370, 321] width 109 height 92
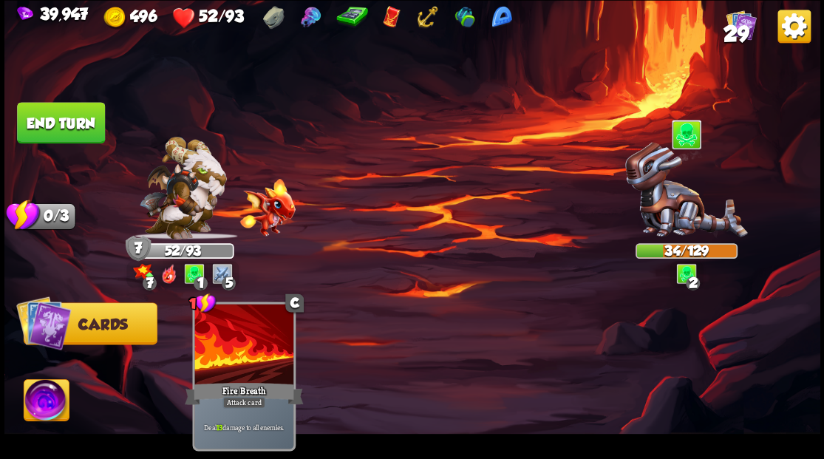
click at [80, 113] on button "End turn" at bounding box center [61, 122] width 90 height 42
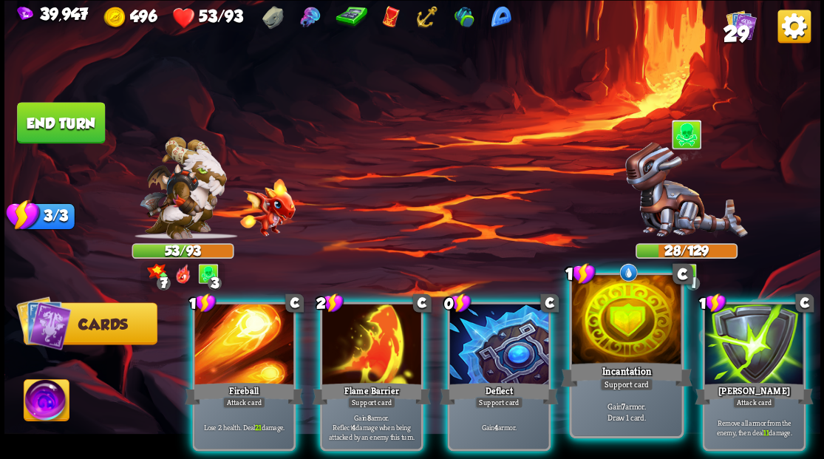
click at [627, 338] on div at bounding box center [625, 321] width 109 height 92
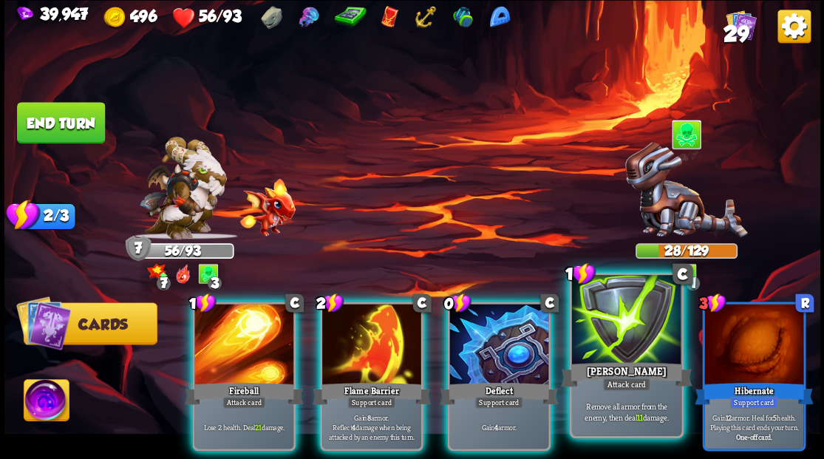
click at [615, 344] on div at bounding box center [625, 321] width 109 height 92
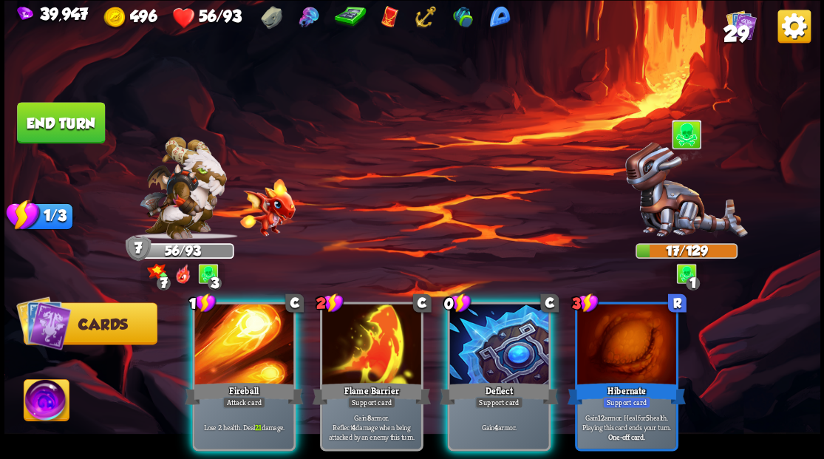
drag, startPoint x: 493, startPoint y: 327, endPoint x: 474, endPoint y: 270, distance: 59.3
click at [492, 327] on div at bounding box center [498, 345] width 99 height 83
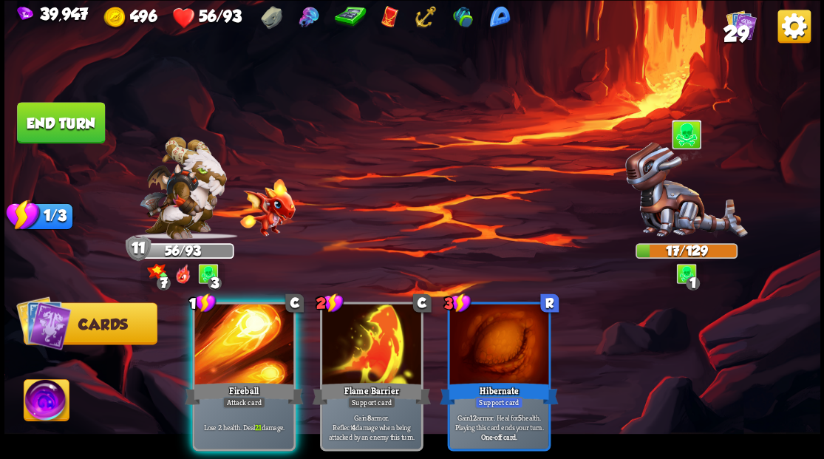
drag, startPoint x: 70, startPoint y: 114, endPoint x: 80, endPoint y: 114, distance: 9.6
click at [70, 114] on button "End turn" at bounding box center [61, 122] width 88 height 41
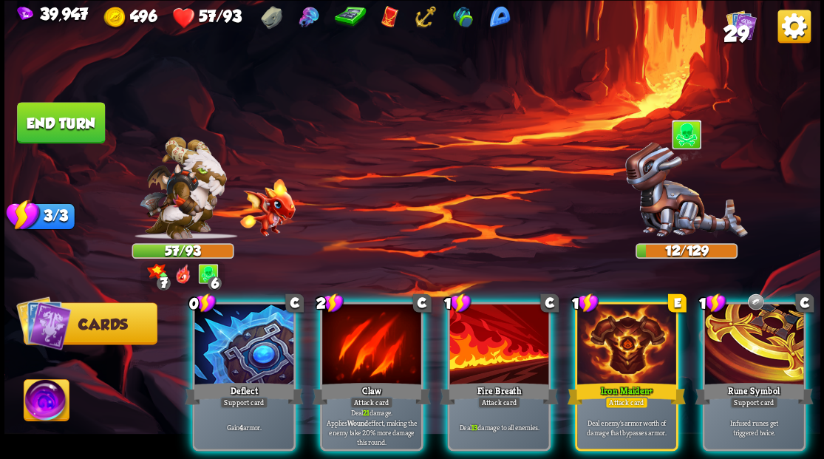
click at [53, 396] on img at bounding box center [46, 402] width 45 height 46
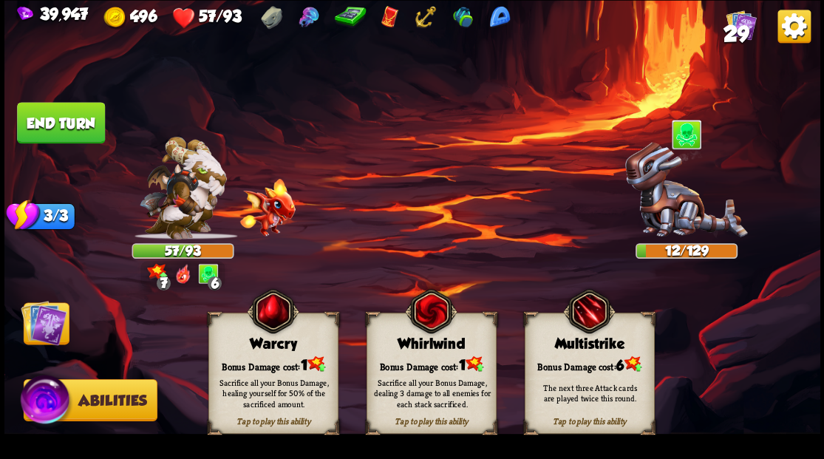
click at [257, 356] on div "Bonus Damage cost: 1" at bounding box center [272, 364] width 129 height 18
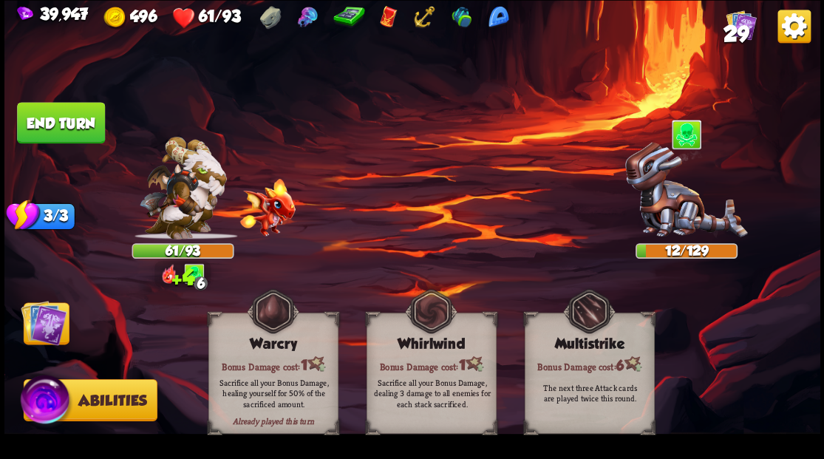
click at [38, 318] on img at bounding box center [44, 322] width 46 height 46
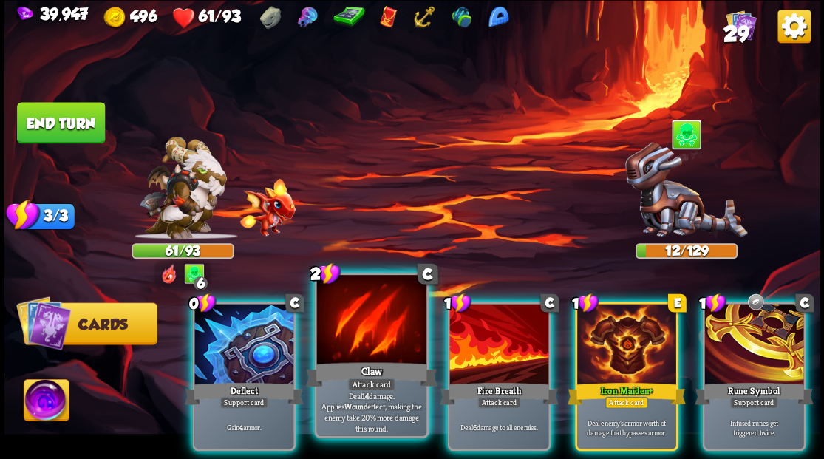
click at [369, 330] on div at bounding box center [370, 321] width 109 height 92
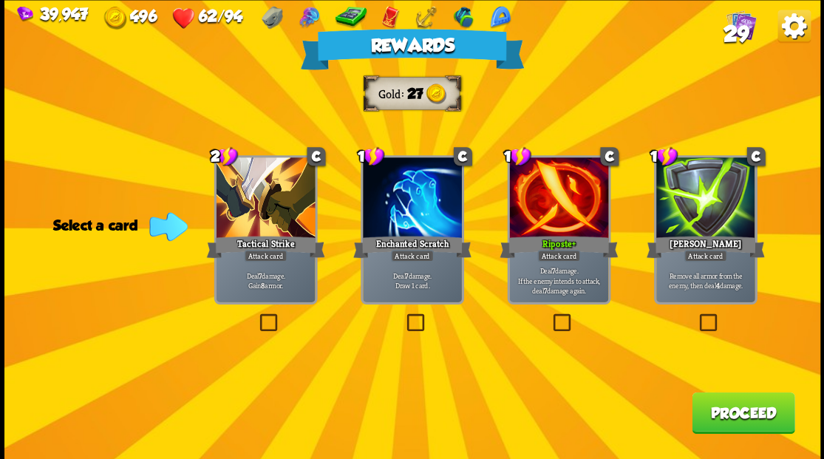
click at [748, 25] on span "29" at bounding box center [736, 33] width 26 height 25
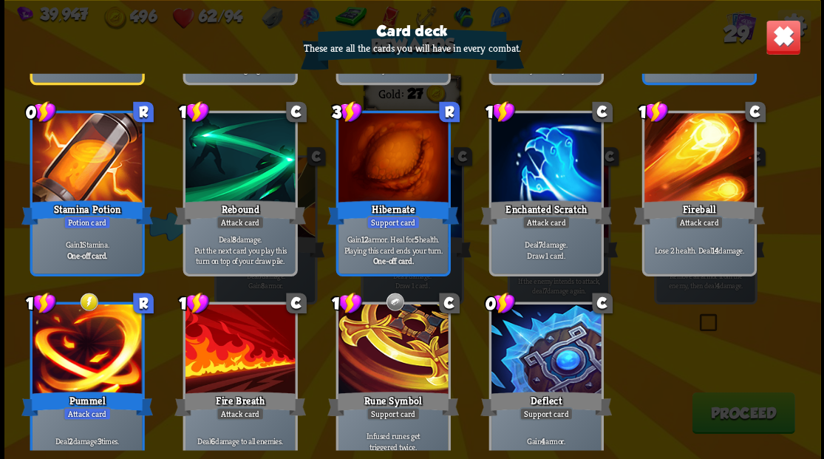
scroll to position [908, 0]
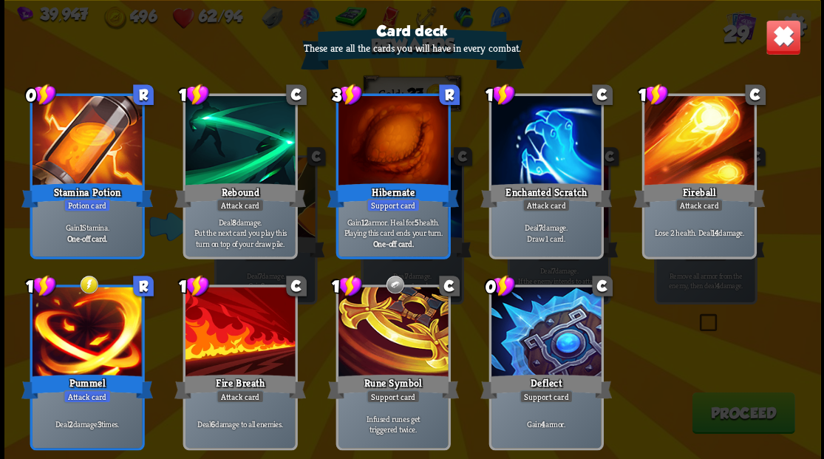
click at [777, 36] on img at bounding box center [782, 36] width 35 height 35
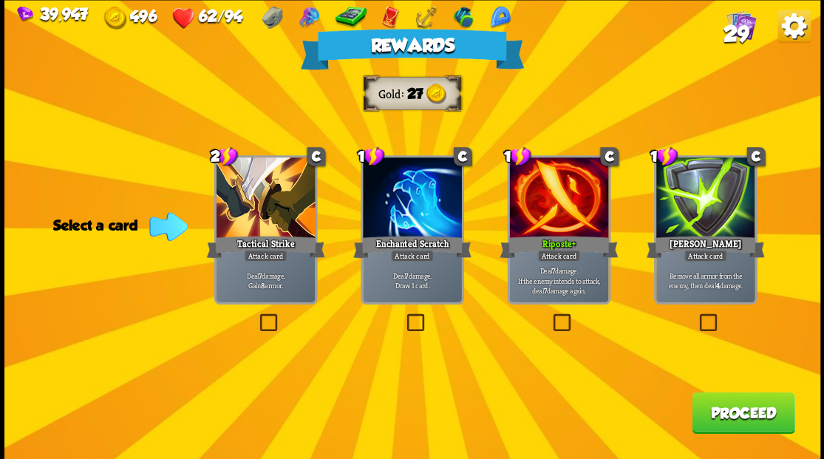
click at [697, 315] on label at bounding box center [697, 315] width 0 height 0
click at [0, 0] on input "checkbox" at bounding box center [0, 0] width 0 height 0
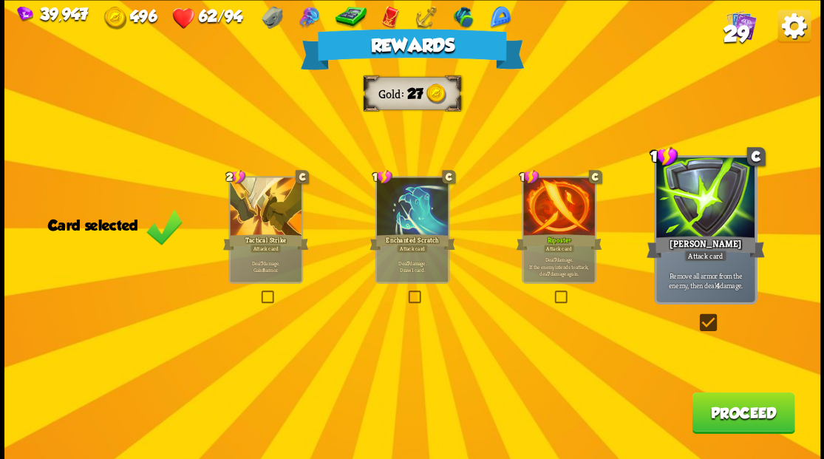
click at [724, 417] on button "Proceed" at bounding box center [743, 412] width 103 height 41
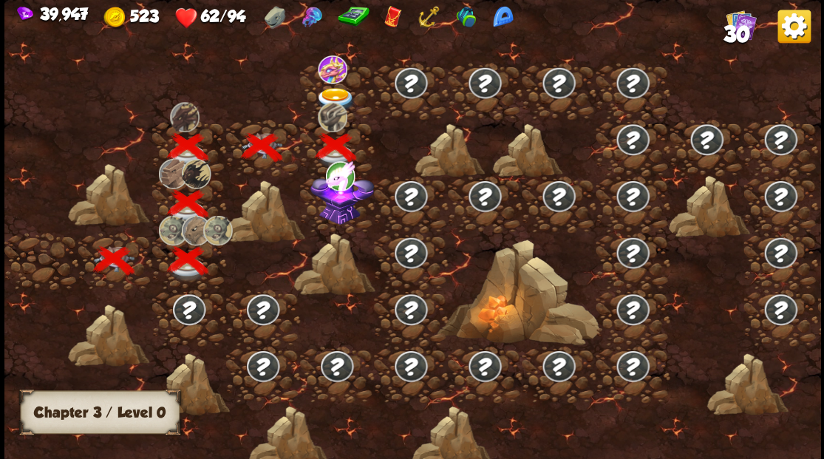
click at [335, 216] on img at bounding box center [342, 196] width 64 height 55
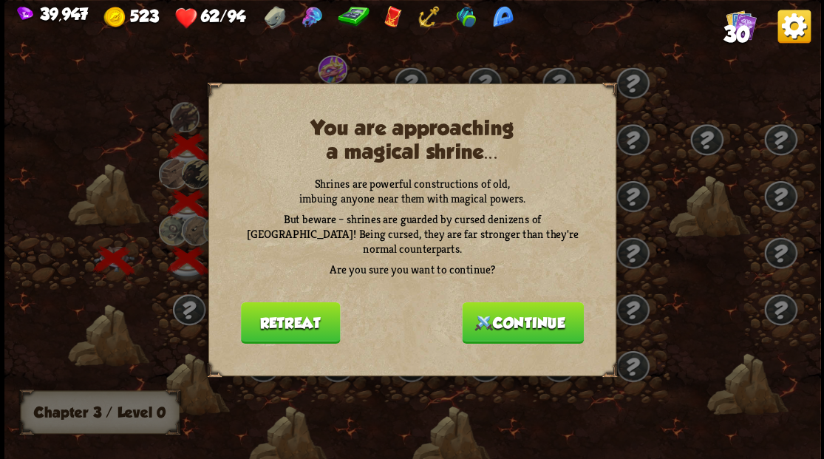
click at [496, 315] on button "Continue" at bounding box center [523, 321] width 122 height 41
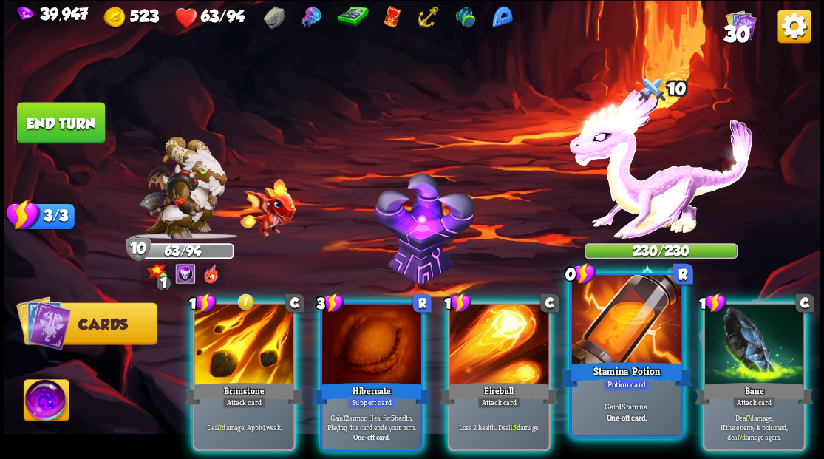
click at [635, 341] on div at bounding box center [625, 321] width 109 height 92
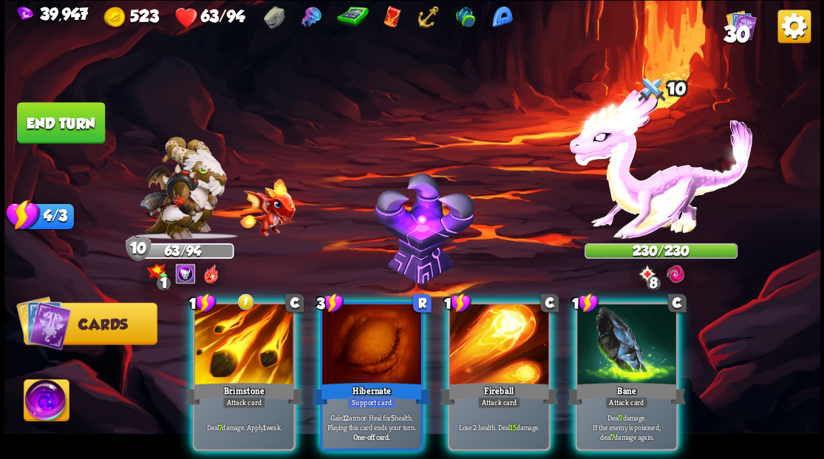
drag, startPoint x: 625, startPoint y: 347, endPoint x: 624, endPoint y: 339, distance: 7.5
click at [625, 342] on div at bounding box center [626, 345] width 99 height 83
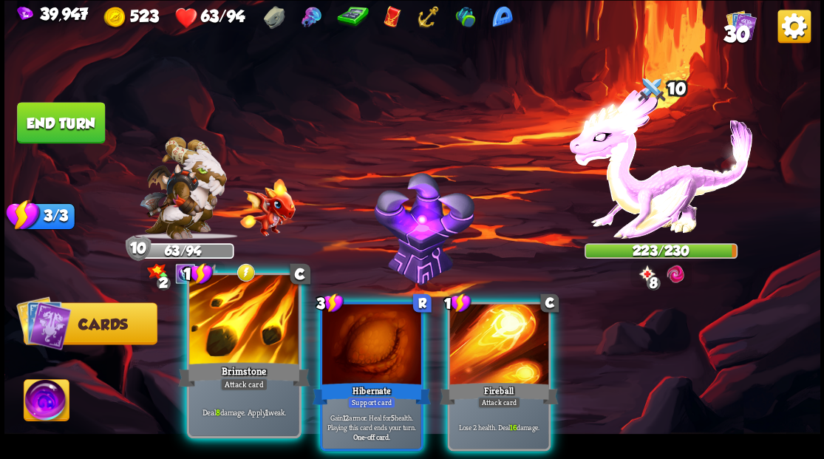
click at [222, 331] on div at bounding box center [243, 321] width 109 height 92
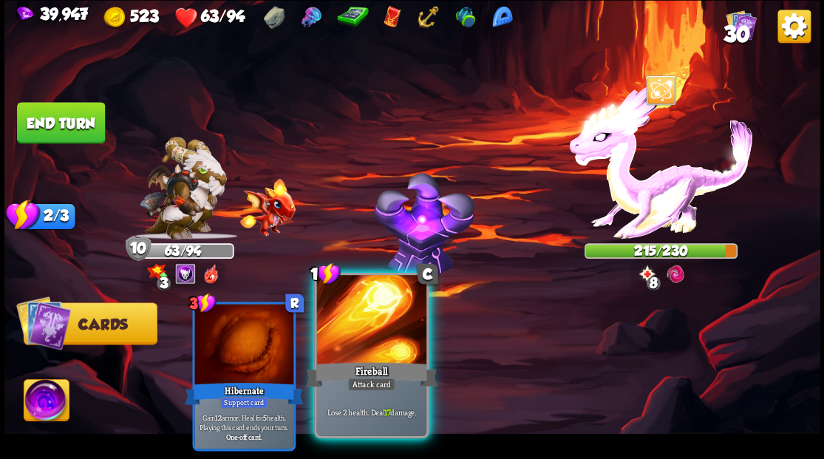
click at [405, 301] on div at bounding box center [370, 321] width 109 height 92
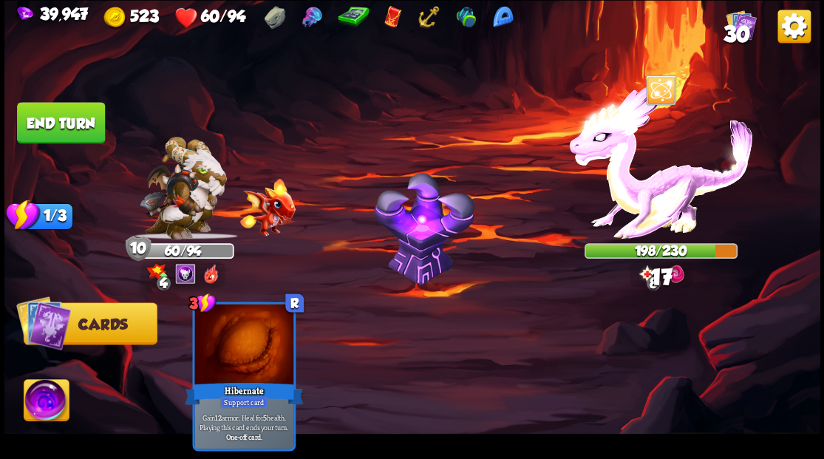
click at [81, 122] on button "End turn" at bounding box center [61, 122] width 88 height 41
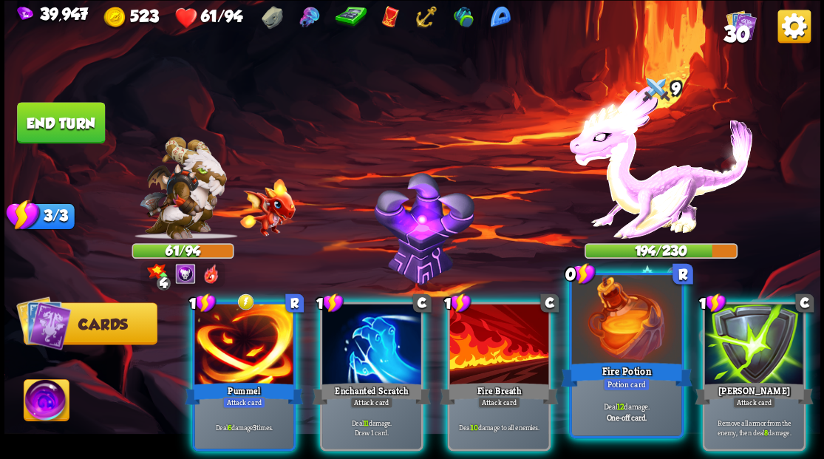
click at [638, 327] on div at bounding box center [625, 321] width 109 height 92
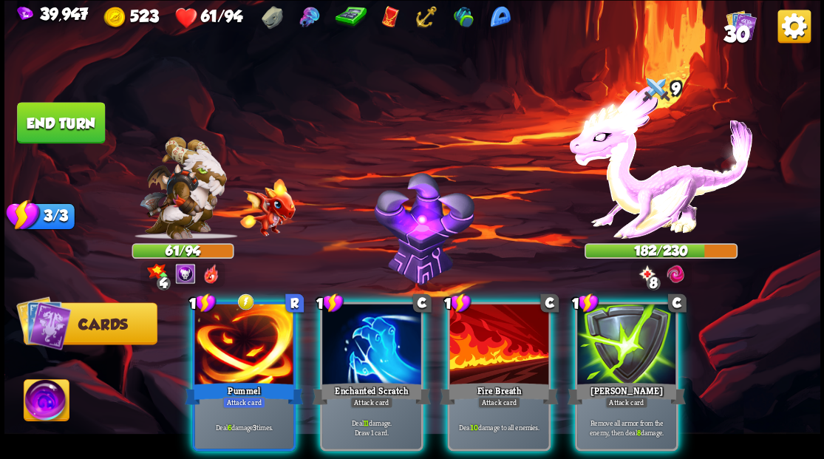
click at [347, 327] on div at bounding box center [371, 345] width 99 height 83
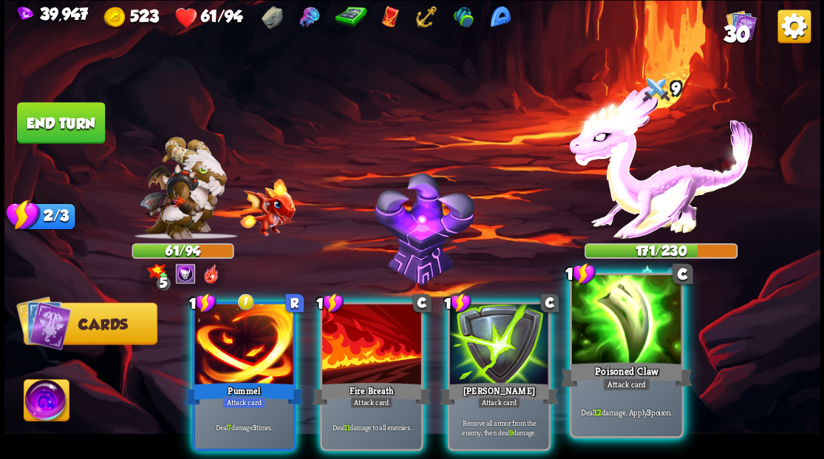
click at [610, 313] on div at bounding box center [625, 321] width 109 height 92
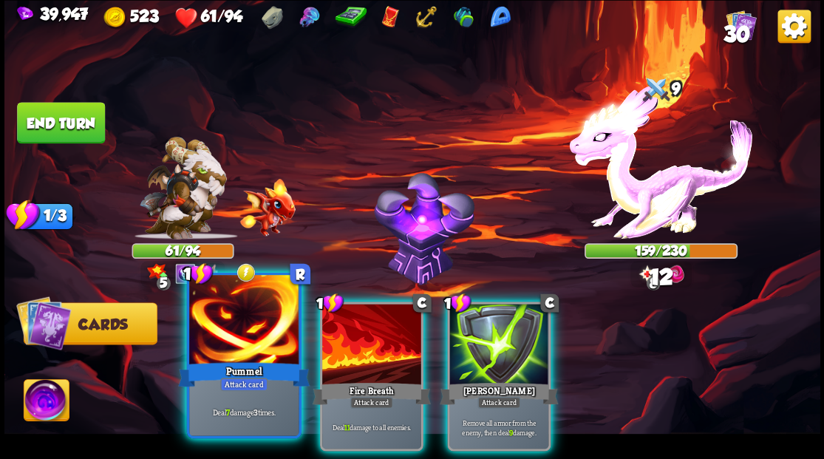
click at [215, 338] on div at bounding box center [243, 321] width 109 height 92
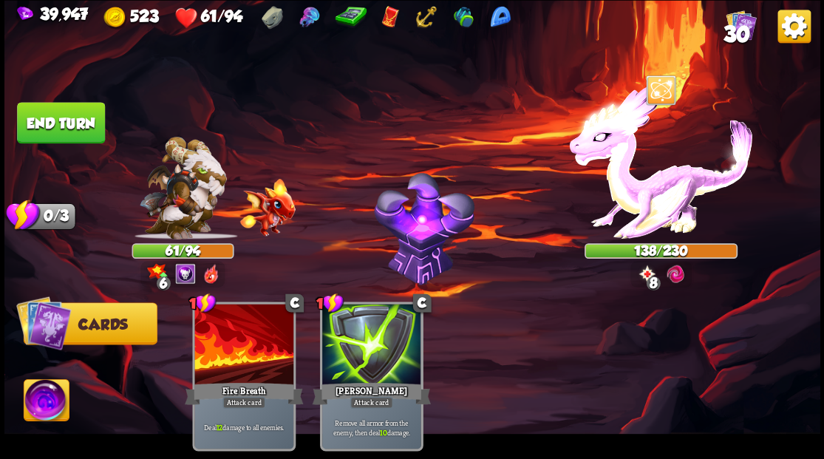
click at [50, 122] on button "End turn" at bounding box center [61, 122] width 88 height 41
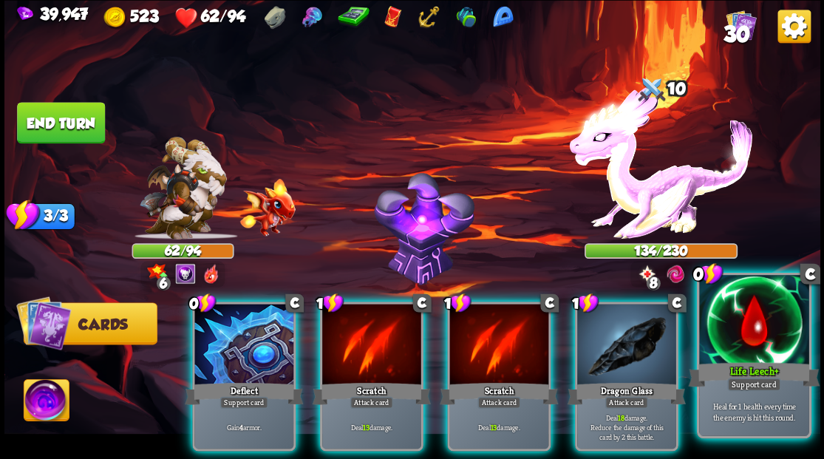
click at [764, 348] on div at bounding box center [753, 321] width 109 height 92
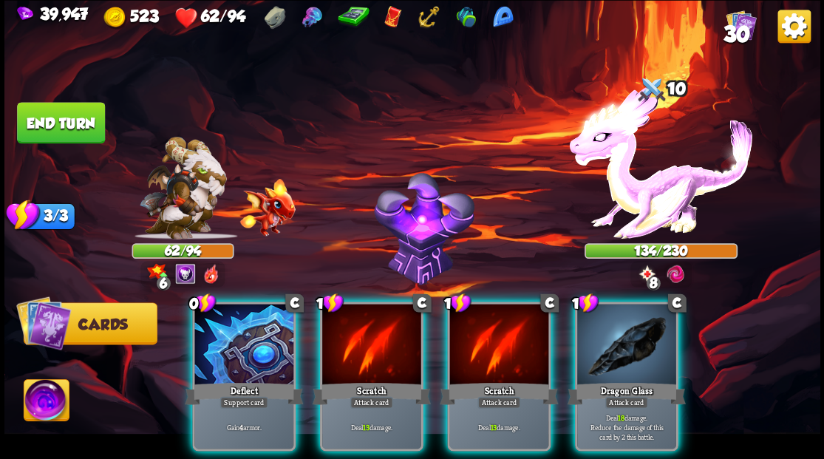
click at [615, 335] on div at bounding box center [626, 345] width 99 height 83
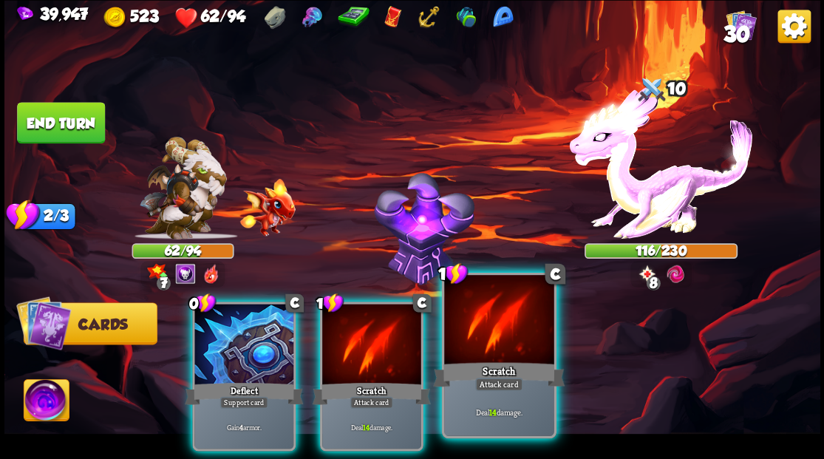
click at [504, 332] on div at bounding box center [498, 321] width 109 height 92
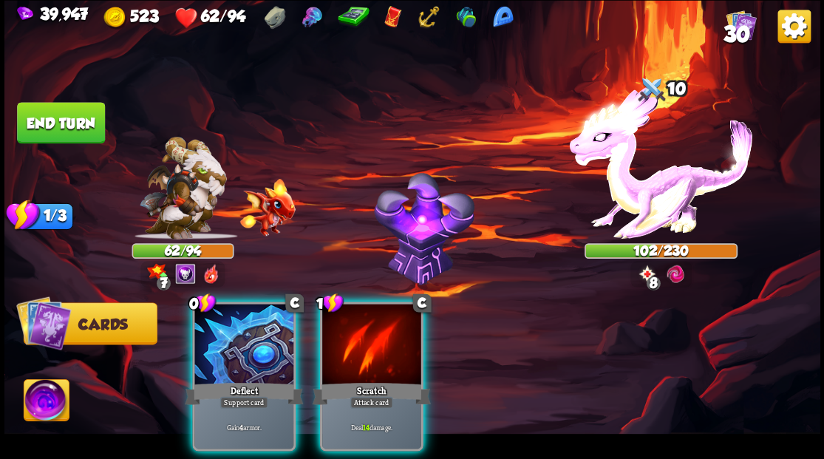
click at [364, 338] on div at bounding box center [371, 345] width 99 height 83
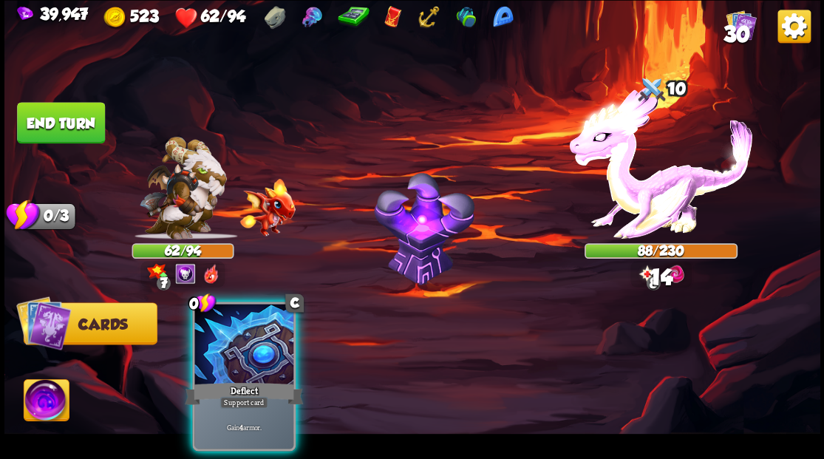
click at [223, 340] on div at bounding box center [243, 345] width 99 height 83
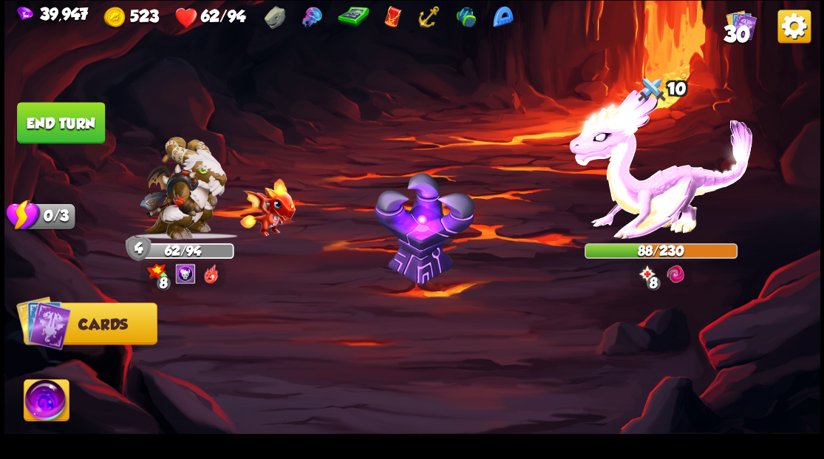
click at [47, 117] on button "End turn" at bounding box center [61, 122] width 88 height 41
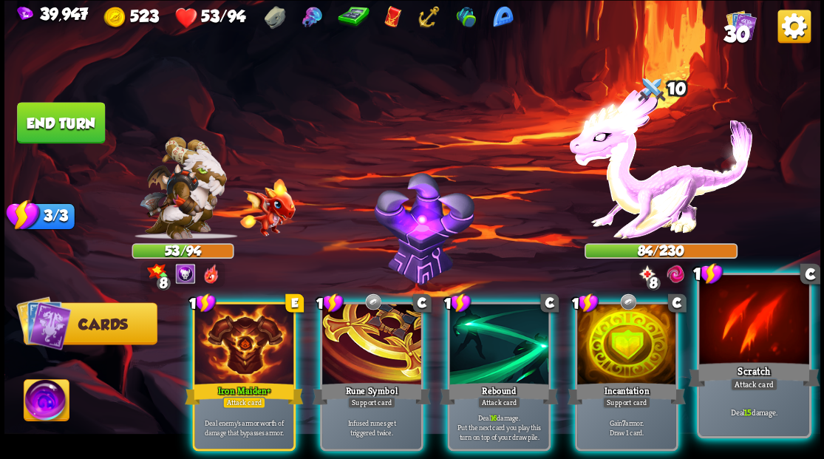
click at [740, 316] on div at bounding box center [753, 321] width 109 height 92
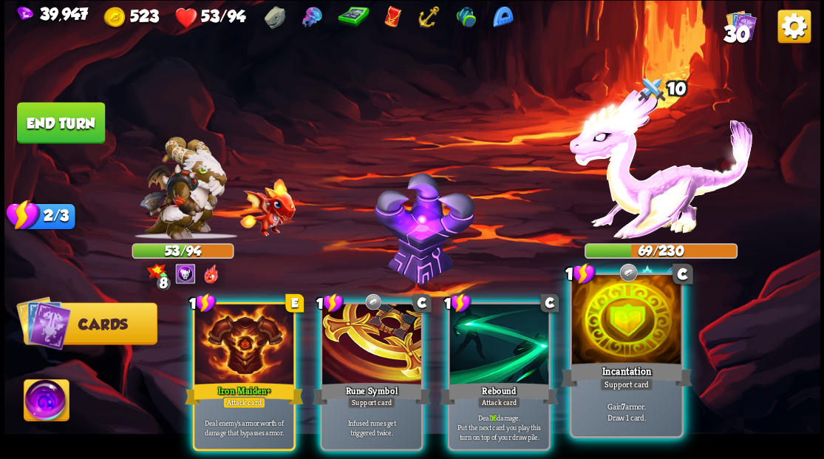
click at [635, 343] on div at bounding box center [625, 321] width 109 height 92
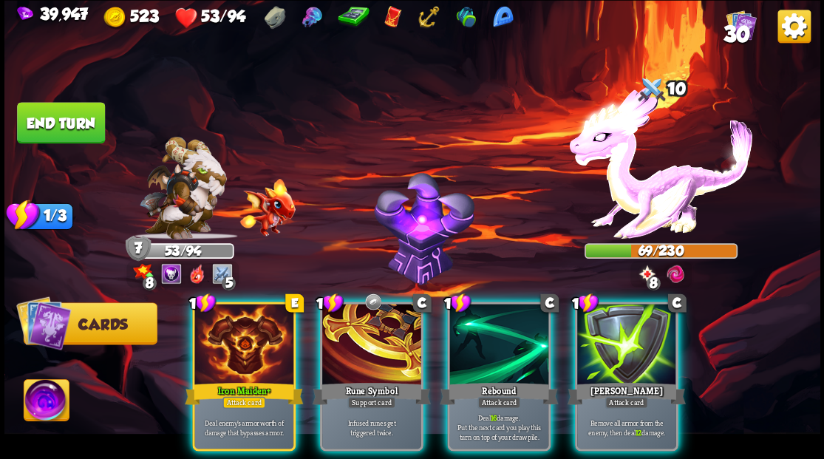
click at [498, 341] on div at bounding box center [498, 345] width 99 height 83
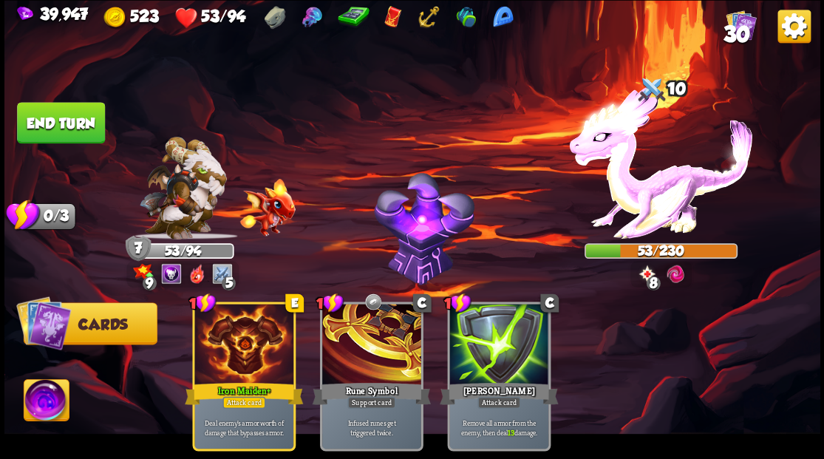
click at [66, 123] on button "End turn" at bounding box center [60, 123] width 89 height 42
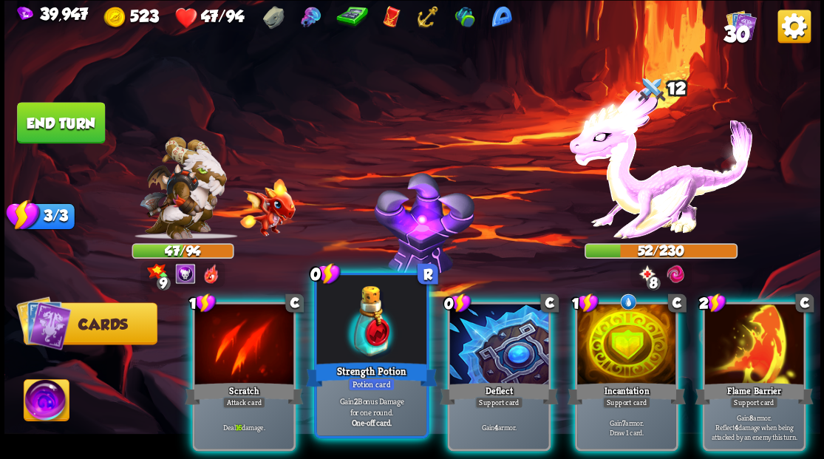
click at [364, 325] on div at bounding box center [370, 321] width 109 height 92
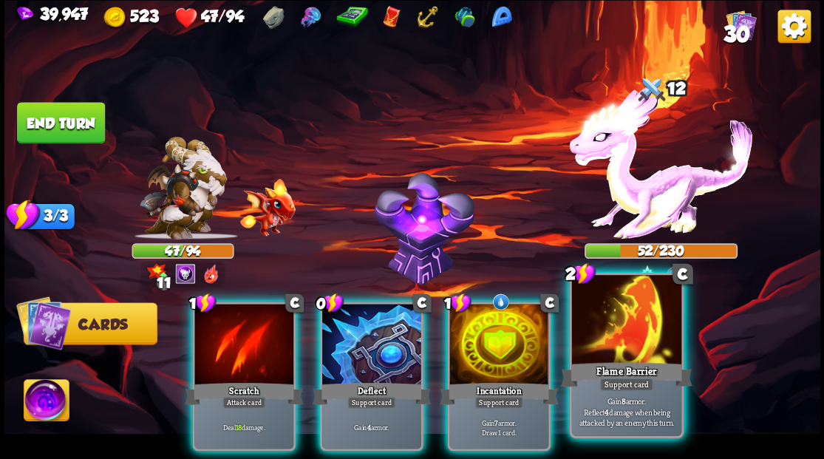
click at [647, 332] on div at bounding box center [625, 321] width 109 height 92
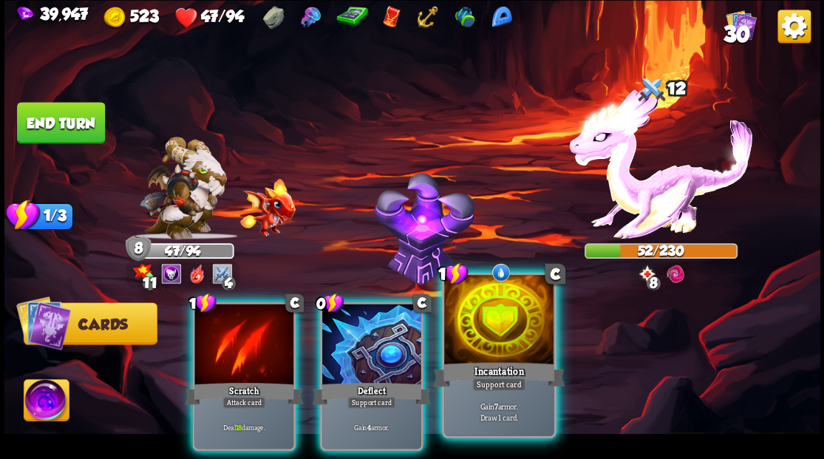
click at [509, 318] on div at bounding box center [498, 321] width 109 height 92
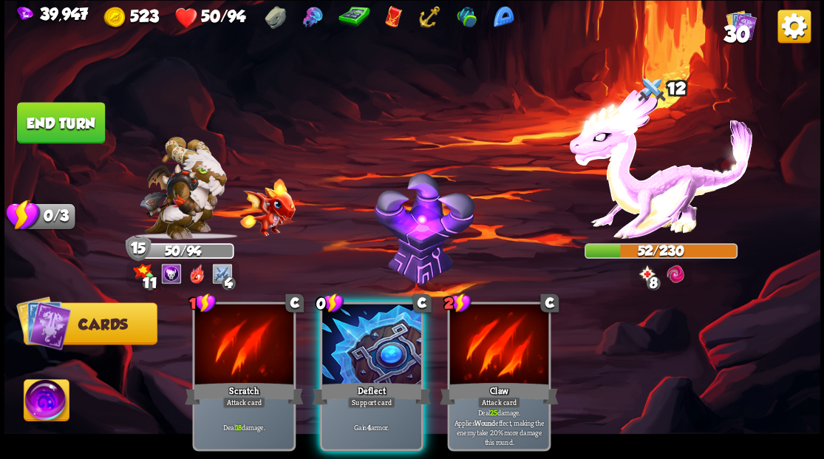
click at [369, 335] on div at bounding box center [371, 345] width 99 height 83
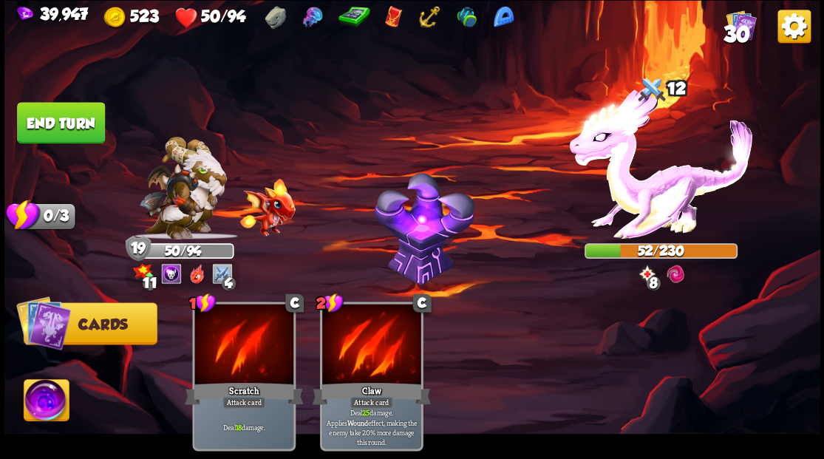
click at [39, 125] on button "End turn" at bounding box center [61, 122] width 88 height 41
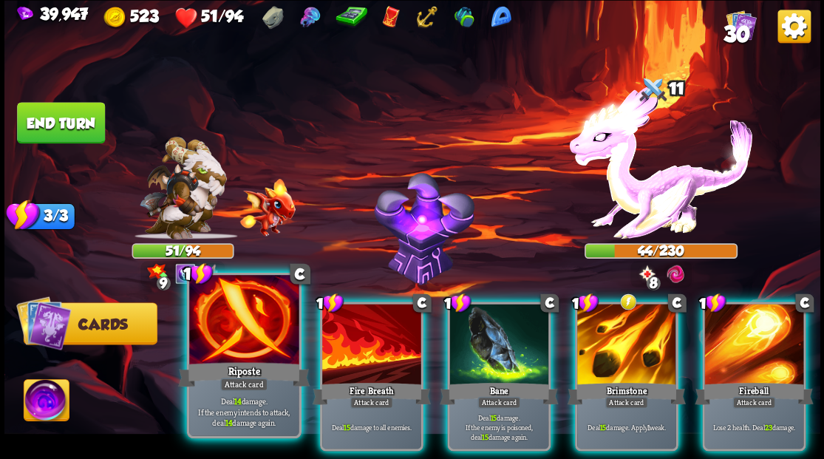
click at [257, 323] on div at bounding box center [243, 321] width 109 height 92
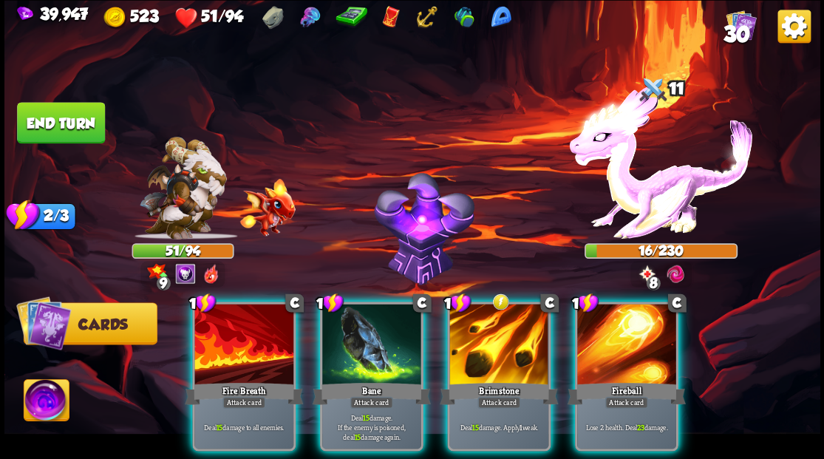
click at [46, 402] on img at bounding box center [46, 402] width 45 height 46
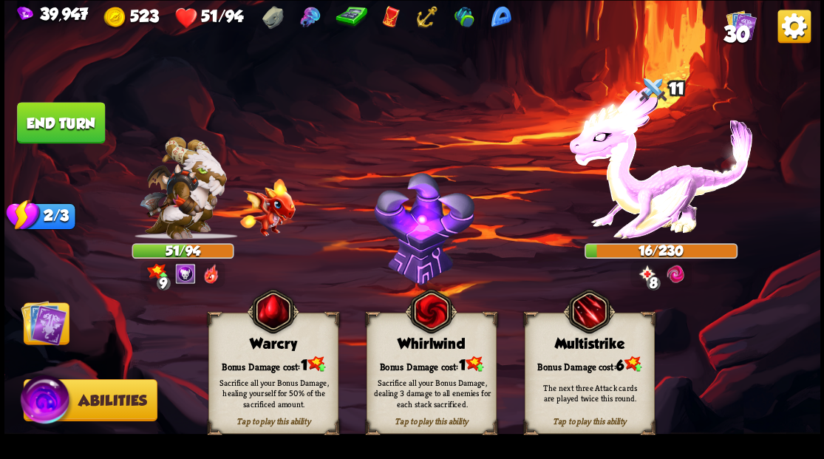
click at [264, 357] on div "Bonus Damage cost: 1" at bounding box center [272, 364] width 129 height 18
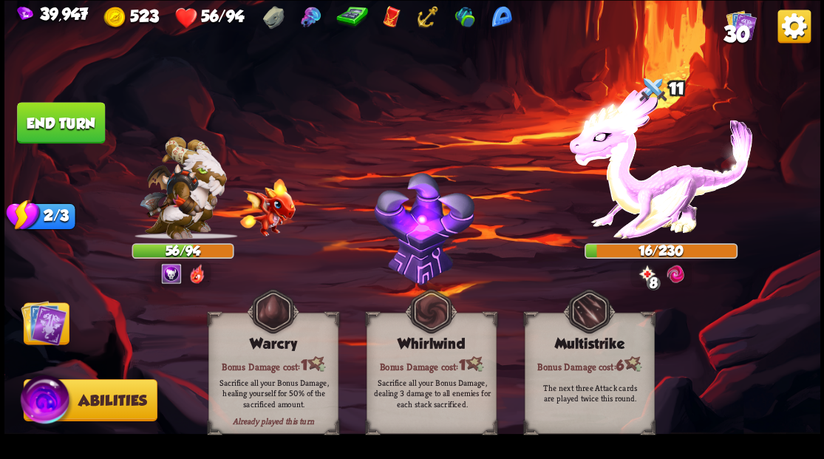
click at [40, 322] on img at bounding box center [44, 322] width 46 height 46
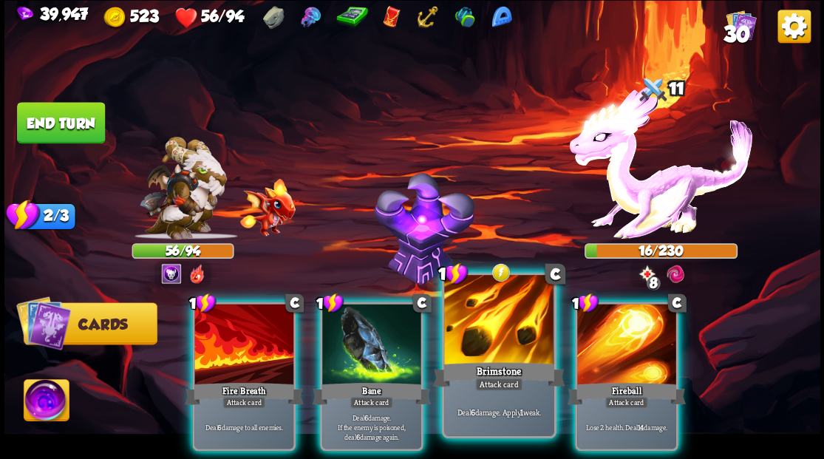
drag, startPoint x: 504, startPoint y: 330, endPoint x: 407, endPoint y: 292, distance: 103.9
click at [503, 329] on div at bounding box center [498, 321] width 109 height 92
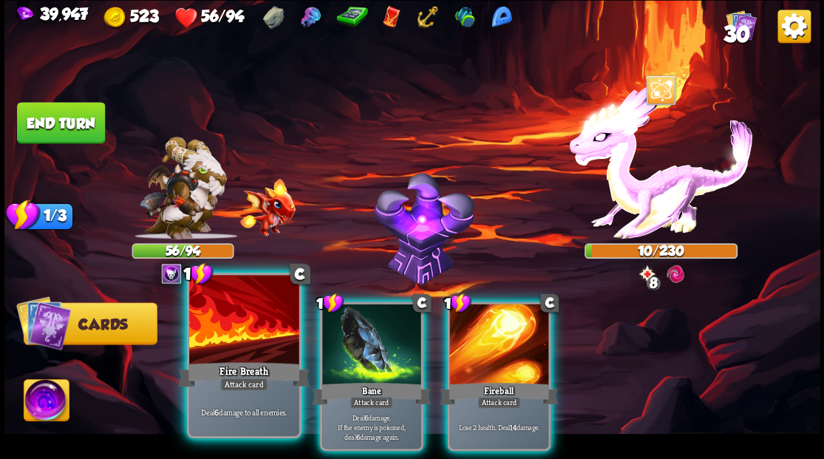
click at [242, 331] on div at bounding box center [243, 321] width 109 height 92
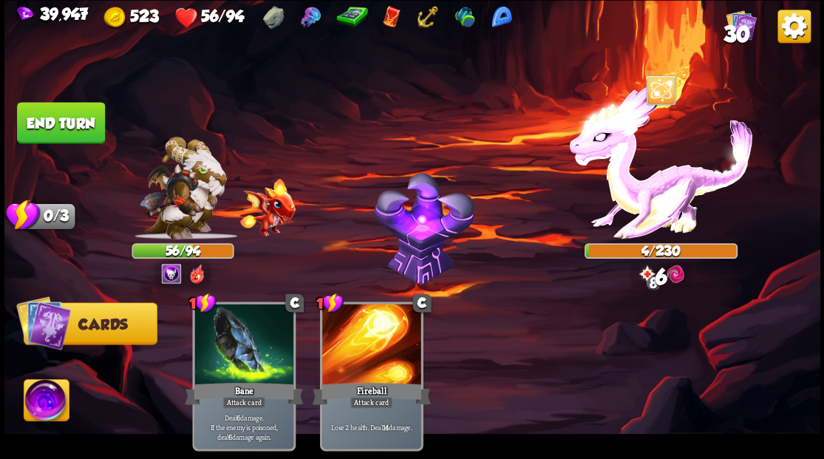
click at [72, 115] on button "End turn" at bounding box center [61, 122] width 88 height 41
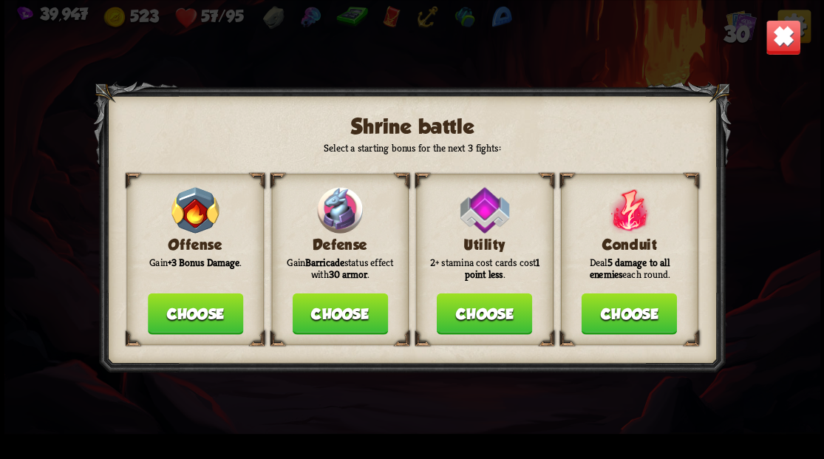
click at [331, 318] on button "Choose" at bounding box center [339, 313] width 95 height 41
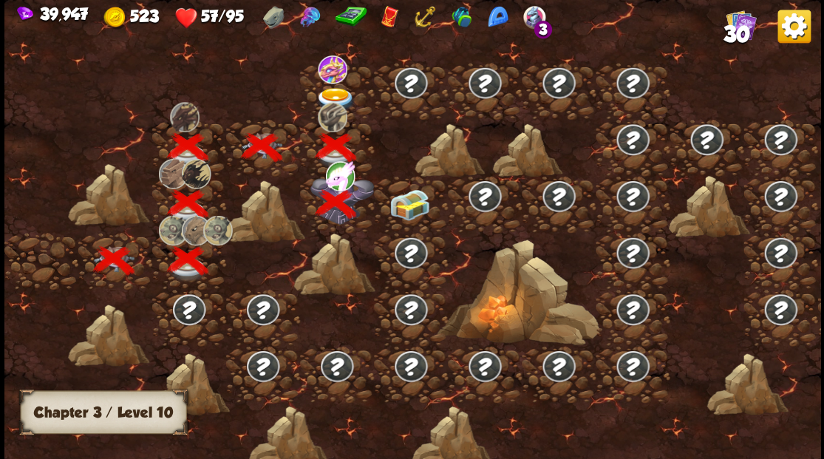
click at [406, 204] on img at bounding box center [409, 203] width 41 height 31
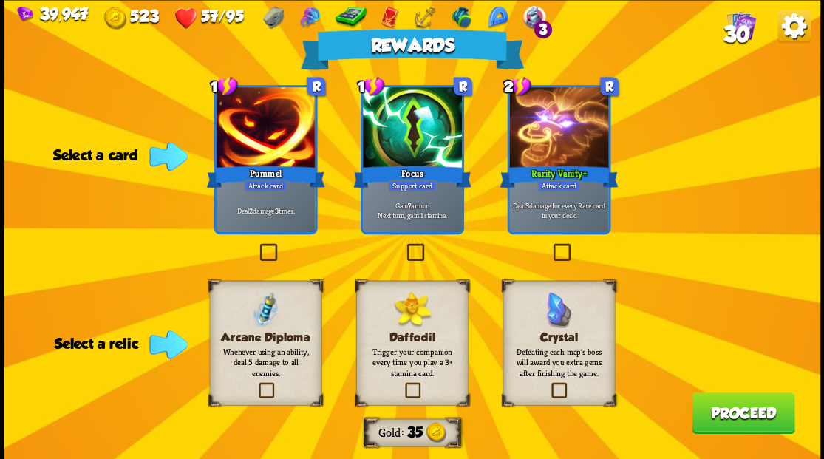
click at [402, 384] on label at bounding box center [402, 384] width 0 height 0
click at [0, 0] on input "checkbox" at bounding box center [0, 0] width 0 height 0
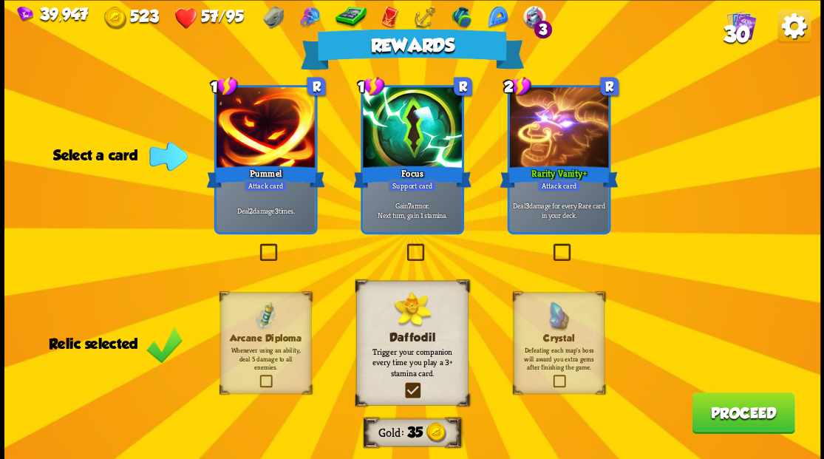
click at [738, 19] on img at bounding box center [741, 25] width 30 height 30
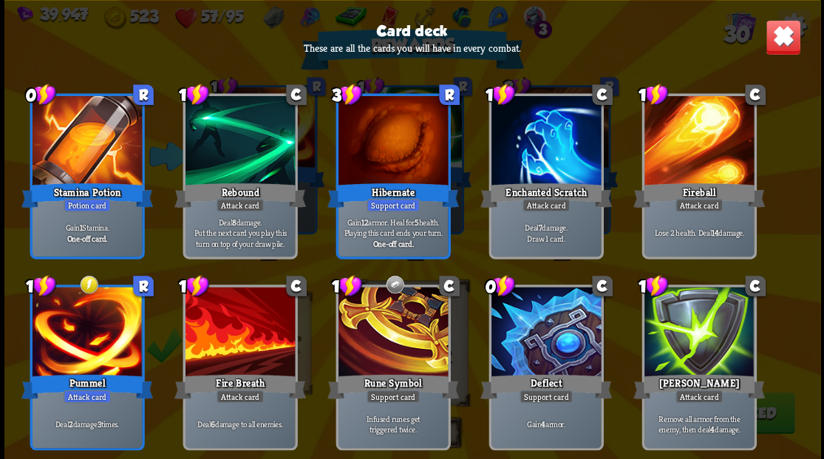
click at [779, 46] on img at bounding box center [782, 36] width 35 height 35
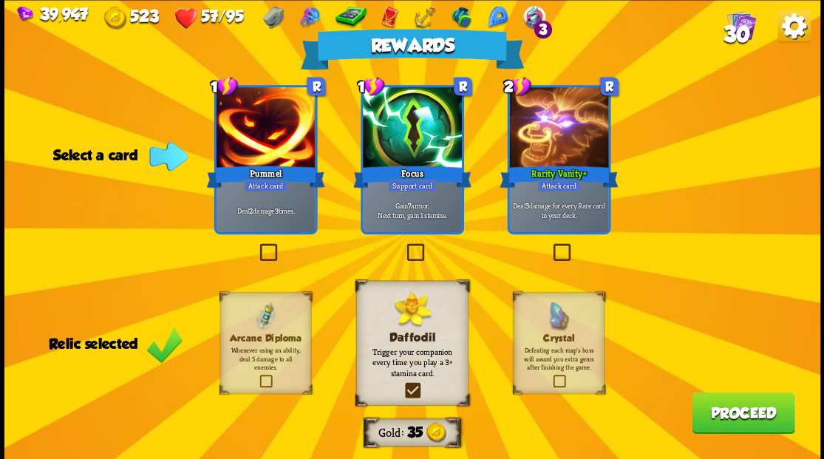
click at [403, 245] on label at bounding box center [403, 245] width 0 height 0
click at [0, 0] on input "checkbox" at bounding box center [0, 0] width 0 height 0
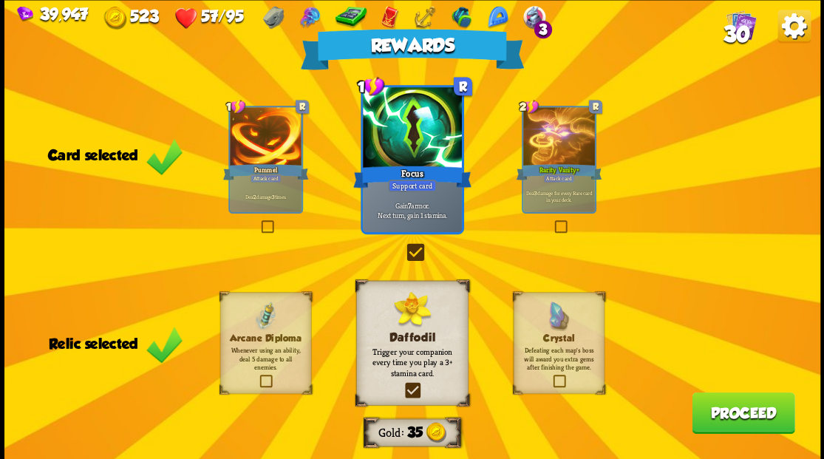
click at [758, 418] on button "Proceed" at bounding box center [743, 412] width 103 height 41
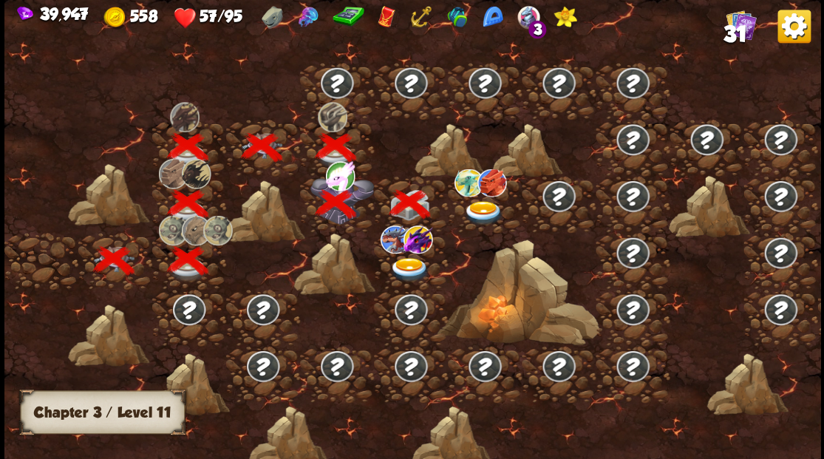
scroll to position [0, 225]
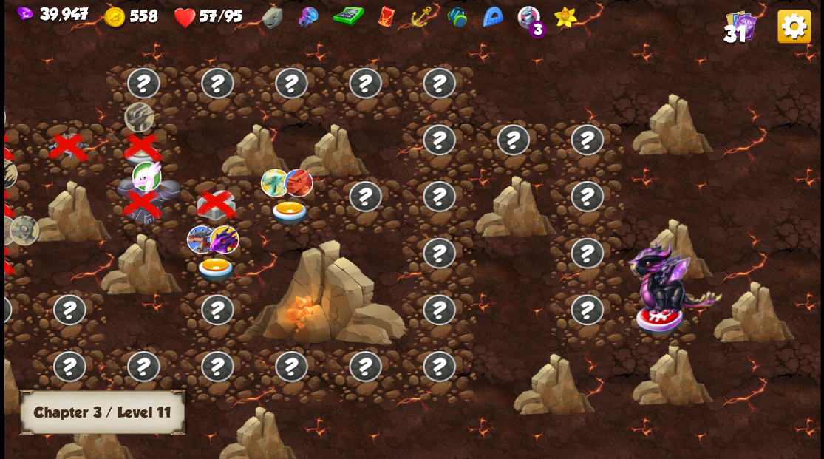
click at [284, 210] on img at bounding box center [289, 212] width 41 height 24
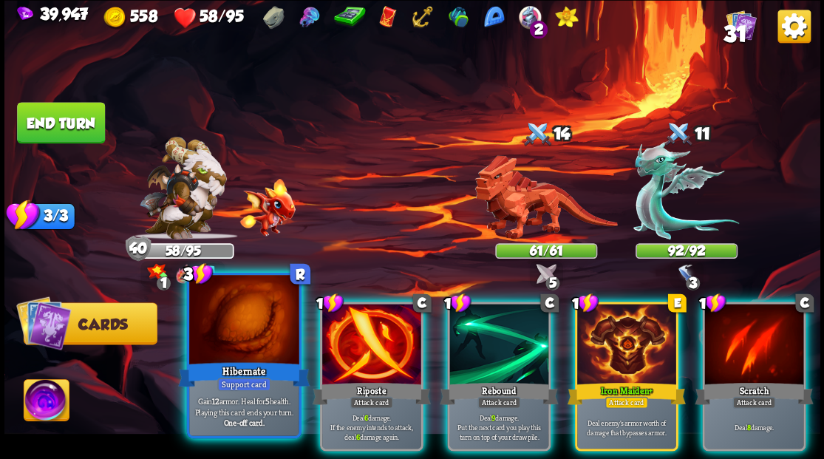
click at [228, 352] on div at bounding box center [243, 321] width 109 height 92
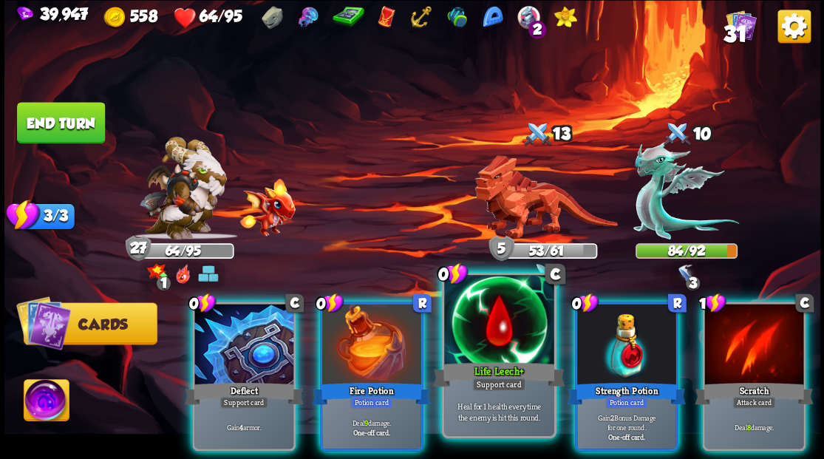
click at [496, 319] on div at bounding box center [498, 321] width 109 height 92
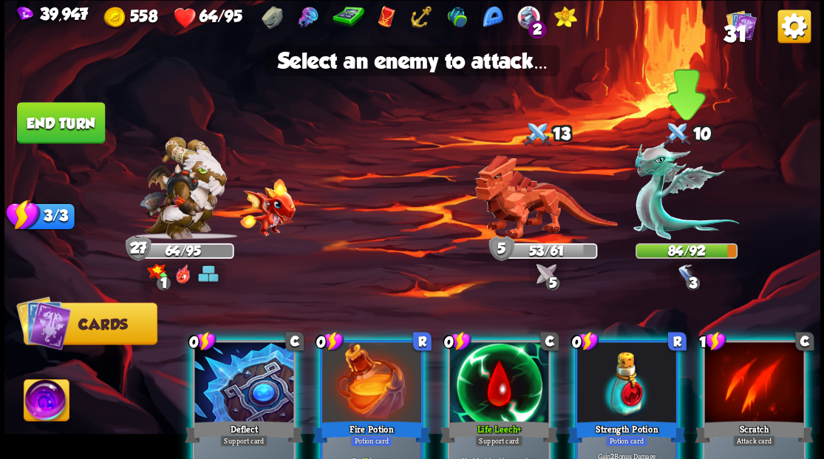
click at [652, 188] on img at bounding box center [686, 190] width 106 height 98
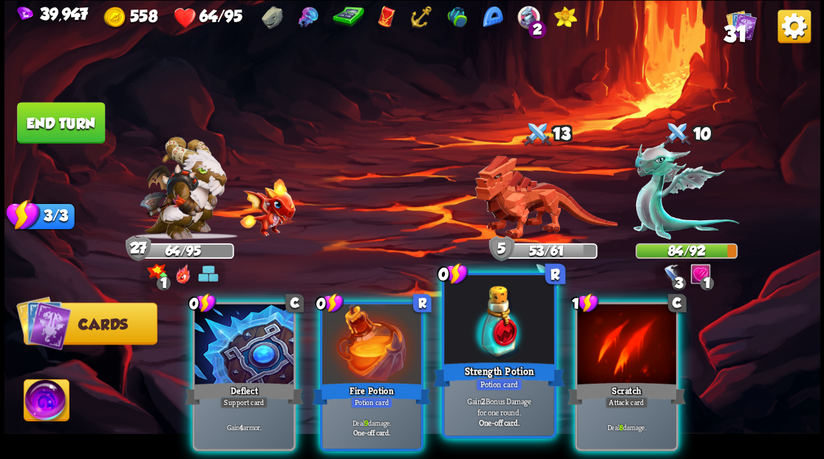
click at [480, 346] on div at bounding box center [498, 321] width 109 height 92
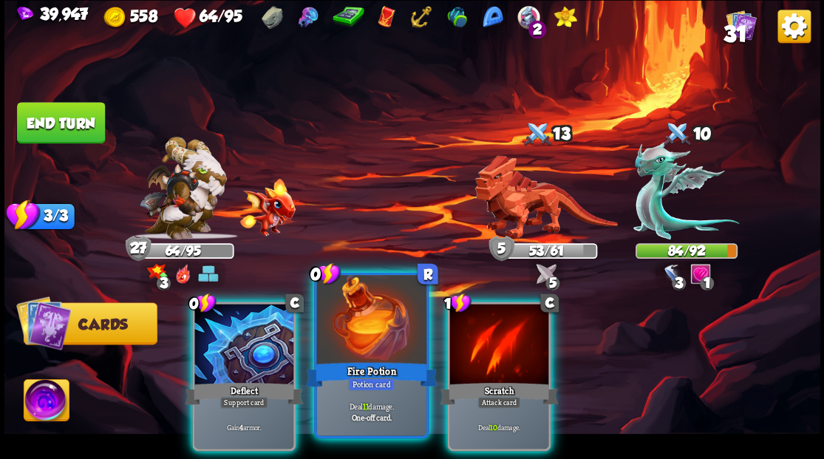
click at [361, 337] on div at bounding box center [370, 321] width 109 height 92
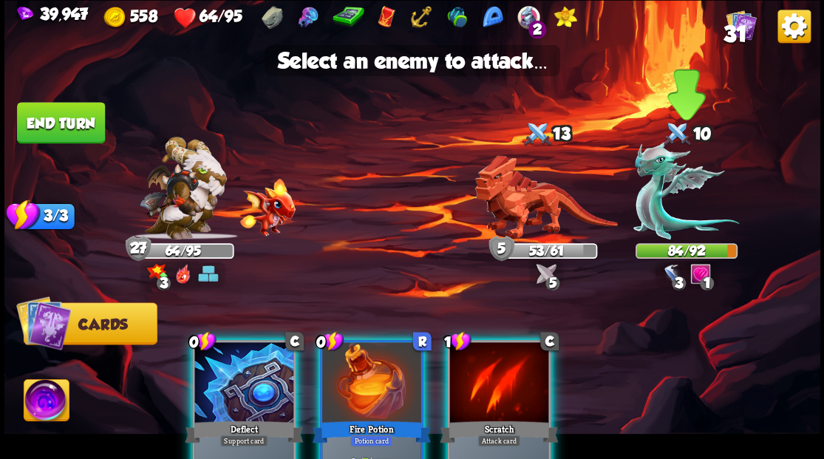
click at [649, 195] on img at bounding box center [686, 190] width 106 height 98
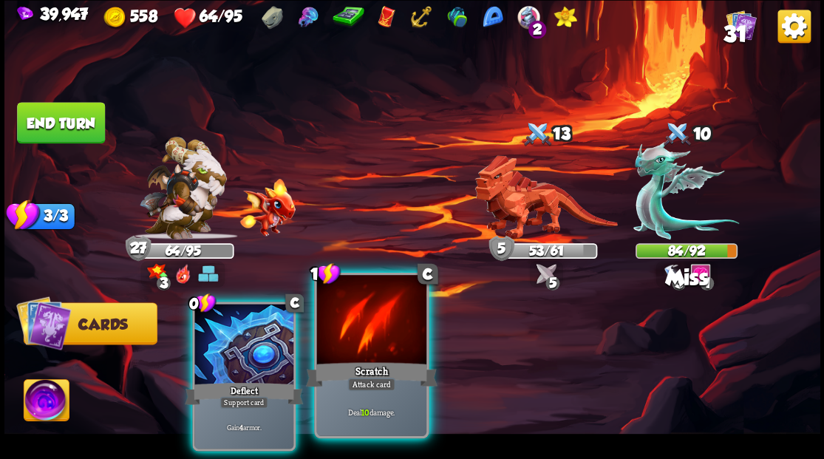
click at [370, 318] on div at bounding box center [370, 321] width 109 height 92
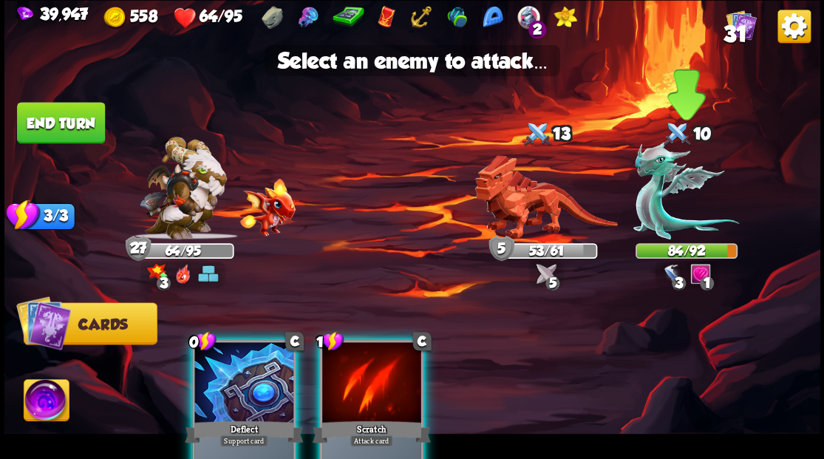
click at [658, 197] on img at bounding box center [686, 190] width 106 height 98
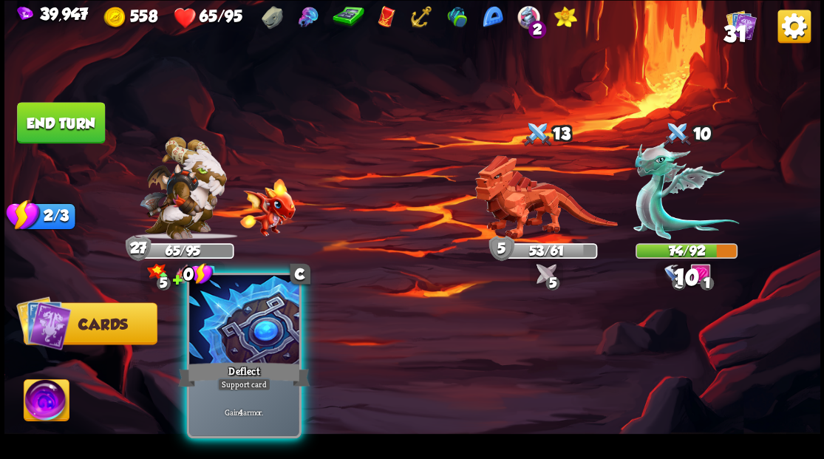
click at [236, 331] on div at bounding box center [243, 321] width 109 height 92
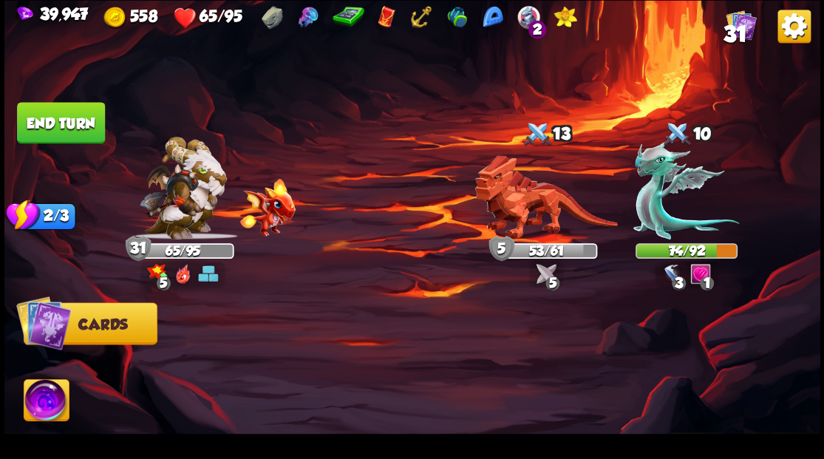
click at [80, 115] on button "End turn" at bounding box center [61, 122] width 88 height 41
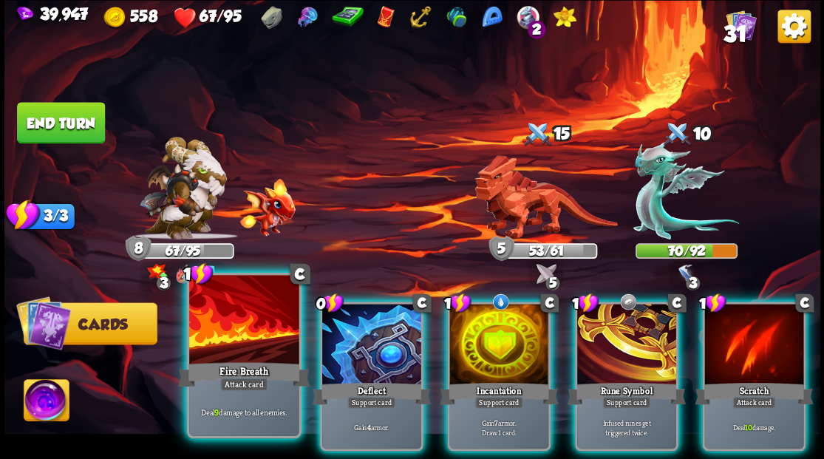
click at [251, 330] on div at bounding box center [243, 321] width 109 height 92
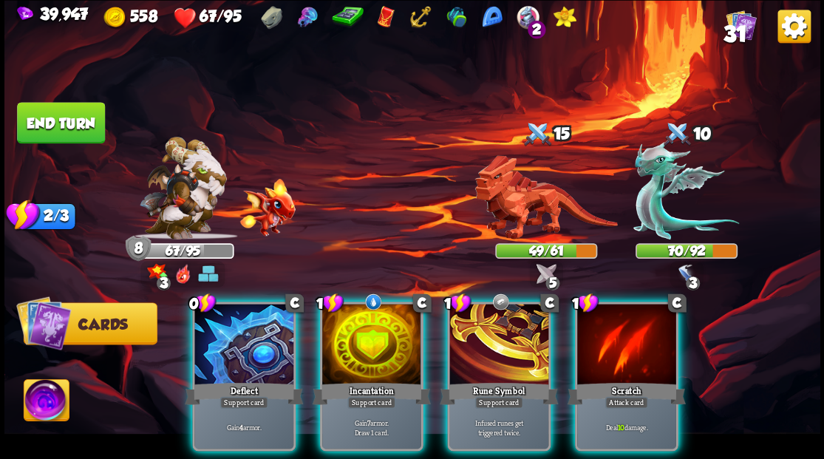
click at [349, 335] on div at bounding box center [371, 345] width 99 height 83
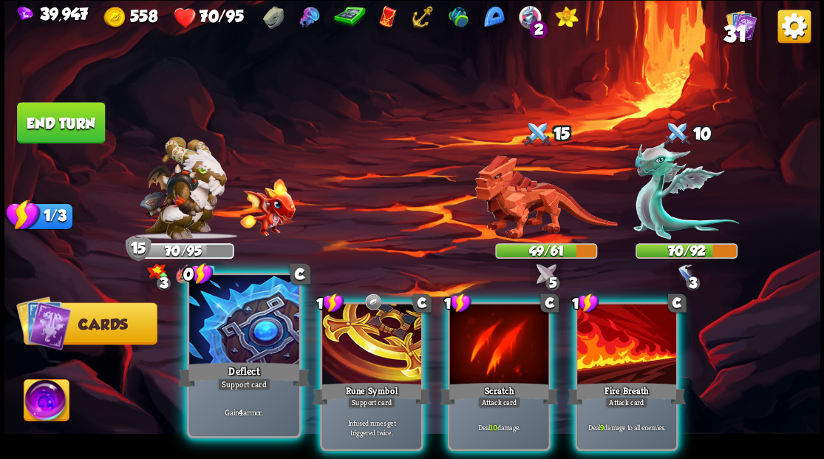
click at [230, 328] on div at bounding box center [243, 321] width 109 height 92
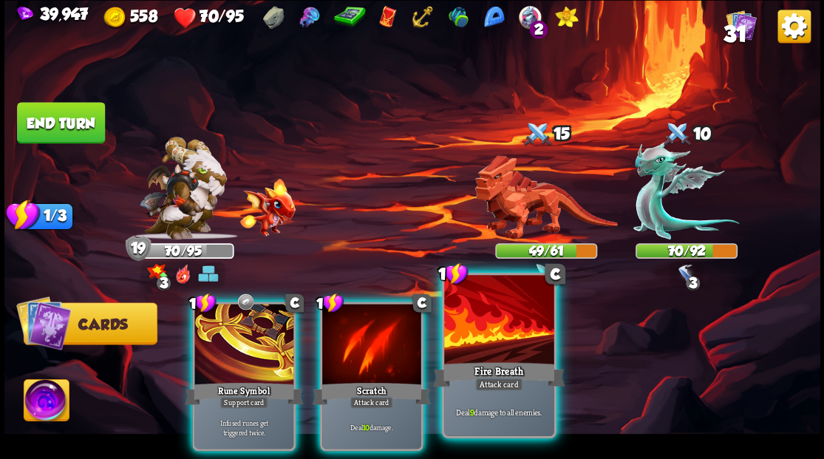
click at [488, 319] on div at bounding box center [498, 321] width 109 height 92
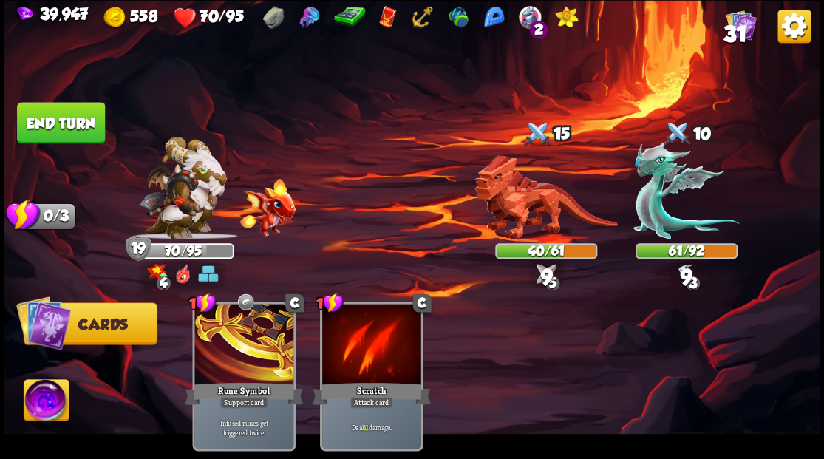
click at [55, 123] on button "End turn" at bounding box center [61, 122] width 88 height 41
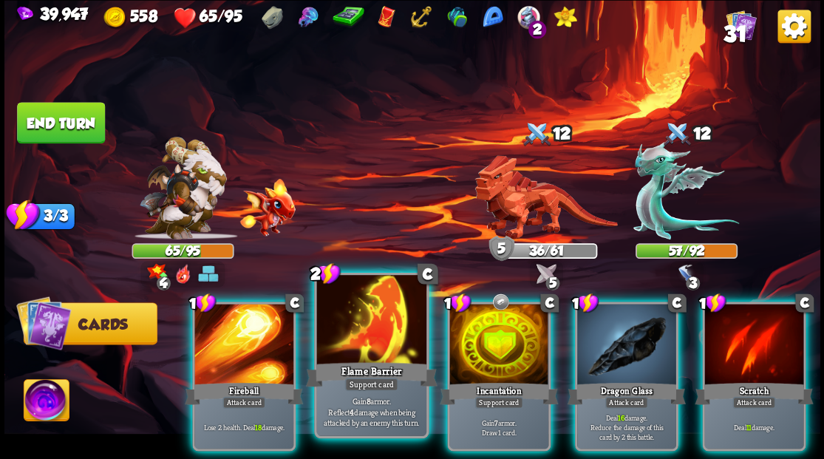
click at [381, 347] on div at bounding box center [370, 321] width 109 height 92
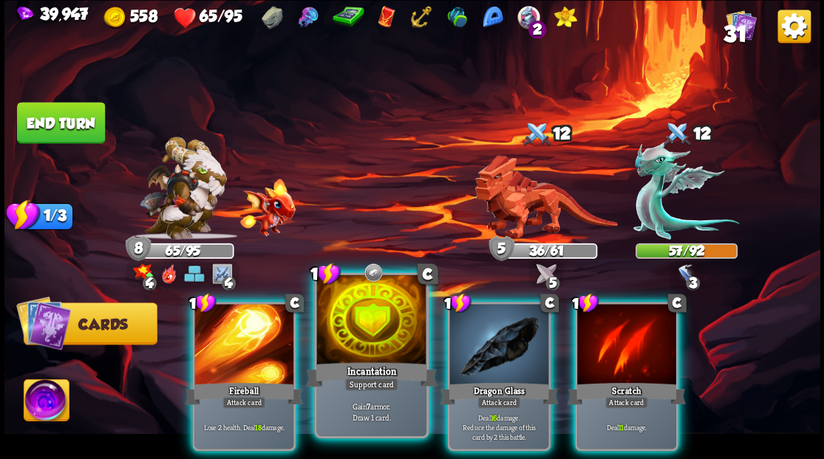
click at [371, 340] on div at bounding box center [370, 321] width 109 height 92
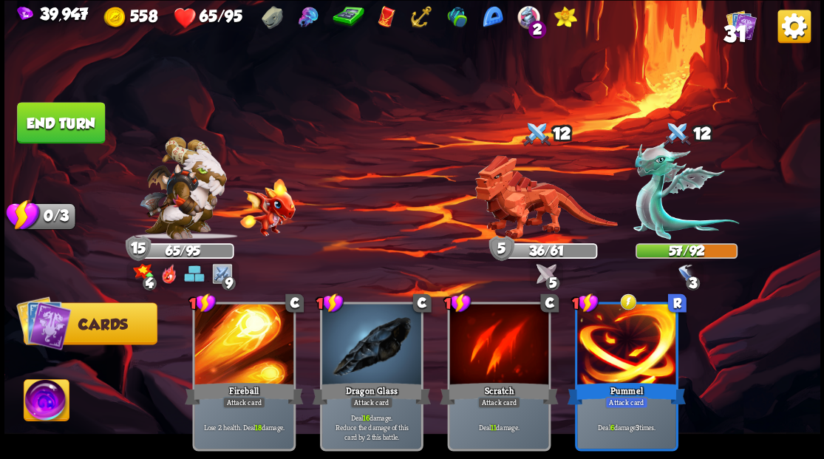
click at [64, 123] on button "End turn" at bounding box center [61, 122] width 88 height 41
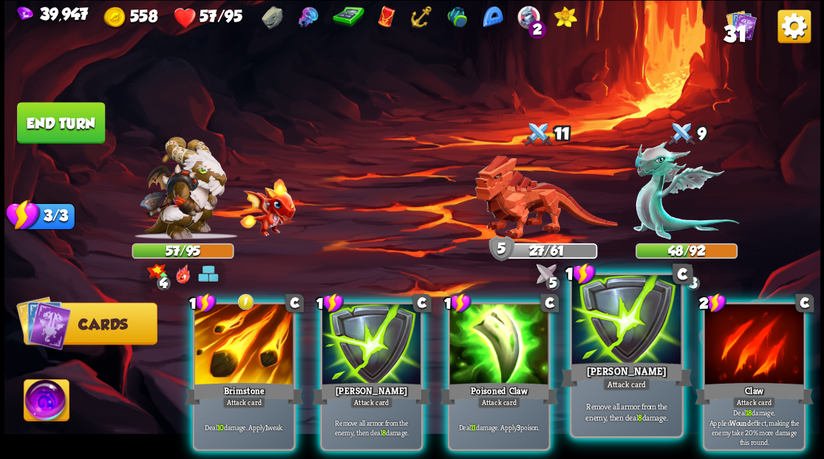
click at [613, 328] on div at bounding box center [625, 321] width 109 height 92
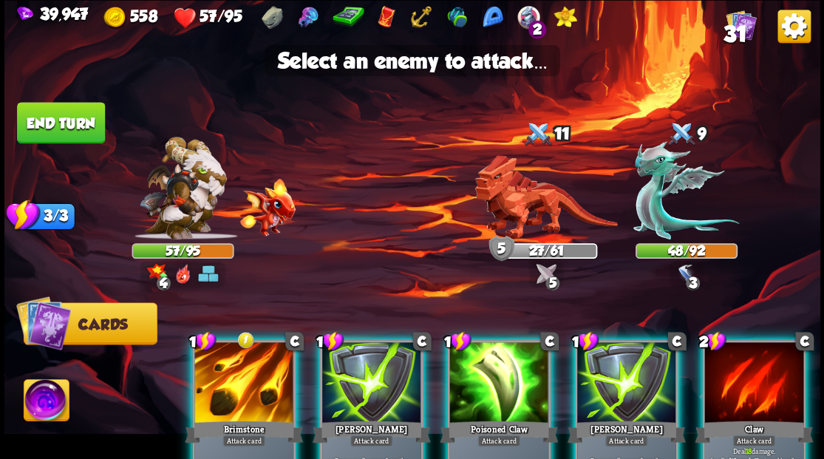
click at [607, 355] on div at bounding box center [626, 383] width 99 height 83
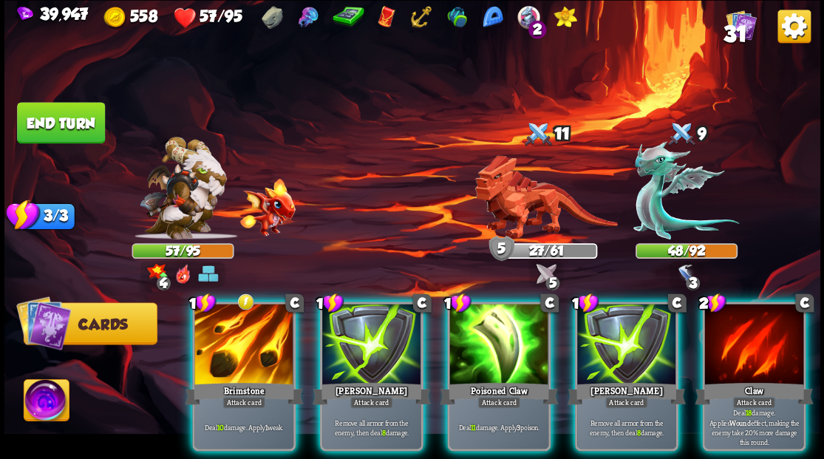
drag, startPoint x: 610, startPoint y: 352, endPoint x: 562, endPoint y: 312, distance: 62.9
click at [609, 351] on div at bounding box center [626, 345] width 99 height 83
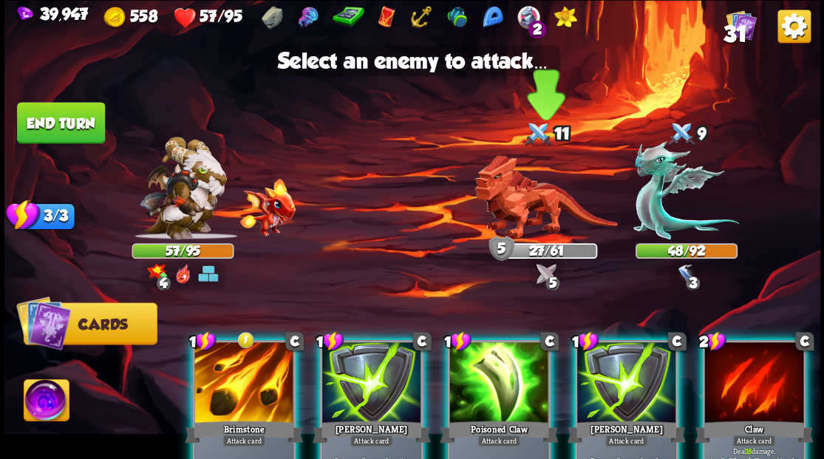
click at [519, 209] on img at bounding box center [545, 197] width 143 height 84
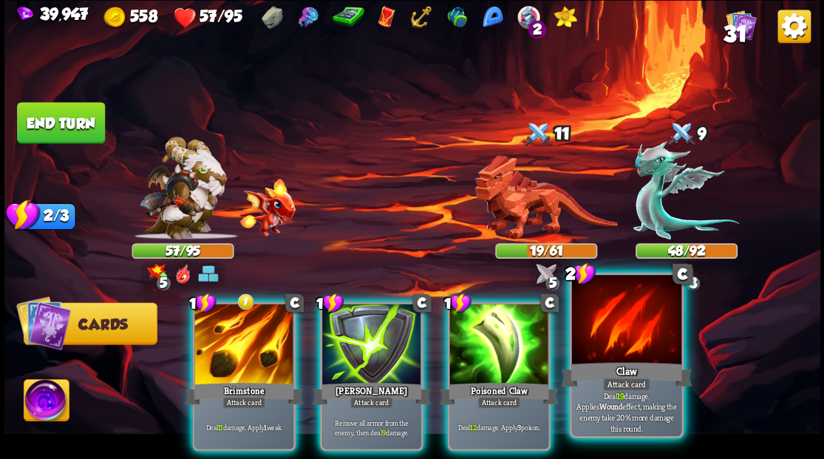
click at [619, 330] on div at bounding box center [625, 321] width 109 height 92
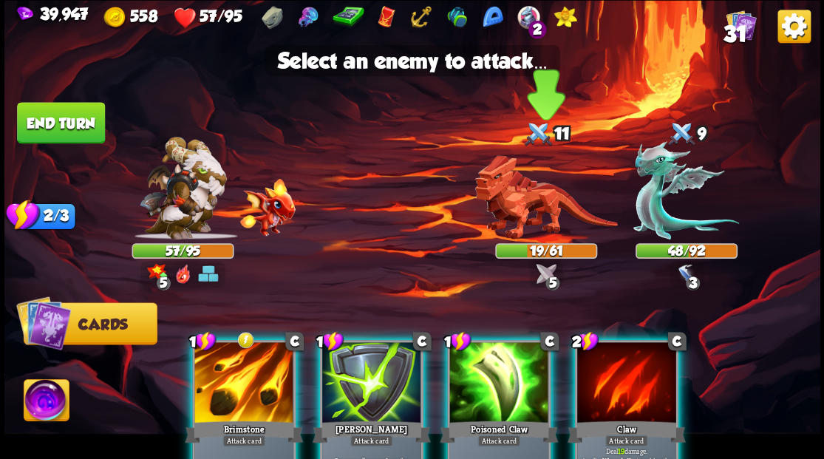
click at [511, 220] on img at bounding box center [545, 197] width 143 height 84
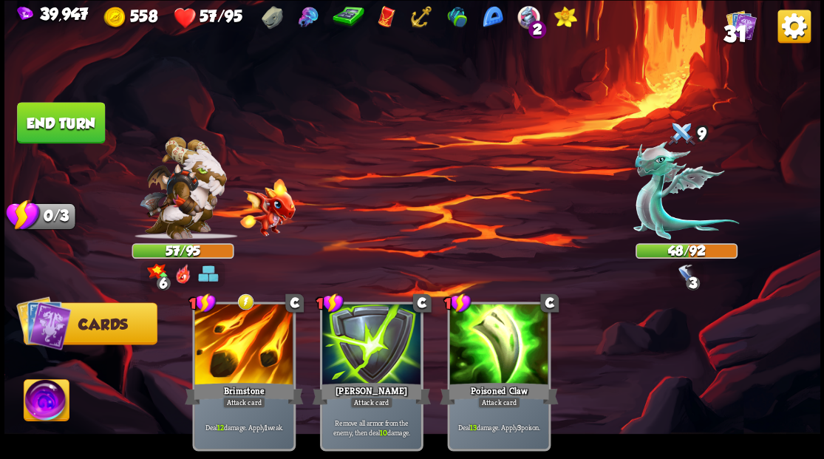
click at [86, 132] on button "End turn" at bounding box center [61, 122] width 88 height 41
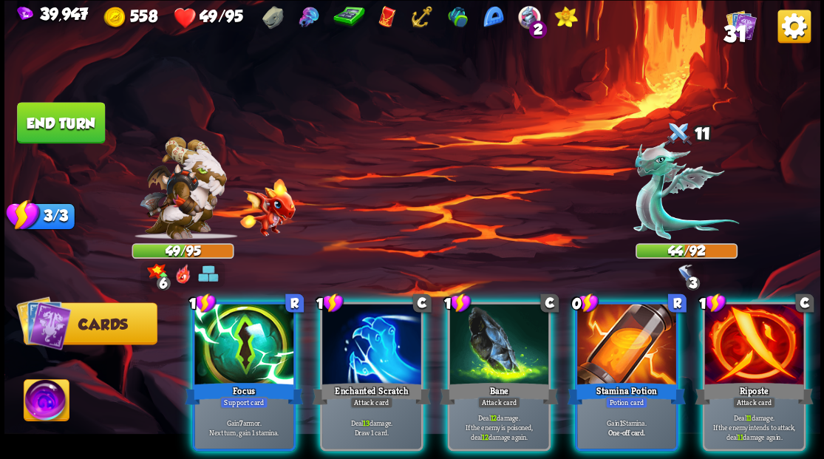
drag, startPoint x: 621, startPoint y: 321, endPoint x: 638, endPoint y: 324, distance: 17.2
click at [622, 321] on div at bounding box center [626, 345] width 99 height 83
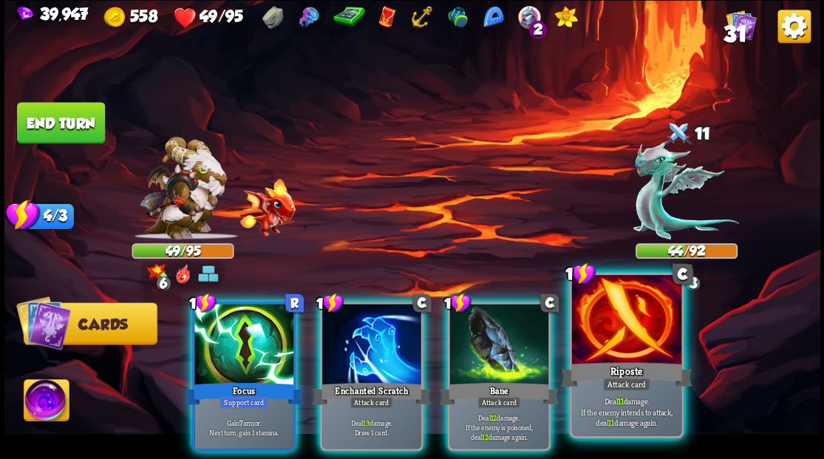
drag, startPoint x: 644, startPoint y: 315, endPoint x: 463, endPoint y: 365, distance: 187.1
click at [643, 315] on div at bounding box center [625, 321] width 109 height 92
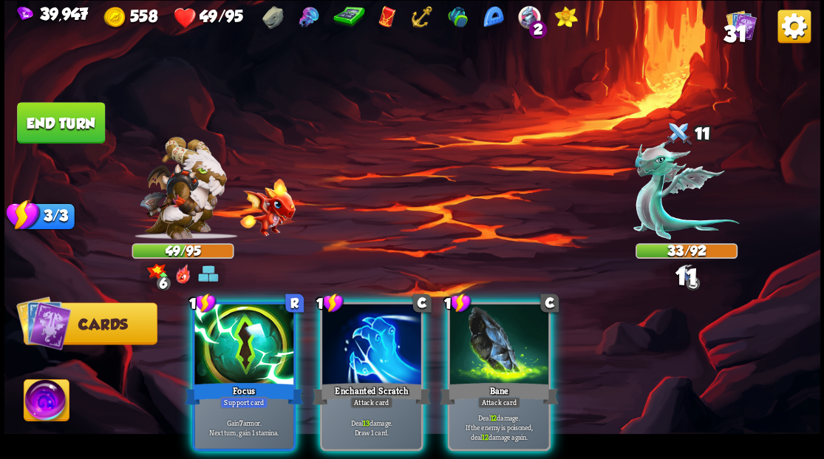
drag, startPoint x: 358, startPoint y: 338, endPoint x: 369, endPoint y: 299, distance: 40.2
click at [357, 337] on div at bounding box center [371, 345] width 99 height 83
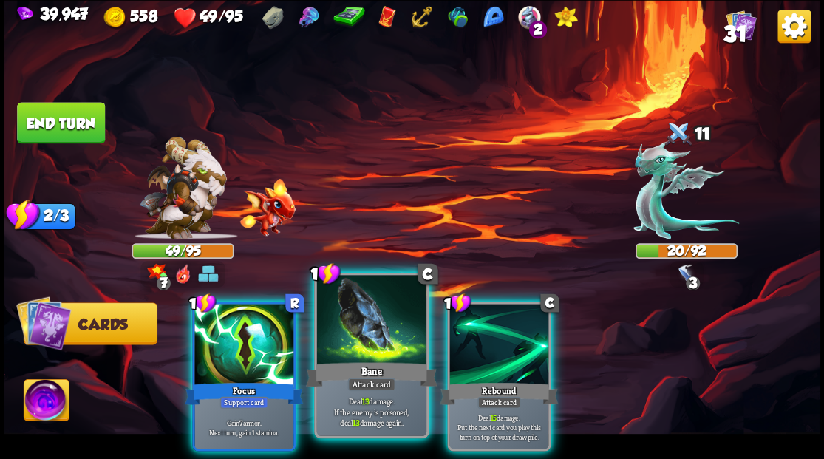
click at [369, 328] on div at bounding box center [370, 321] width 109 height 92
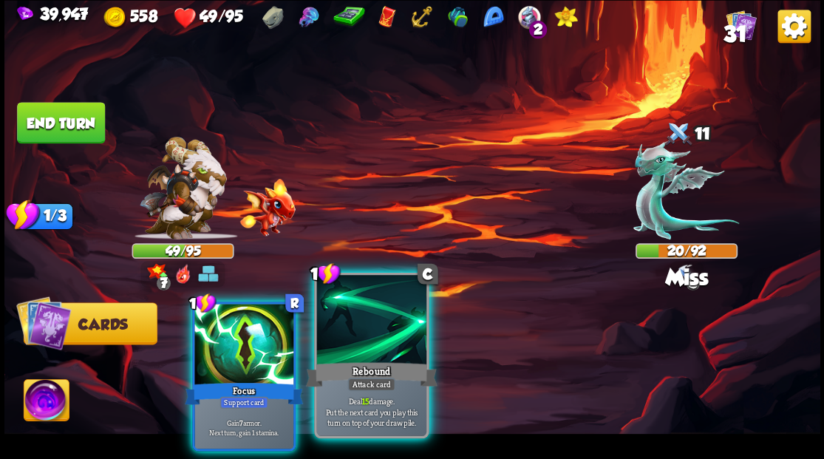
click at [366, 322] on div at bounding box center [370, 321] width 109 height 92
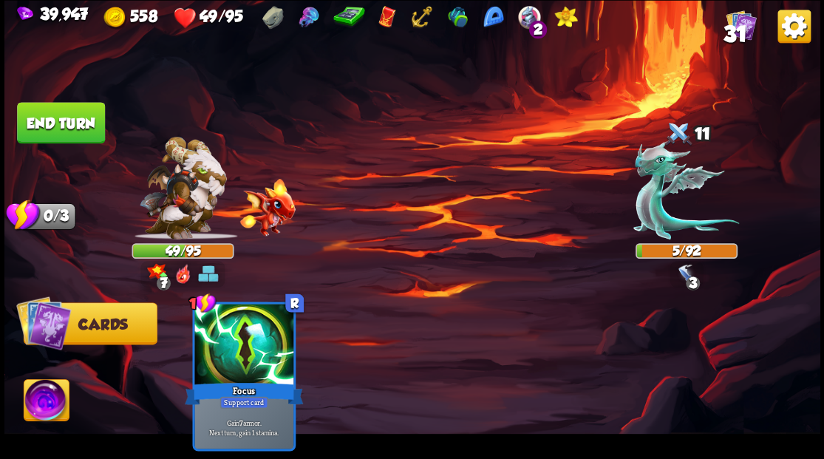
click at [37, 396] on img at bounding box center [46, 402] width 45 height 46
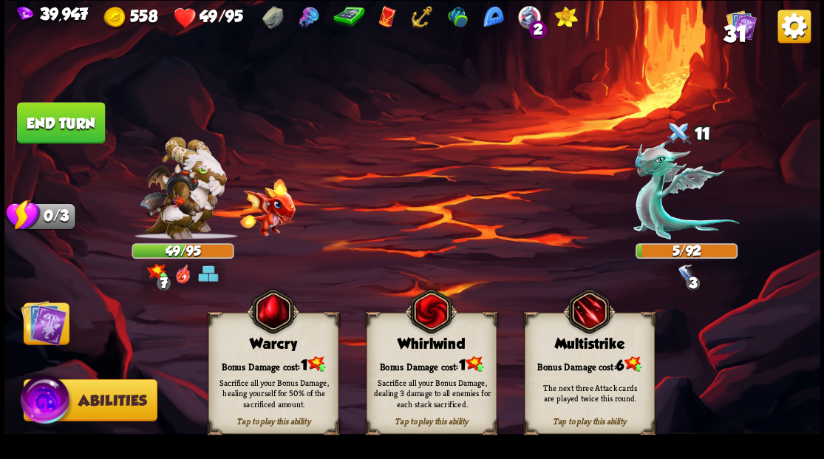
click at [242, 359] on div "Bonus Damage cost: 1" at bounding box center [272, 364] width 129 height 18
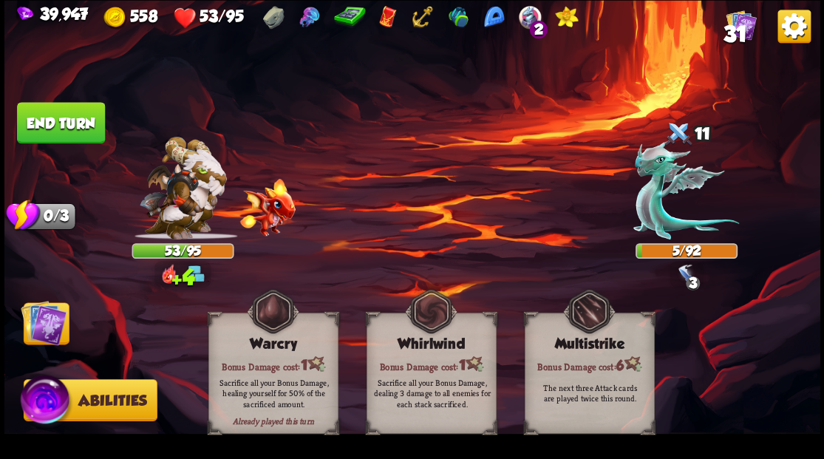
drag, startPoint x: 53, startPoint y: 318, endPoint x: 52, endPoint y: 305, distance: 12.6
click at [52, 317] on img at bounding box center [44, 322] width 46 height 46
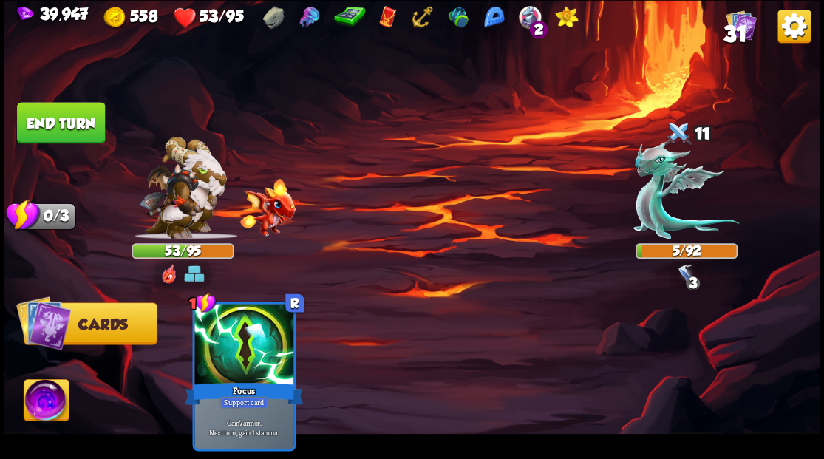
click at [67, 139] on button "End turn" at bounding box center [61, 122] width 88 height 41
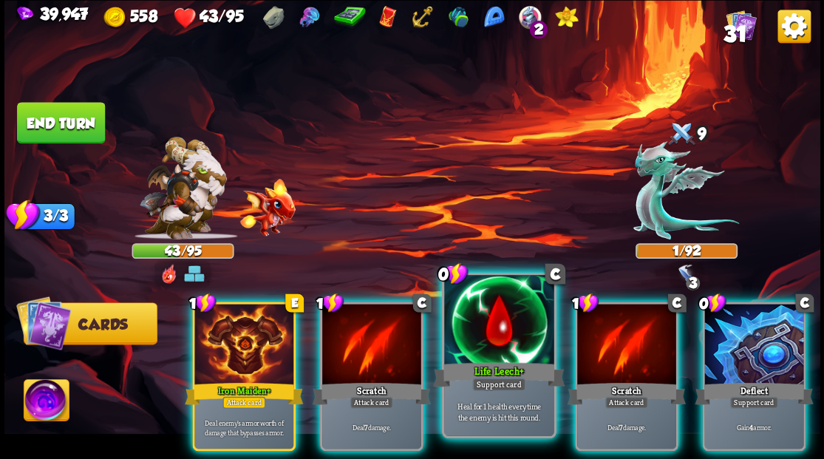
click at [467, 307] on div at bounding box center [498, 321] width 109 height 92
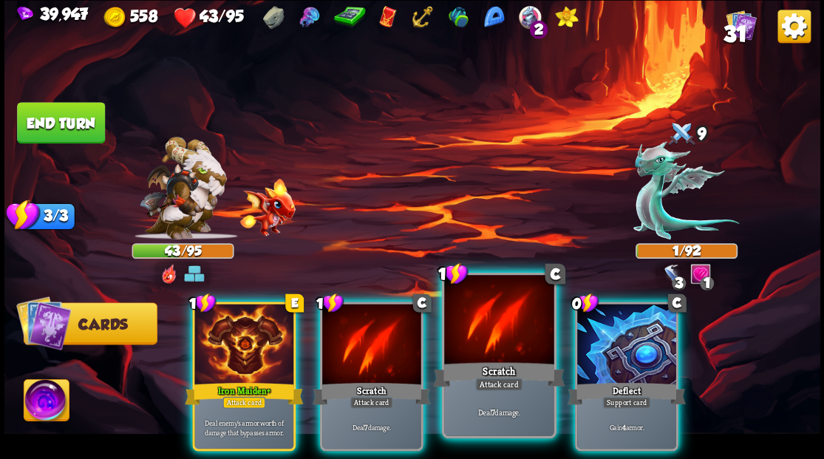
click at [470, 306] on div at bounding box center [498, 321] width 109 height 92
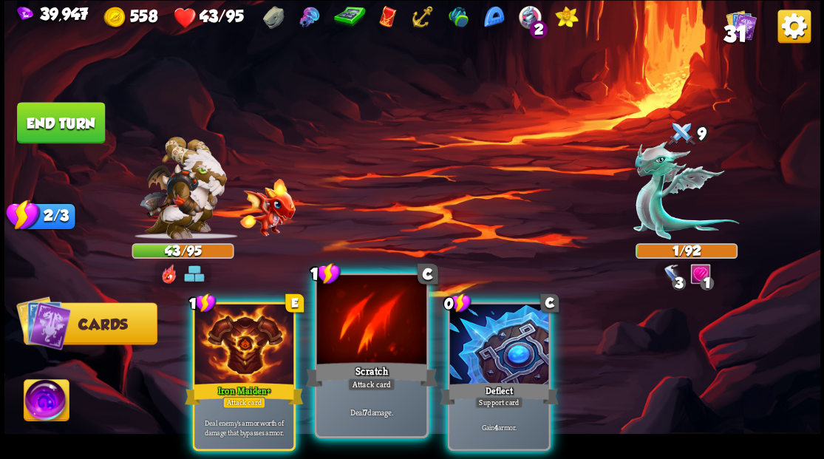
click at [393, 318] on div at bounding box center [370, 321] width 109 height 92
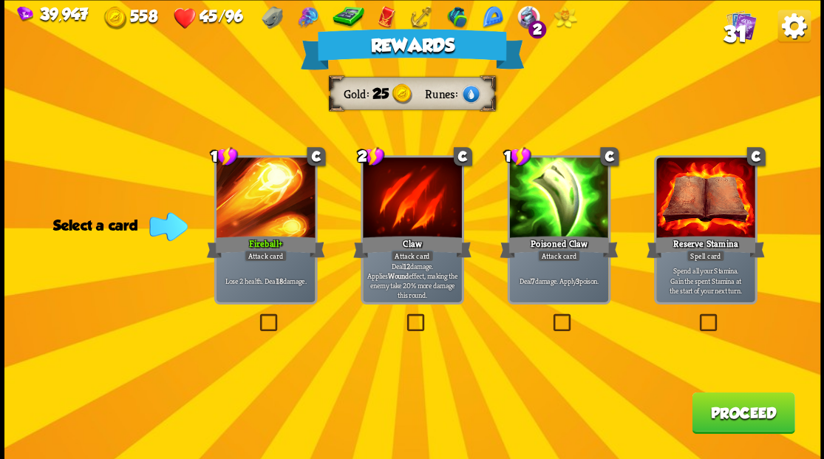
click at [709, 412] on button "Proceed" at bounding box center [743, 412] width 103 height 41
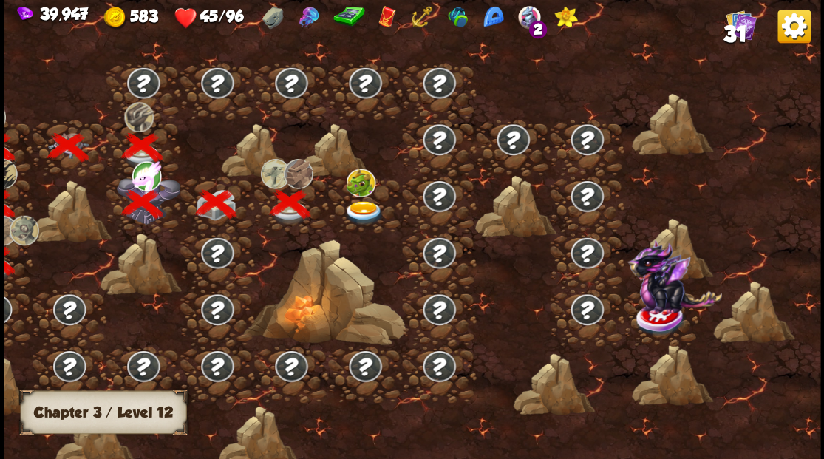
click at [355, 202] on img at bounding box center [363, 212] width 41 height 24
